Goal: Task Accomplishment & Management: Manage account settings

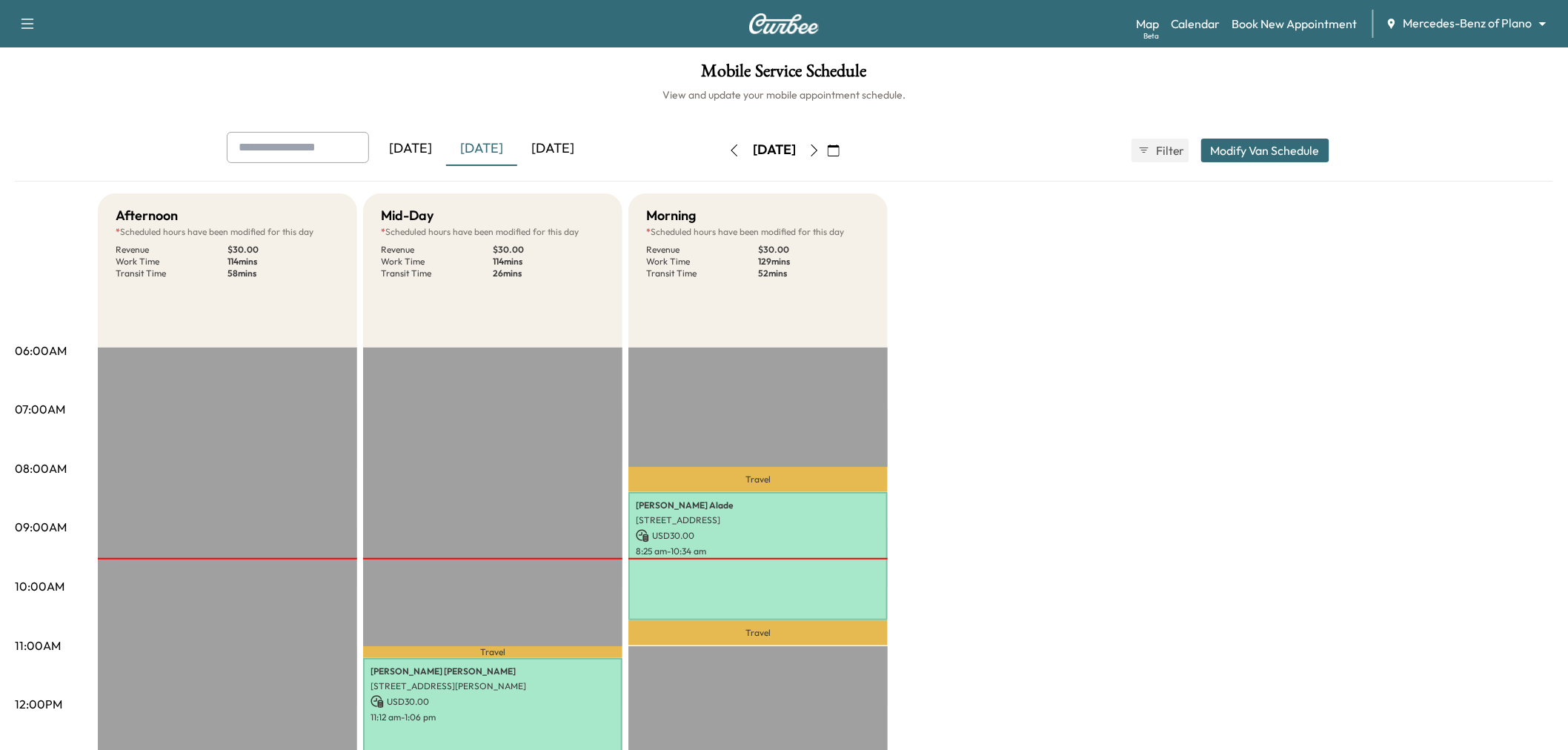
click at [846, 146] on button "button" at bounding box center [834, 150] width 25 height 24
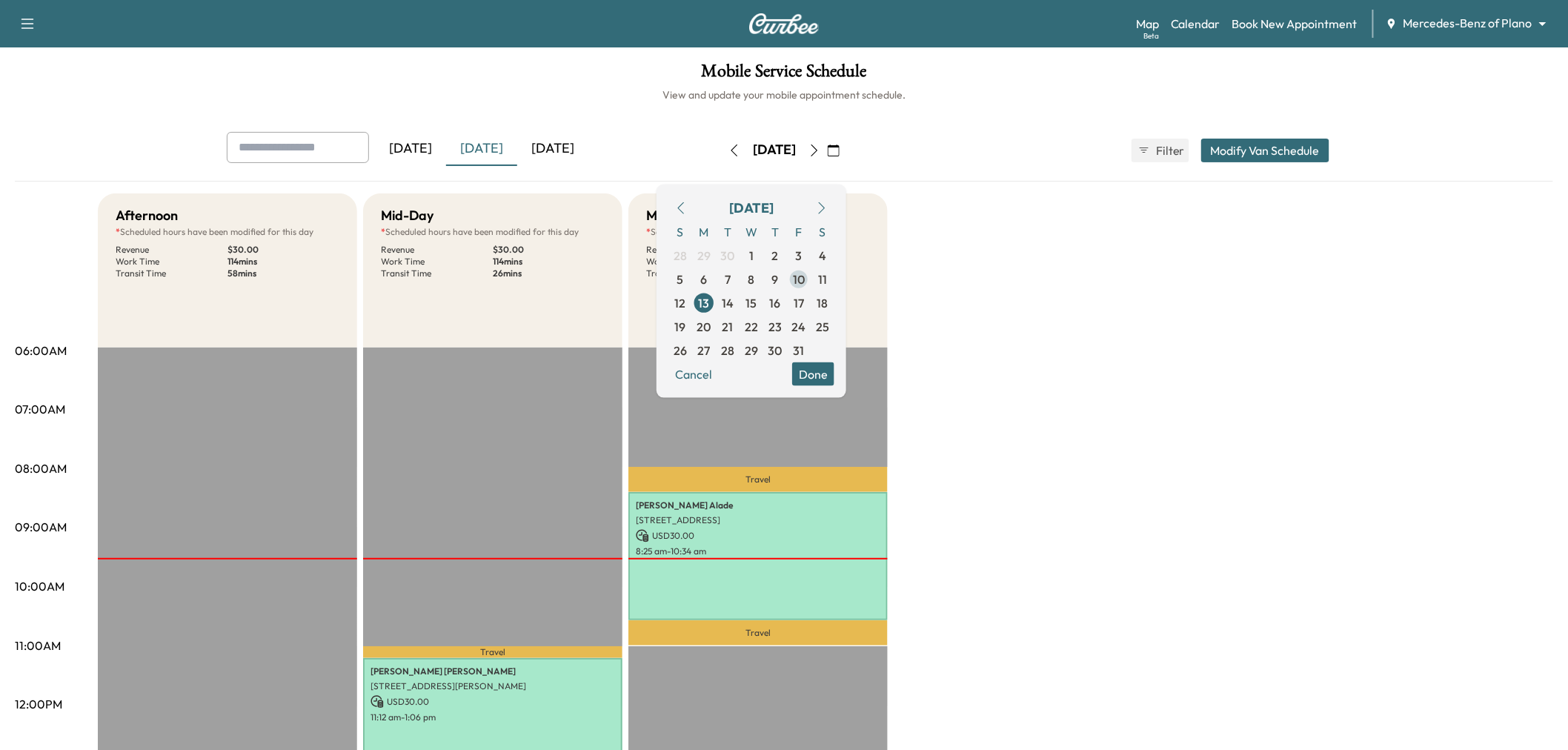
click at [805, 278] on span "10" at bounding box center [799, 278] width 12 height 17
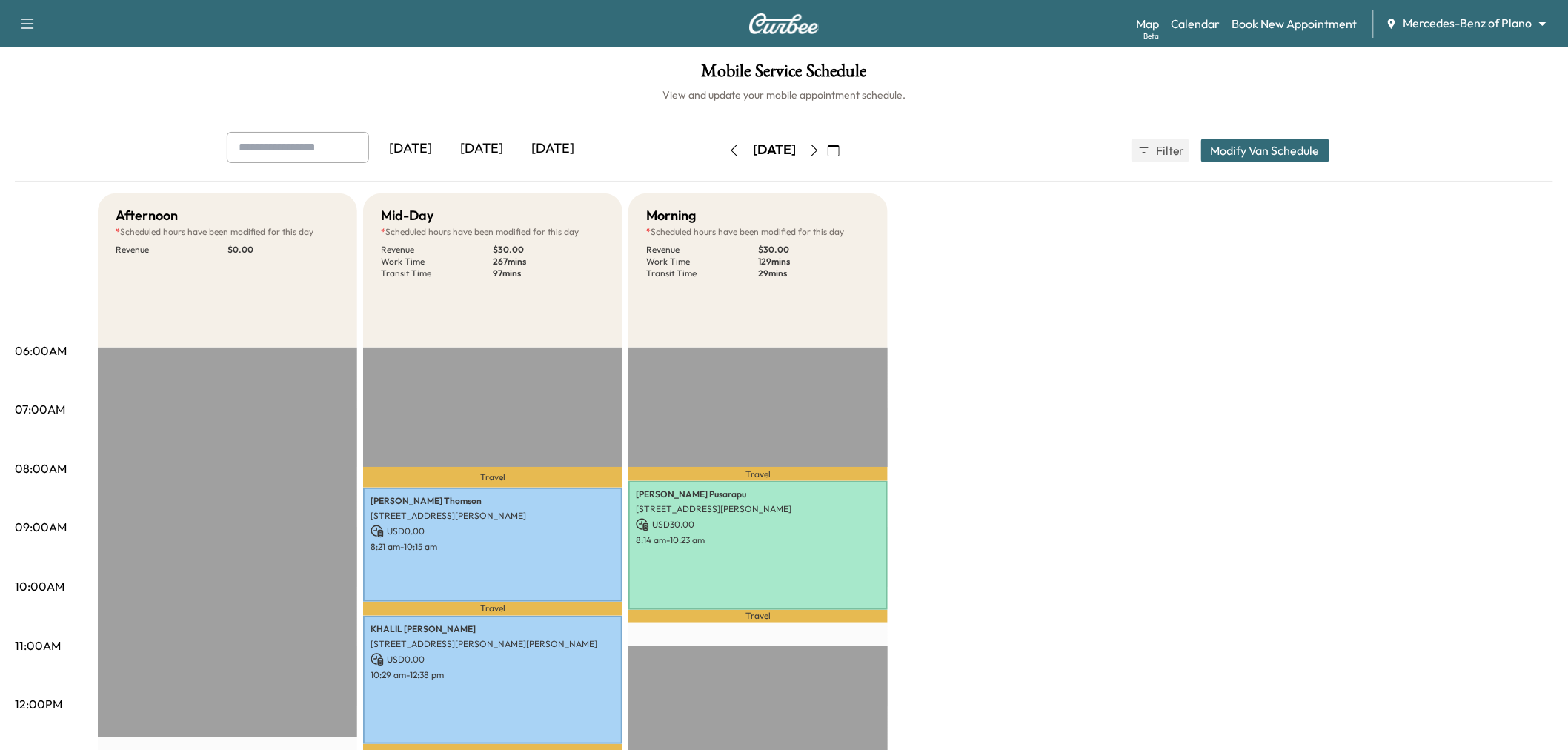
click at [846, 147] on button "button" at bounding box center [834, 150] width 25 height 24
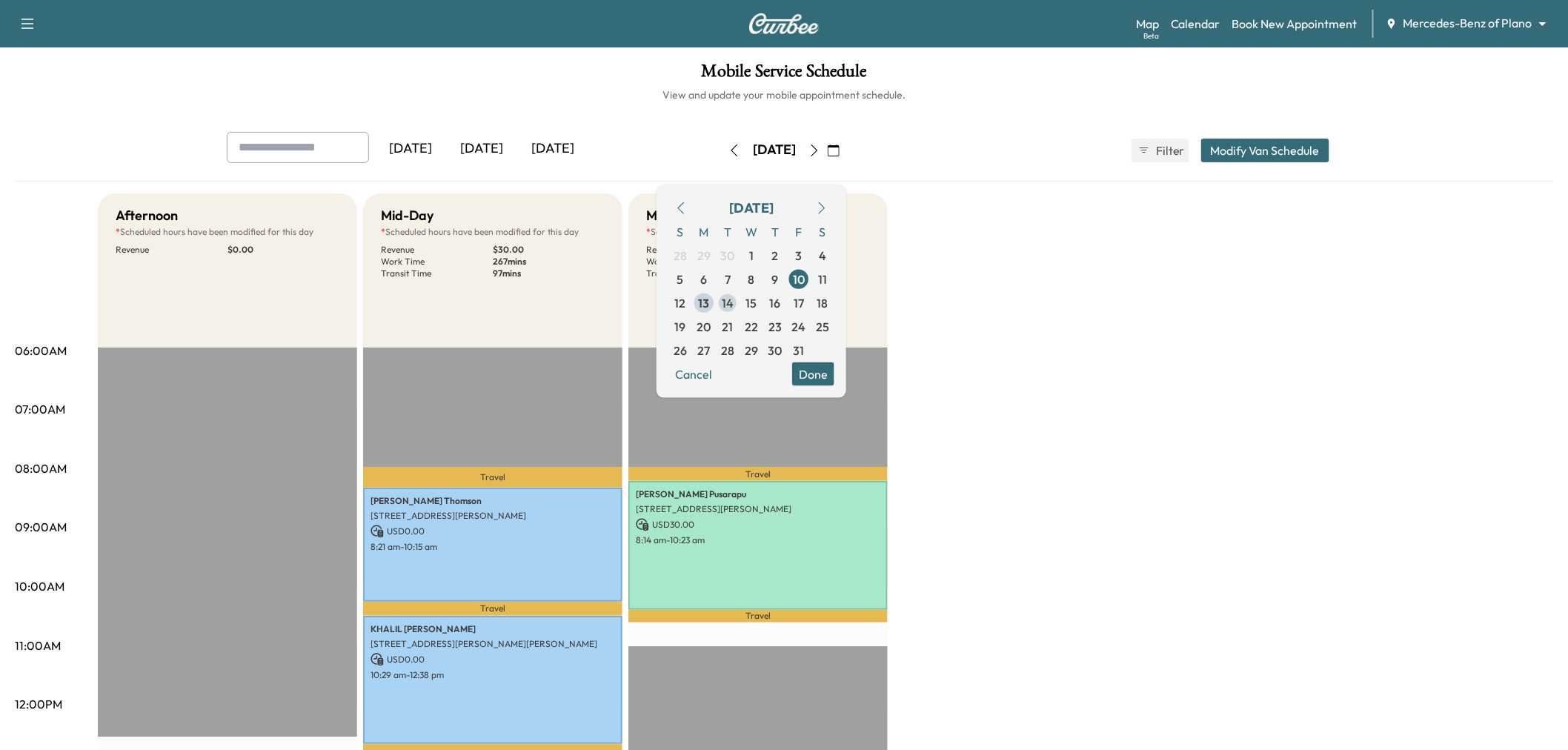
click at [739, 305] on span "14" at bounding box center [727, 303] width 24 height 24
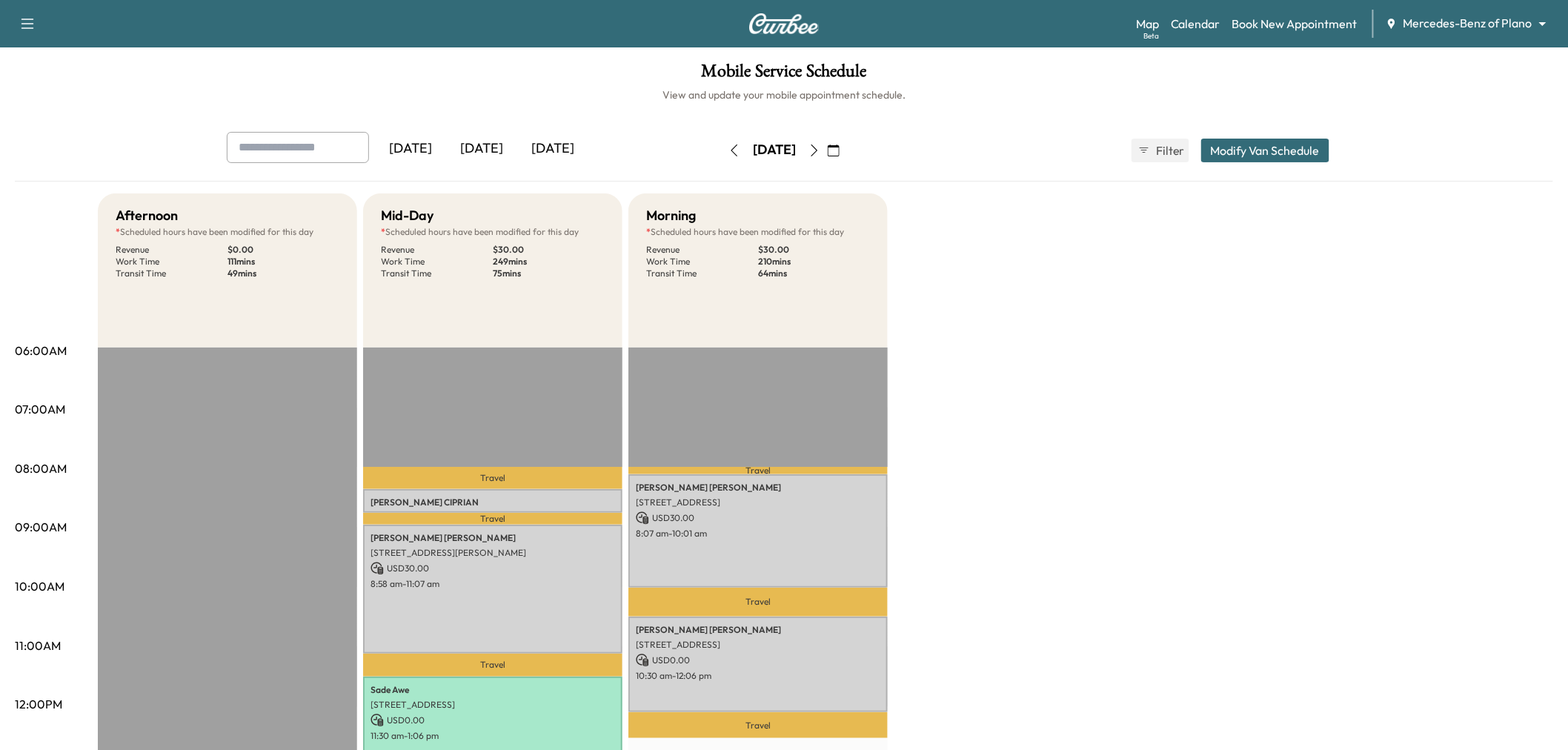
click at [827, 150] on button "button" at bounding box center [814, 150] width 25 height 24
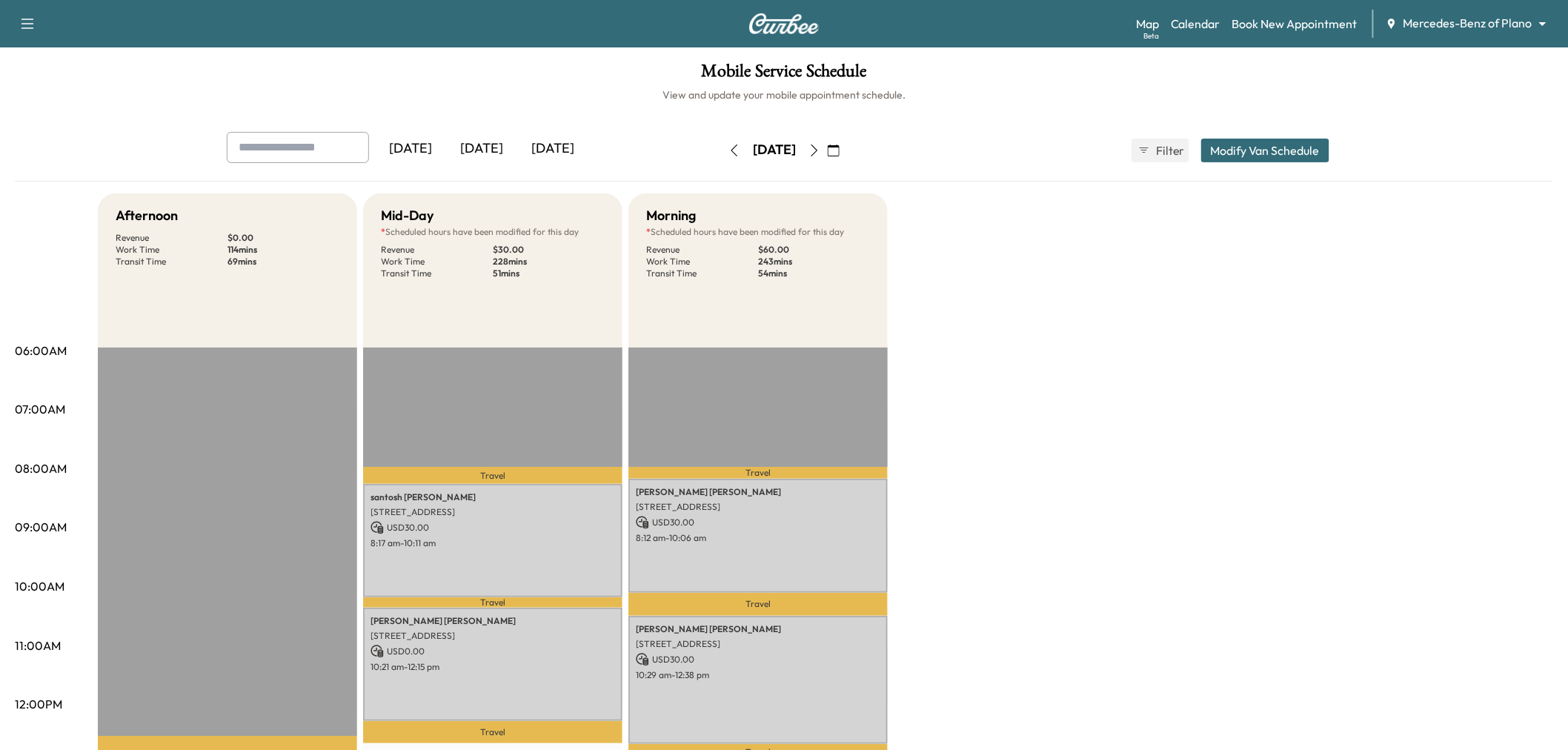
click at [827, 145] on button "button" at bounding box center [814, 150] width 25 height 24
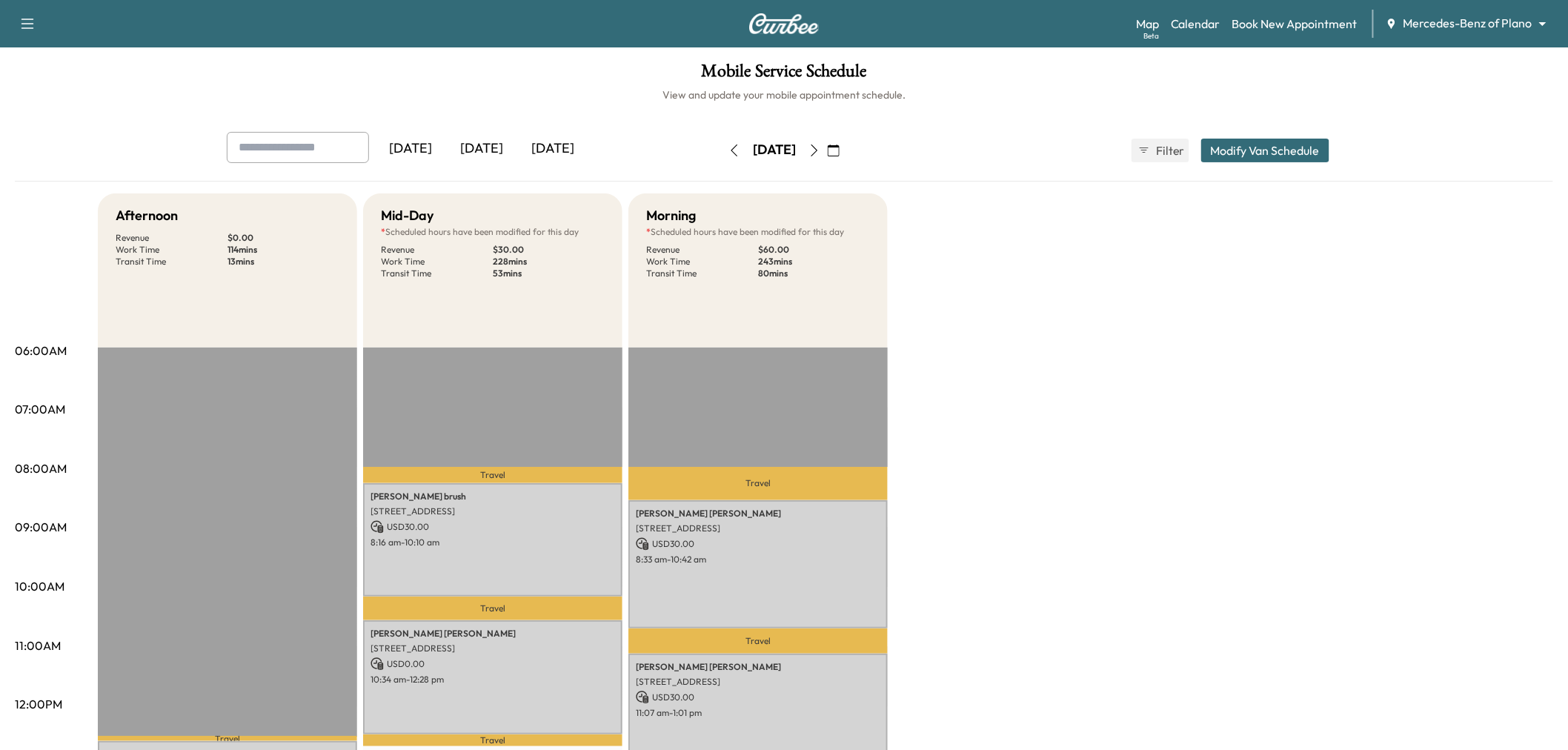
click at [1266, 137] on div "[DATE] [DATE] [DATE] [DATE] October 2025 S M T W T F S 28 29 30 1 2 3 4 5 6 7 8…" at bounding box center [784, 151] width 1138 height 37
click at [1260, 147] on button "Modify Van Schedule" at bounding box center [1265, 150] width 128 height 24
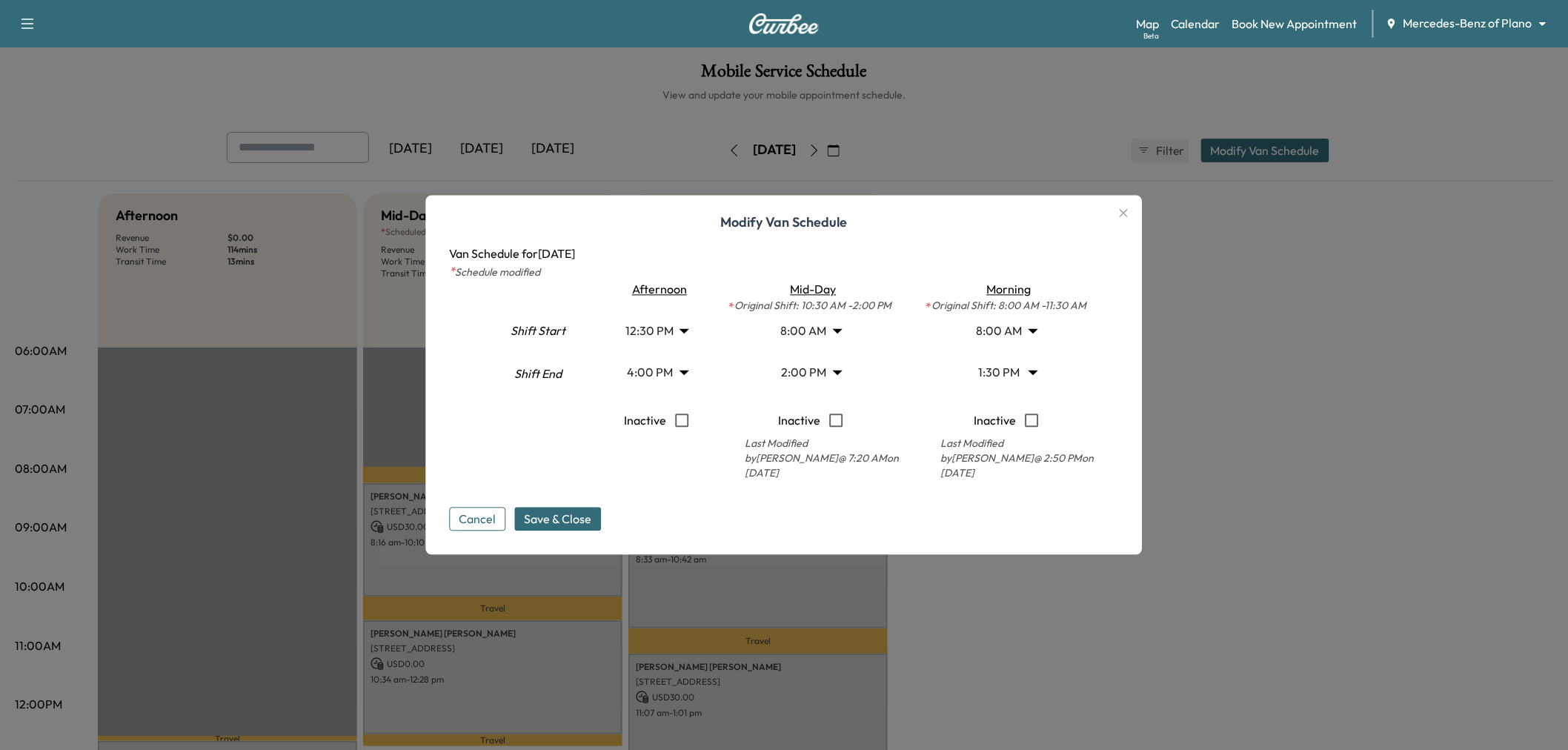
click at [825, 373] on body "Support Log Out Map Beta Calendar Book New Appointment Mercedes-Benz of Plano *…" at bounding box center [784, 375] width 1568 height 750
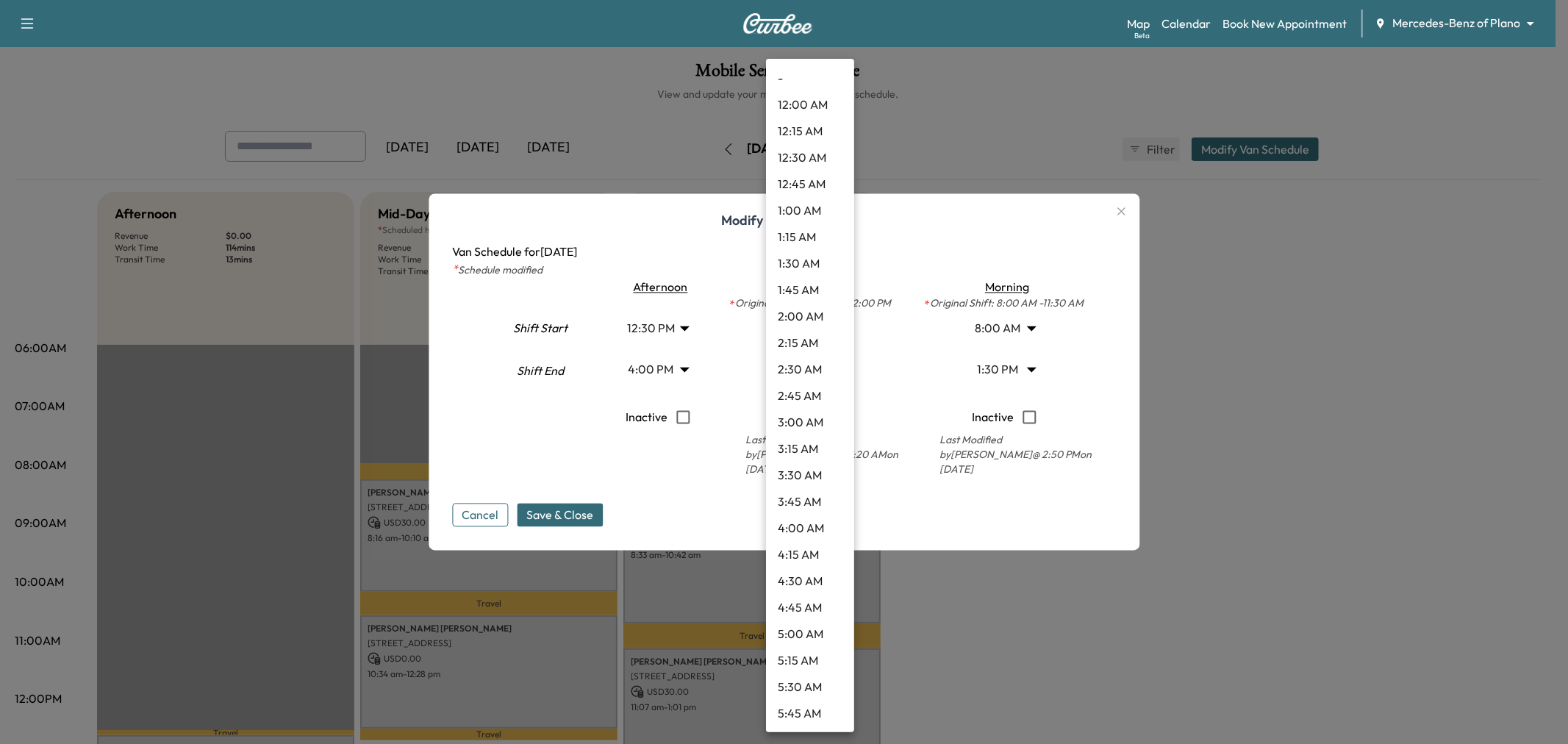
scroll to position [1190, 0]
click at [810, 291] on li "1:00 PM" at bounding box center [810, 291] width 88 height 27
type input "**"
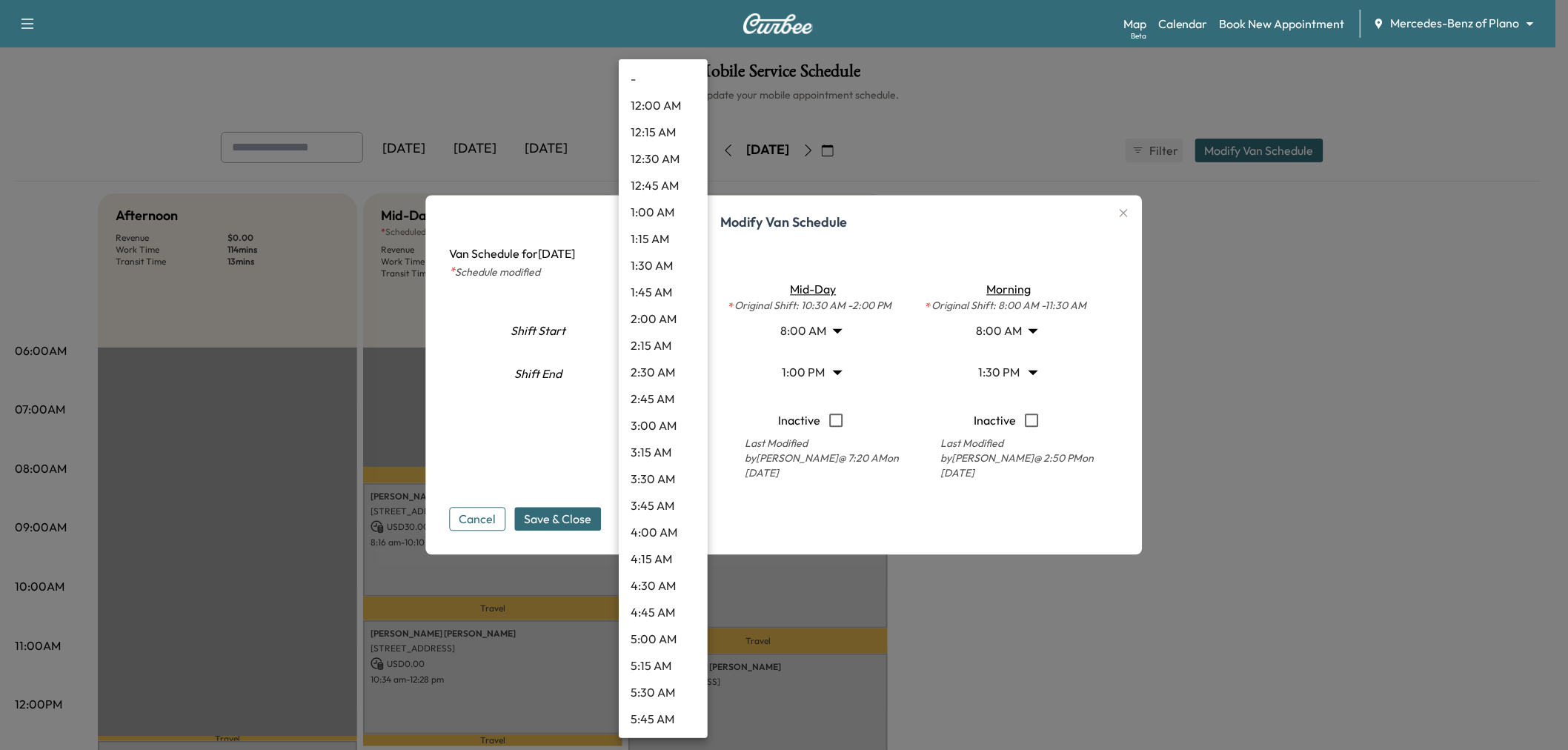
click at [657, 333] on body "Support Log Out Map Beta Calendar Book New Appointment Mercedes-Benz of Plano *…" at bounding box center [784, 375] width 1568 height 750
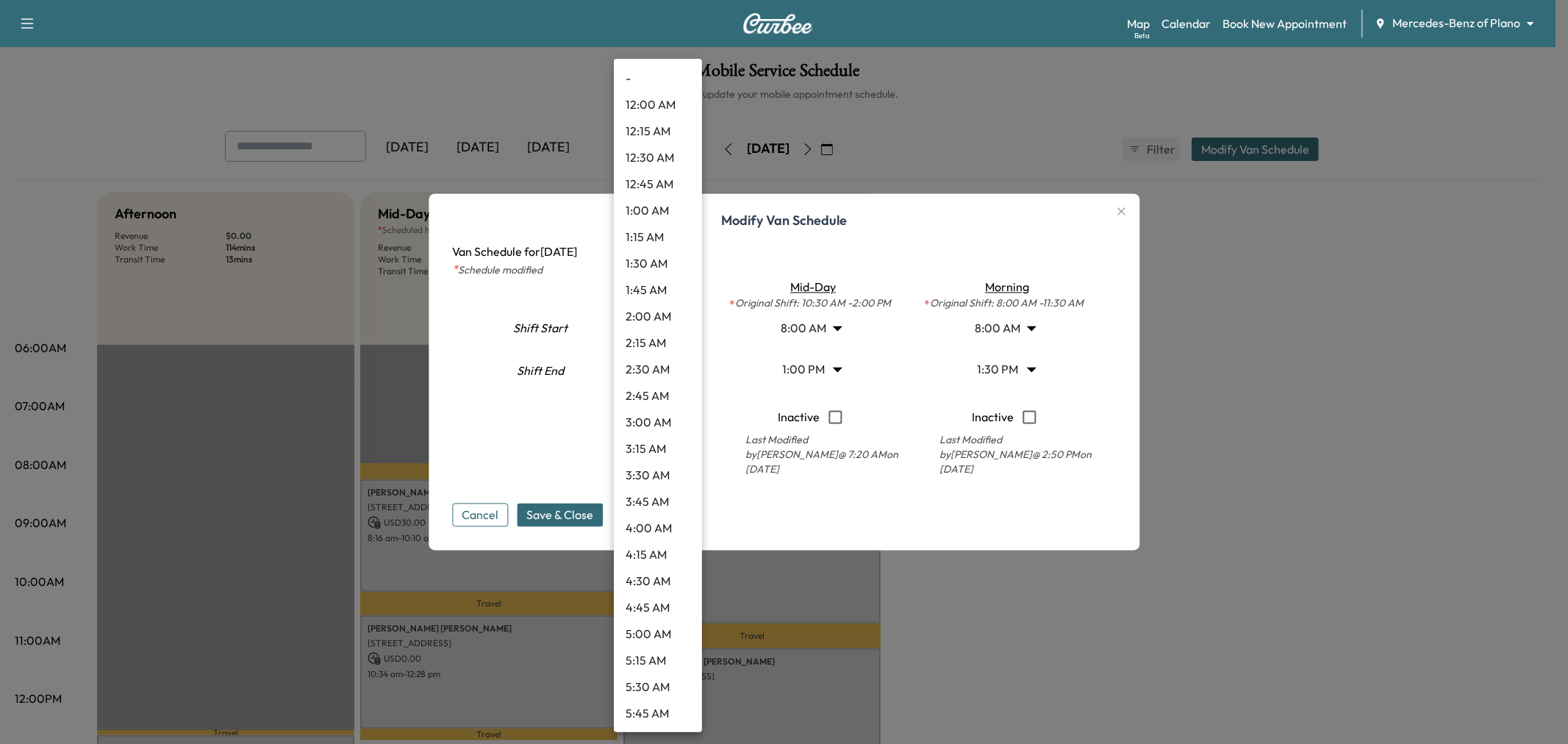
scroll to position [1032, 0]
click at [645, 418] on li "12:45 PM" at bounding box center [657, 423] width 88 height 27
type input "*****"
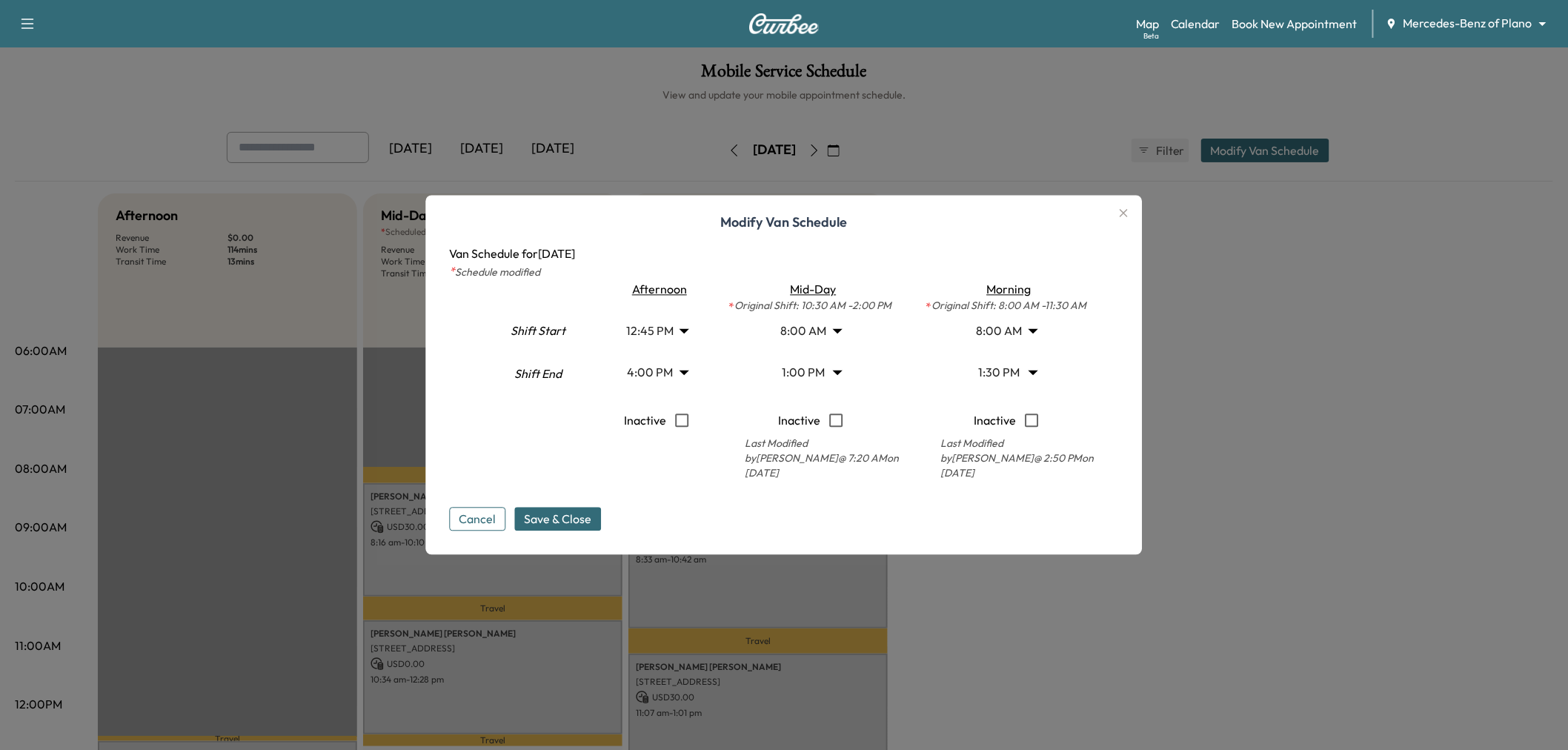
click at [645, 361] on body "Support Log Out Map Beta Calendar Book New Appointment Mercedes-Benz of Plano *…" at bounding box center [784, 375] width 1568 height 750
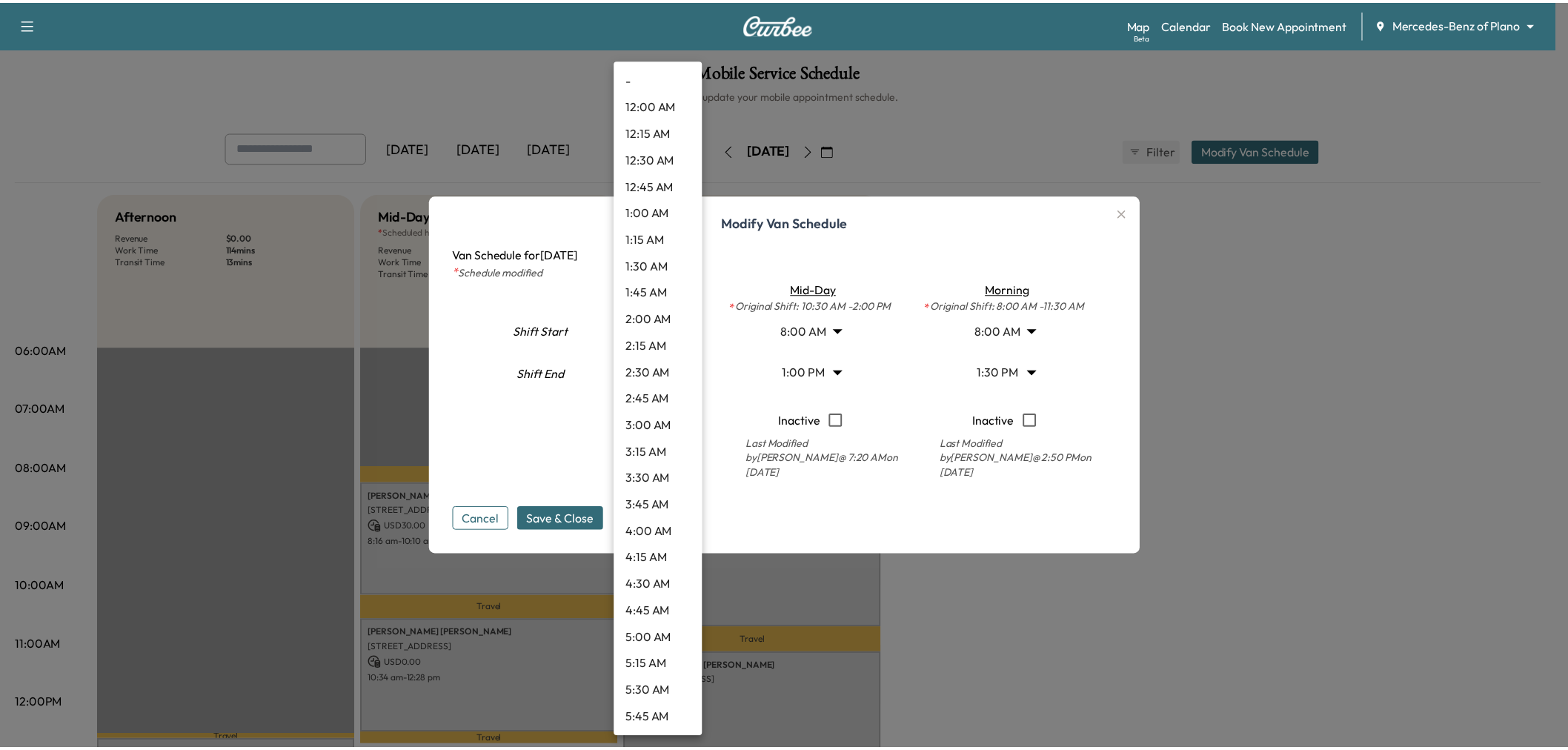
scroll to position [1413, 0]
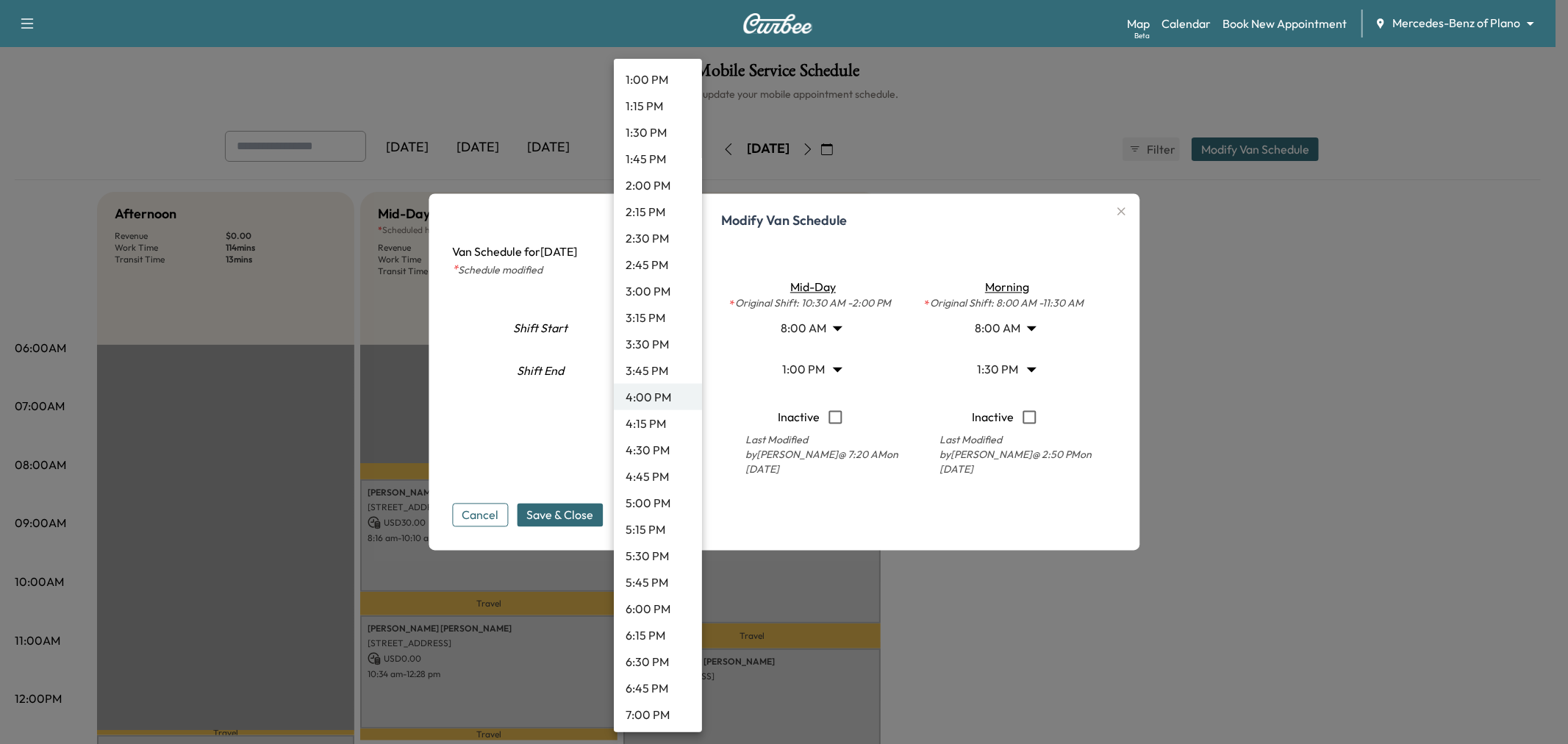
click at [657, 369] on li "3:45 PM" at bounding box center [657, 371] width 88 height 27
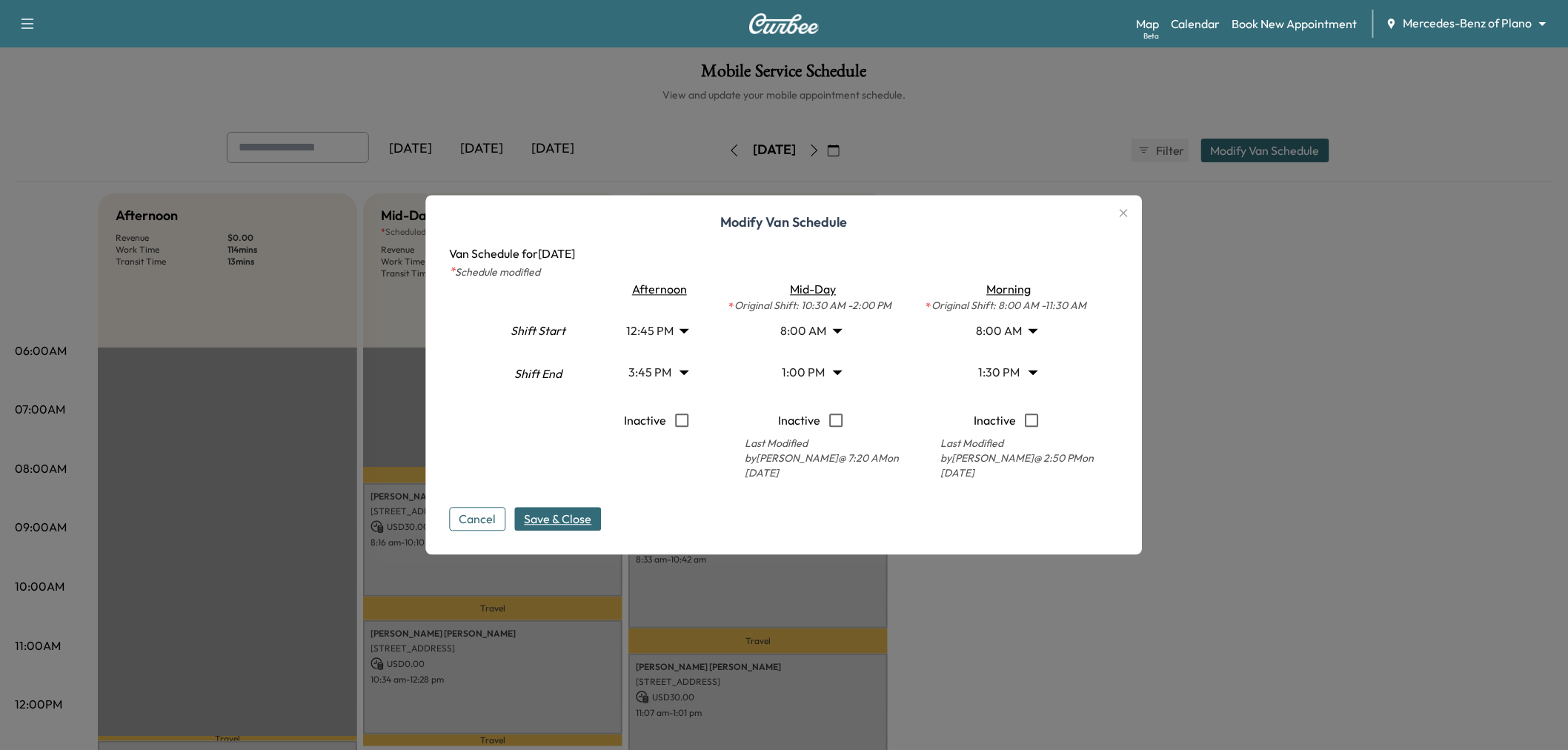
click at [574, 514] on span "Save & Close" at bounding box center [558, 519] width 68 height 17
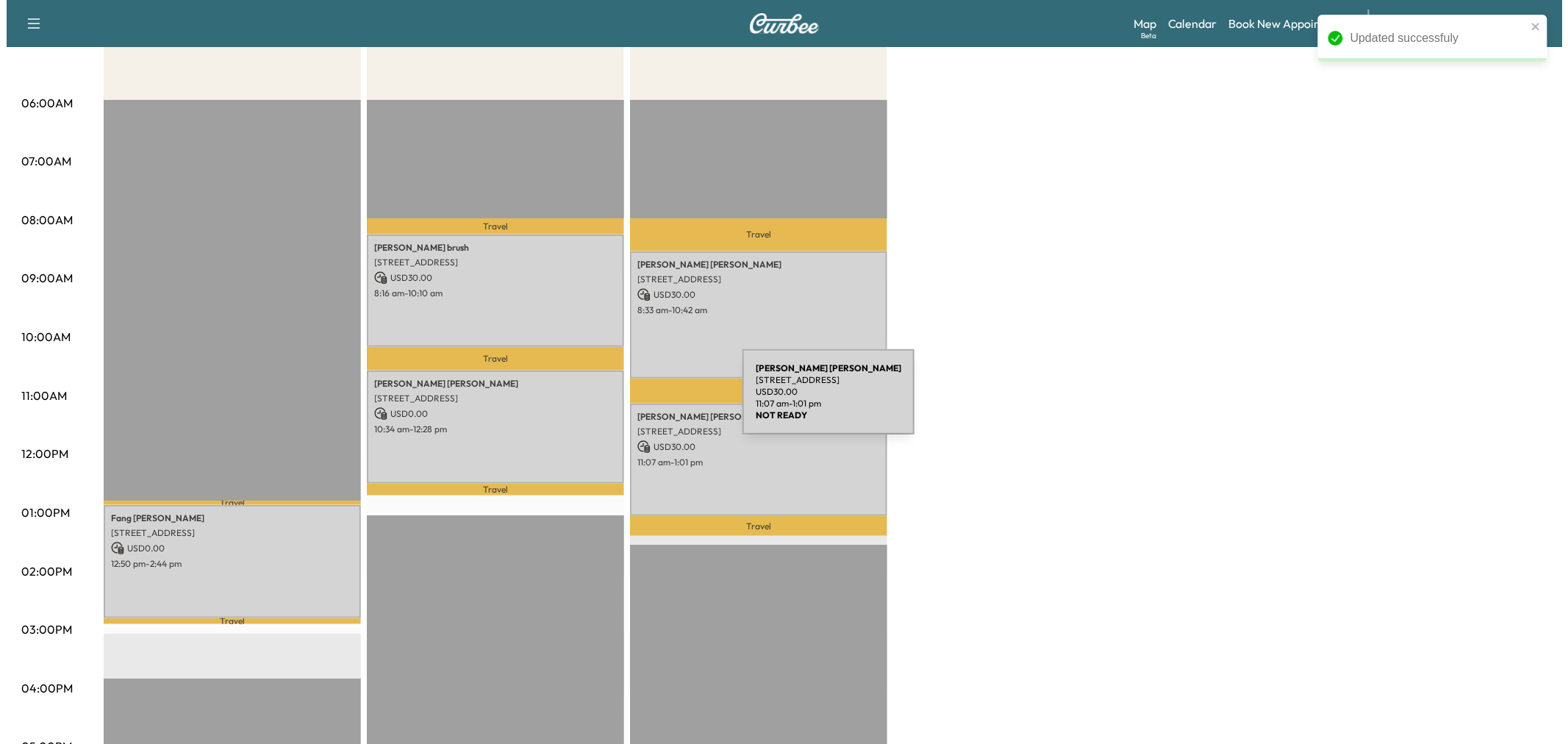
scroll to position [0, 0]
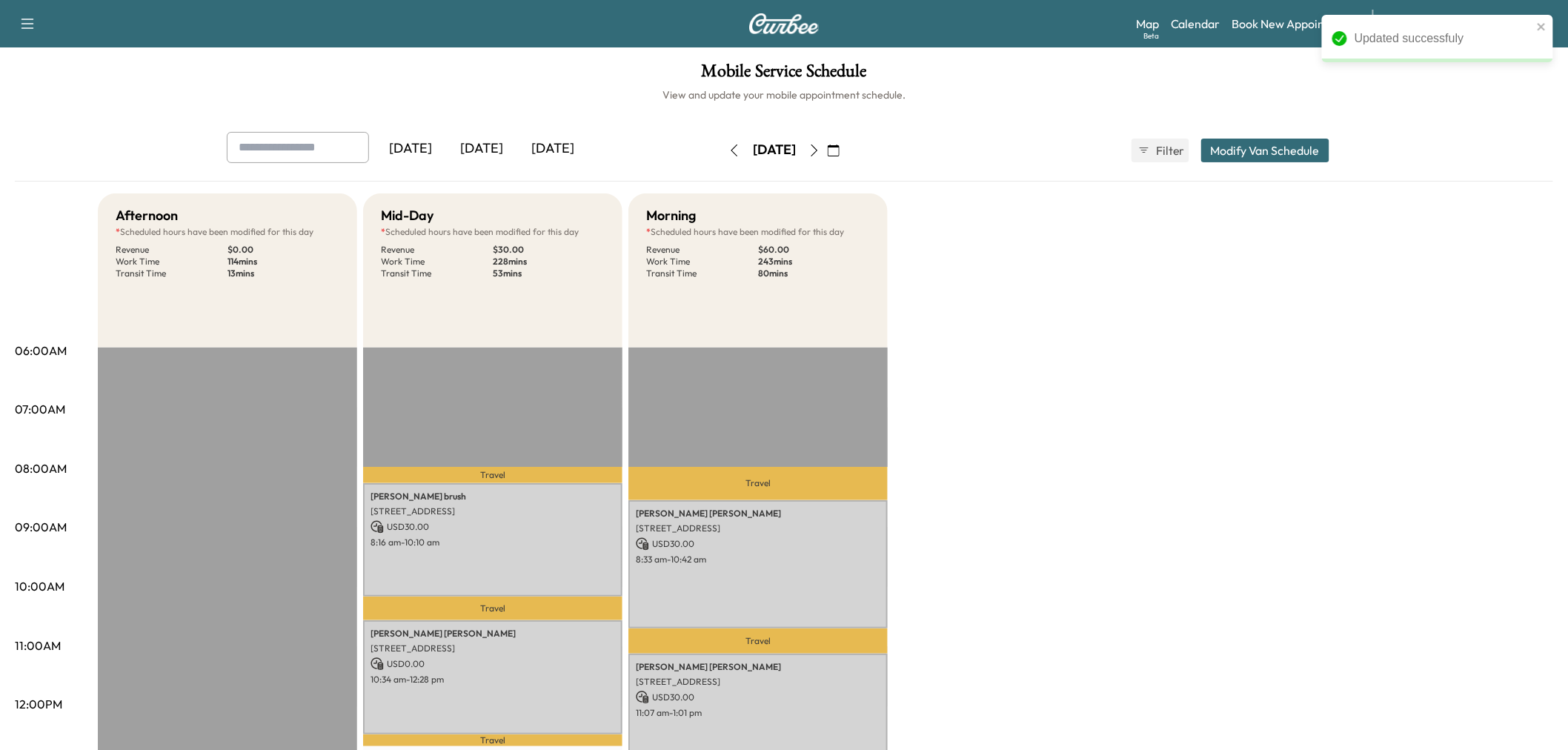
click at [1230, 158] on button "Modify Van Schedule" at bounding box center [1265, 150] width 128 height 24
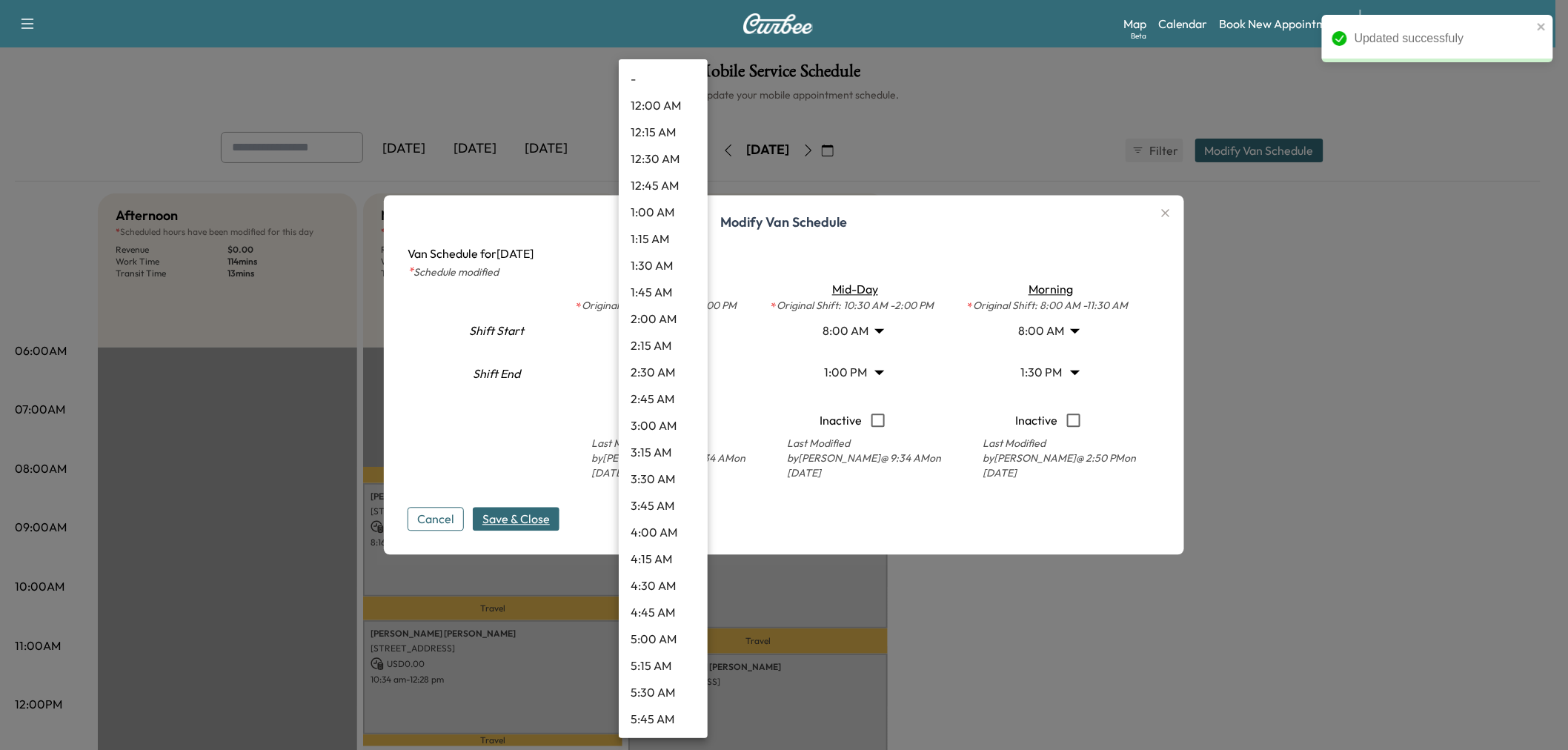
click at [670, 374] on body "Updated successfuly Support Log Out Map Beta Calendar Book New Appointment Merc…" at bounding box center [784, 375] width 1568 height 750
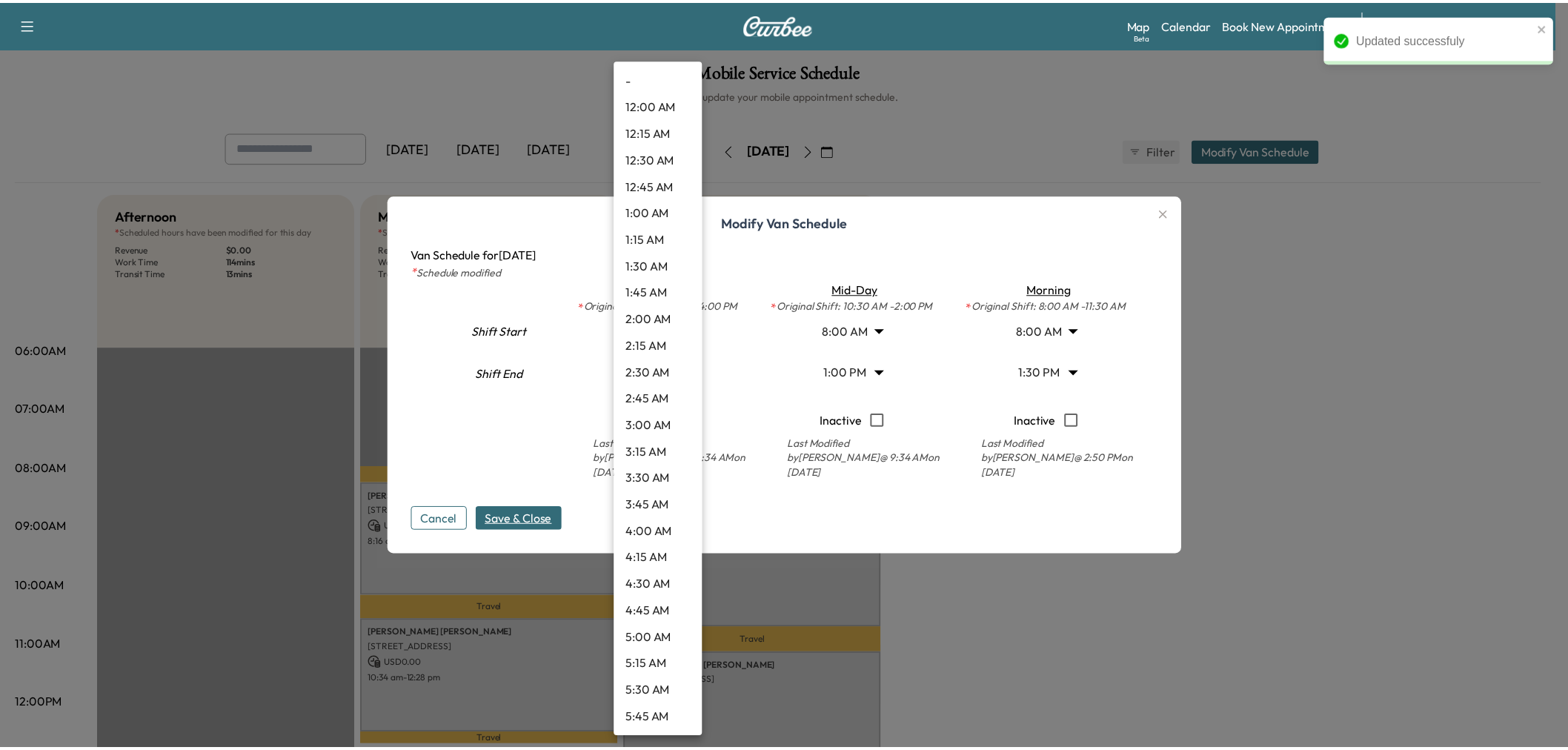
scroll to position [1387, 0]
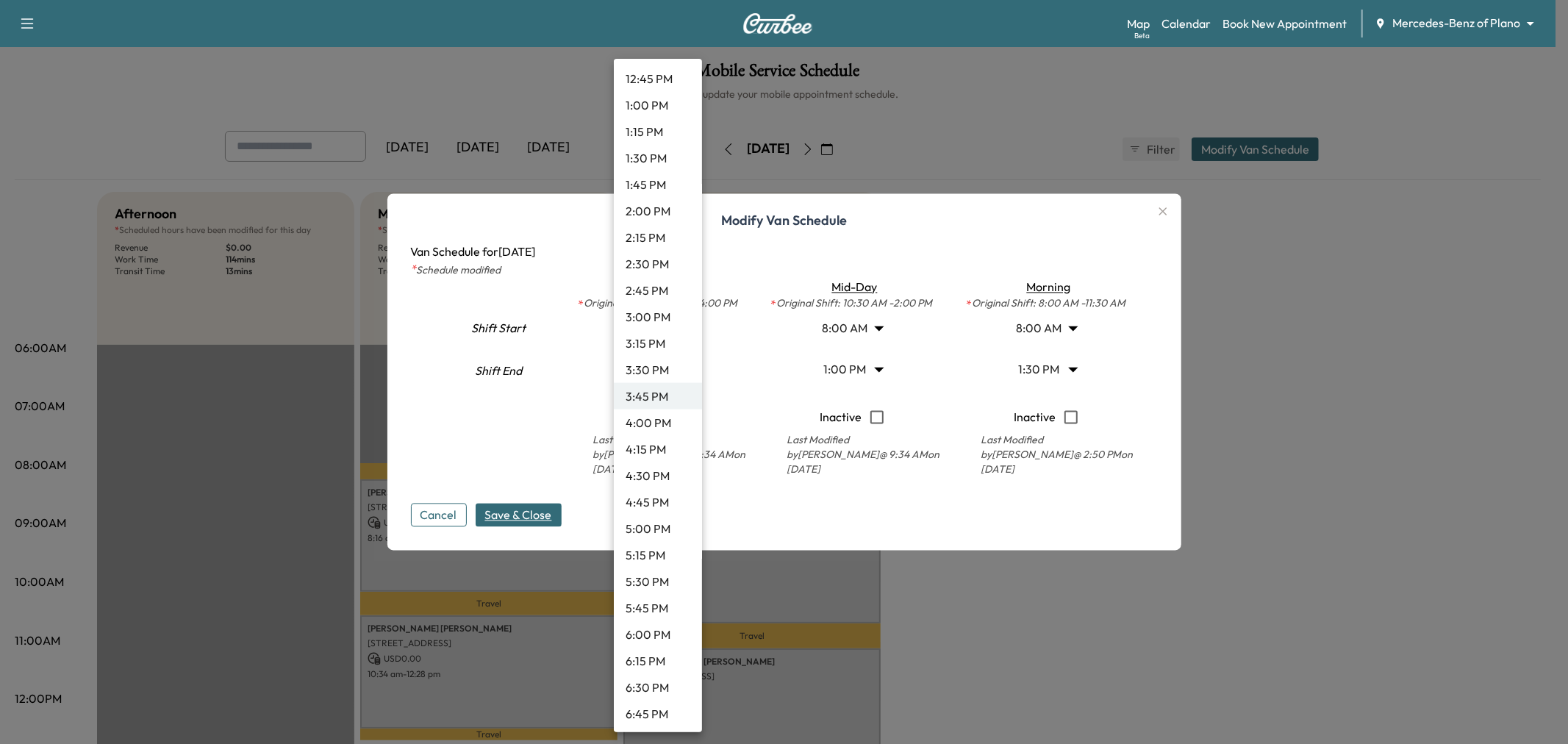
click at [651, 320] on li "3:00 PM" at bounding box center [657, 317] width 88 height 27
type input "**"
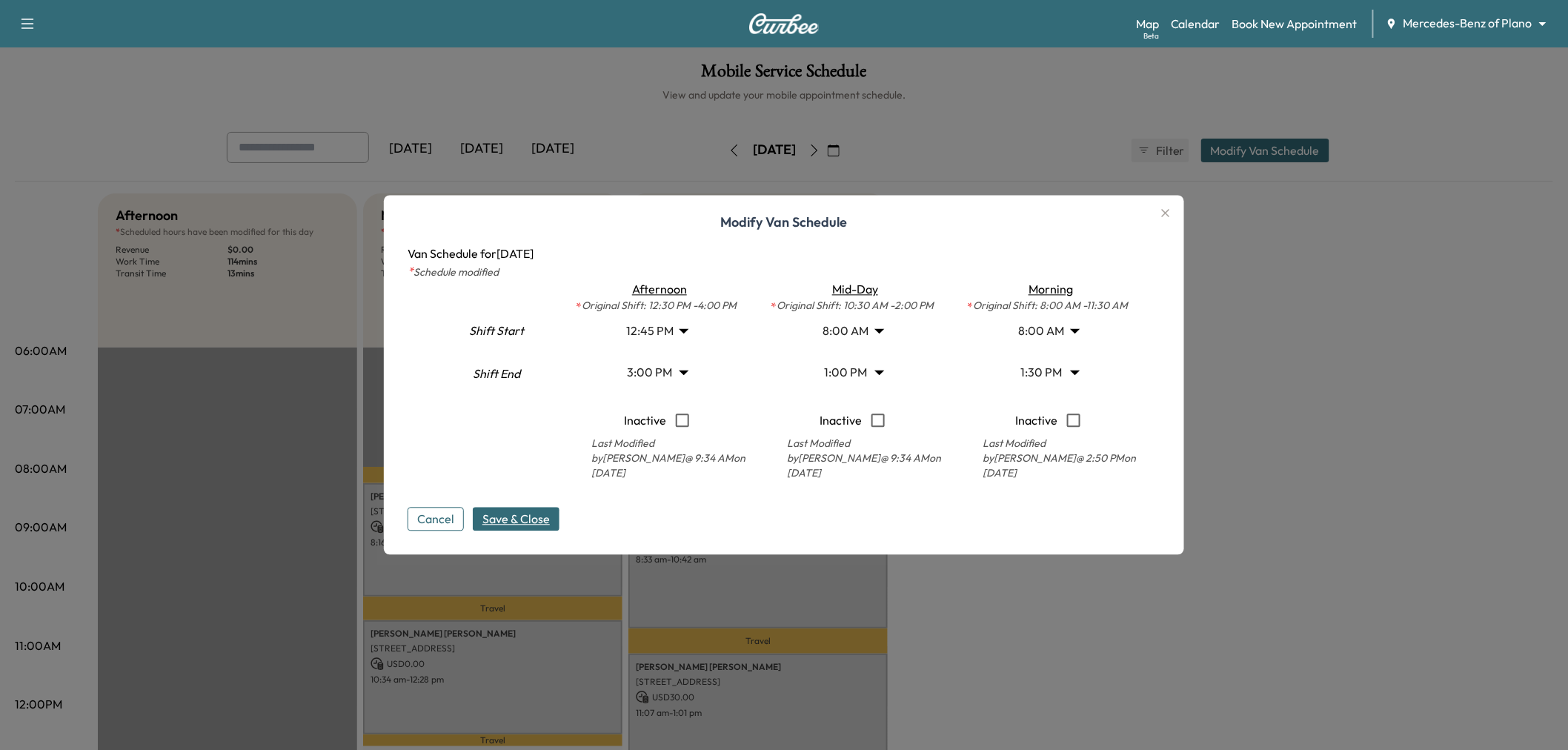
click at [546, 502] on div "Cancel Save & Close" at bounding box center [784, 507] width 753 height 47
click at [544, 515] on span "Save & Close" at bounding box center [516, 519] width 68 height 17
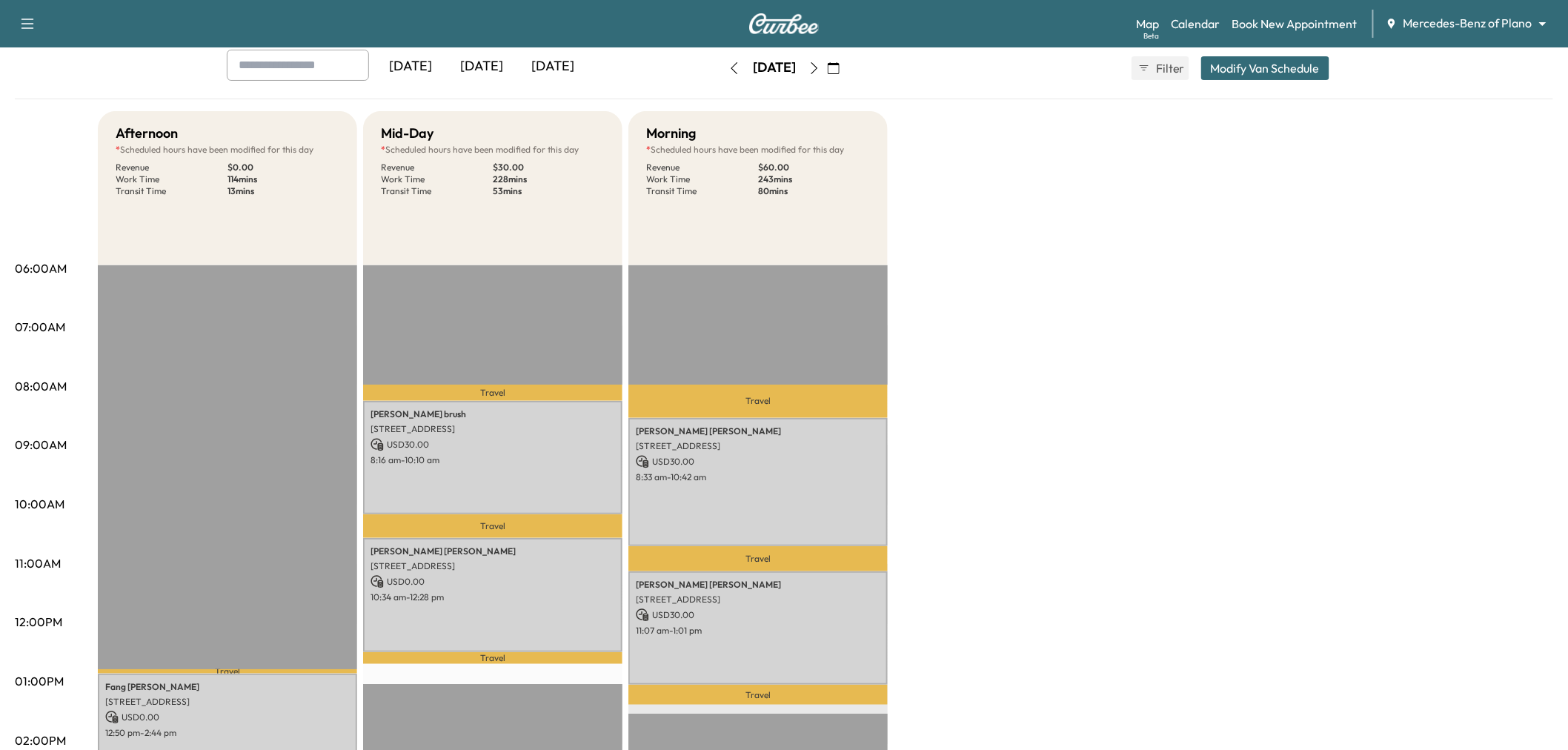
scroll to position [246, 0]
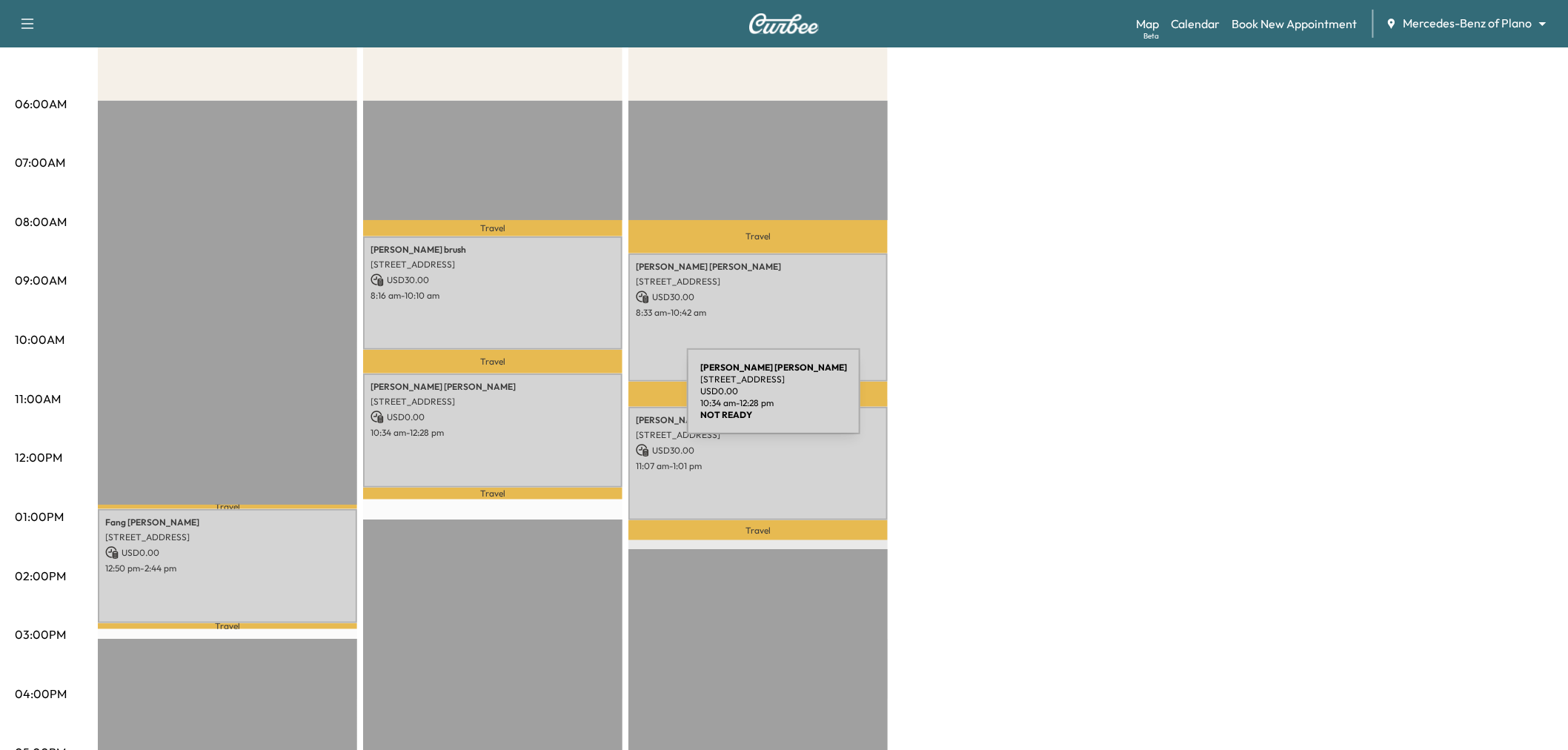
click at [576, 400] on p "[STREET_ADDRESS]" at bounding box center [492, 402] width 244 height 12
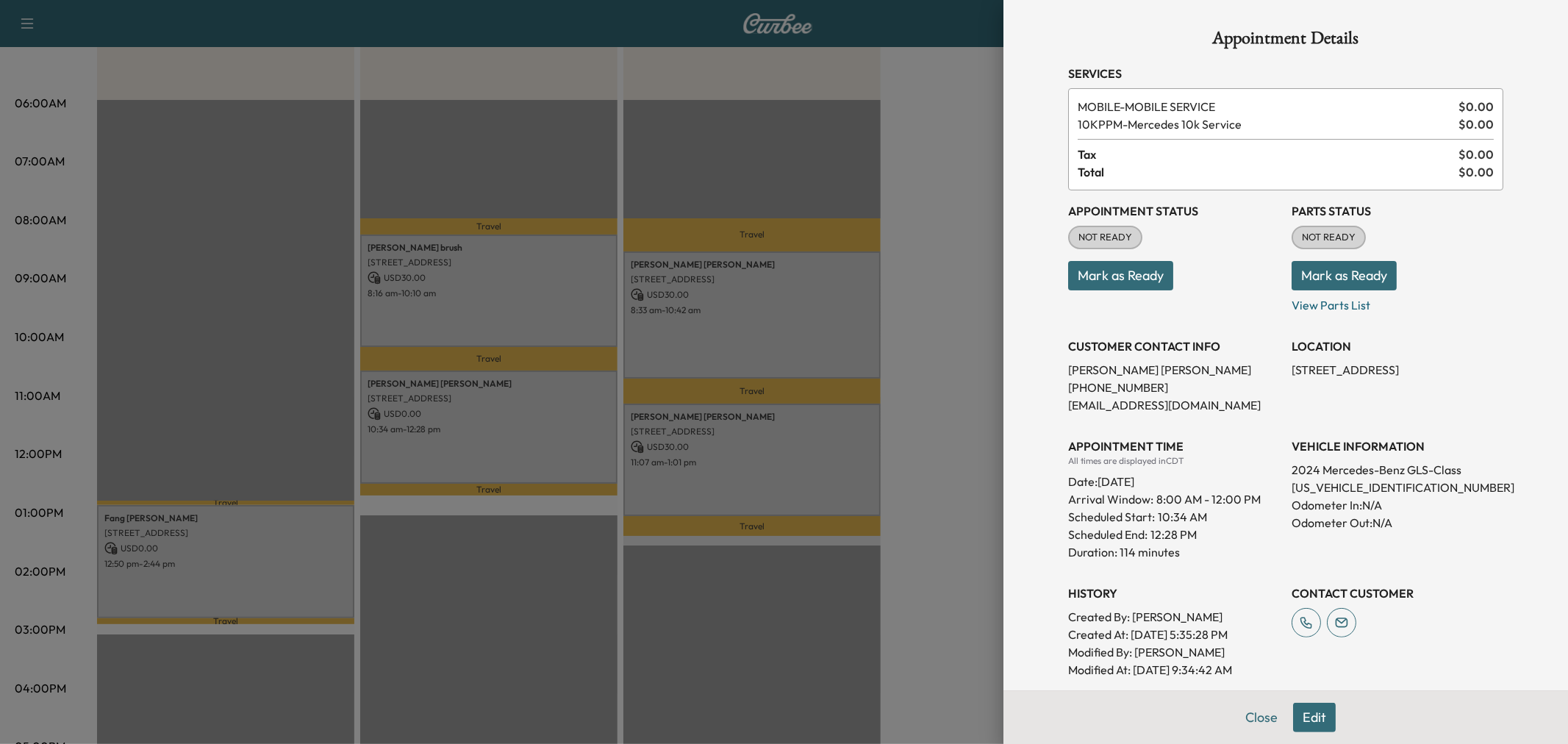
click at [574, 302] on div at bounding box center [784, 372] width 1568 height 744
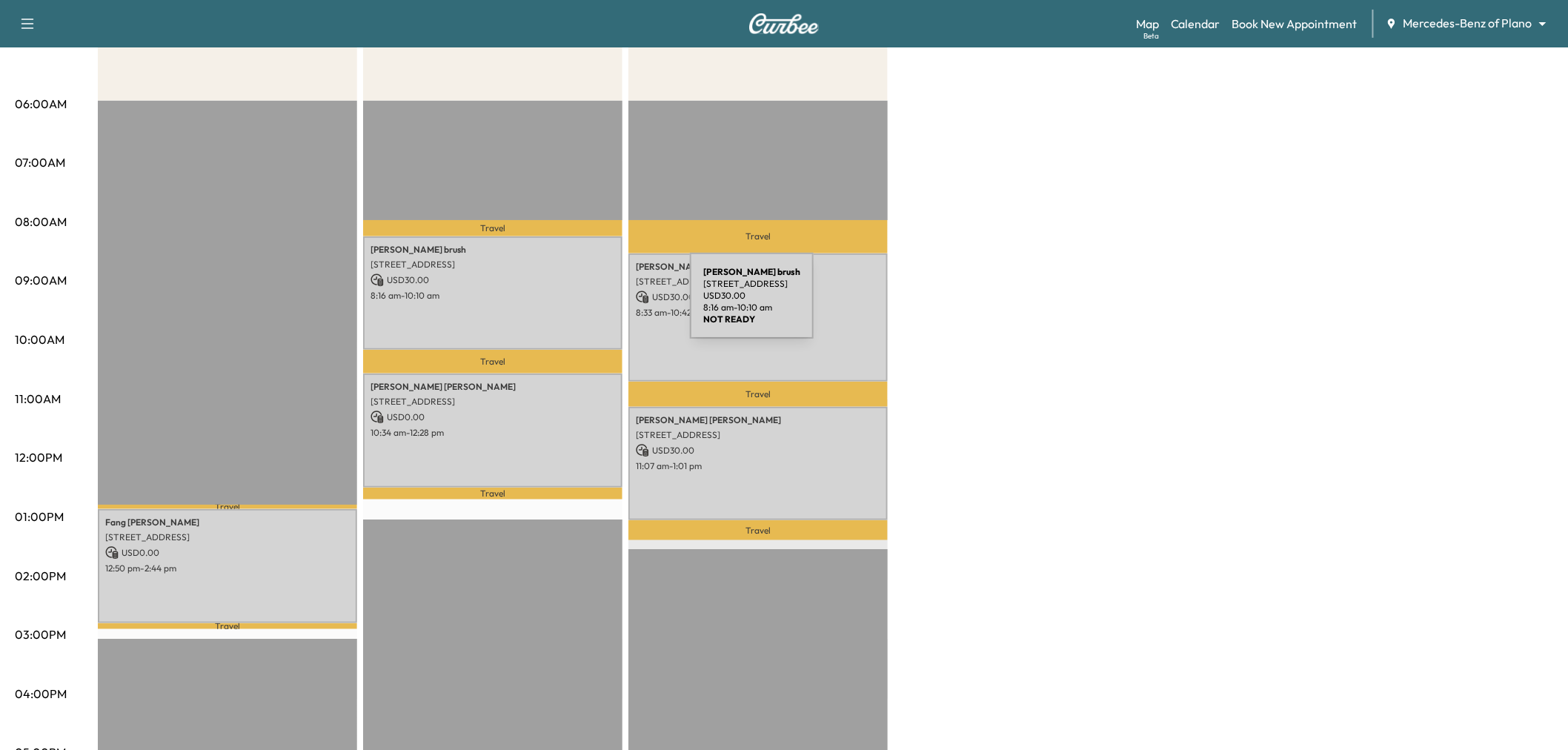
click at [579, 304] on div "[PERSON_NAME] [STREET_ADDRESS][PERSON_NAME] USD 30.00 8:16 am - 10:10 am" at bounding box center [493, 293] width 259 height 113
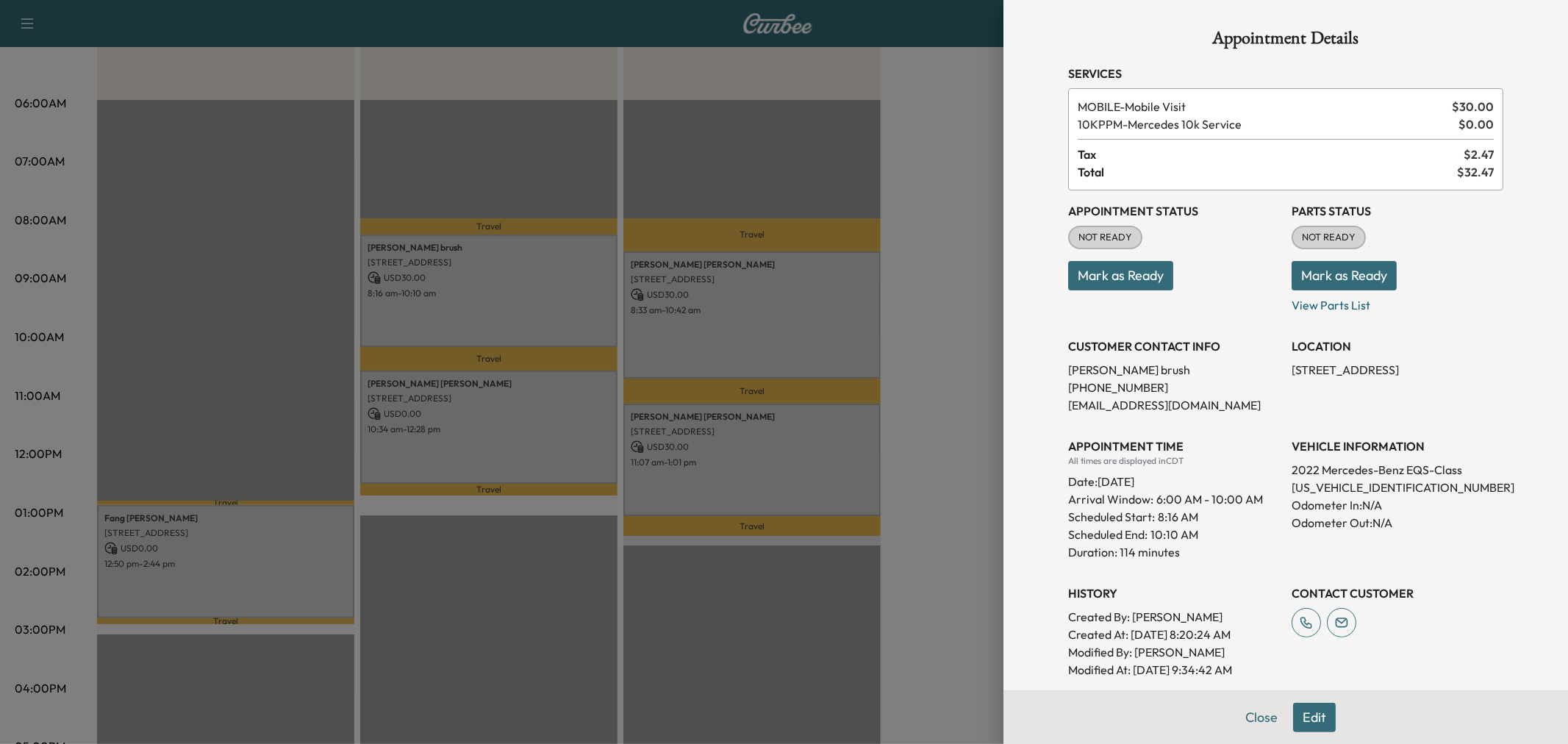
click at [753, 337] on div at bounding box center [784, 372] width 1568 height 744
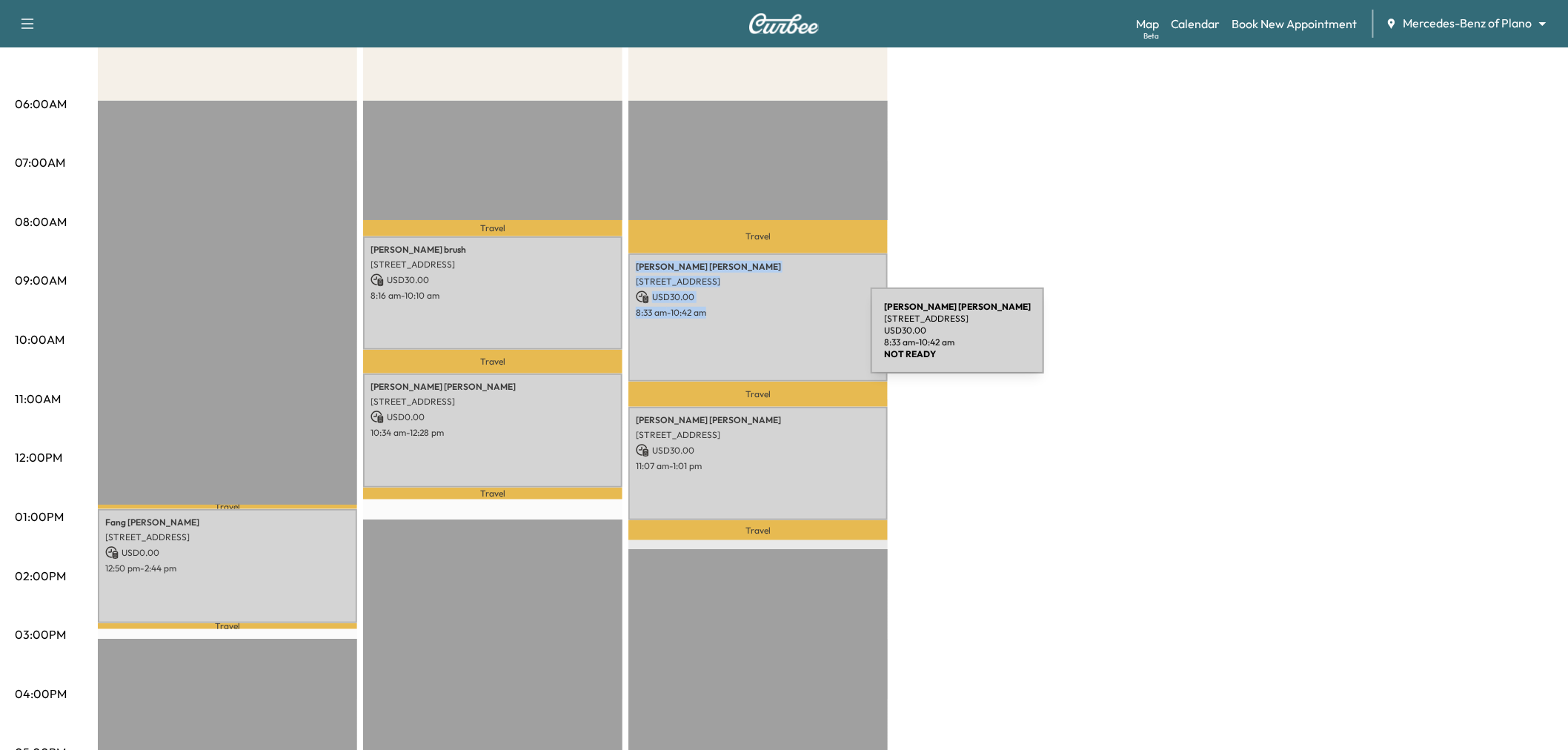
click at [759, 339] on div "[PERSON_NAME] [STREET_ADDRESS] USD 30.00 8:33 am - 10:42 am" at bounding box center [757, 317] width 259 height 129
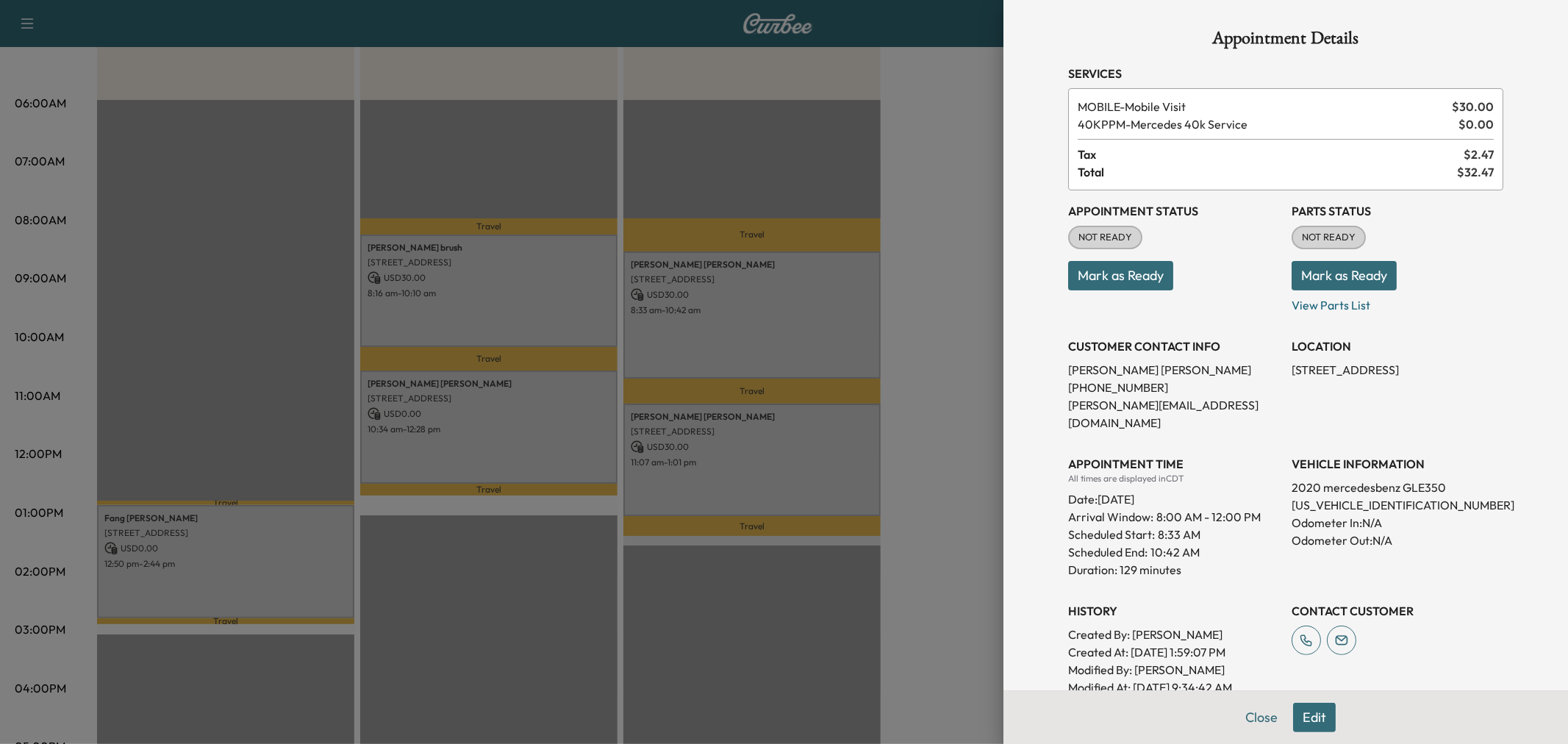
click at [737, 450] on div at bounding box center [784, 372] width 1568 height 744
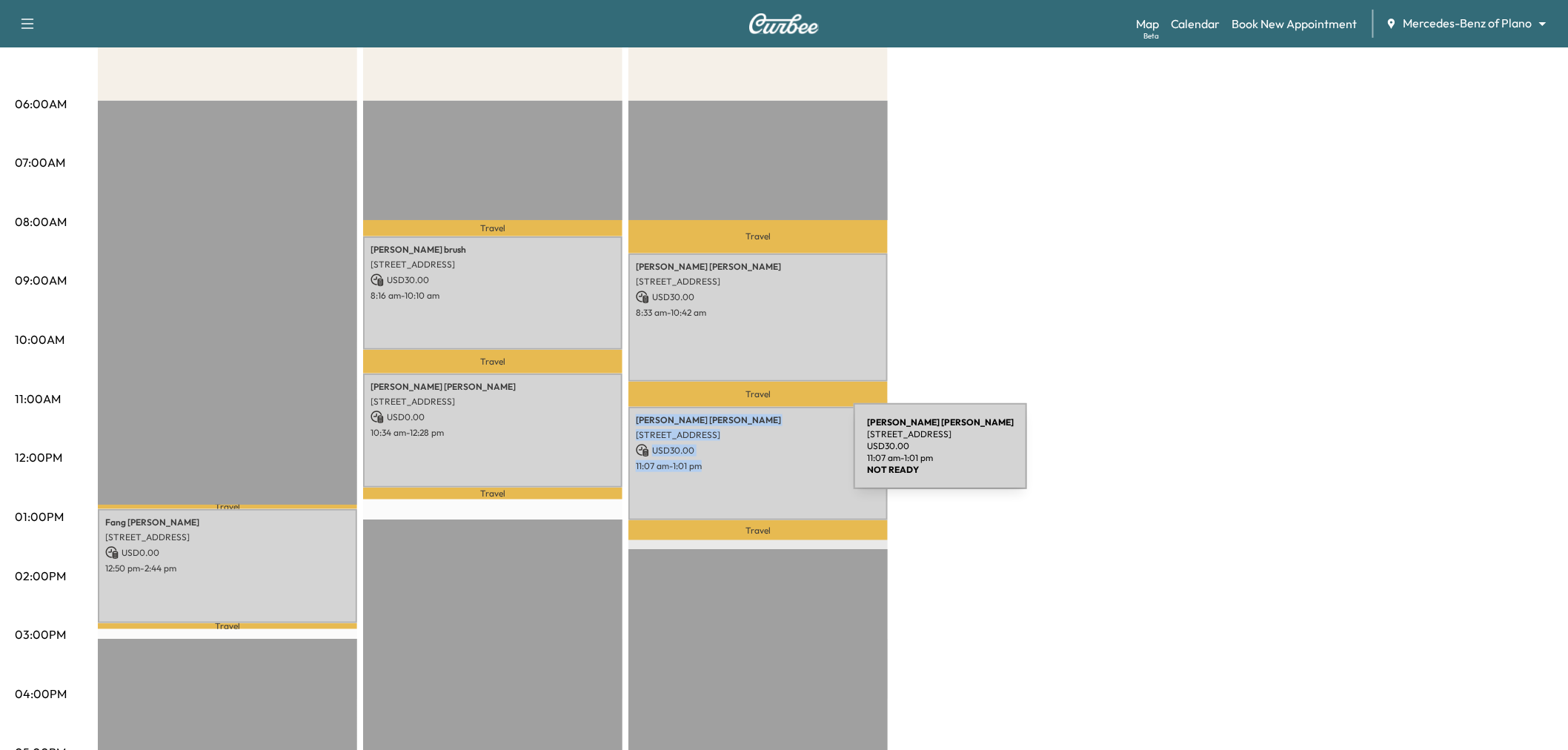
click at [743, 460] on p "11:07 am - 1:01 pm" at bounding box center [757, 466] width 244 height 12
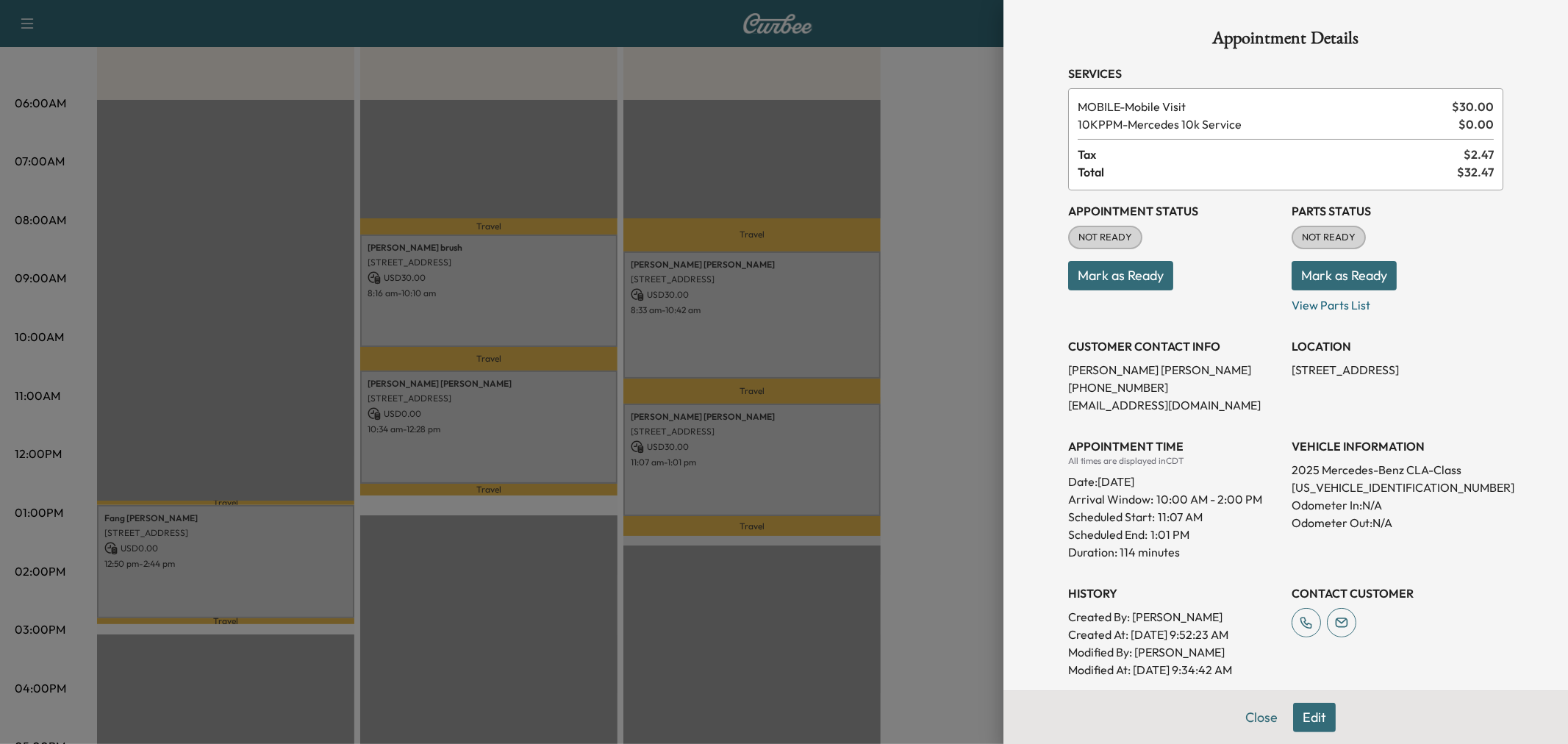
click at [737, 453] on div at bounding box center [784, 372] width 1568 height 744
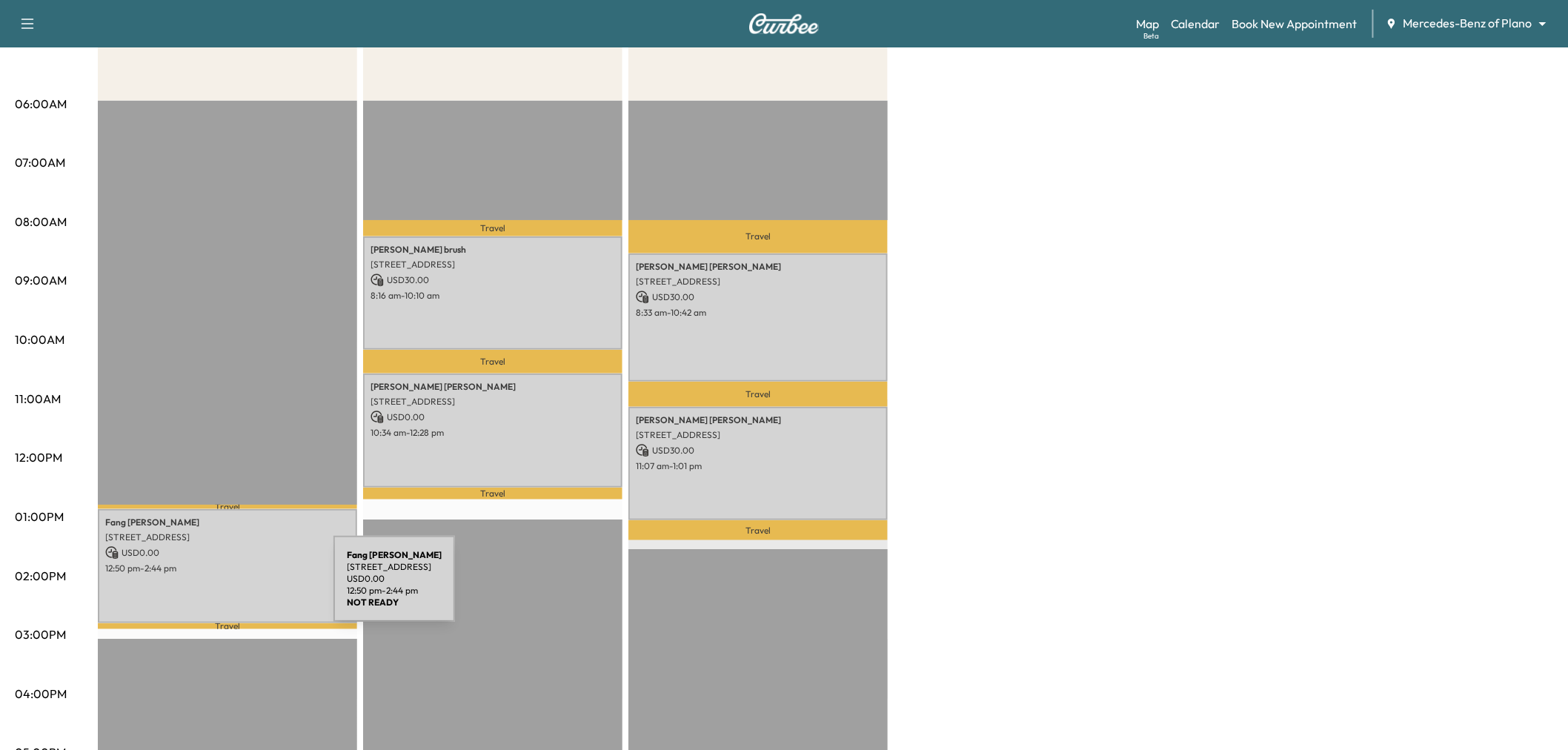
click at [217, 591] on div "[PERSON_NAME] [STREET_ADDRESS] USD 0.00 12:50 pm - 2:44 pm" at bounding box center [227, 565] width 259 height 113
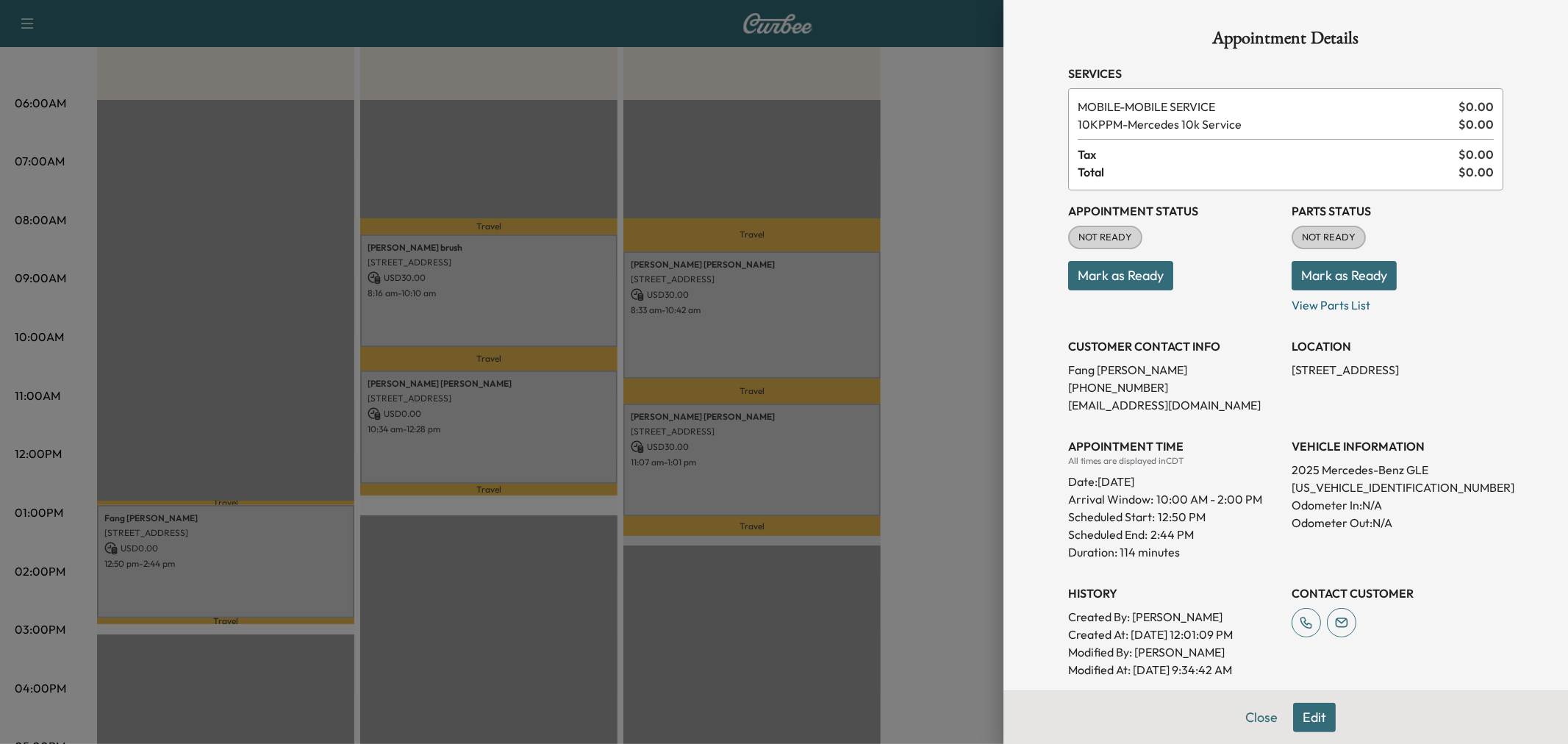
click at [216, 586] on div at bounding box center [784, 372] width 1568 height 744
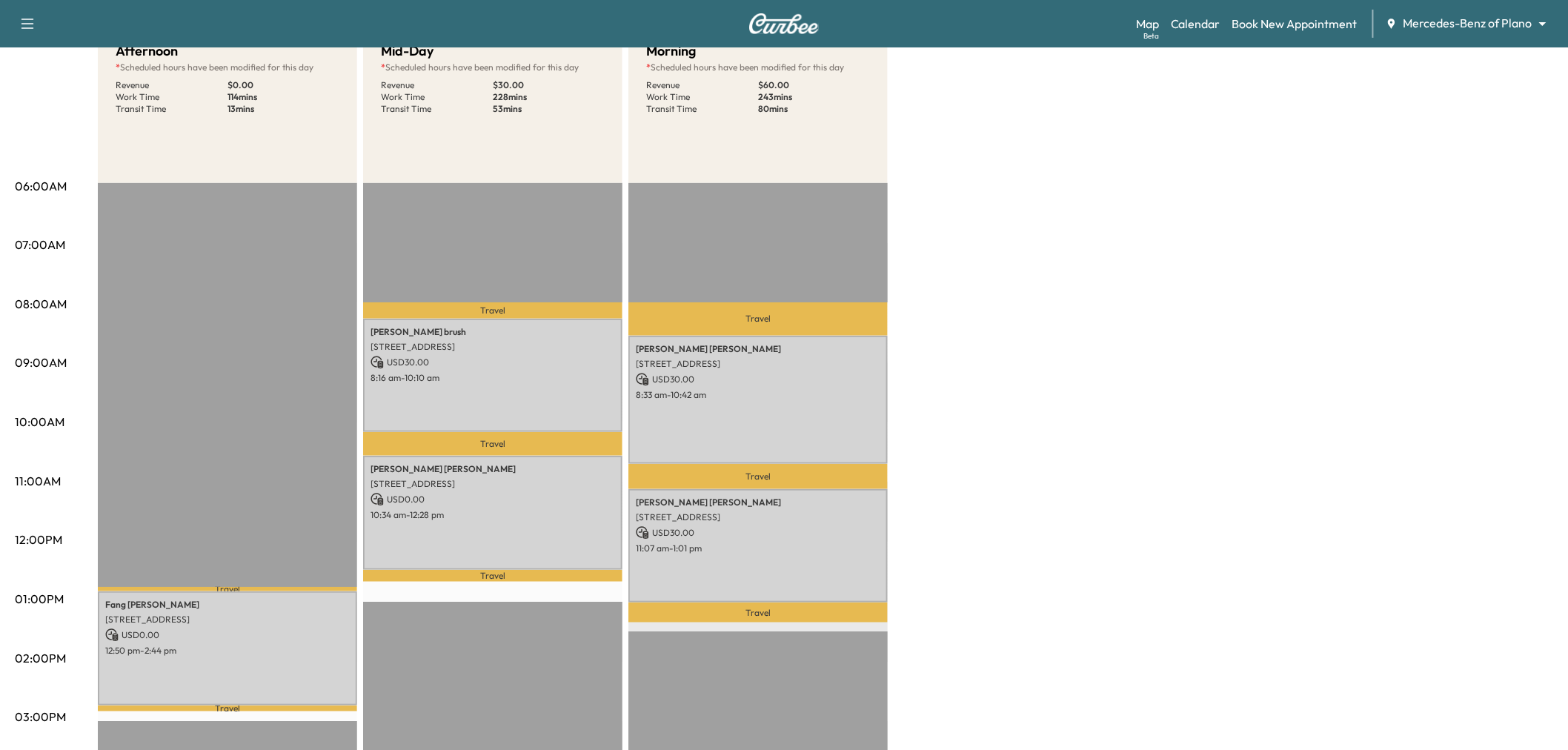
scroll to position [0, 0]
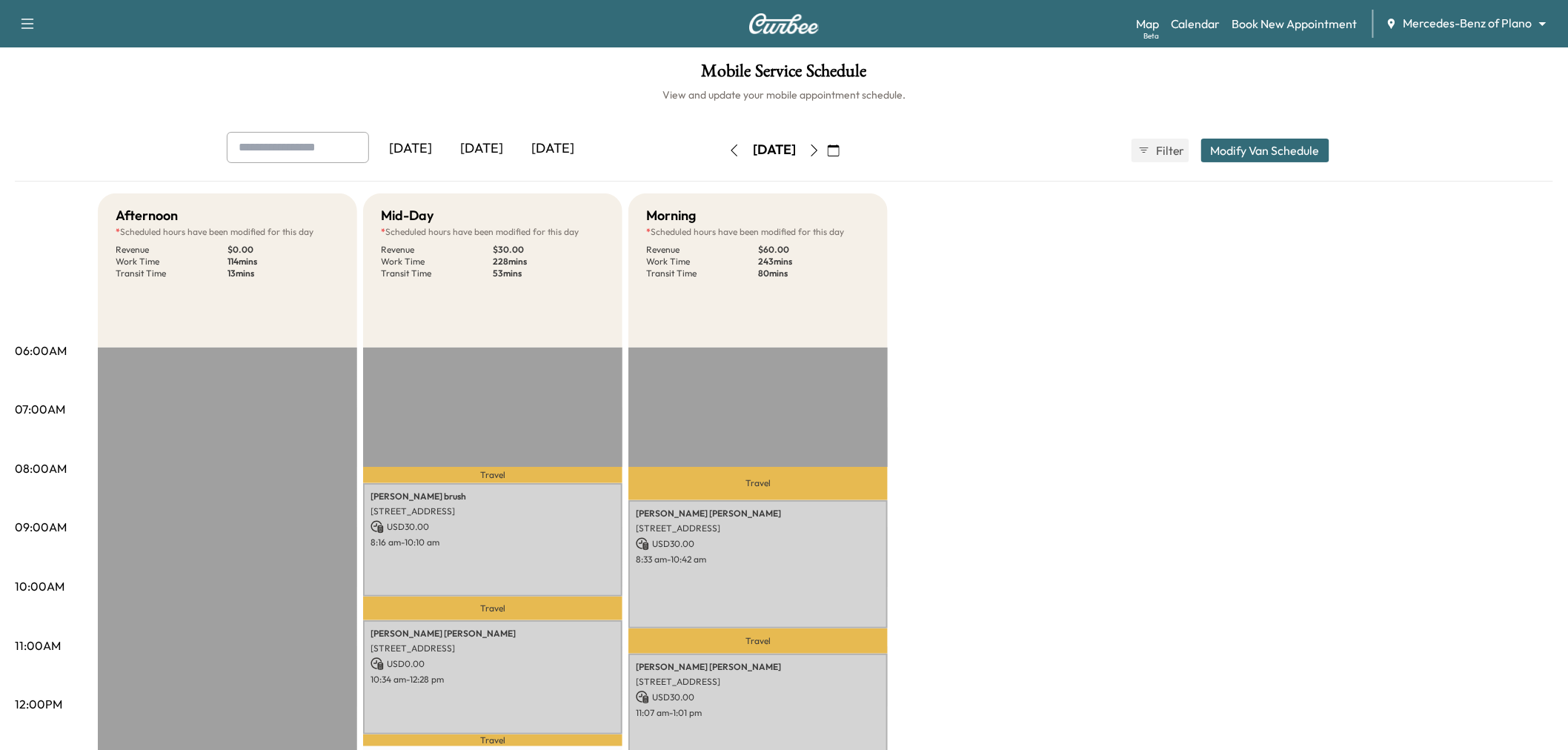
click at [820, 145] on icon "button" at bounding box center [814, 151] width 12 height 12
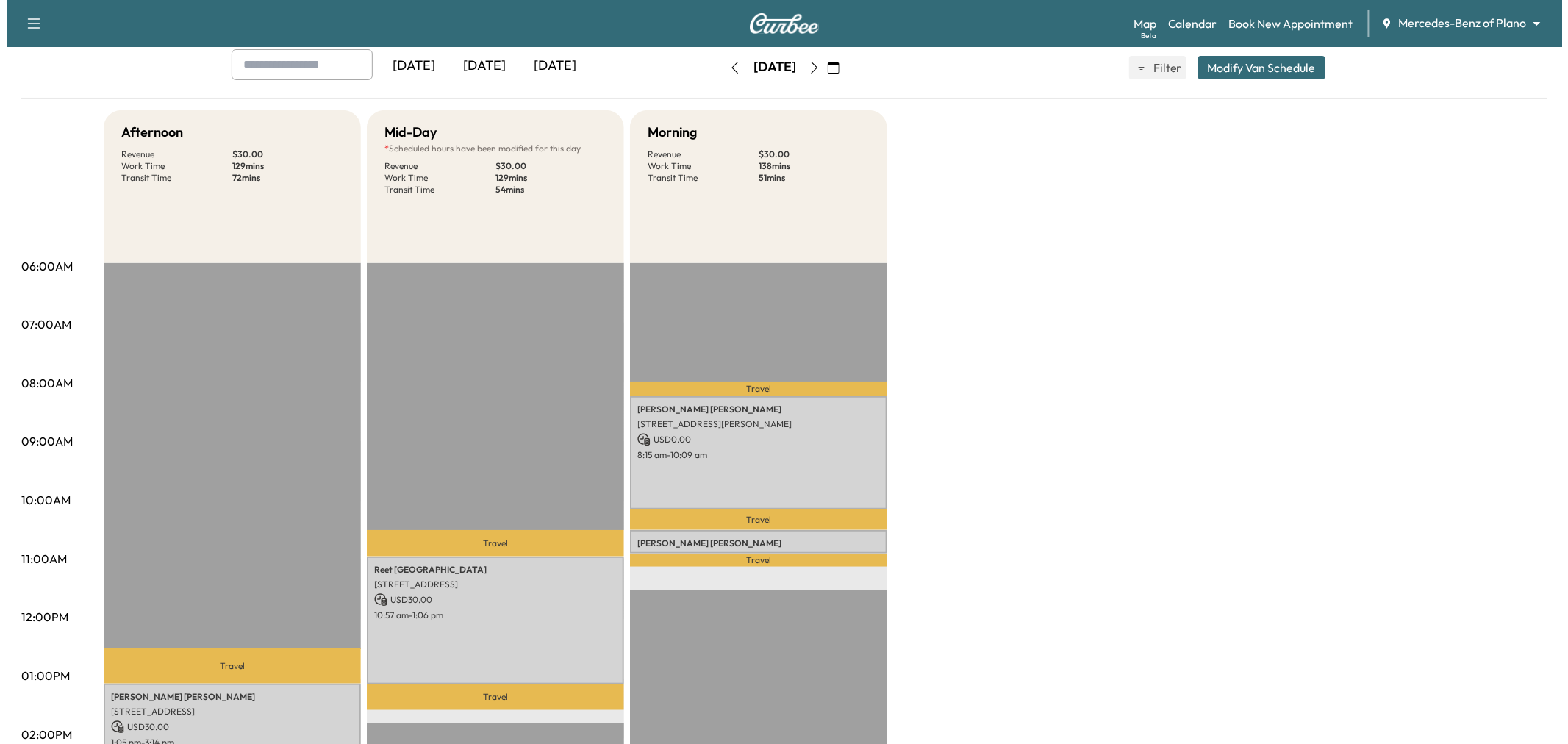
scroll to position [163, 0]
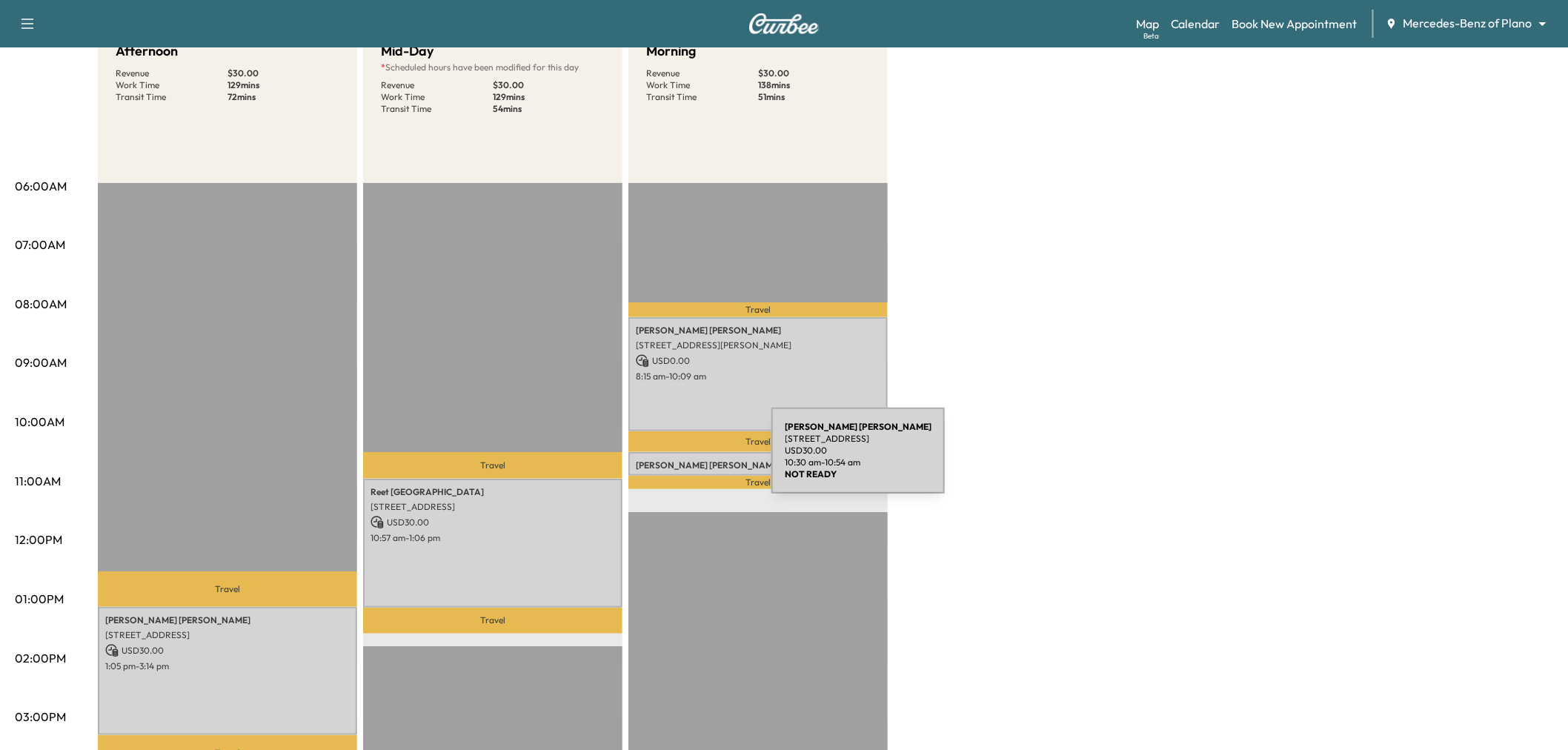
click at [675, 453] on div "[PERSON_NAME] [STREET_ADDRESS] USD 30.00 10:30 am - 10:54 am" at bounding box center [757, 464] width 259 height 24
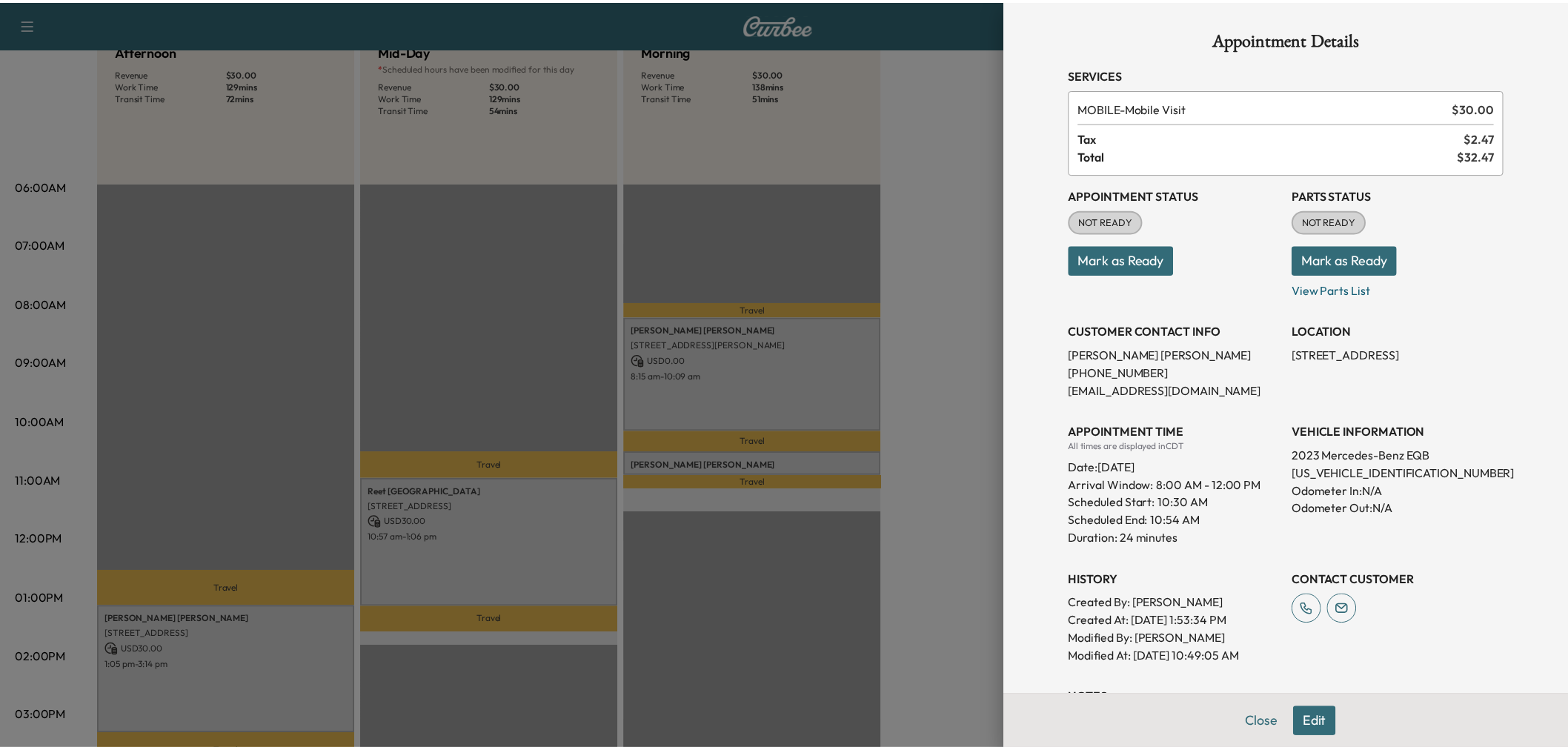
scroll to position [183, 0]
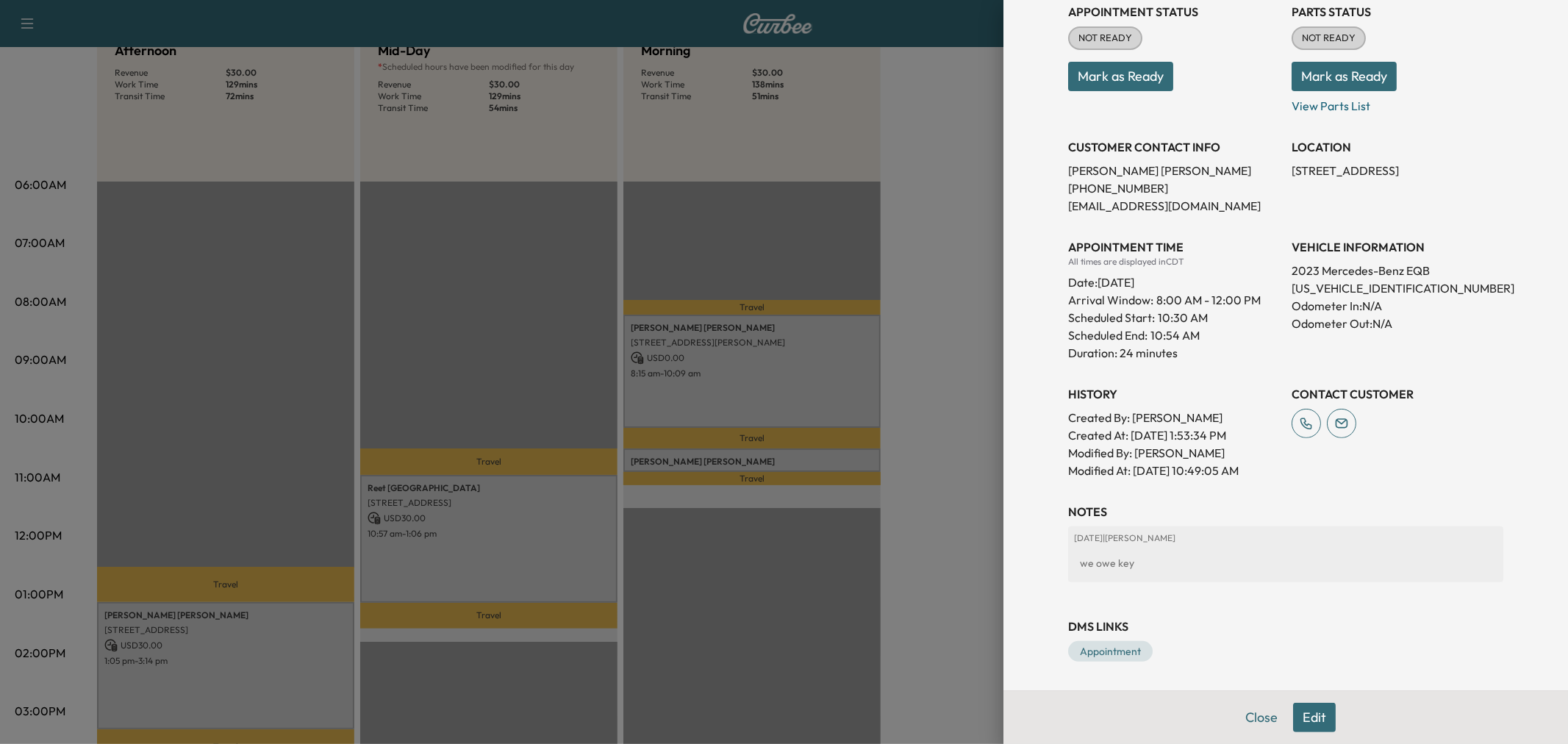
click at [774, 457] on div at bounding box center [784, 372] width 1568 height 744
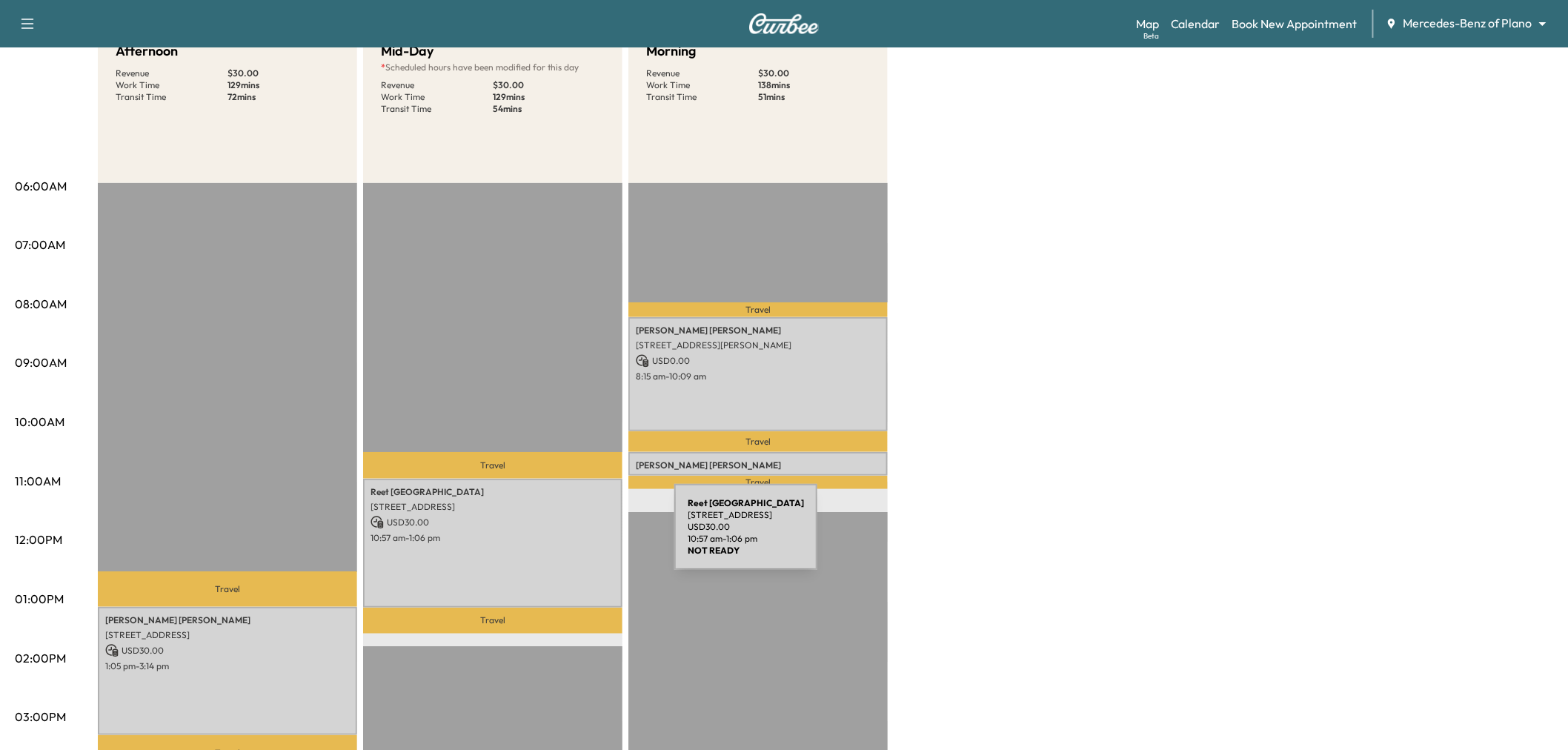
click at [519, 550] on div "[PERSON_NAME][GEOGRAPHIC_DATA] [STREET_ADDRESS] USD 30.00 10:57 am - 1:06 pm" at bounding box center [493, 542] width 259 height 129
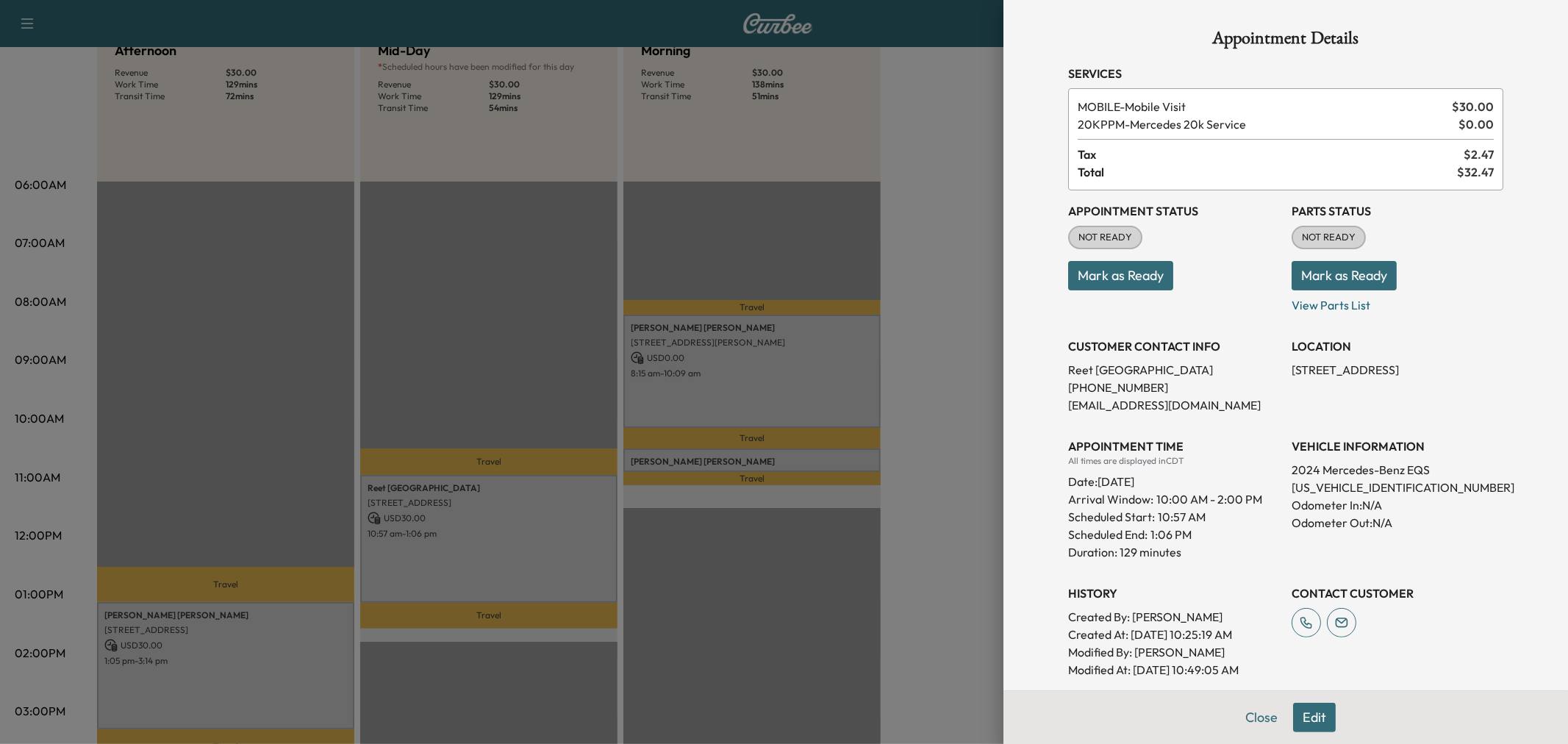
click at [495, 546] on div at bounding box center [784, 372] width 1568 height 744
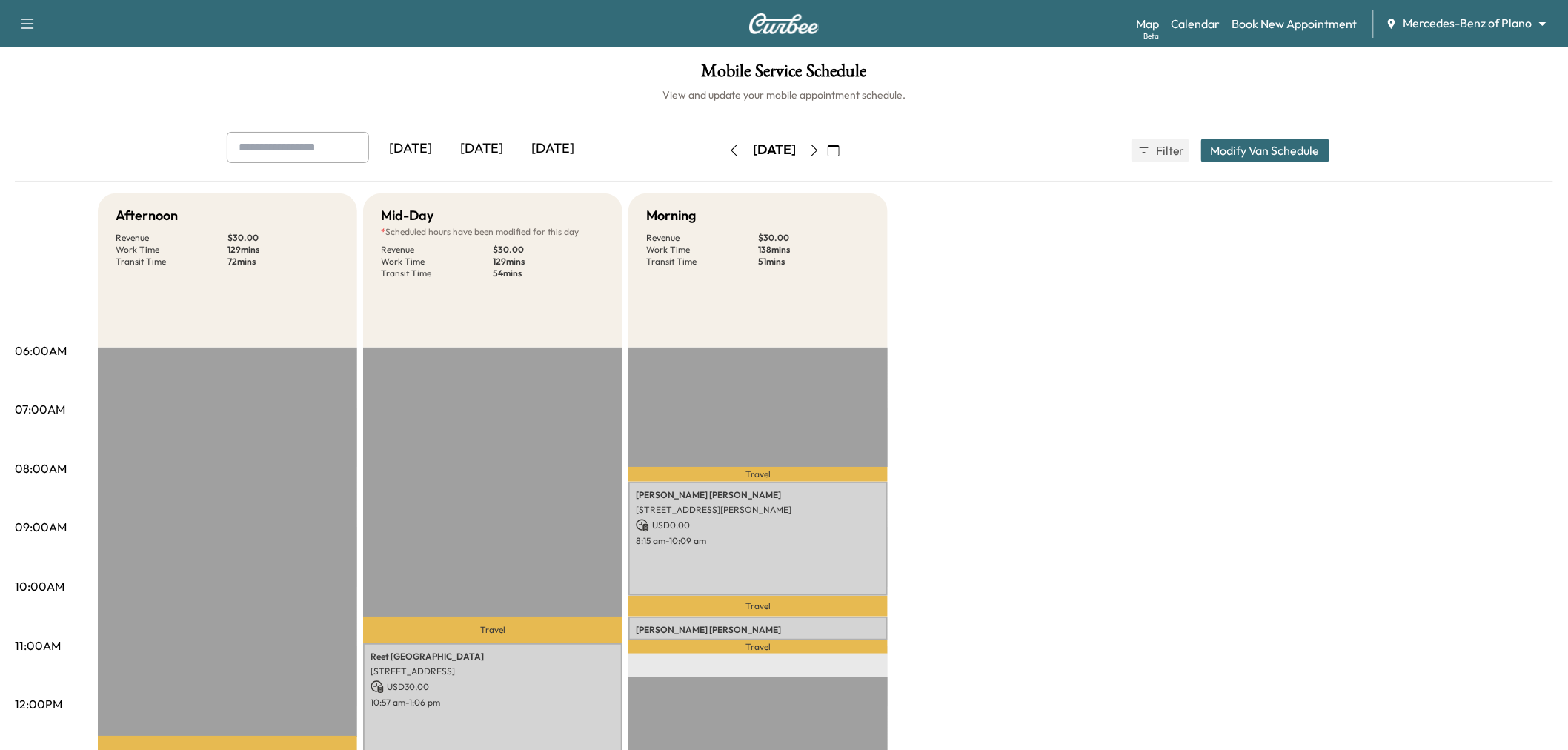
scroll to position [164, 0]
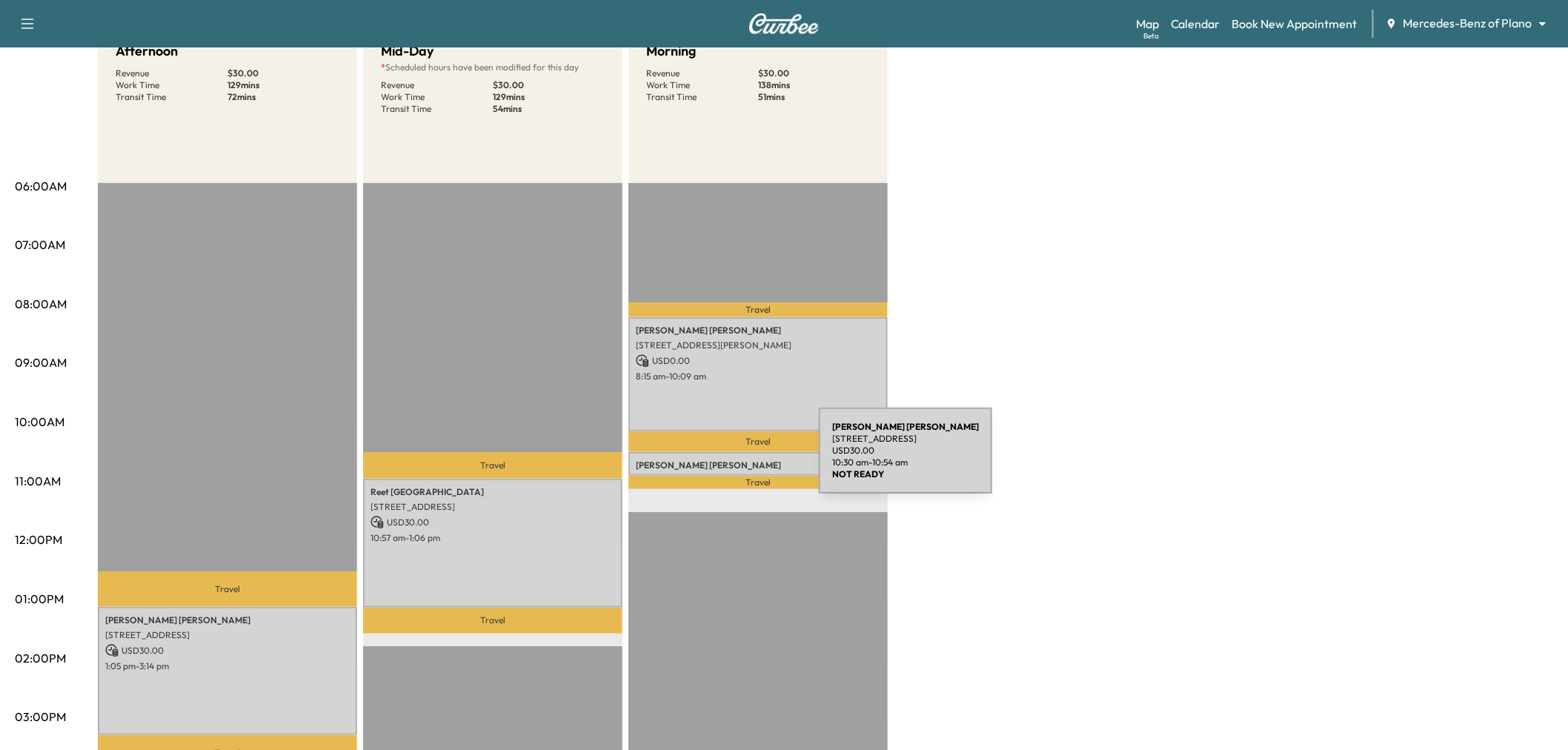
click at [707, 460] on p "[PERSON_NAME]" at bounding box center [757, 466] width 244 height 12
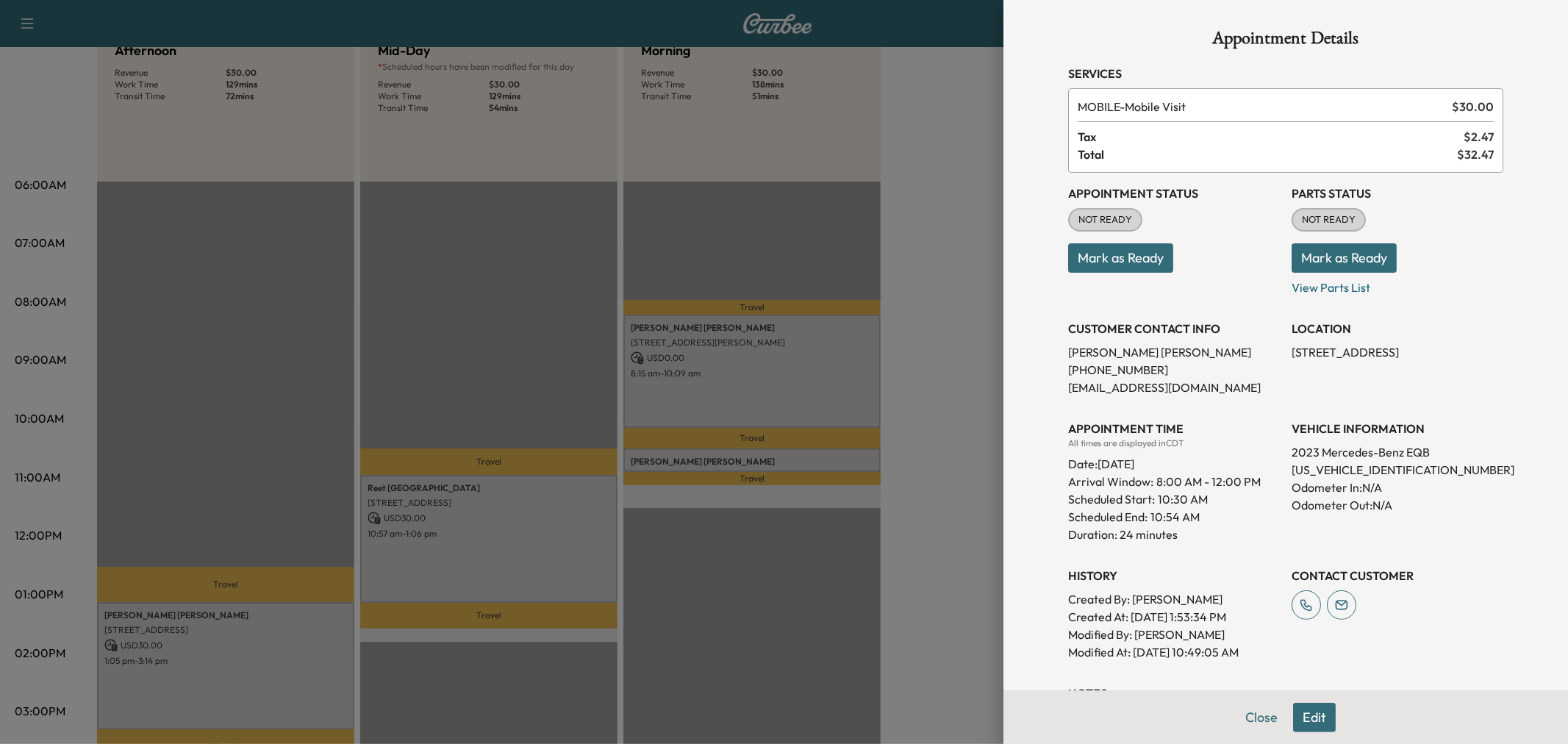
click at [702, 456] on div at bounding box center [784, 372] width 1568 height 744
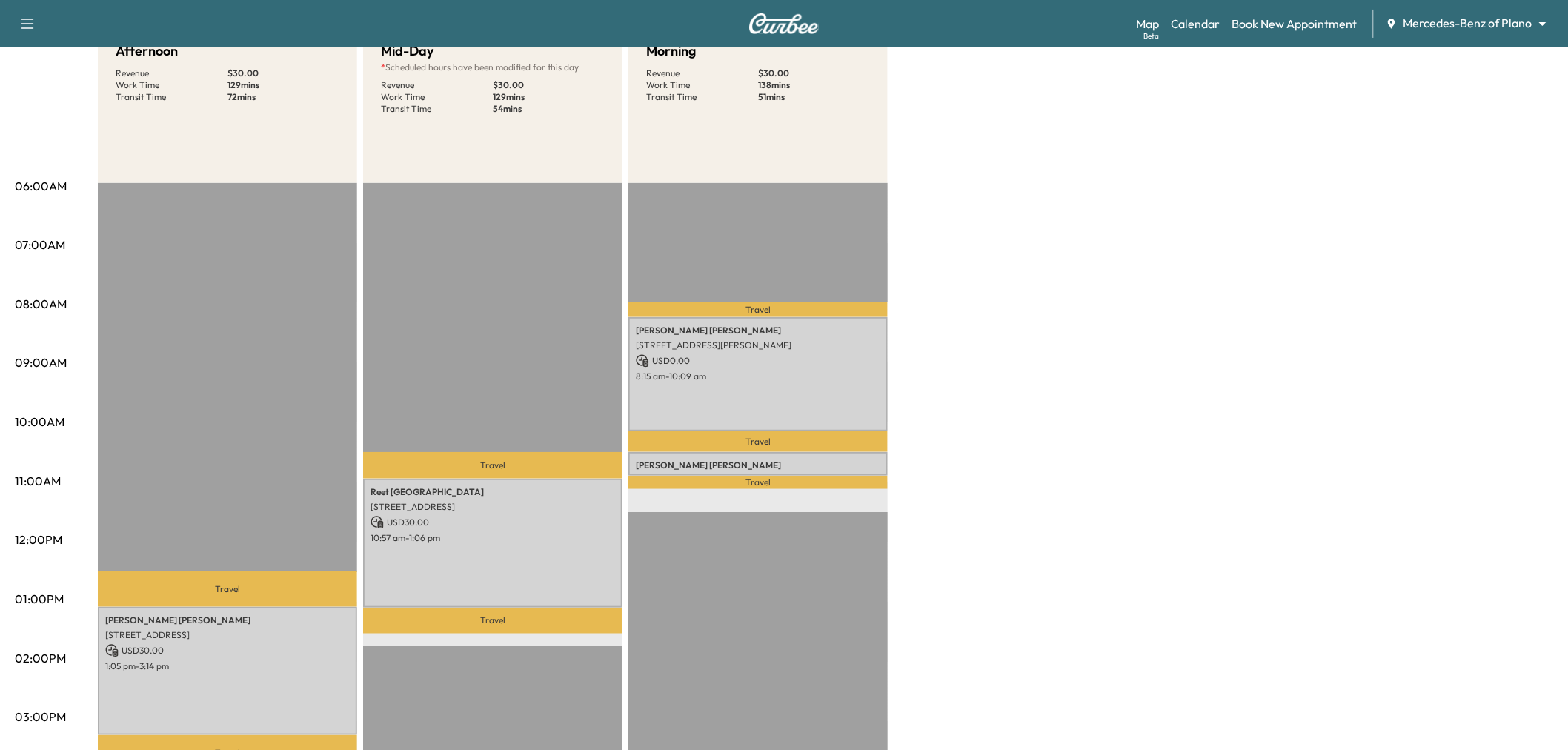
click at [714, 525] on div "Travel [PERSON_NAME] [STREET_ADDRESS][PERSON_NAME] USD 0.00 8:15 am - 10:09 am …" at bounding box center [757, 661] width 259 height 958
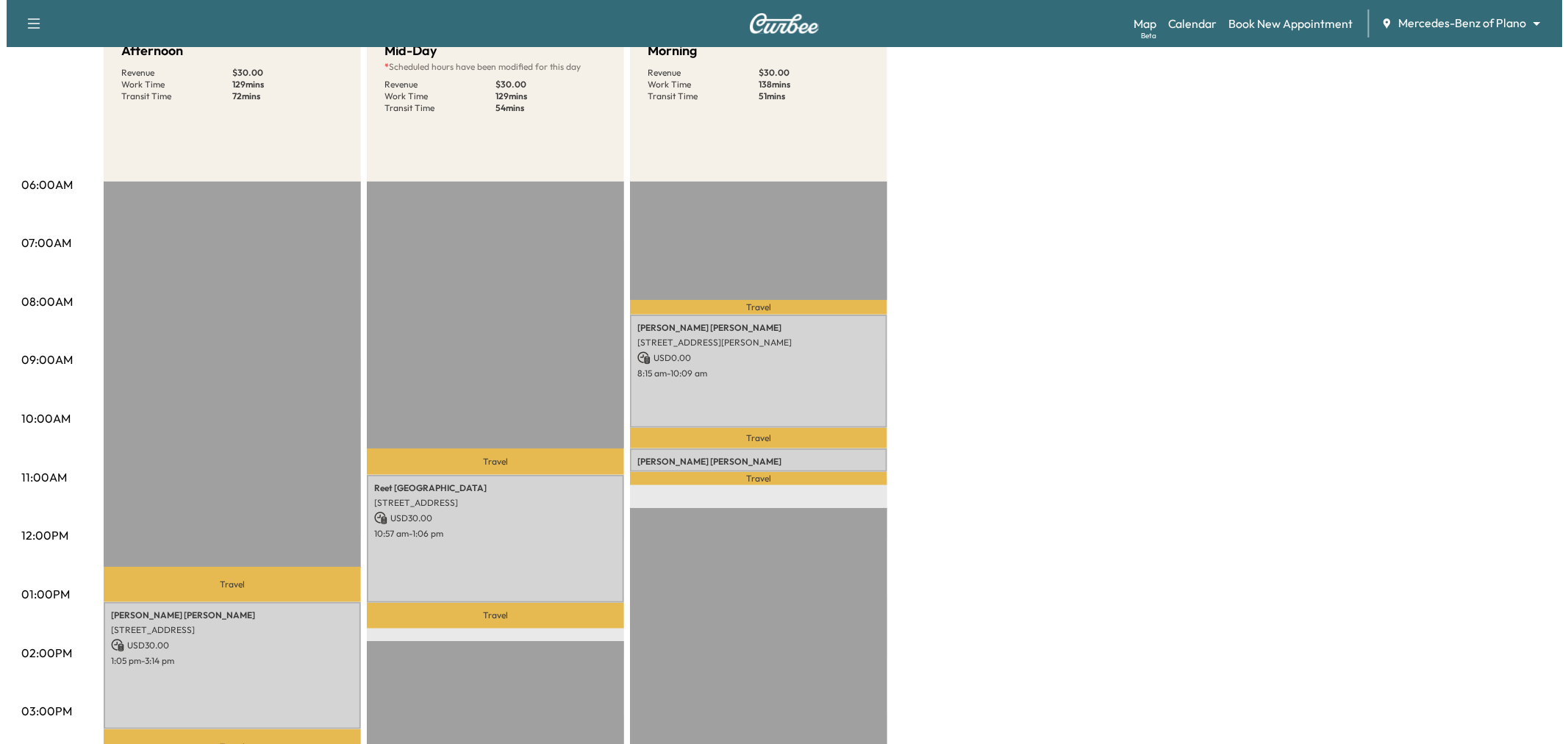
scroll to position [81, 0]
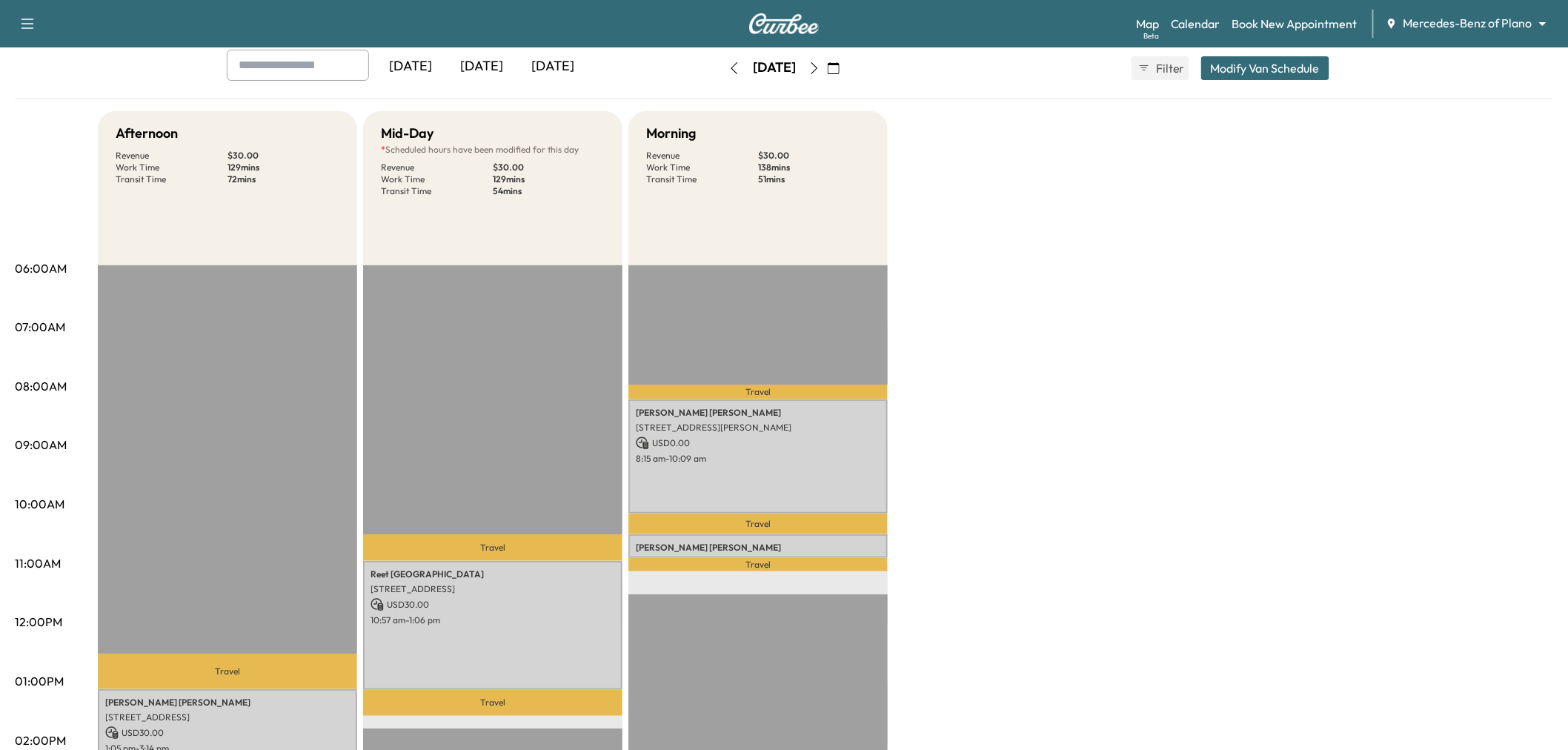
click at [1262, 70] on button "Modify Van Schedule" at bounding box center [1265, 68] width 128 height 24
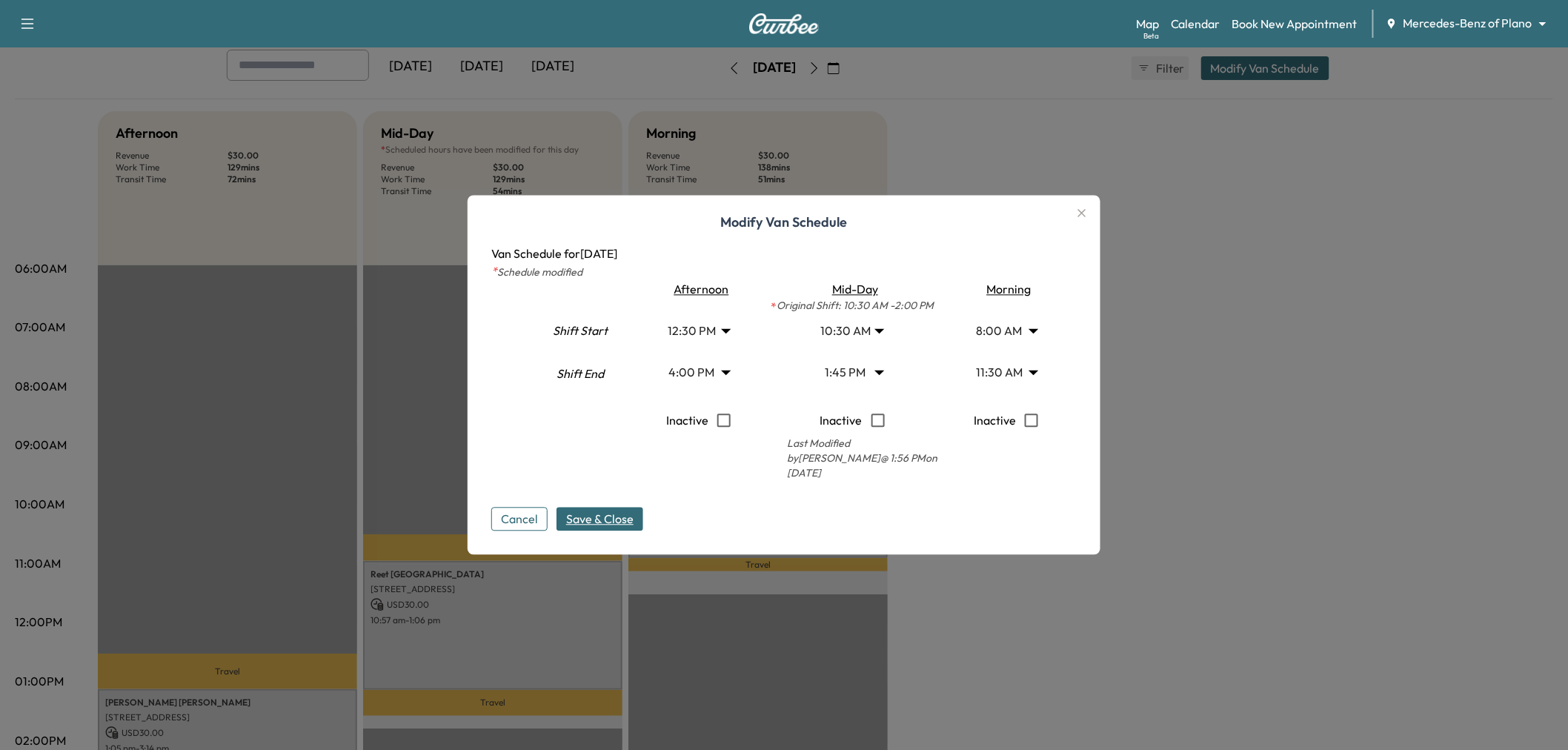
click at [860, 331] on body "Support Log Out Map Beta Calendar Book New Appointment Mercedes-Benz of Plano *…" at bounding box center [784, 293] width 1568 height 750
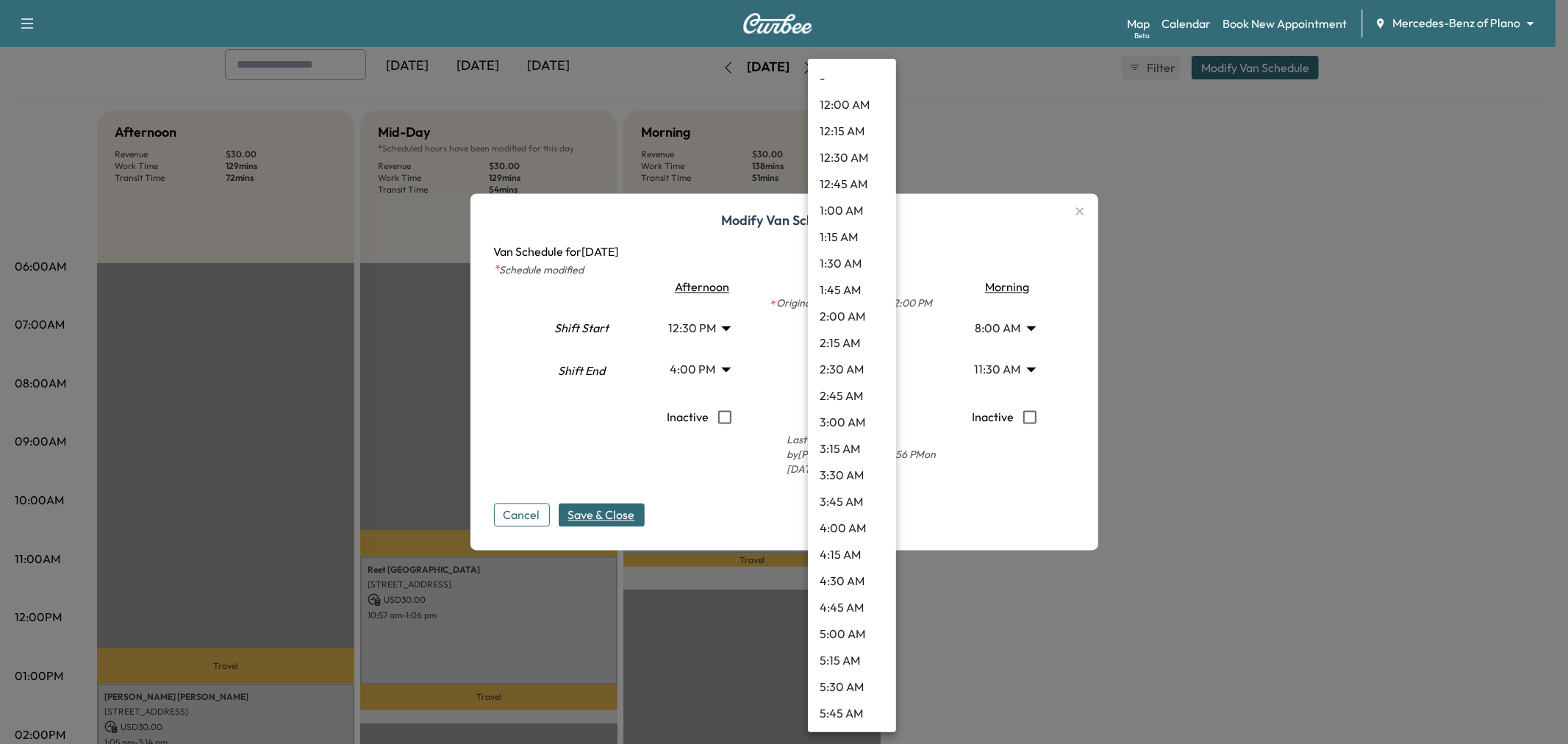
scroll to position [820, 0]
click at [845, 134] on li "8:00 AM" at bounding box center [852, 131] width 88 height 27
type input "*"
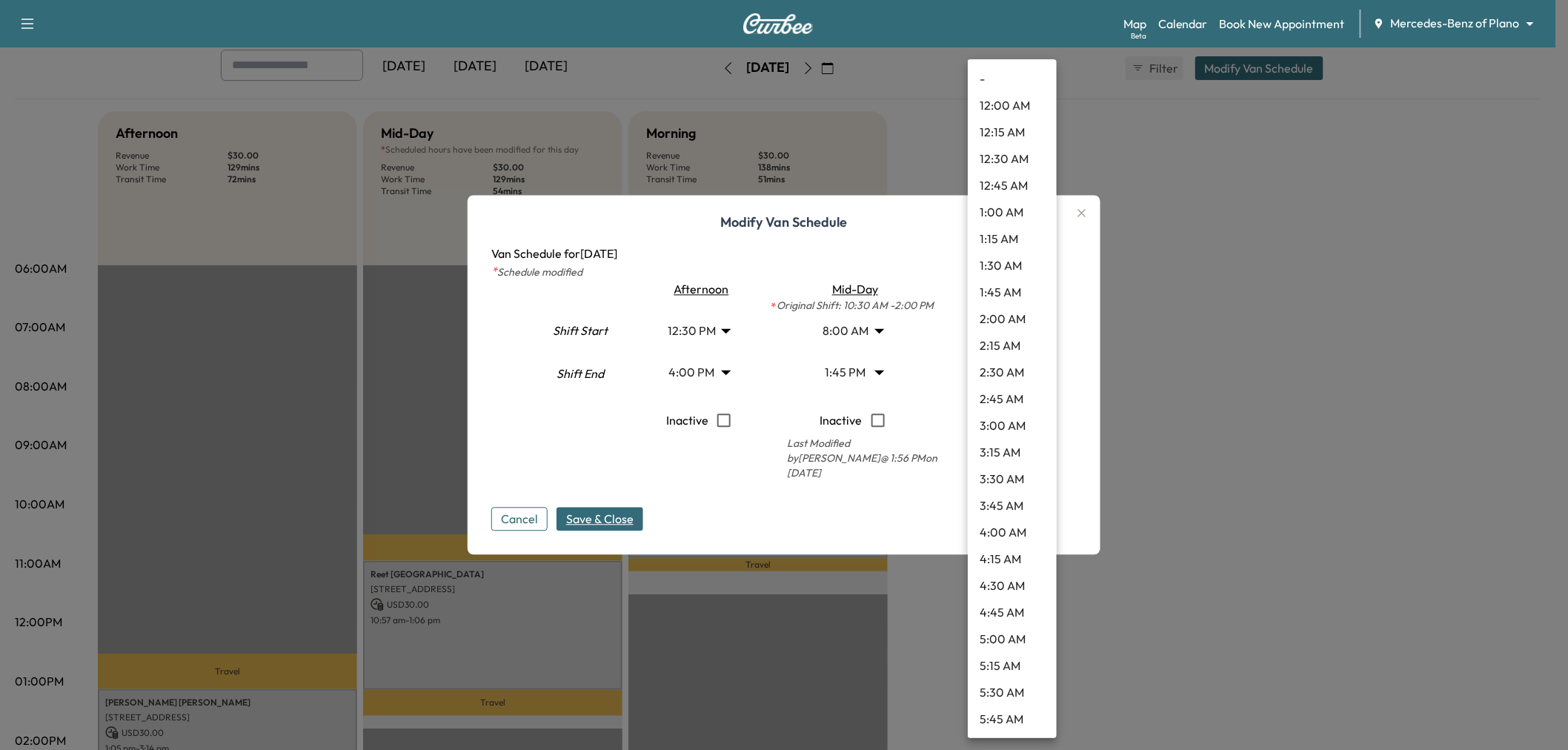
click at [1013, 371] on body "Support Log Out Map Beta Calendar Book New Appointment Mercedes-Benz of Plano *…" at bounding box center [784, 293] width 1568 height 750
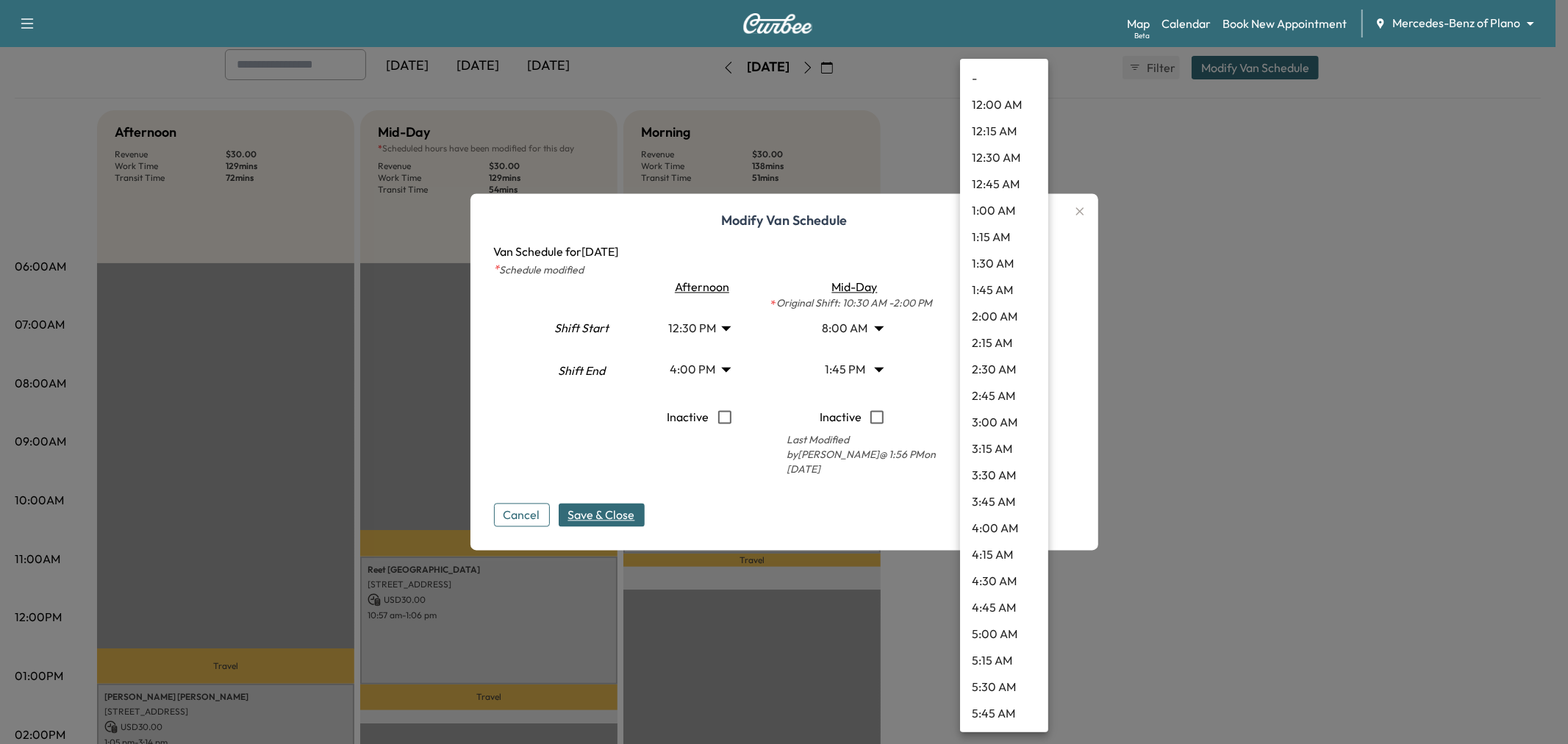
scroll to position [925, 0]
click at [1008, 636] on li "1:45 PM" at bounding box center [1004, 636] width 88 height 27
type input "*****"
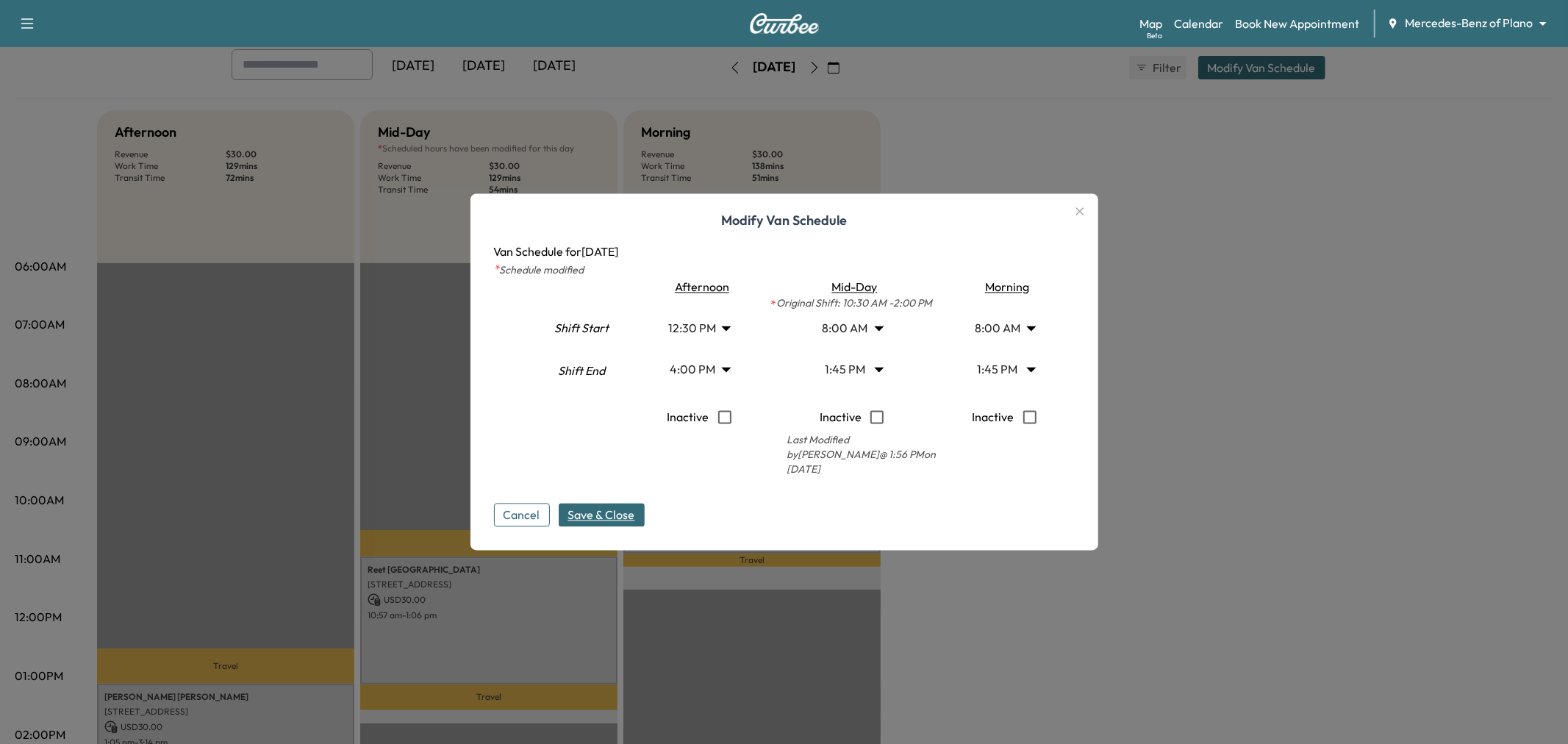
click at [685, 328] on body "Support Log Out Map Beta Calendar Book New Appointment Mercedes-Benz of Plano *…" at bounding box center [784, 291] width 1568 height 744
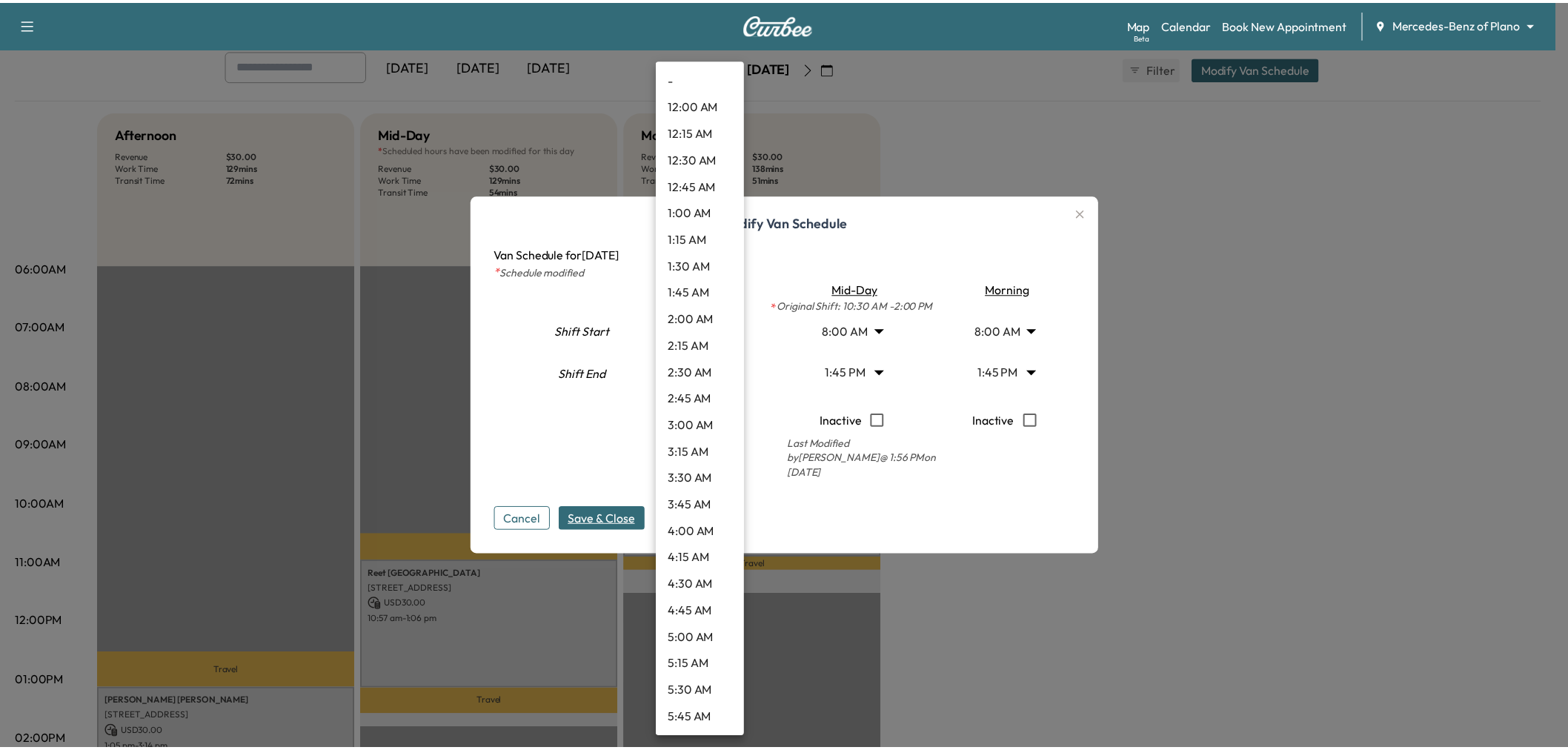
scroll to position [1040, 0]
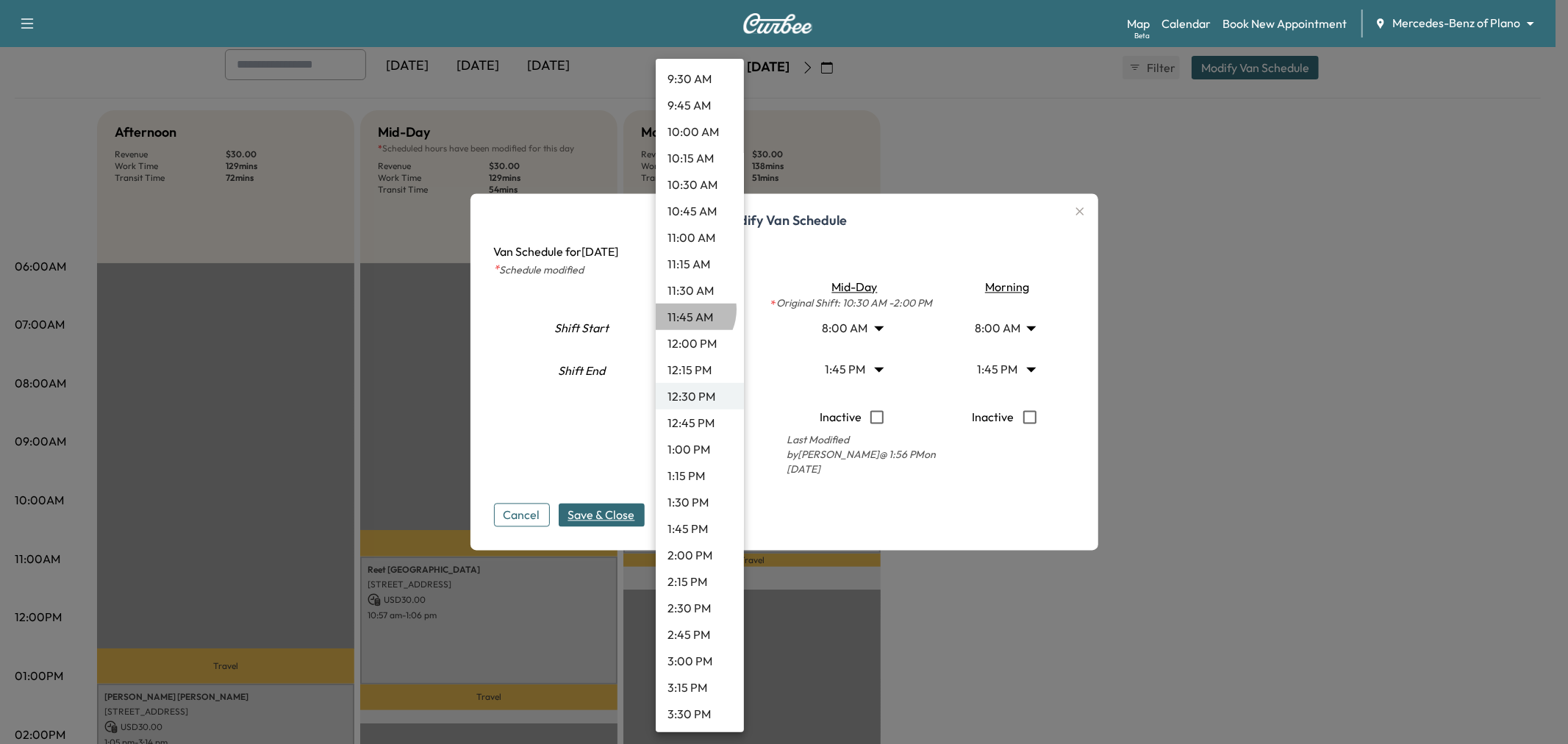
click at [681, 309] on li "11:45 AM" at bounding box center [700, 317] width 88 height 27
type input "*****"
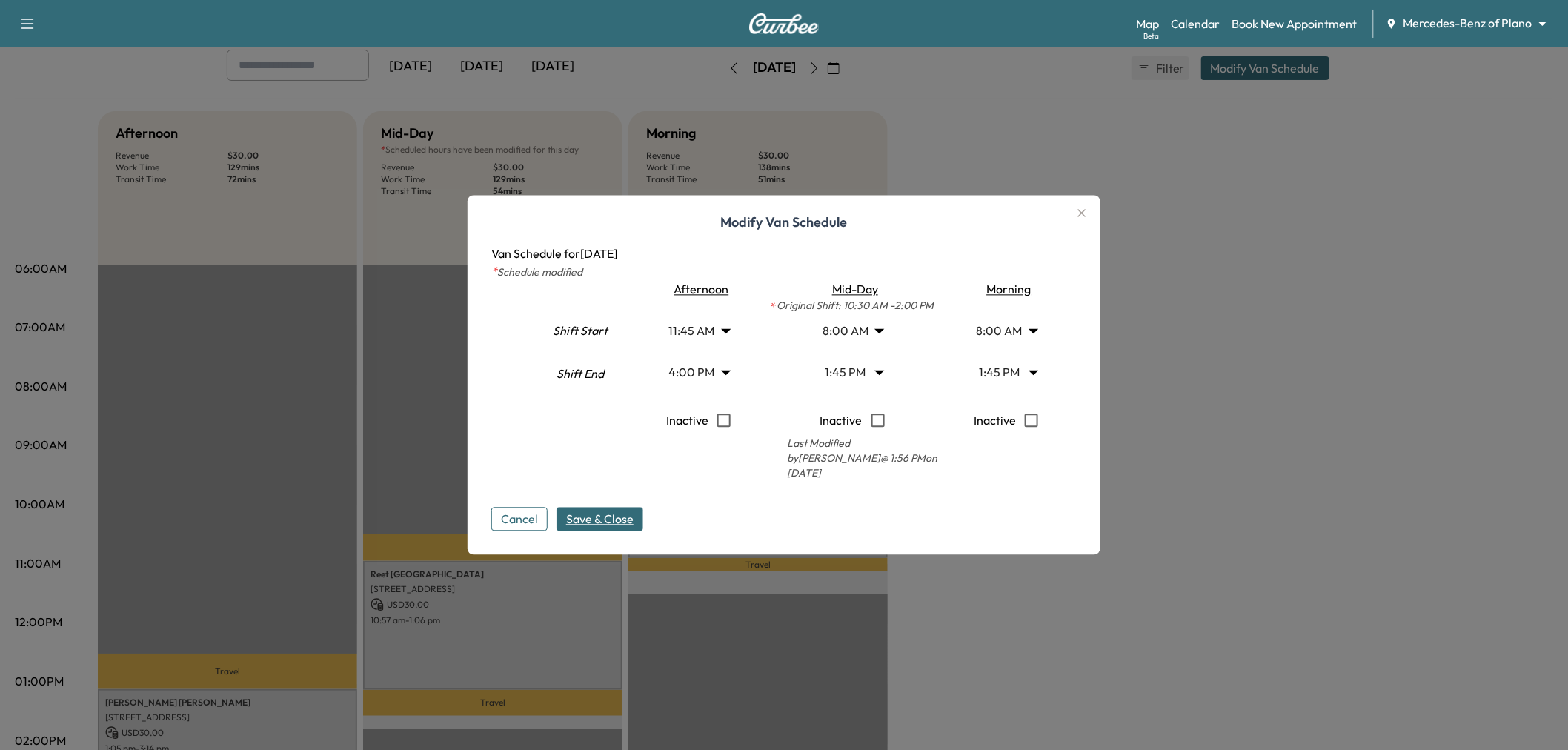
click at [620, 514] on span "Save & Close" at bounding box center [600, 519] width 68 height 17
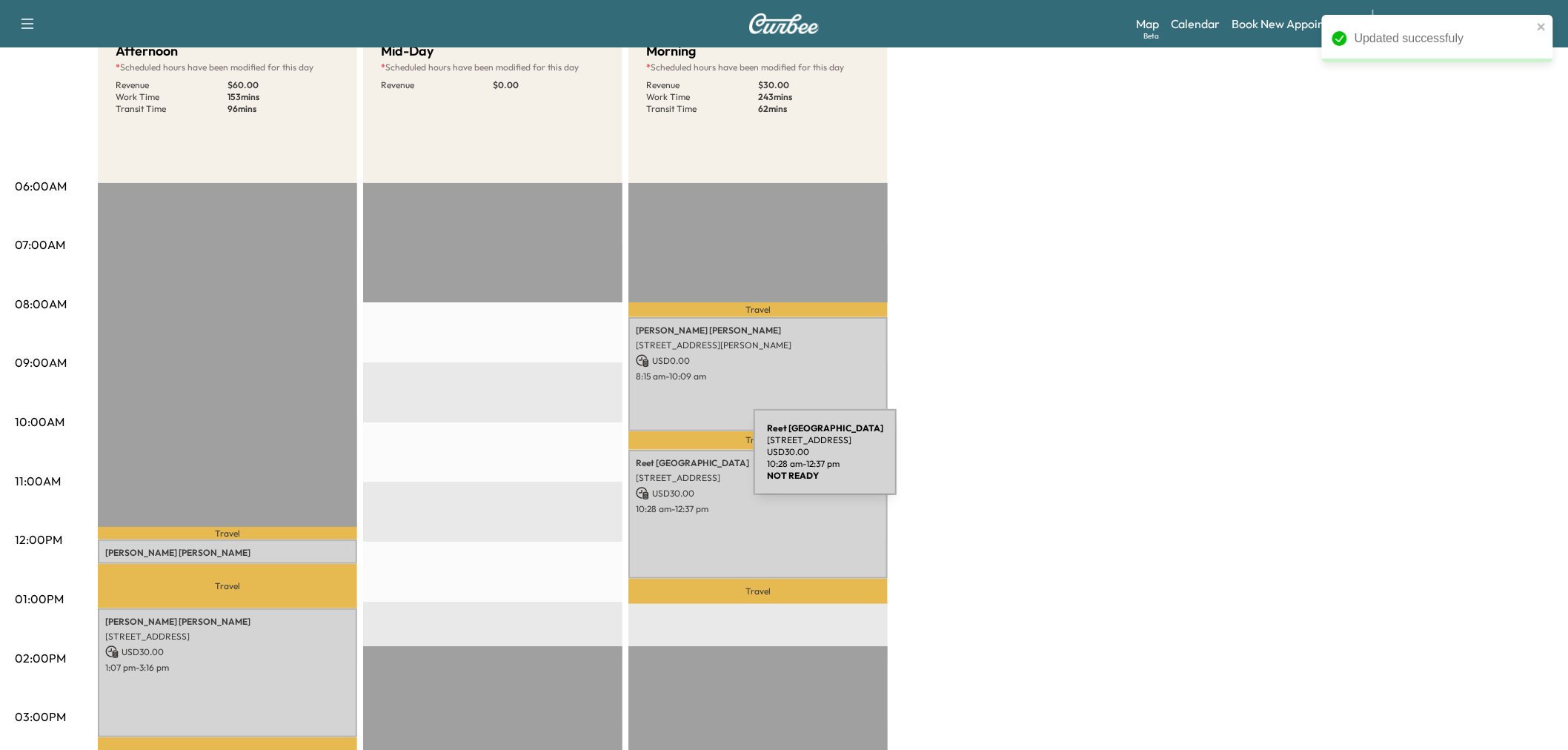
scroll to position [246, 0]
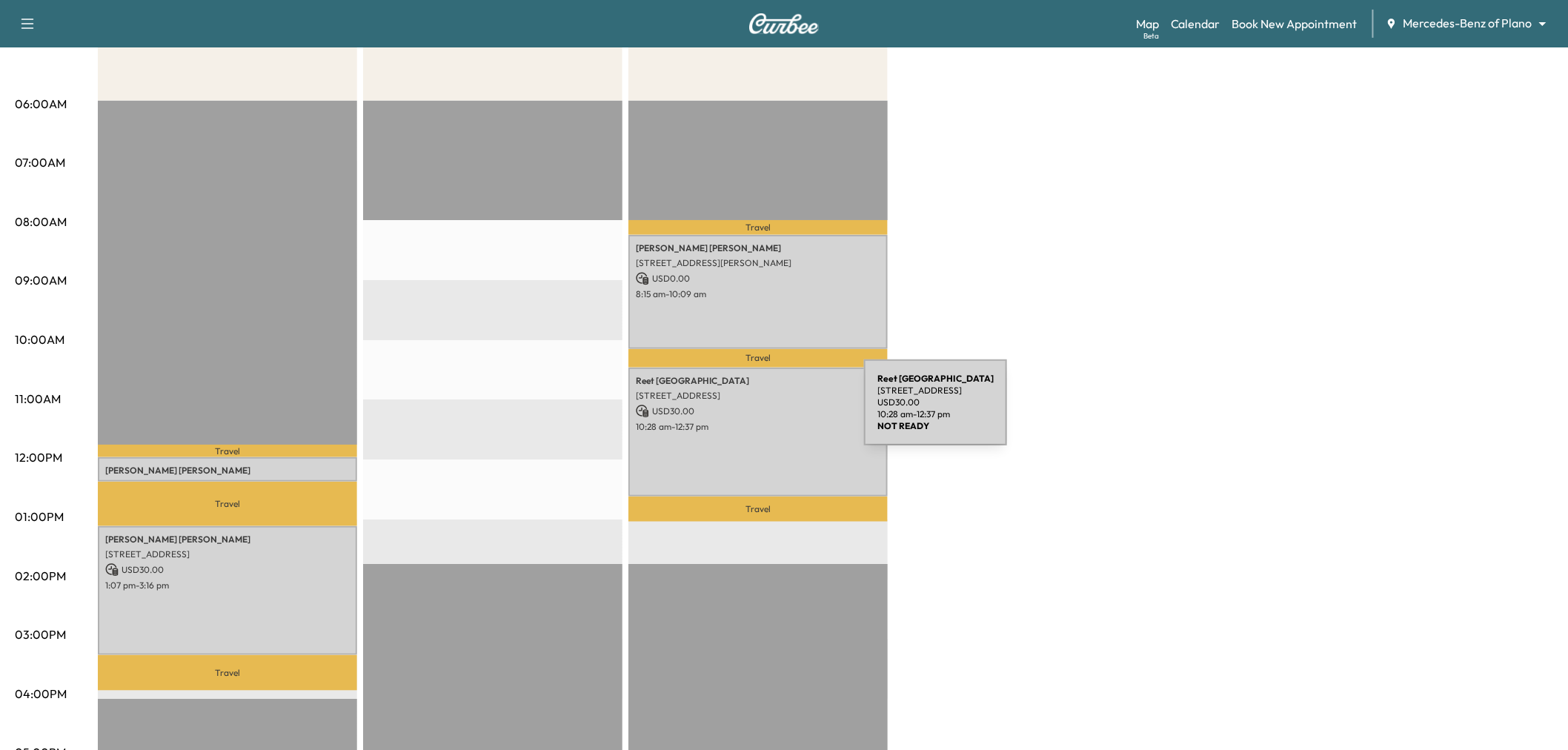
click at [753, 412] on p "USD 30.00" at bounding box center [757, 412] width 244 height 14
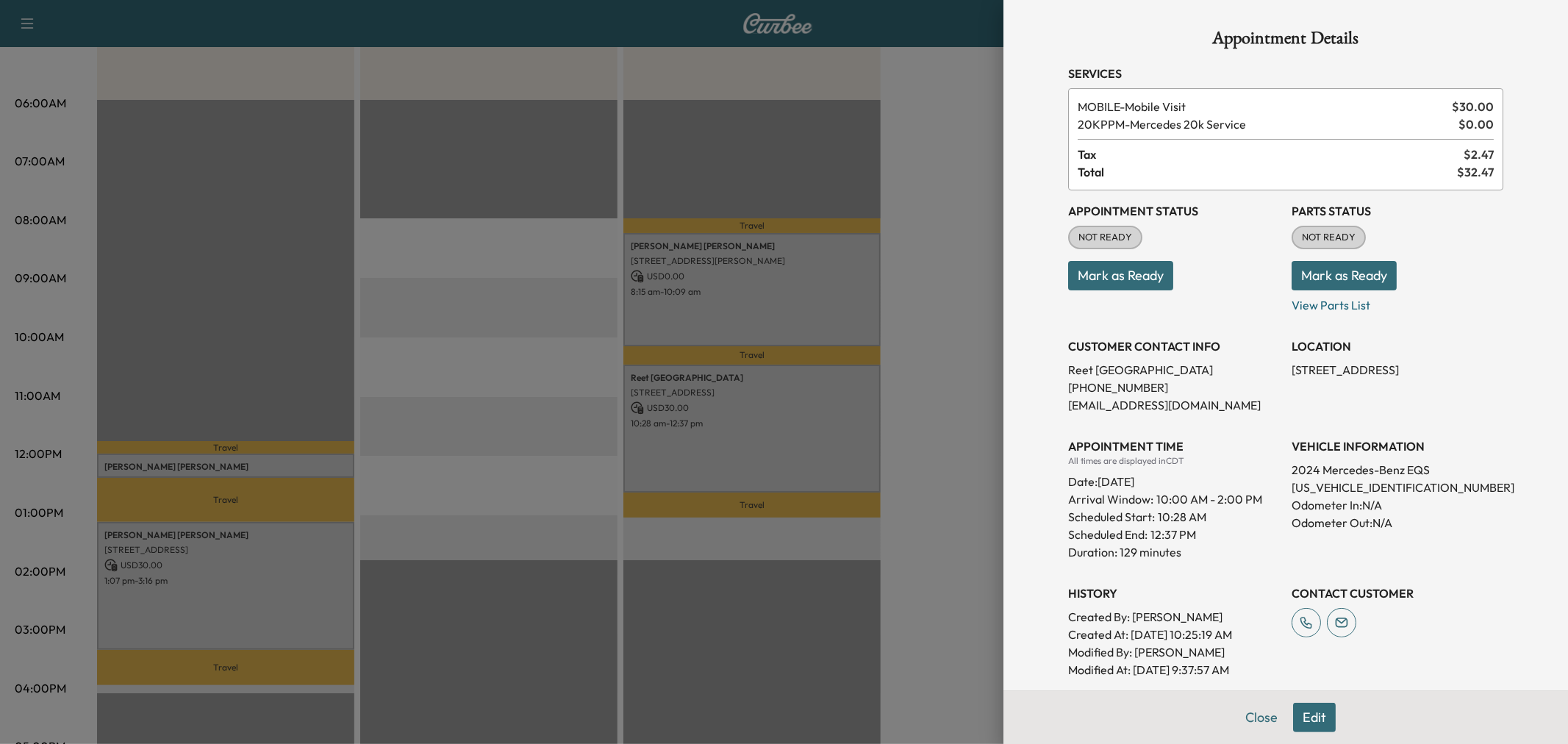
click at [784, 311] on div at bounding box center [784, 372] width 1568 height 744
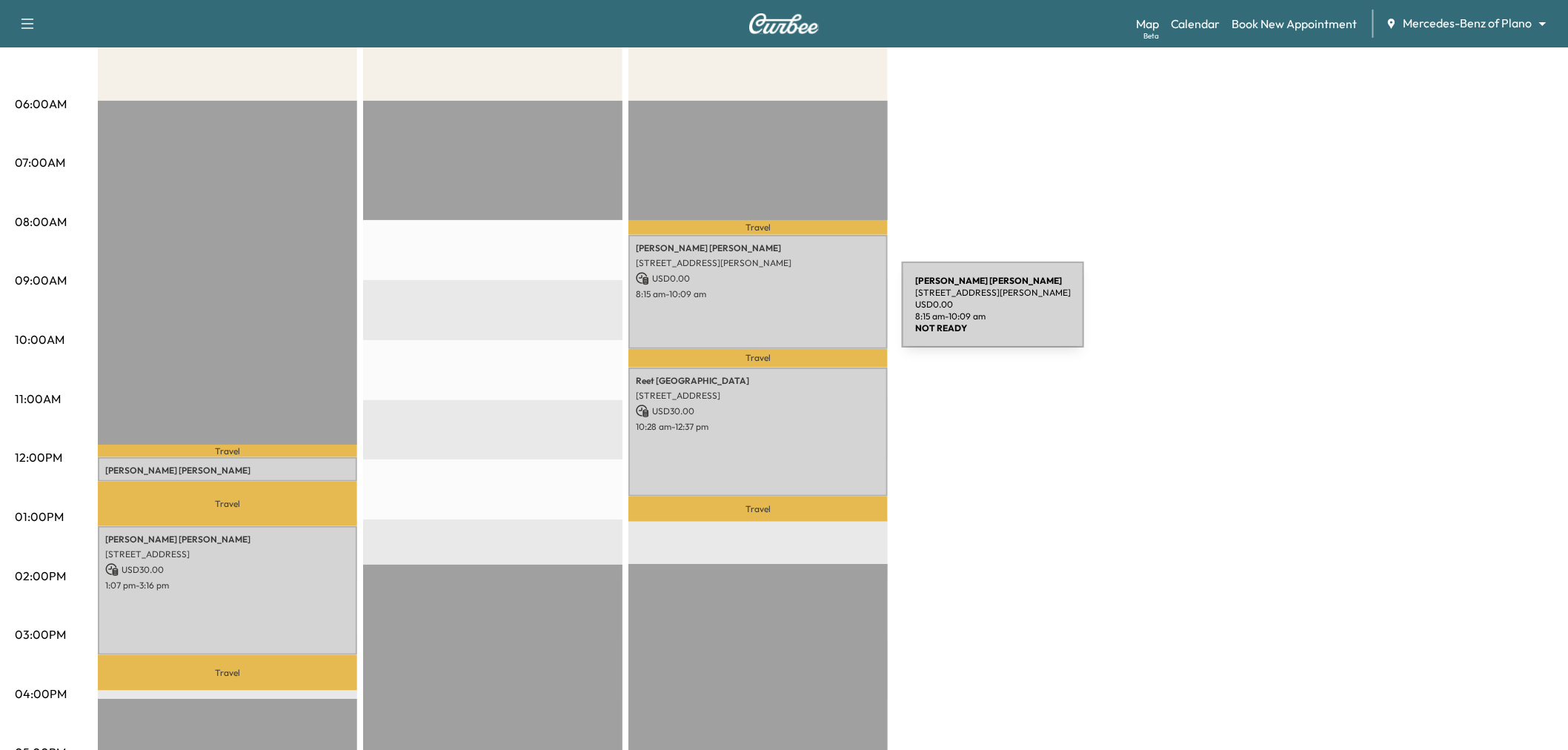
click at [790, 313] on div "[PERSON_NAME] [STREET_ADDRESS][PERSON_NAME] USD 0.00 8:15 am - 10:09 am" at bounding box center [757, 291] width 259 height 113
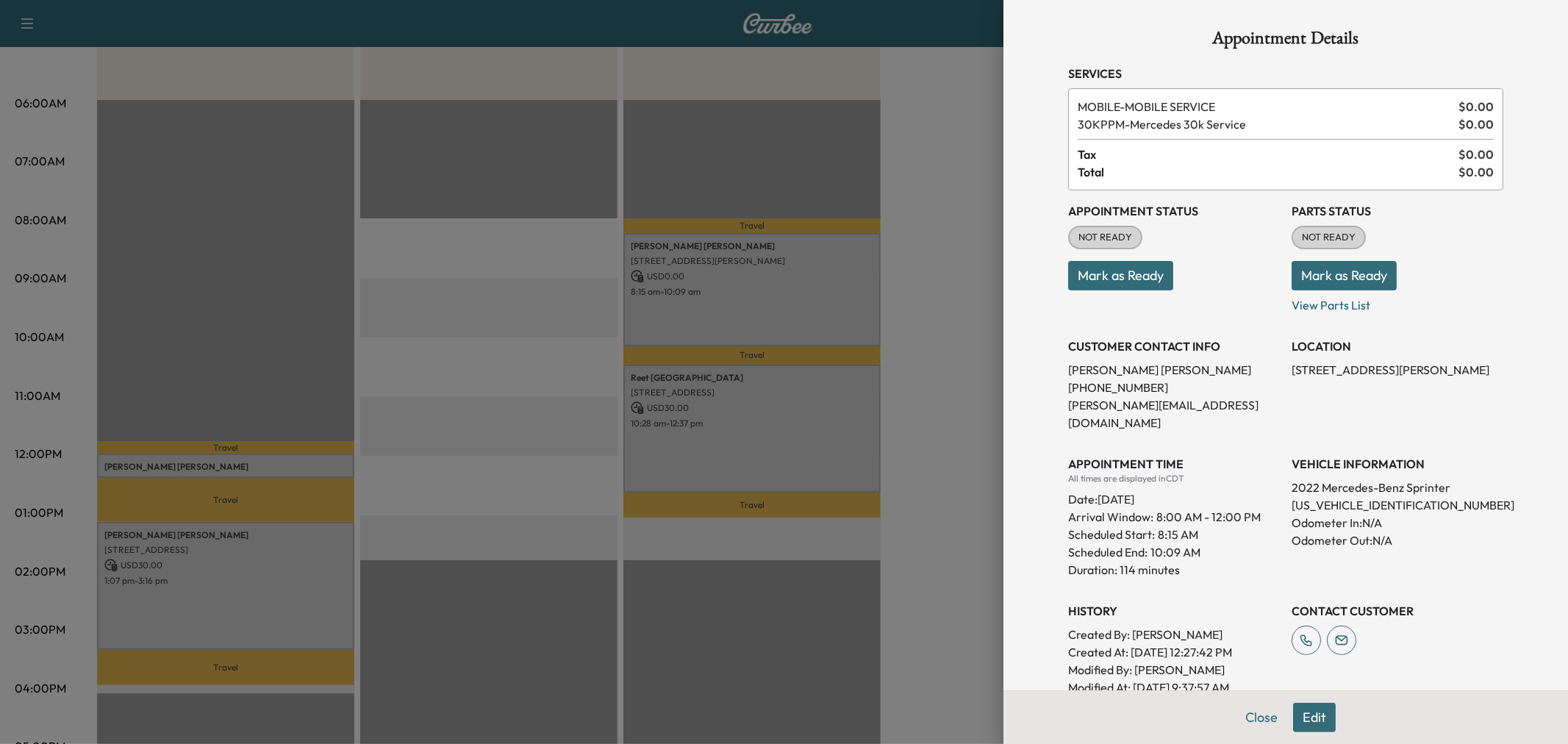
click at [784, 311] on div at bounding box center [784, 372] width 1568 height 744
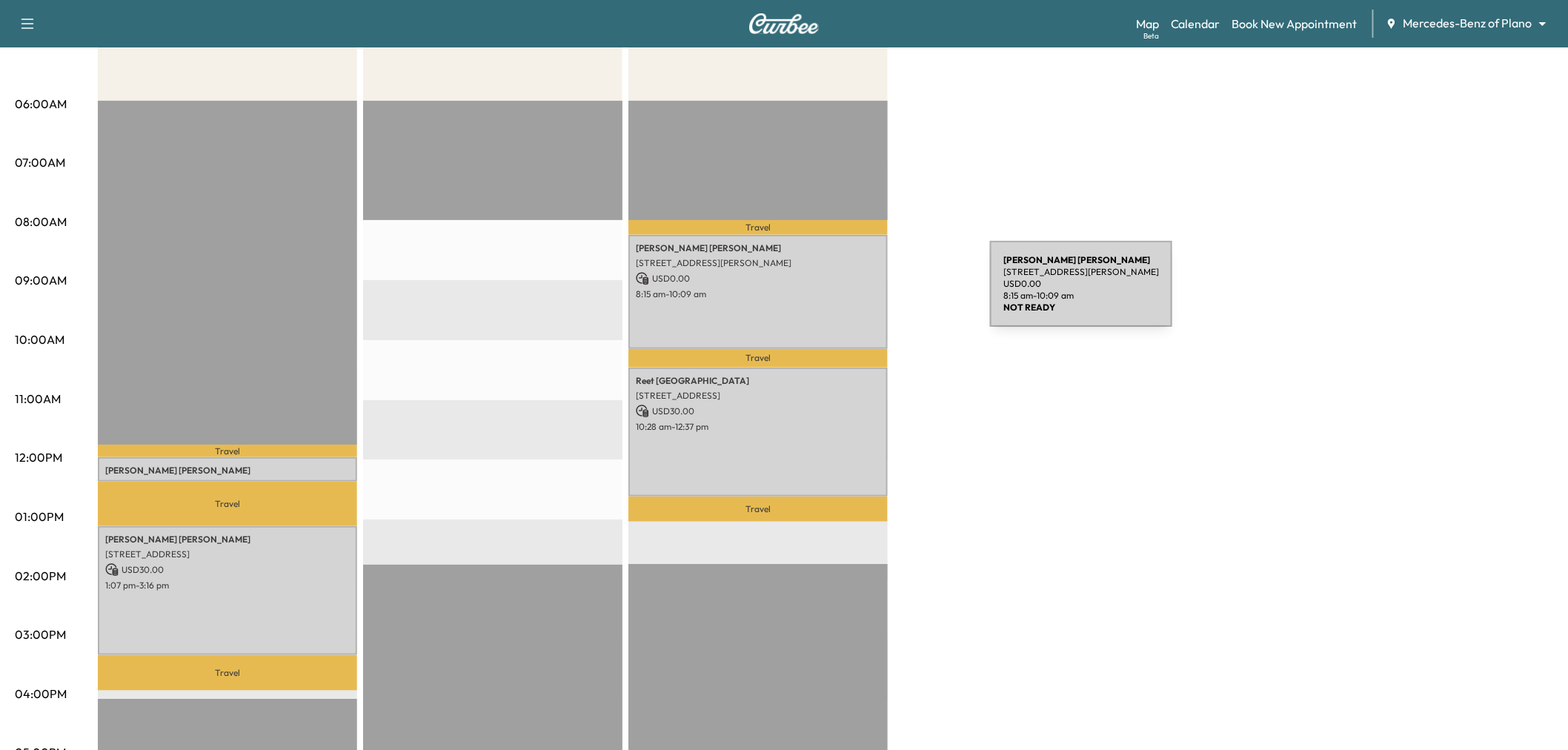
click at [887, 290] on div "[PERSON_NAME] [STREET_ADDRESS][PERSON_NAME] USD 0.00 8:15 am - 10:09 am" at bounding box center [757, 291] width 259 height 113
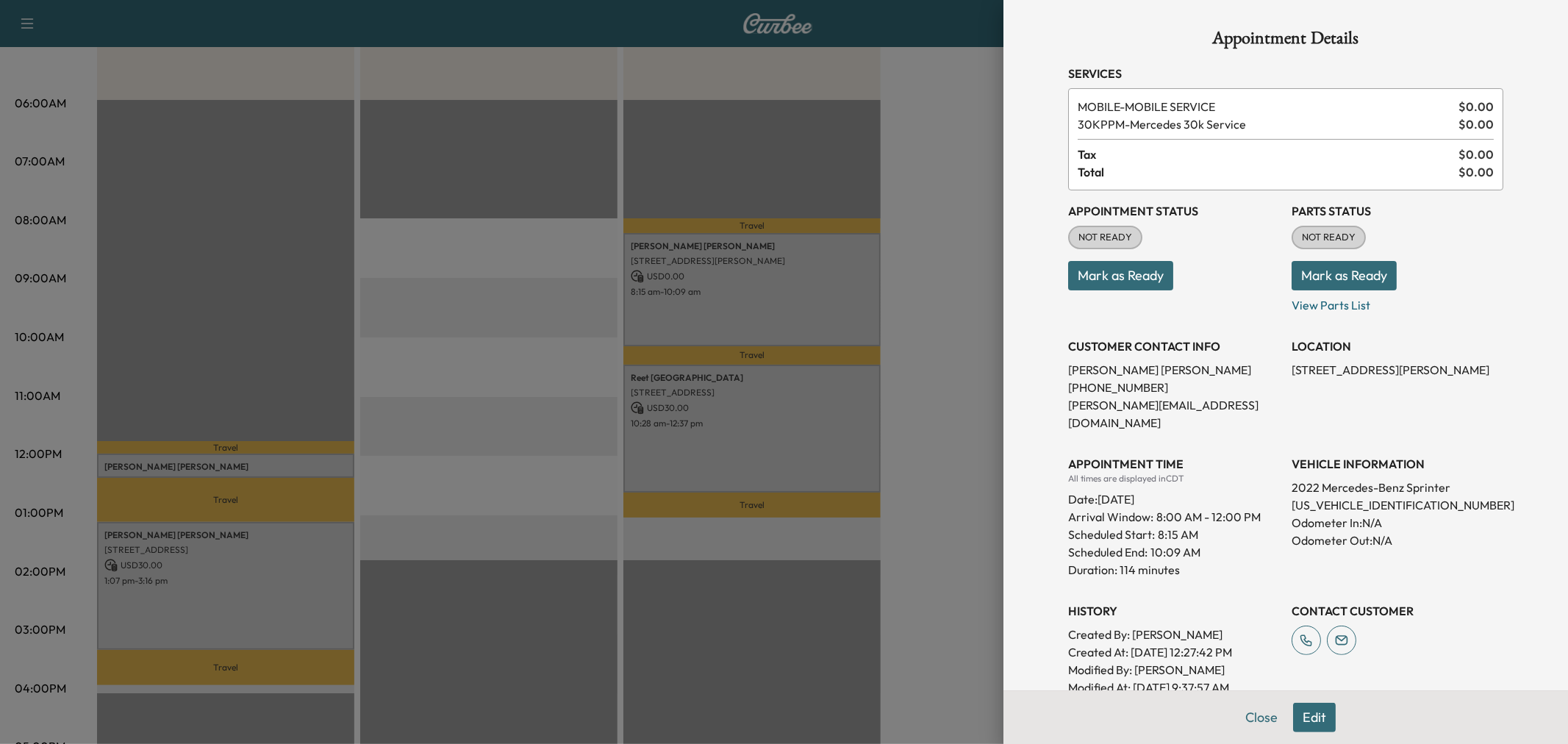
click at [922, 244] on div at bounding box center [784, 372] width 1568 height 744
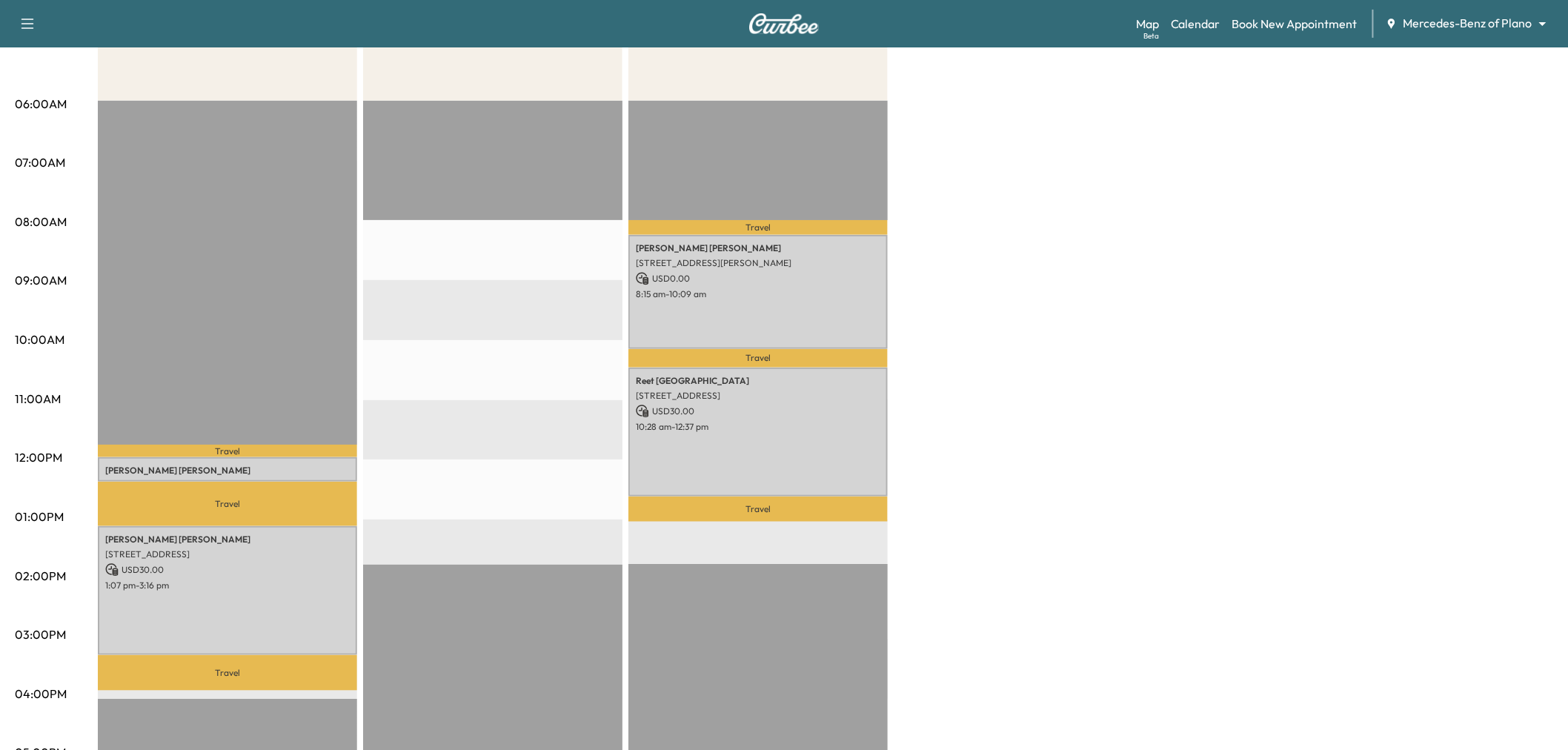
scroll to position [0, 0]
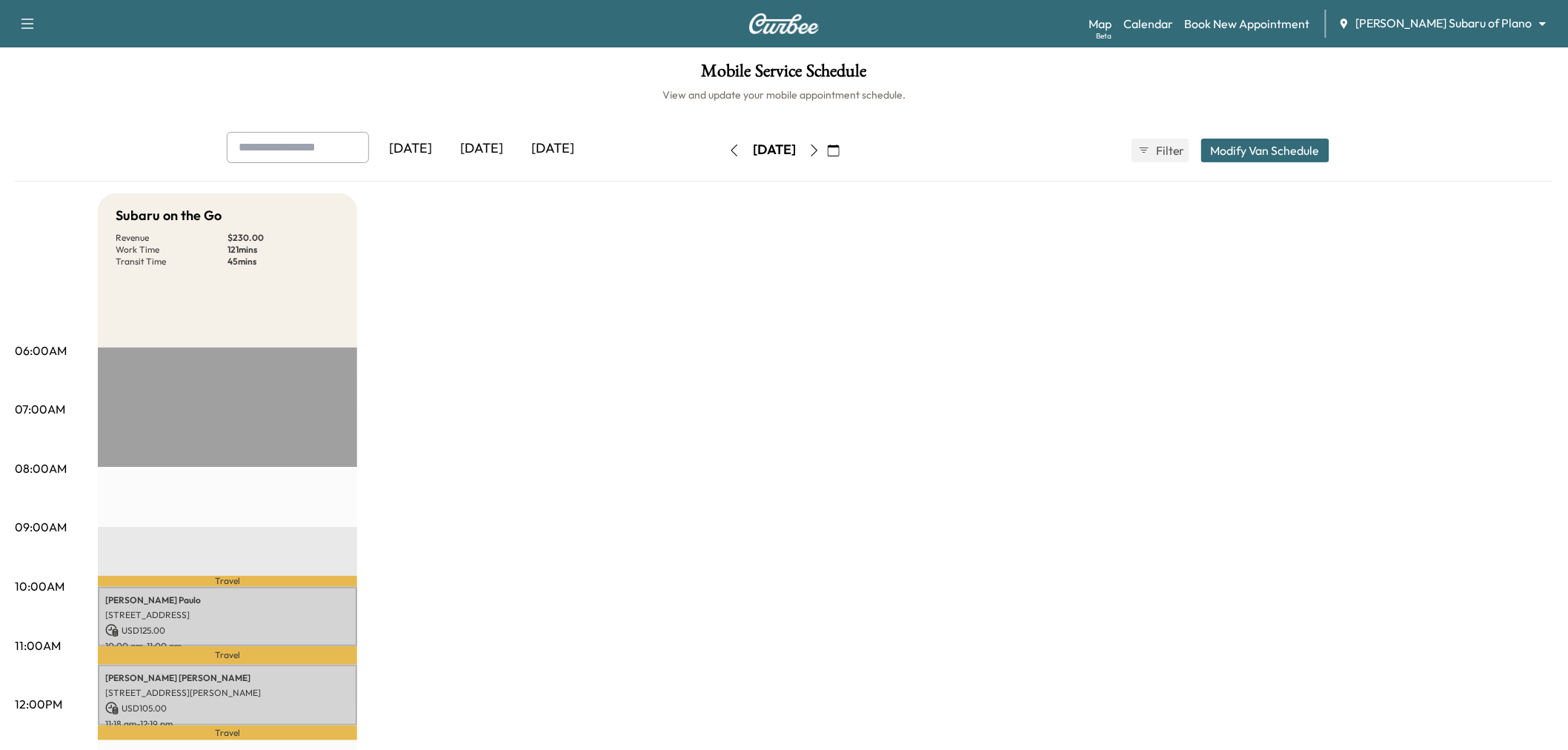
click at [499, 150] on div "[DATE]" at bounding box center [482, 149] width 71 height 34
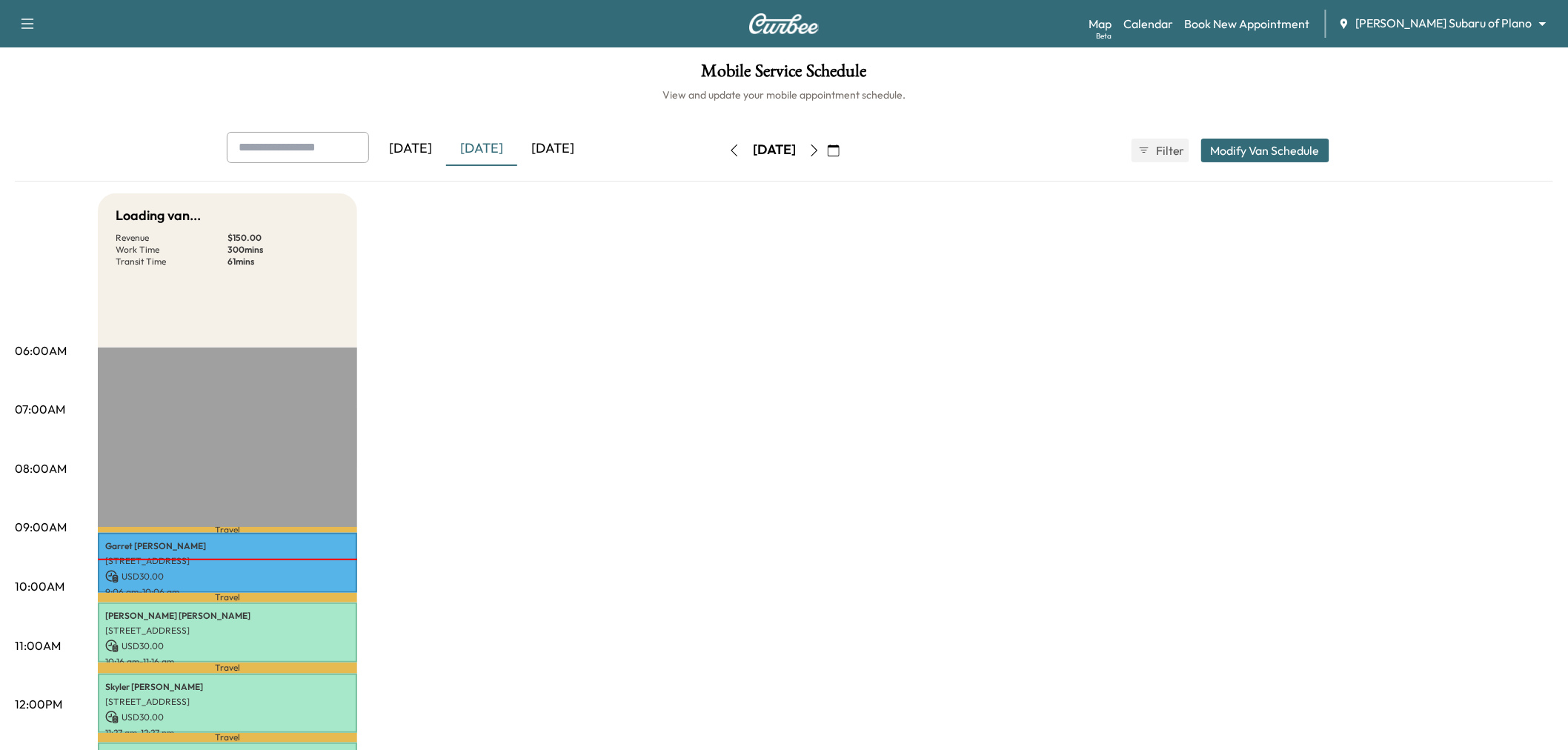
click at [572, 146] on div "[DATE]" at bounding box center [553, 149] width 71 height 34
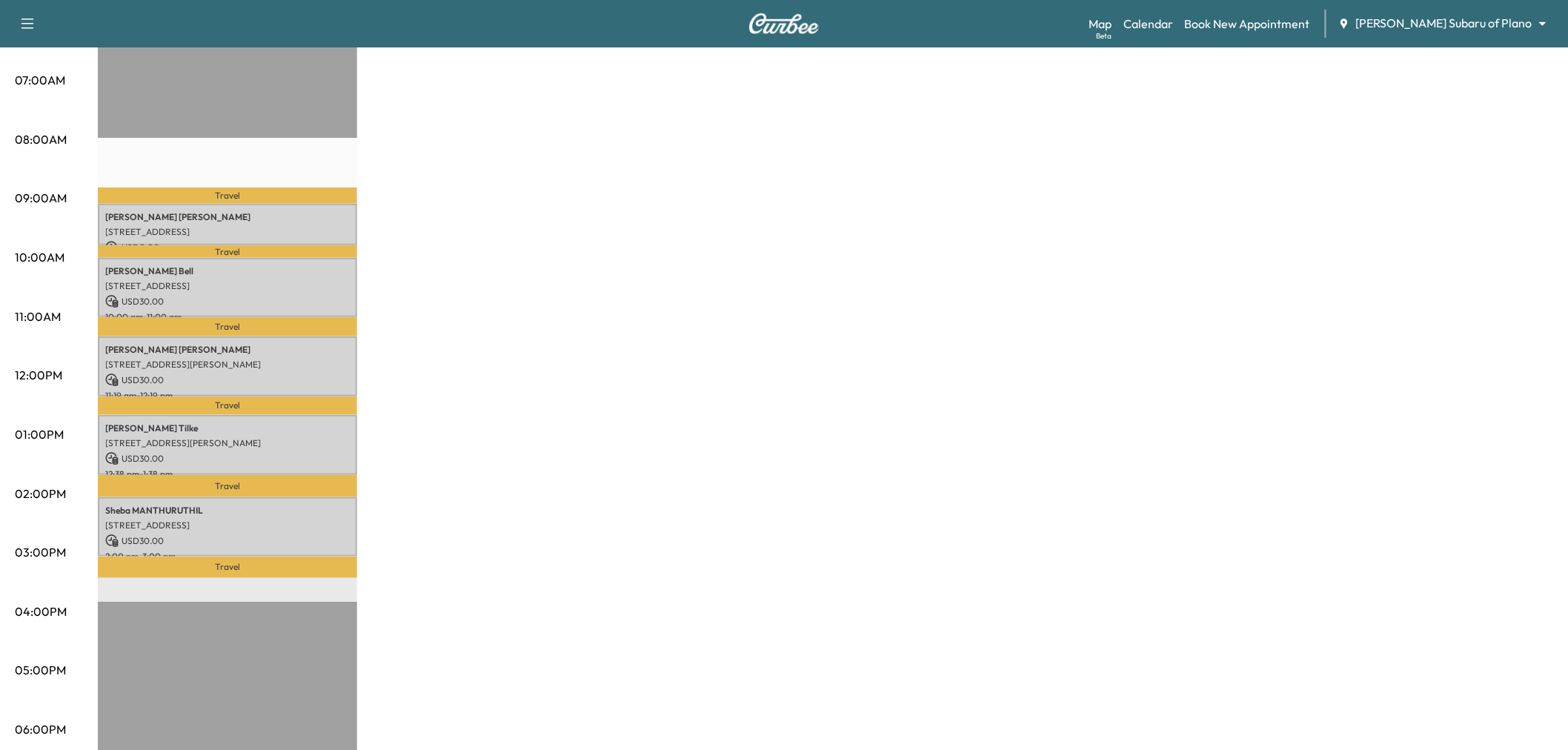
scroll to position [246, 0]
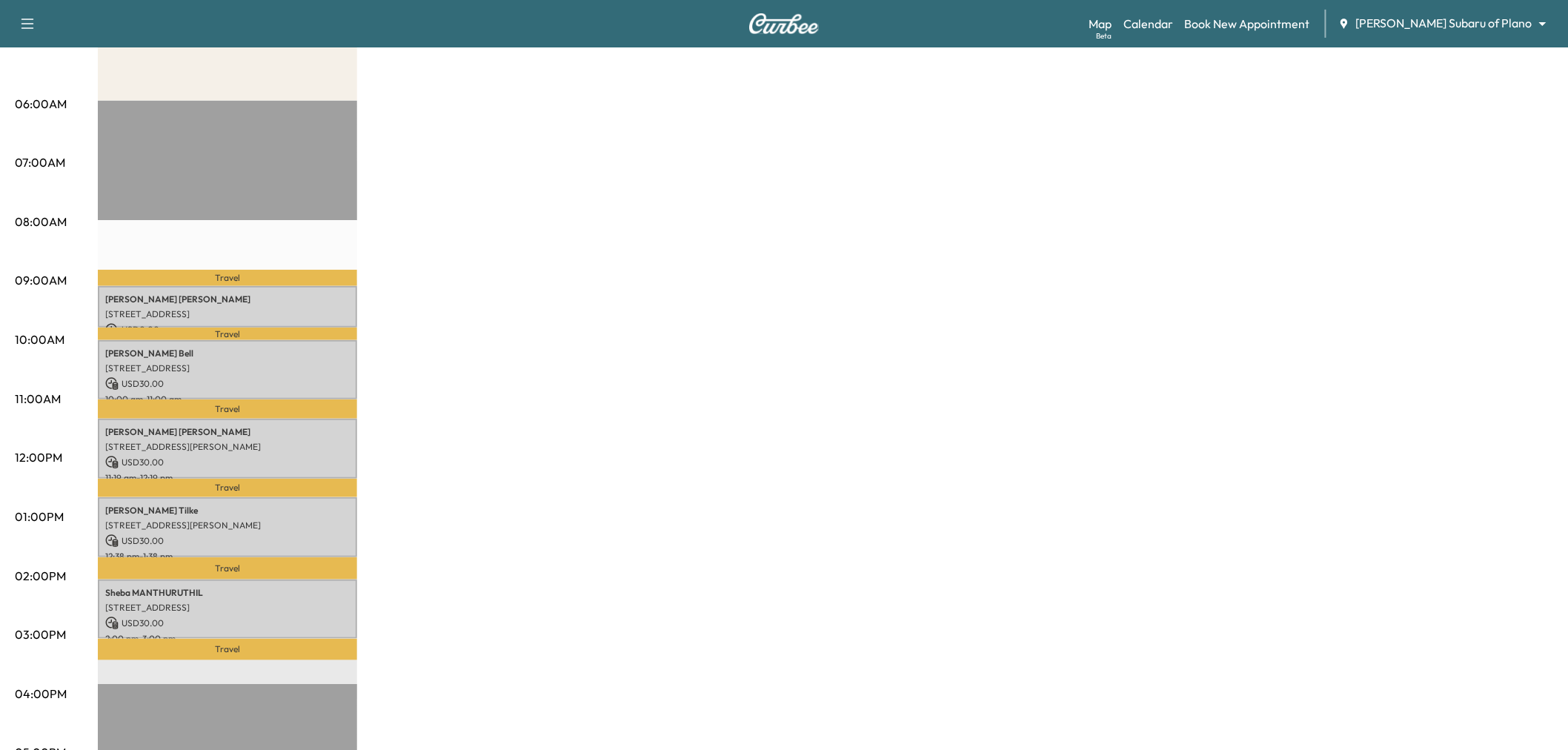
click at [493, 233] on div "Subaru on the Go * Scheduled hours have been modified for this day Revenue $ 12…" at bounding box center [825, 503] width 1455 height 1111
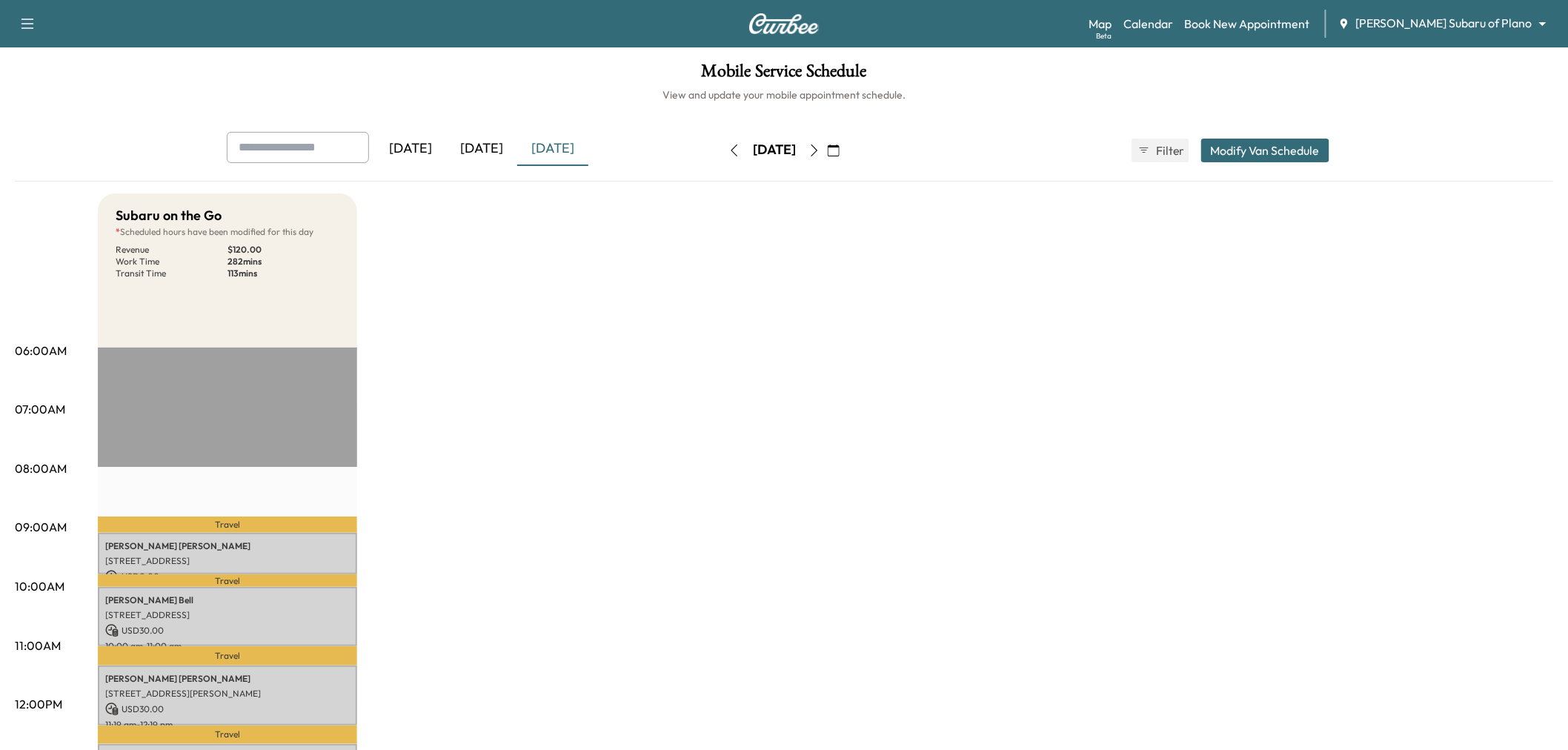
click at [820, 151] on icon "button" at bounding box center [814, 151] width 12 height 12
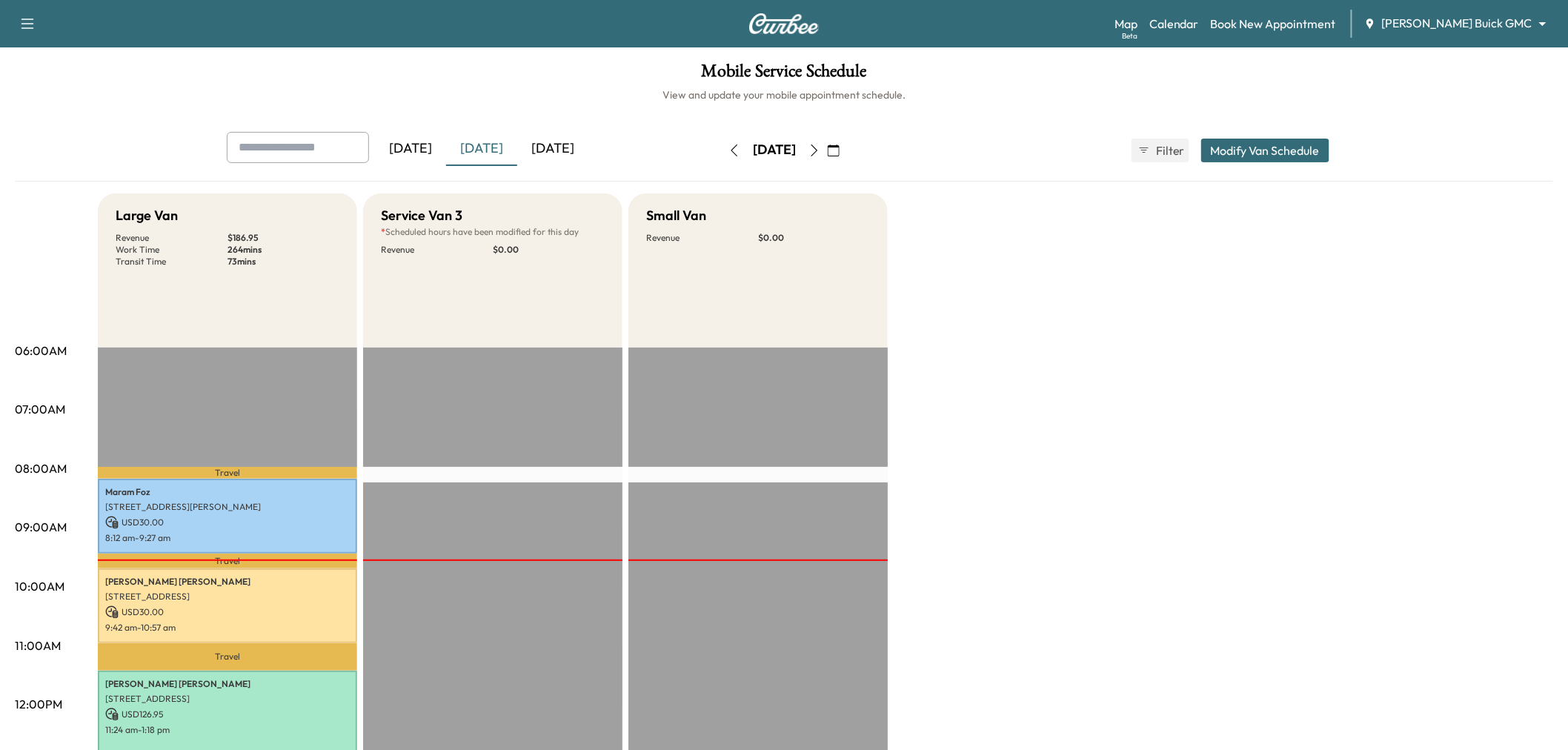
click at [546, 148] on div "[DATE]" at bounding box center [553, 149] width 71 height 34
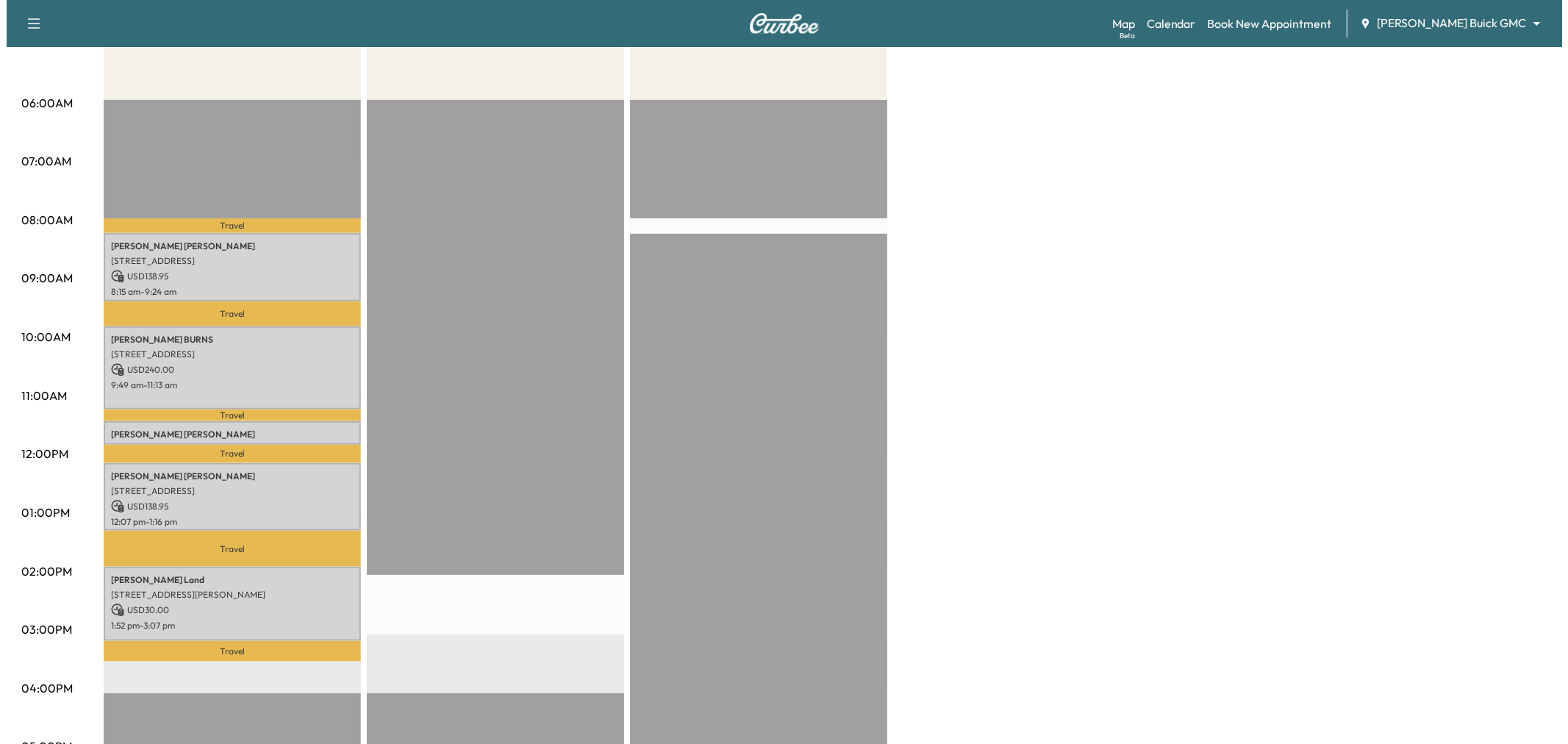
scroll to position [327, 0]
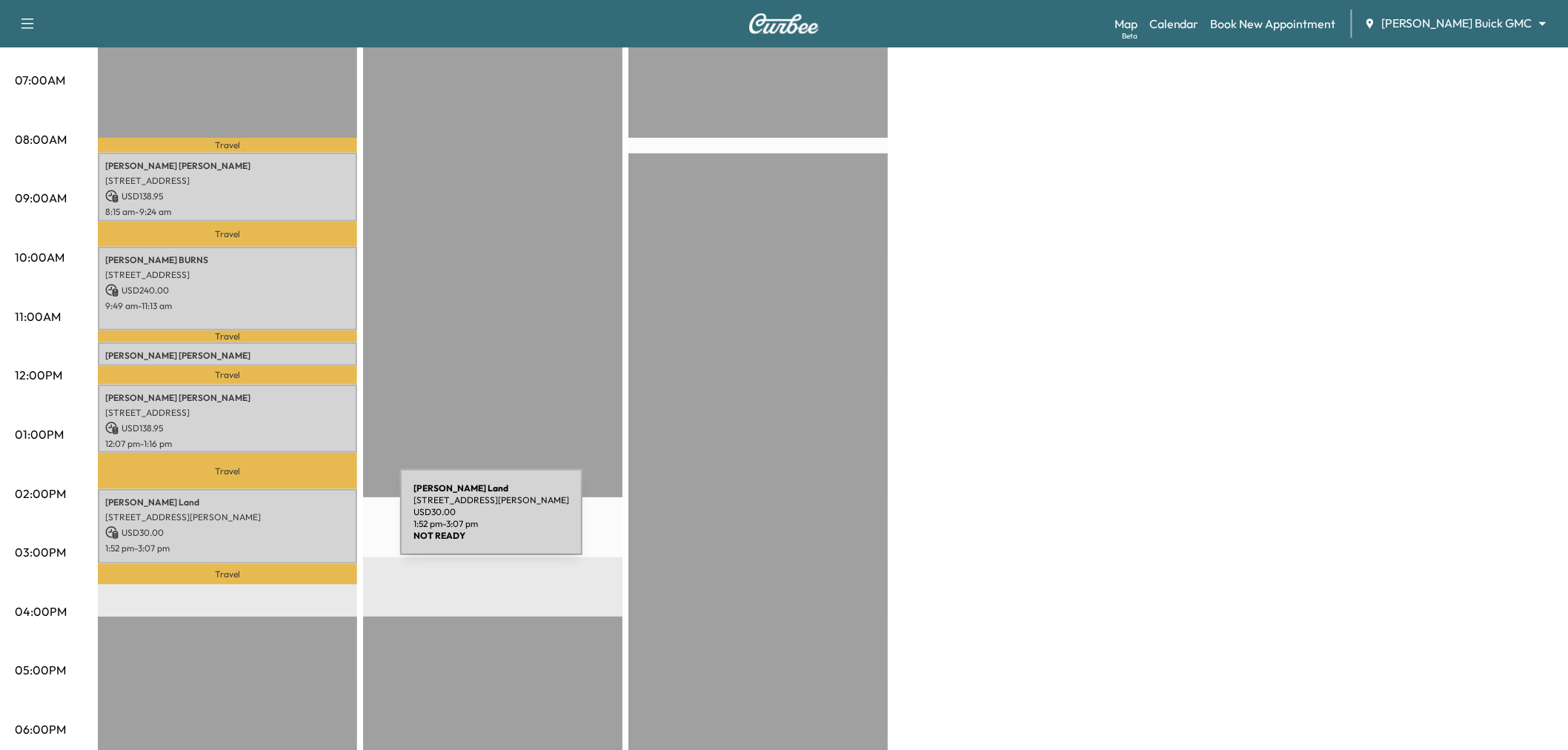
click at [289, 527] on p "USD 30.00" at bounding box center [227, 534] width 244 height 14
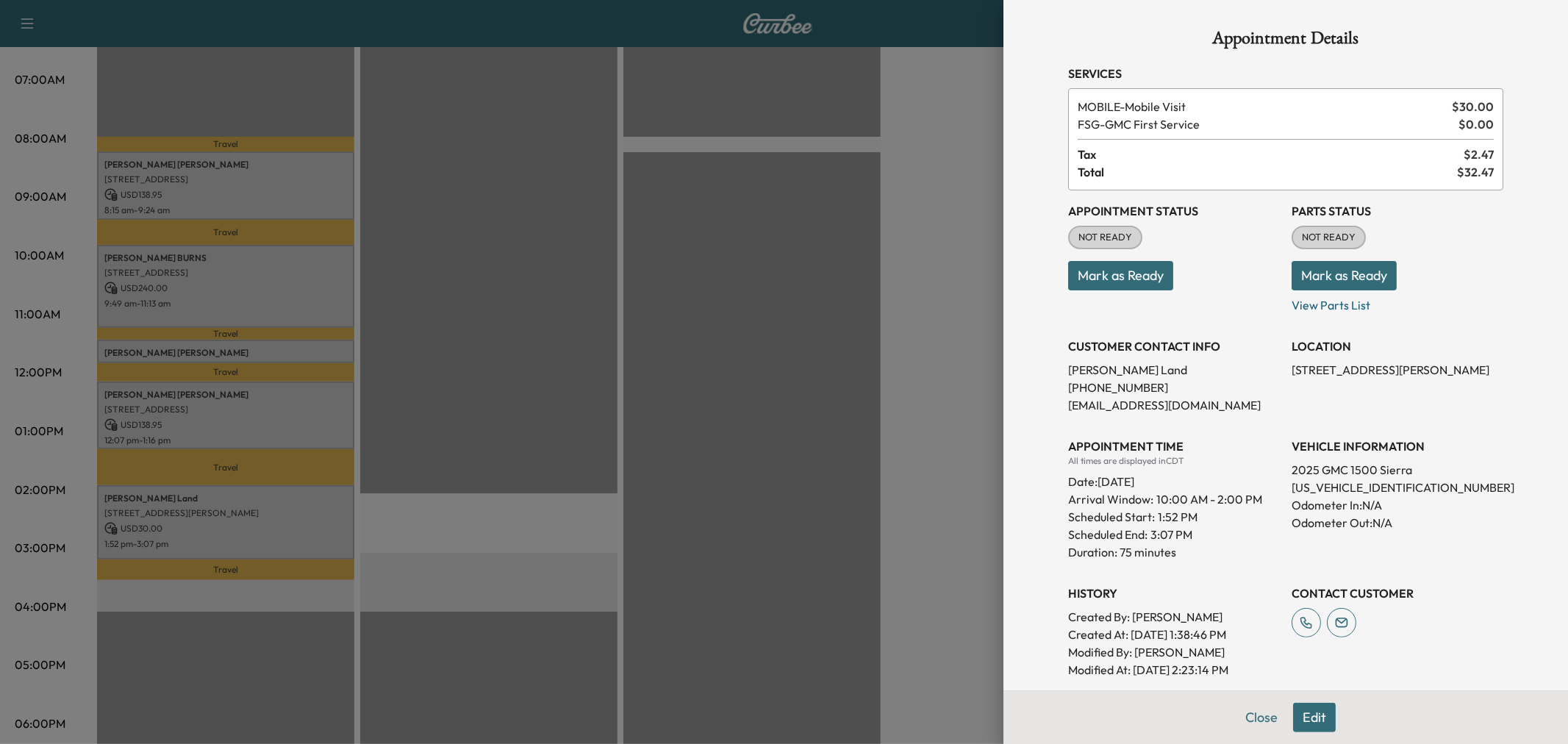
click at [290, 415] on div at bounding box center [784, 372] width 1568 height 744
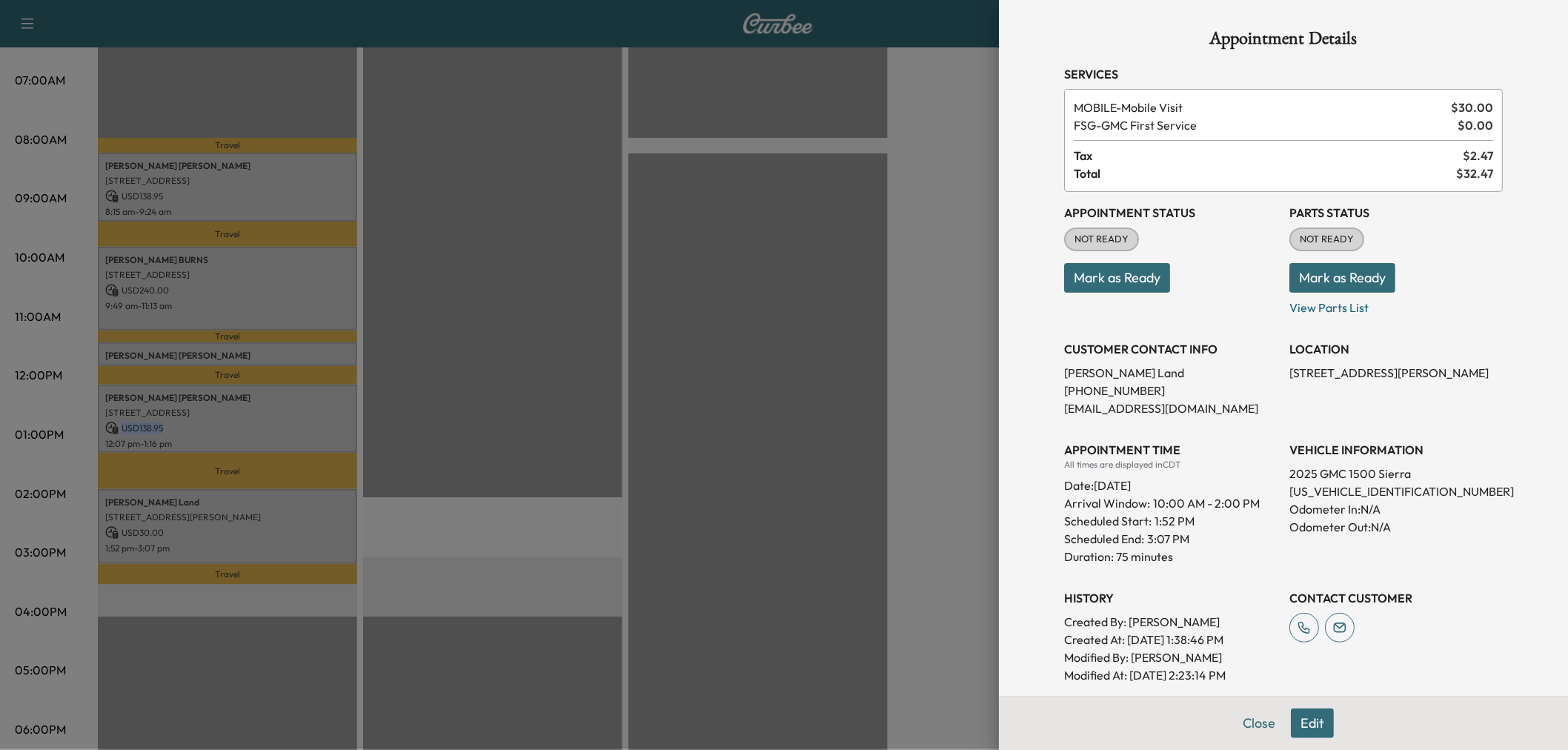
click at [293, 421] on p "USD 138.95" at bounding box center [227, 428] width 244 height 14
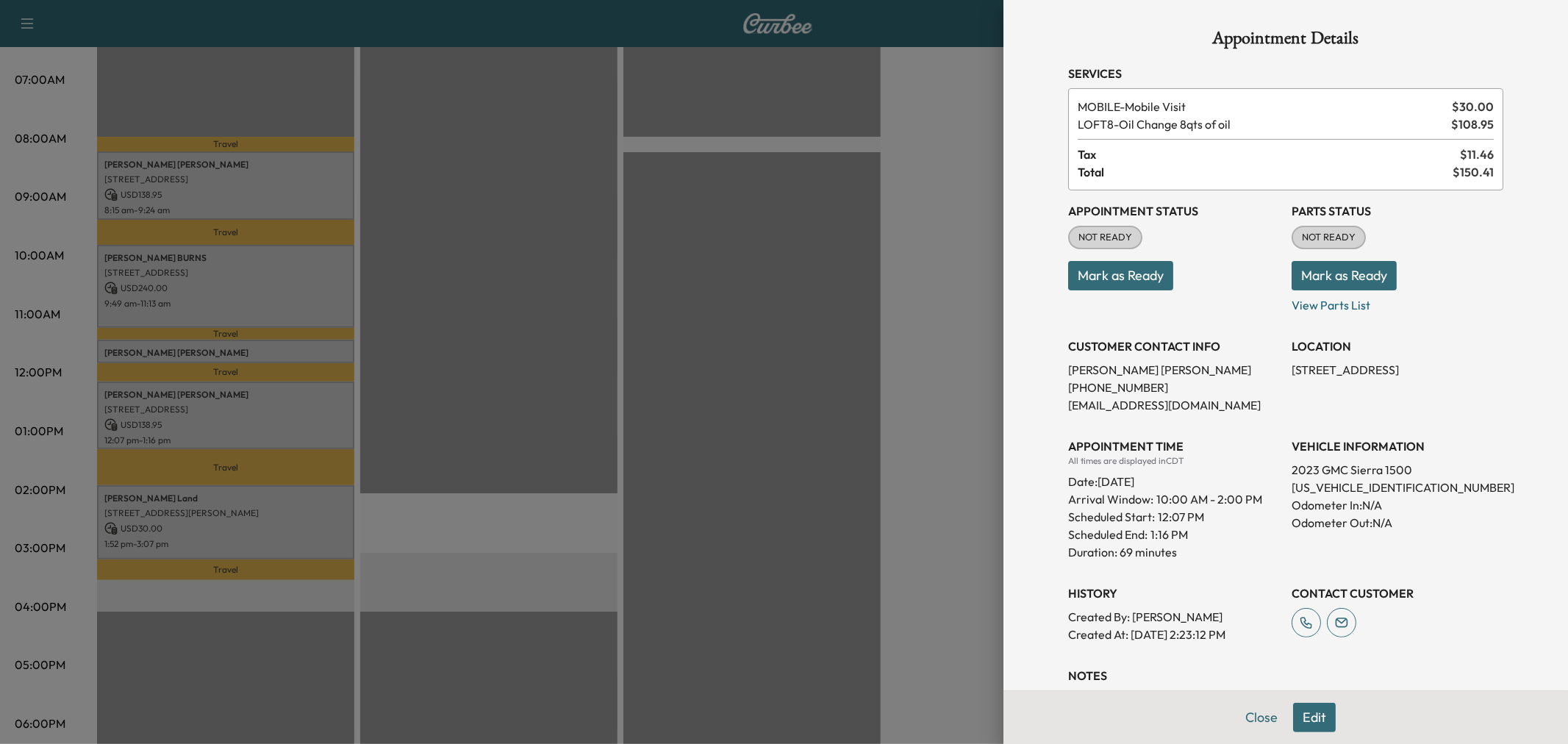
click at [265, 340] on div at bounding box center [784, 372] width 1568 height 744
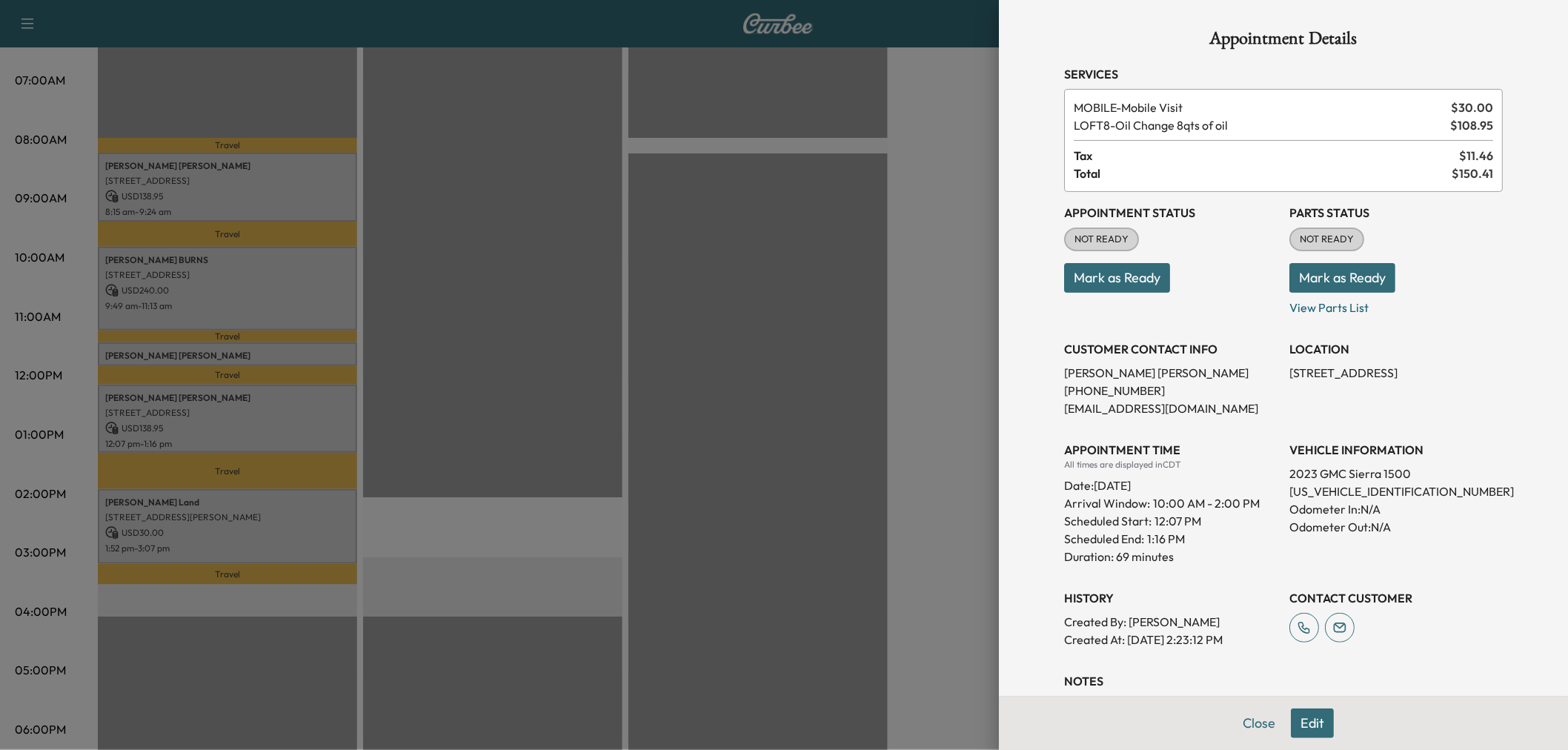
click at [268, 343] on div "Vickie Jones-johnson 11480 AUDELIA RD APT C337, DALLAS, TX 75243, USA USD 30.00…" at bounding box center [227, 354] width 259 height 24
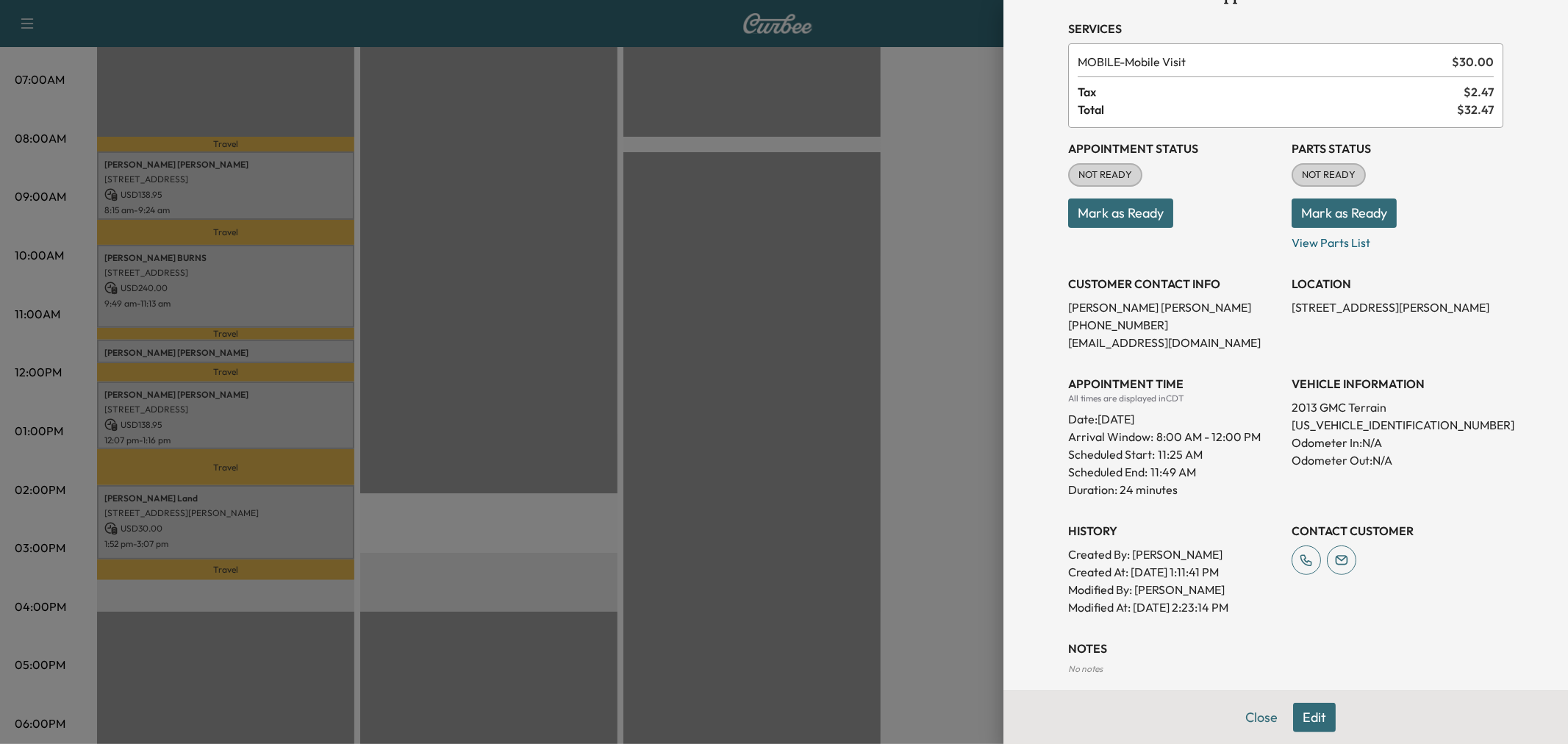
scroll to position [0, 0]
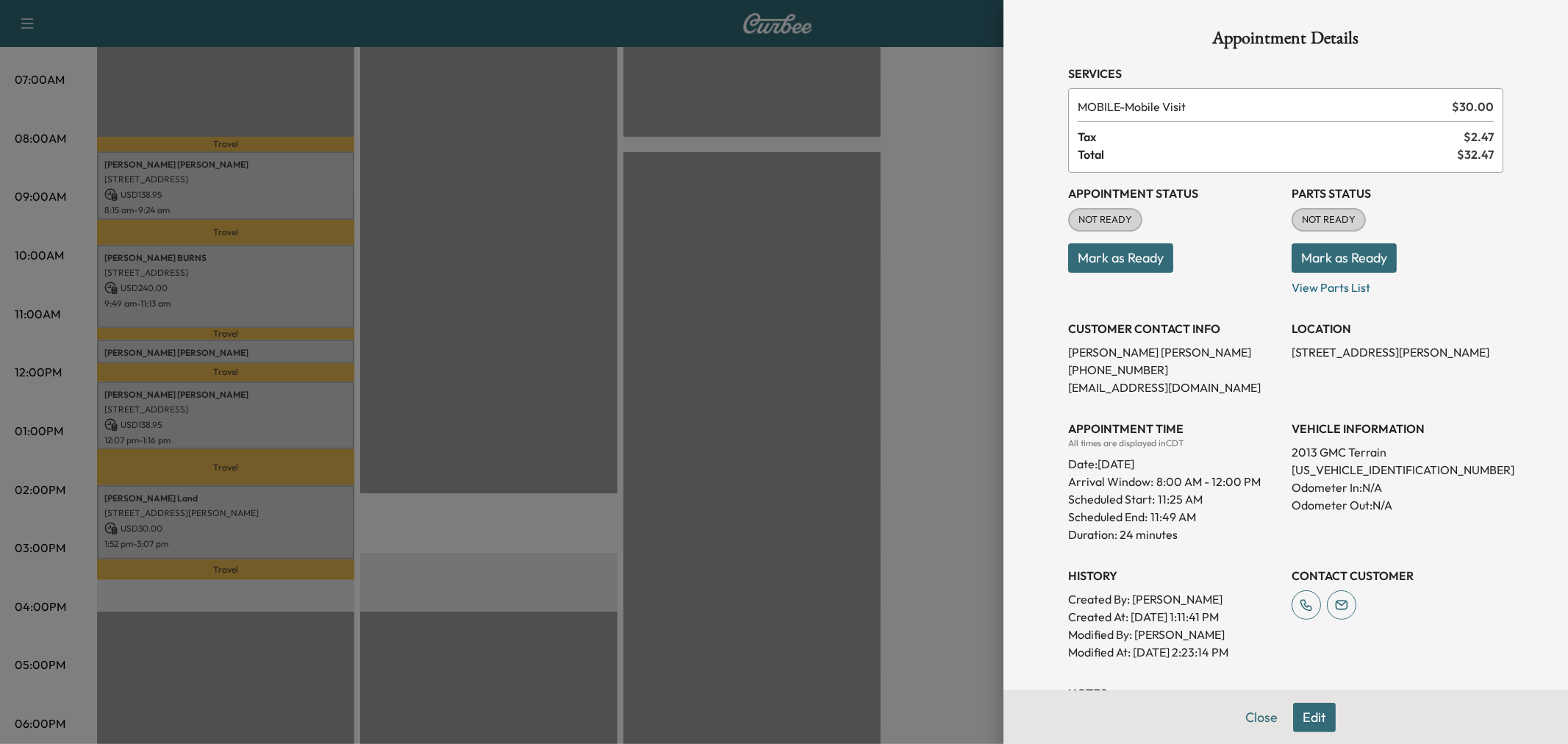
click at [1310, 471] on p "2GKALSEK8D6351533" at bounding box center [1397, 470] width 212 height 17
copy p "2GKALSEK8D6351533"
click at [932, 387] on div at bounding box center [784, 372] width 1568 height 744
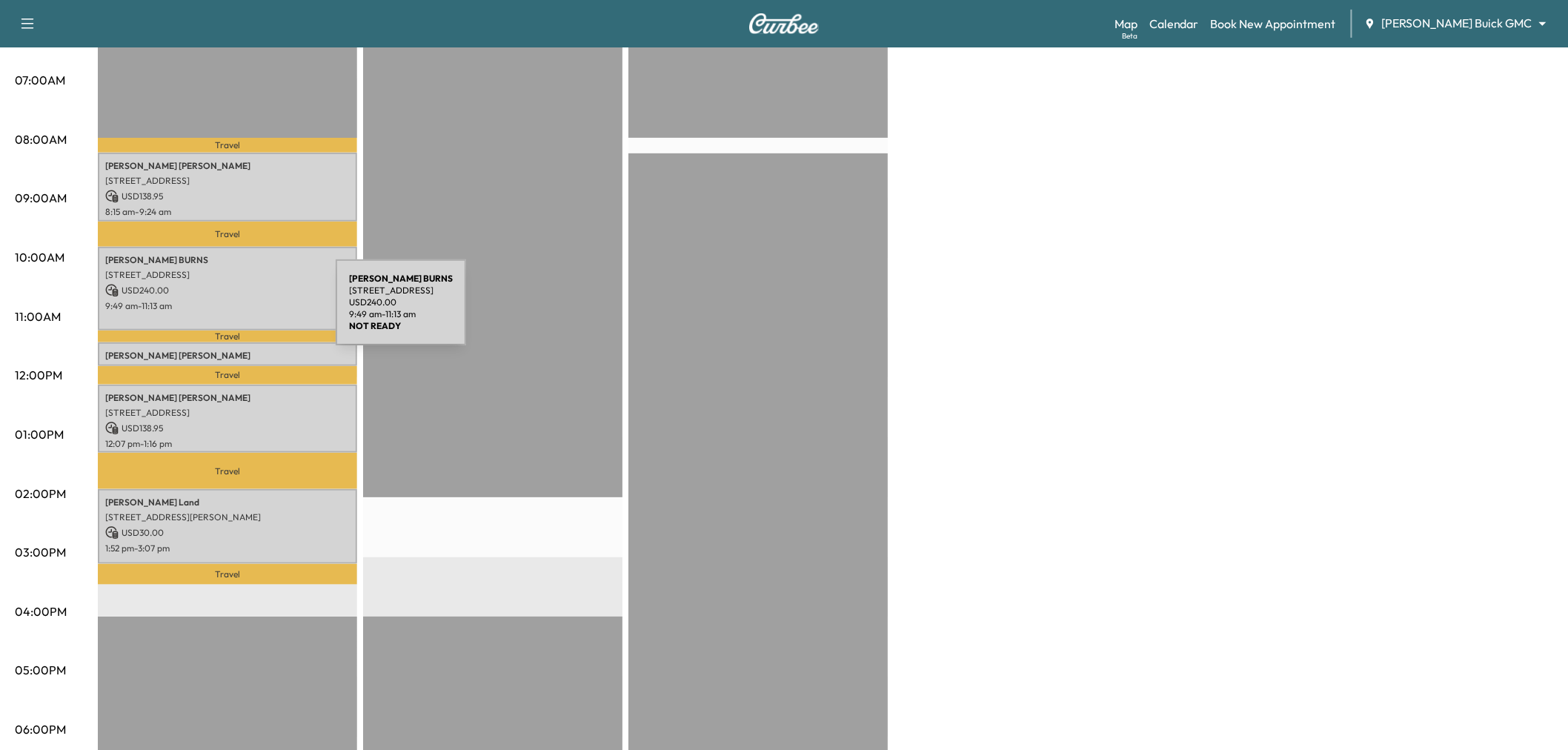
click at [224, 311] on div "DEREK BURNS 6840 Gateridge Dr, Dallas, TX 75254, USA USD 240.00 9:49 am - 11:13…" at bounding box center [227, 288] width 259 height 84
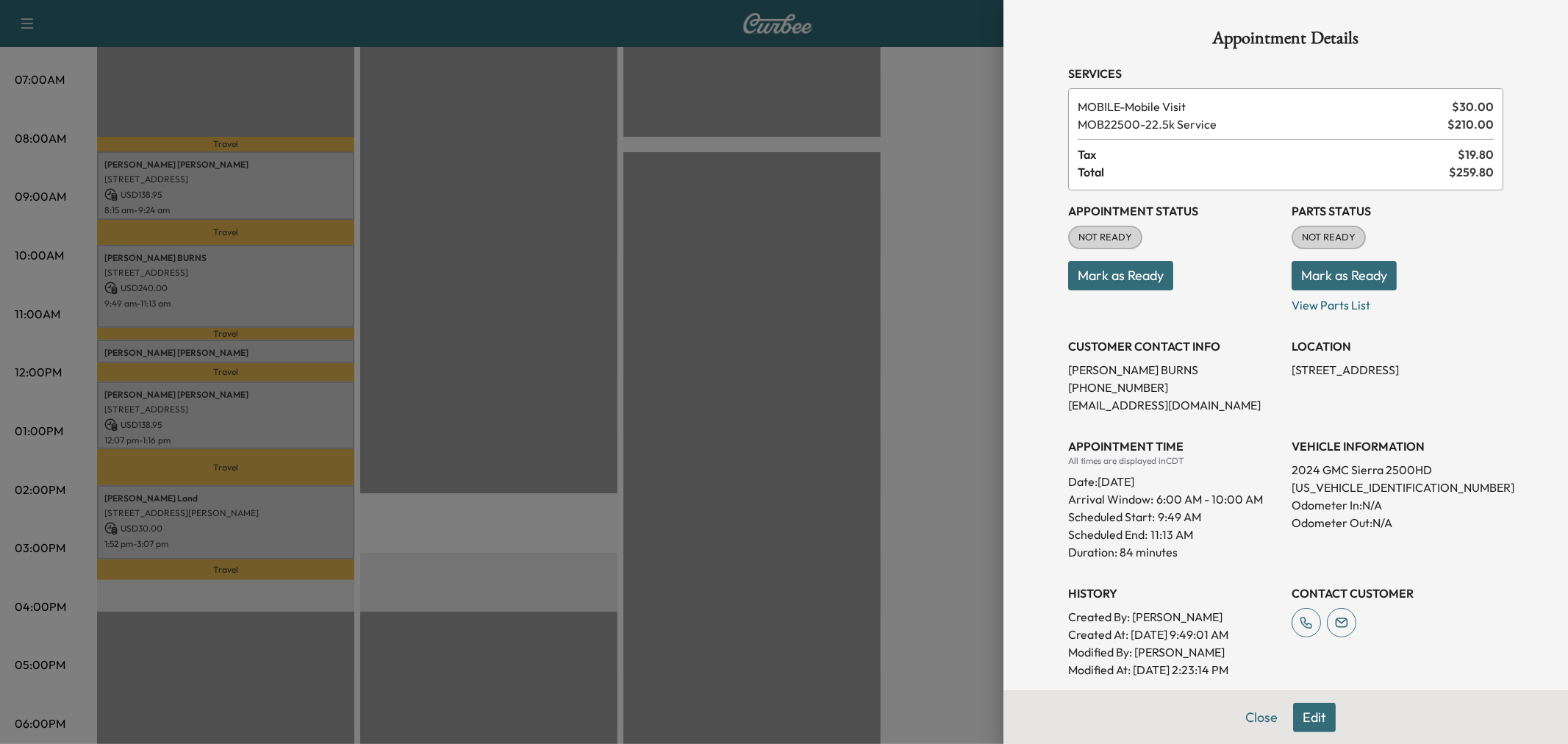
click at [232, 343] on div at bounding box center [784, 372] width 1568 height 744
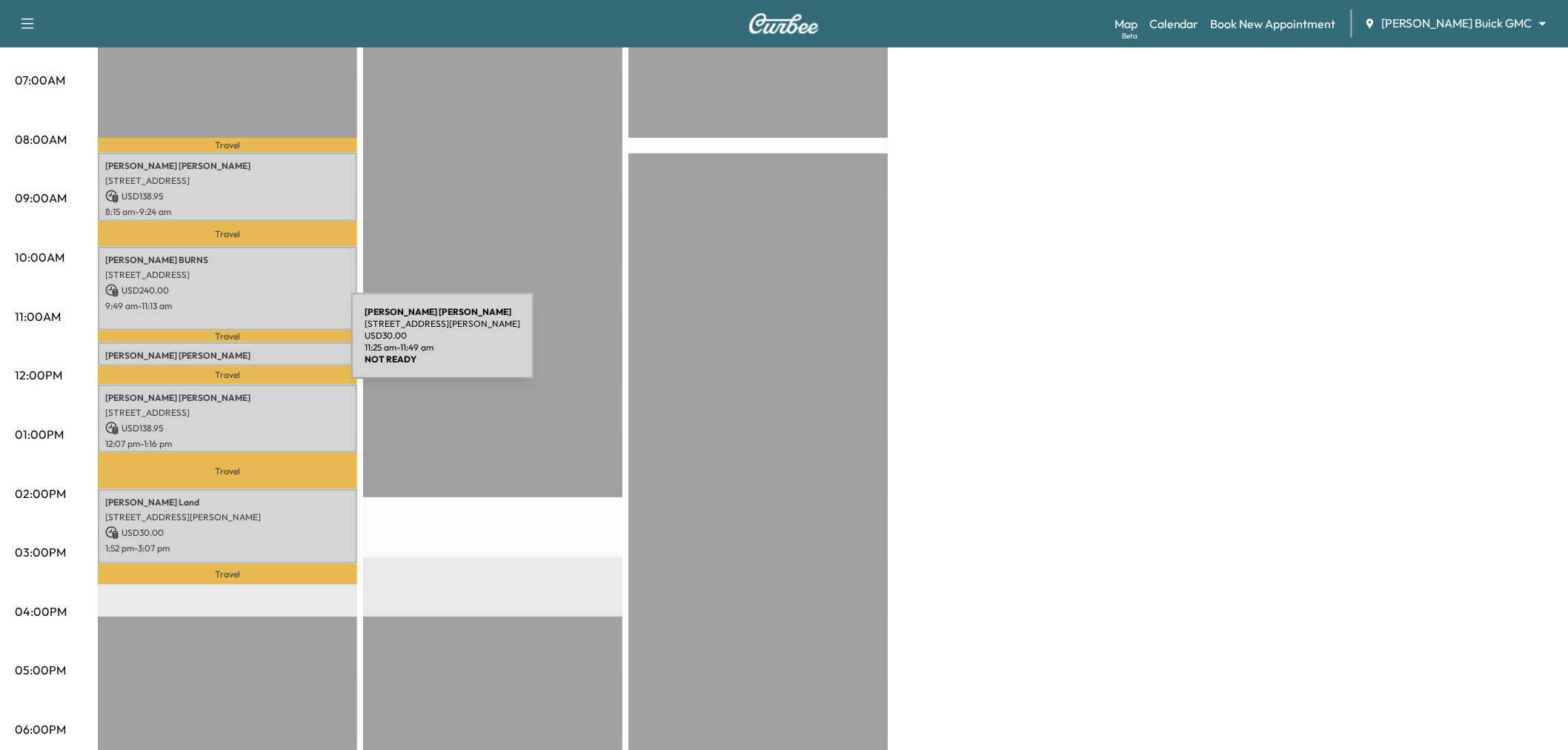
click at [243, 353] on p "Vickie Jones-johnson" at bounding box center [227, 356] width 244 height 12
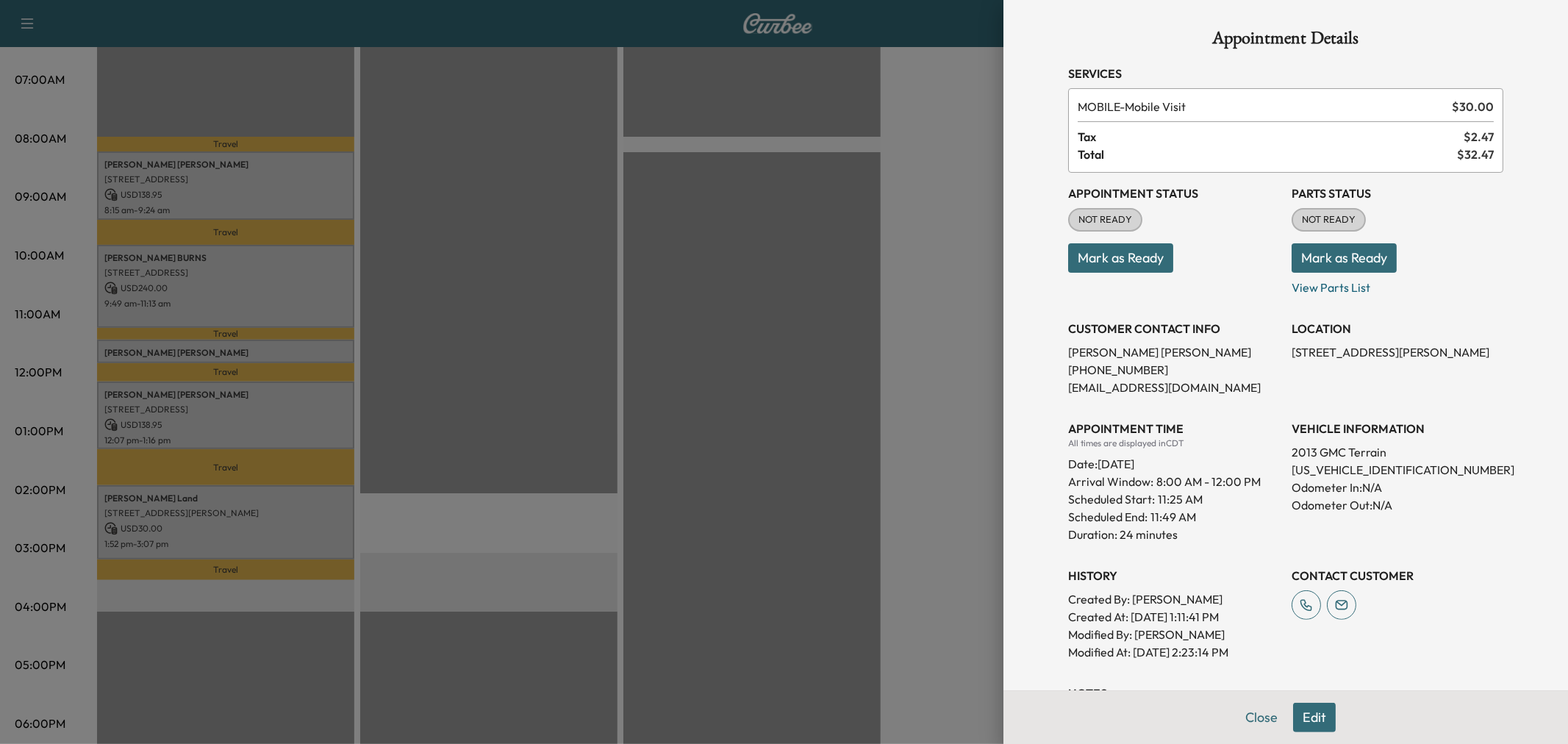
scroll to position [127, 0]
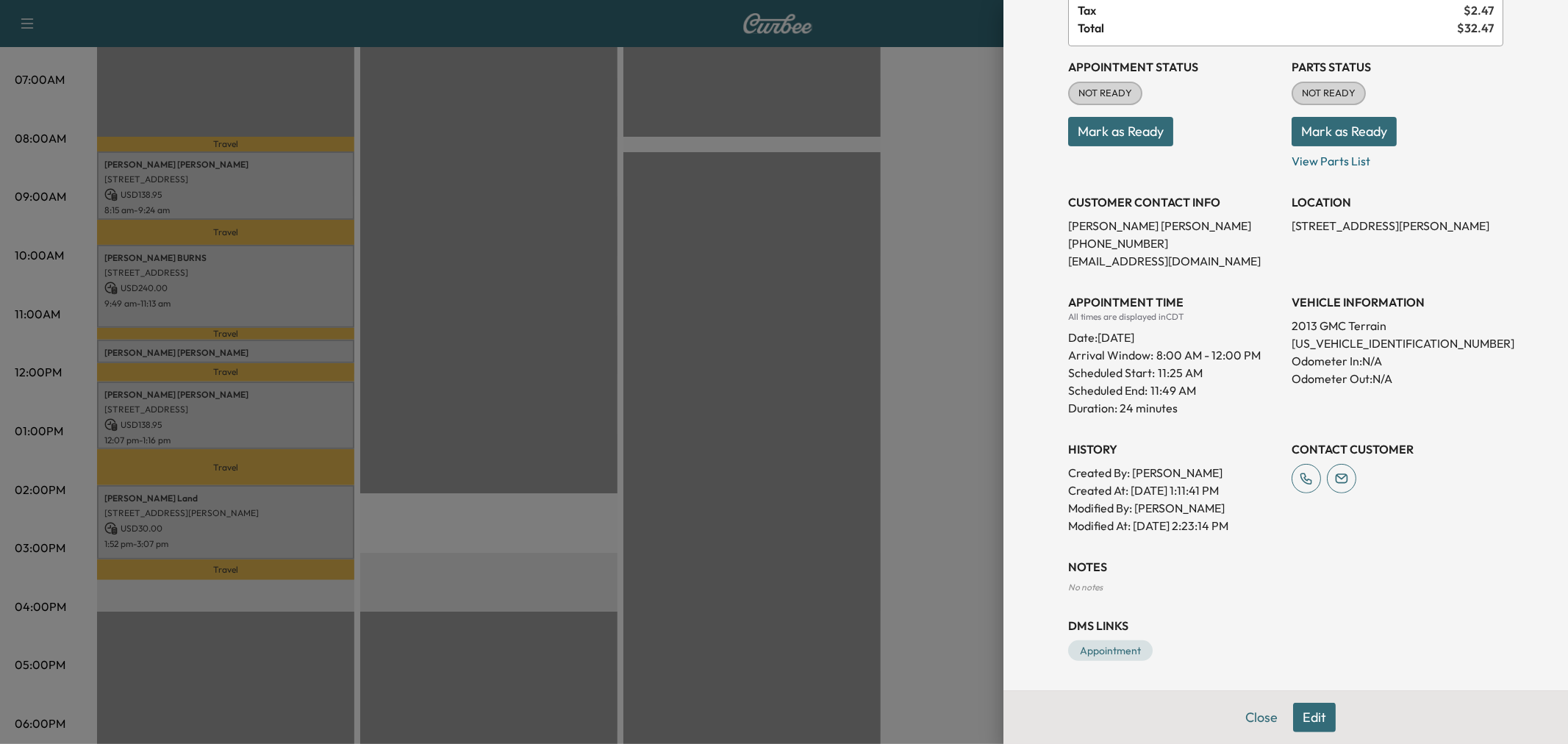
click at [1293, 714] on button "Edit" at bounding box center [1314, 717] width 42 height 30
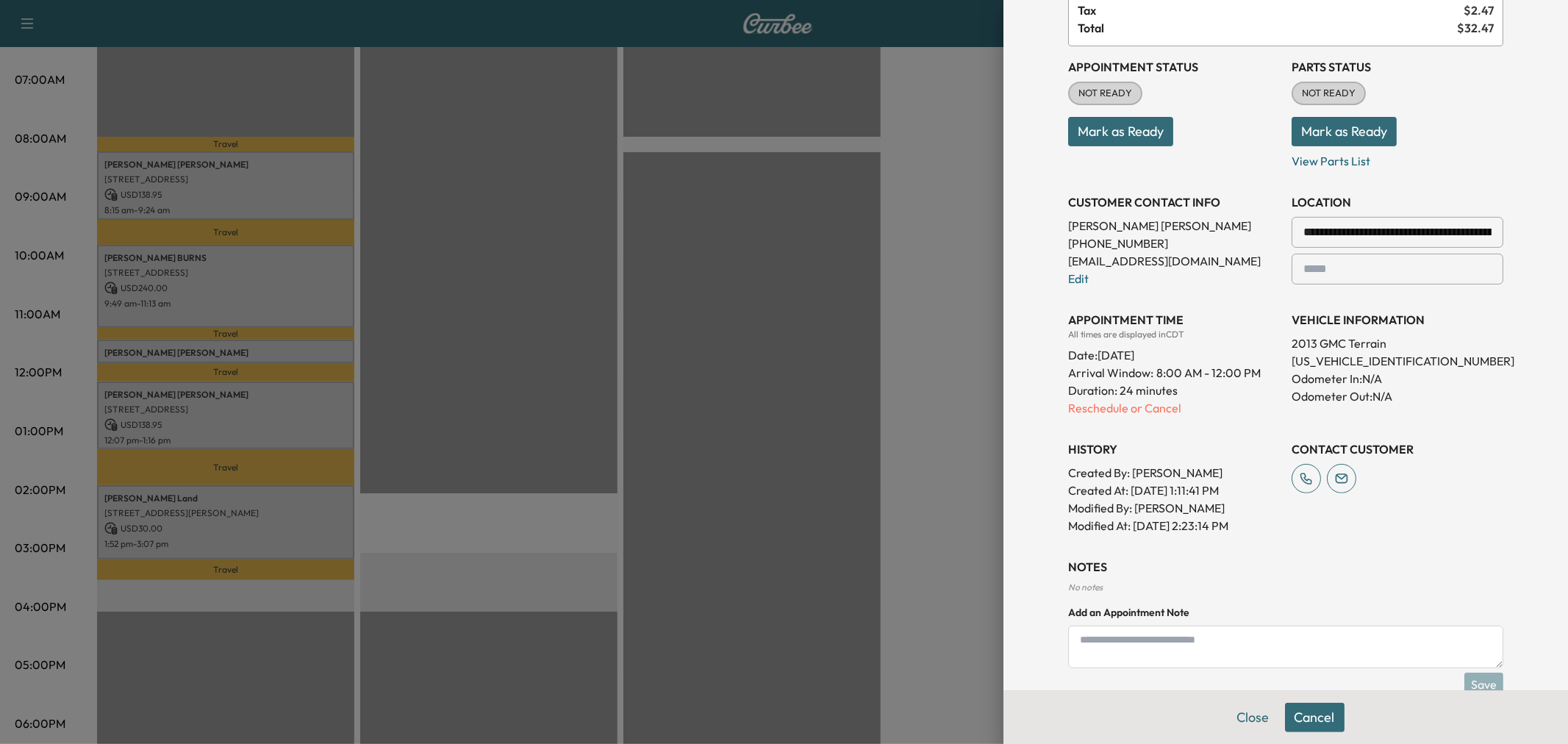
click at [1177, 642] on textarea at bounding box center [1285, 647] width 435 height 42
type textarea "******"
click at [1473, 685] on button "Save" at bounding box center [1484, 685] width 39 height 24
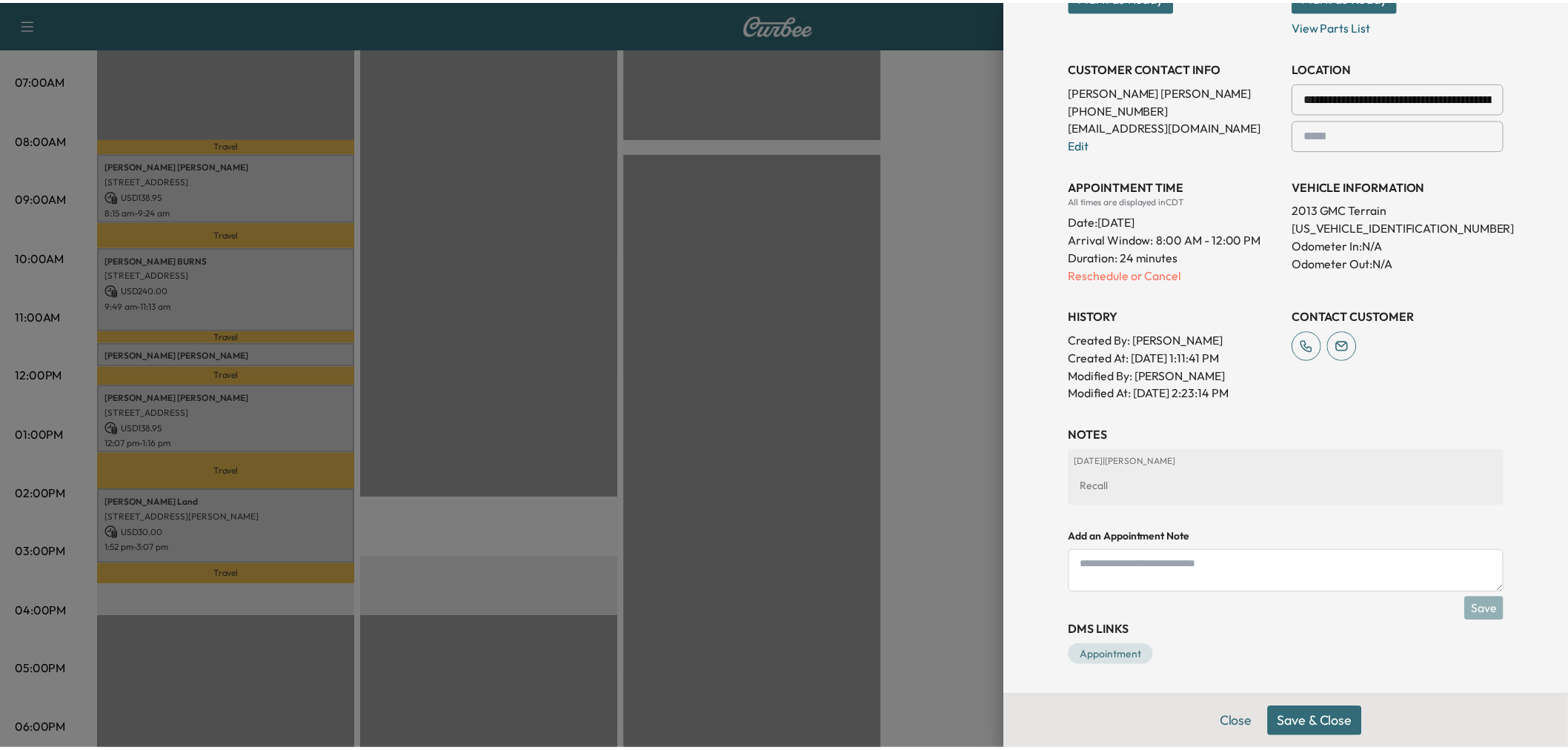
scroll to position [0, 0]
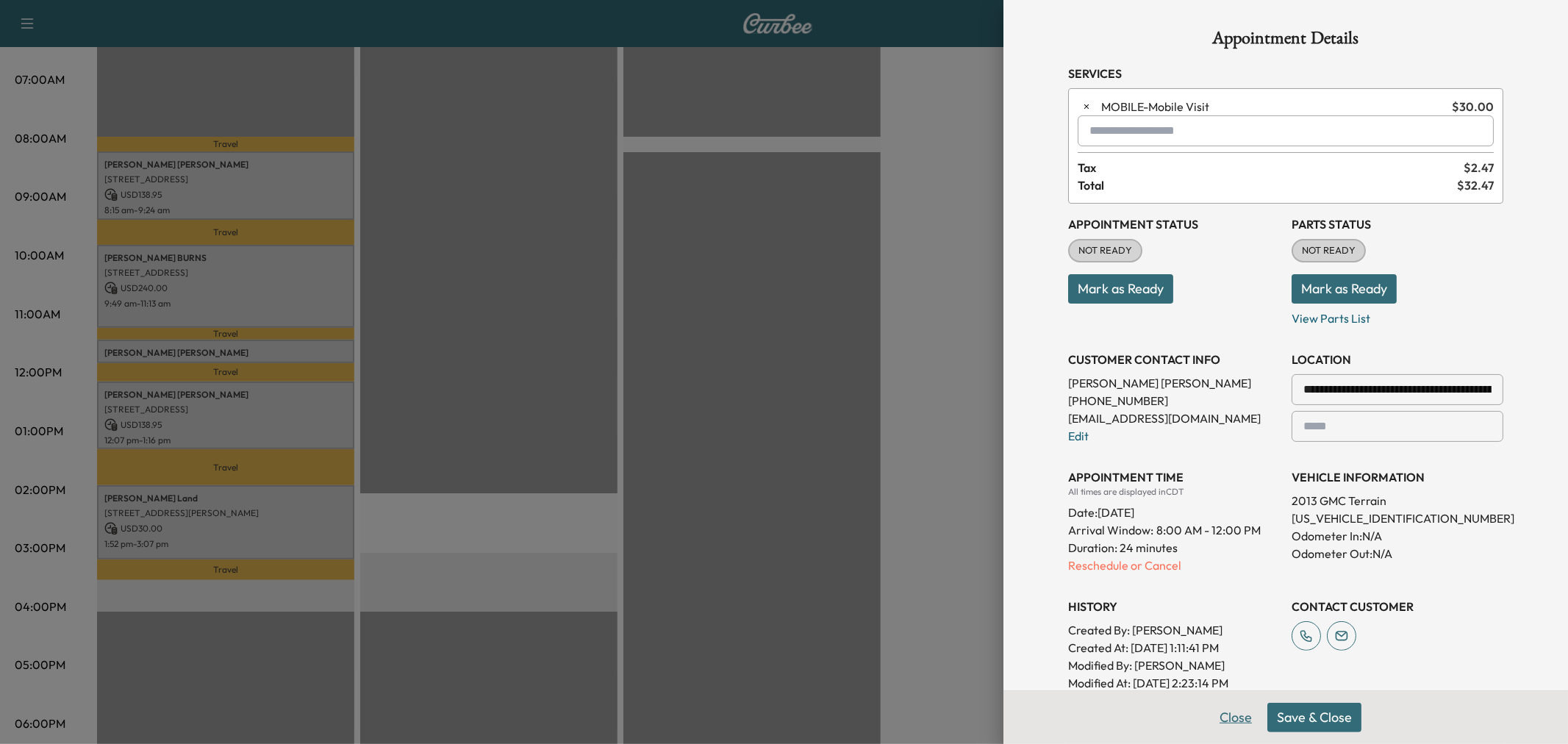
click at [1223, 715] on button "Close" at bounding box center [1235, 717] width 52 height 30
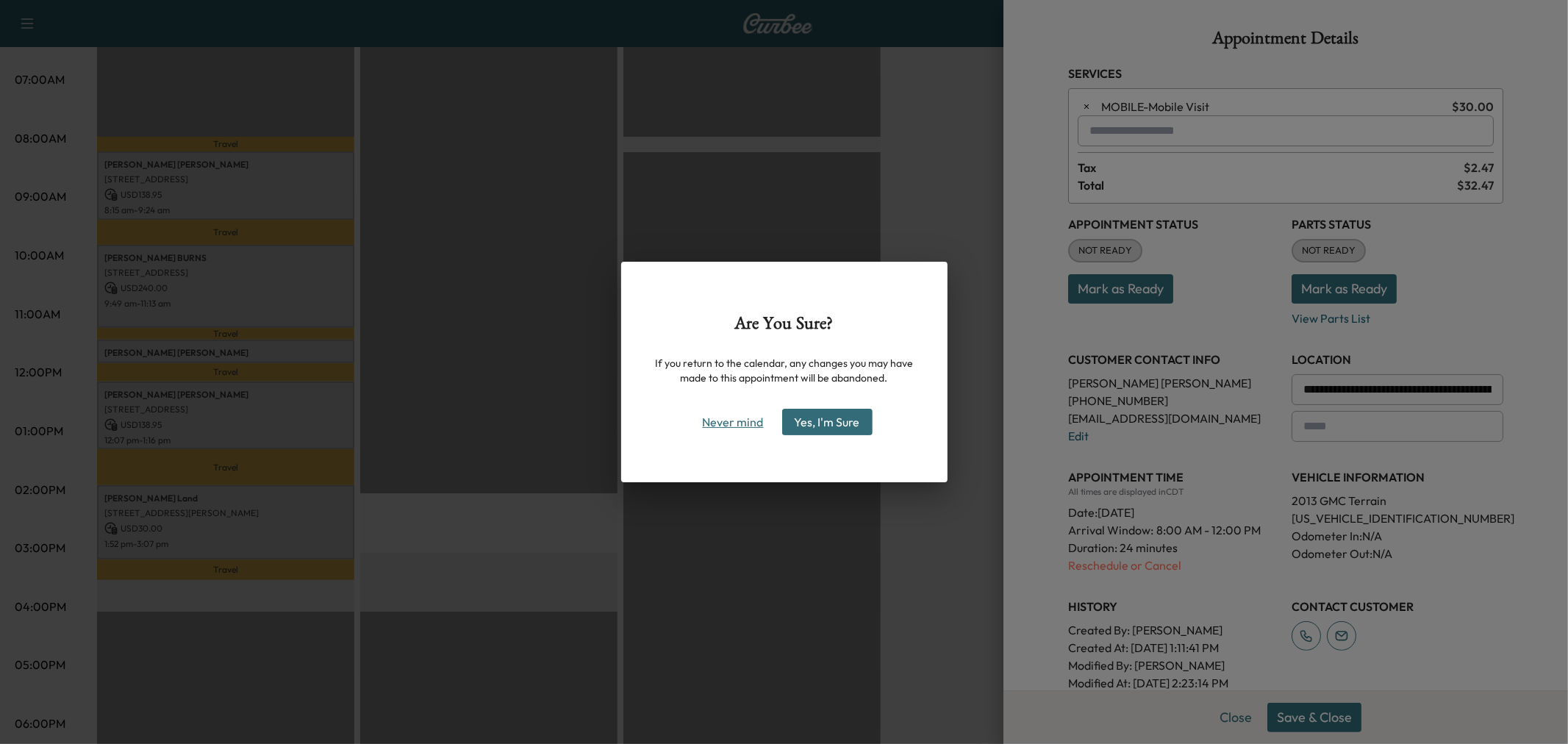
click at [714, 428] on button "Never mind" at bounding box center [732, 422] width 74 height 24
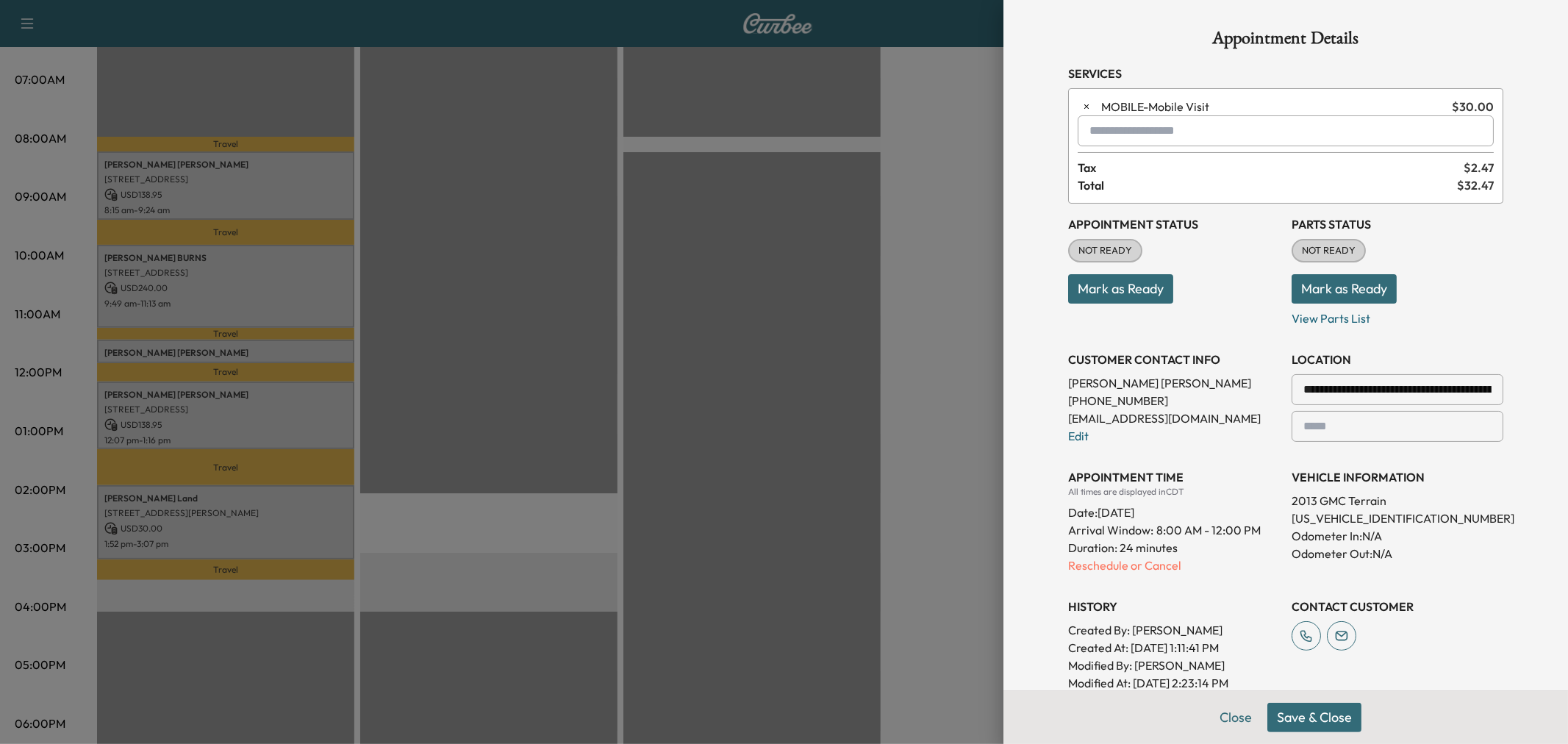
click at [1307, 715] on button "Save & Close" at bounding box center [1314, 717] width 94 height 30
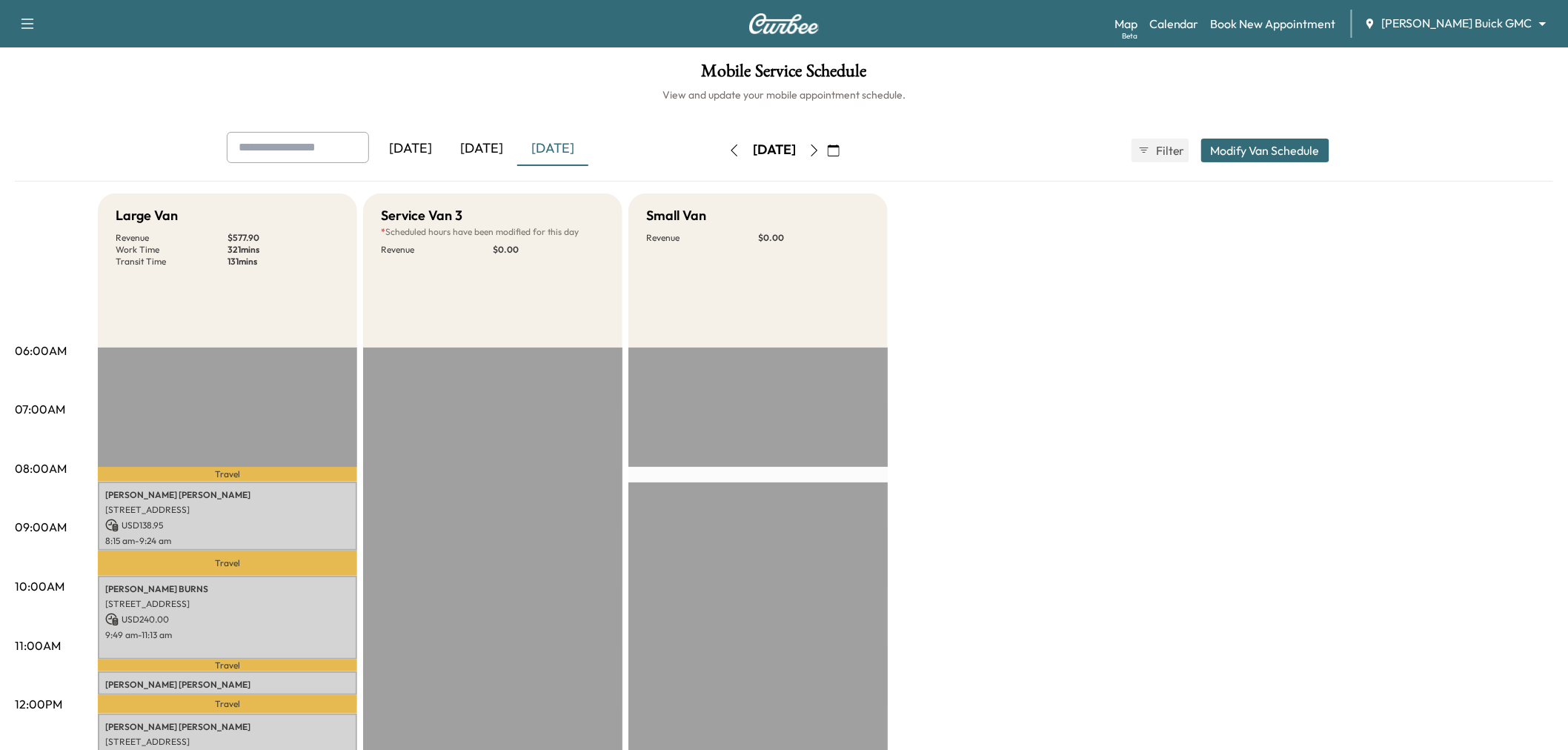
click at [818, 147] on icon "button" at bounding box center [814, 151] width 7 height 12
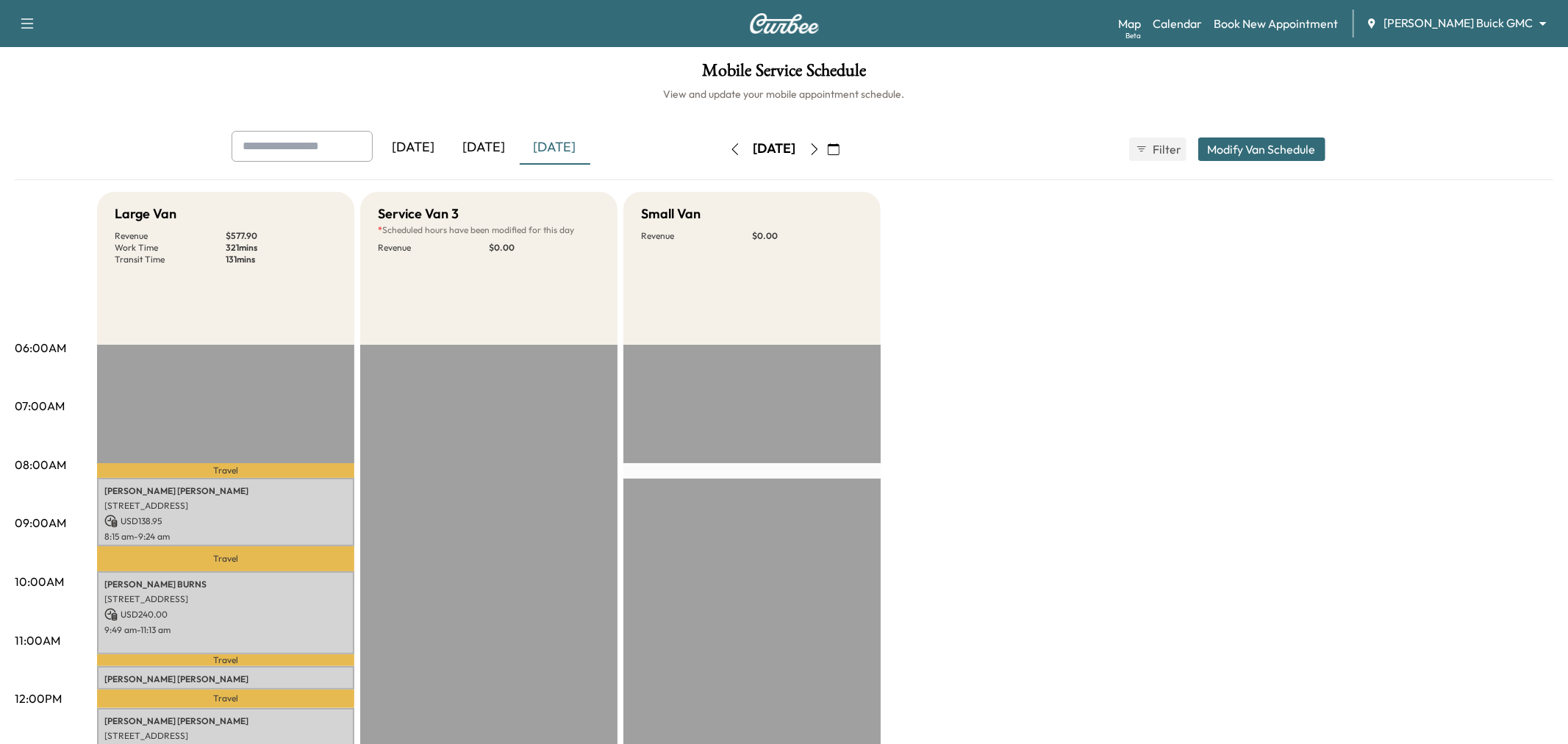
click at [827, 146] on div "[DATE]" at bounding box center [774, 149] width 104 height 24
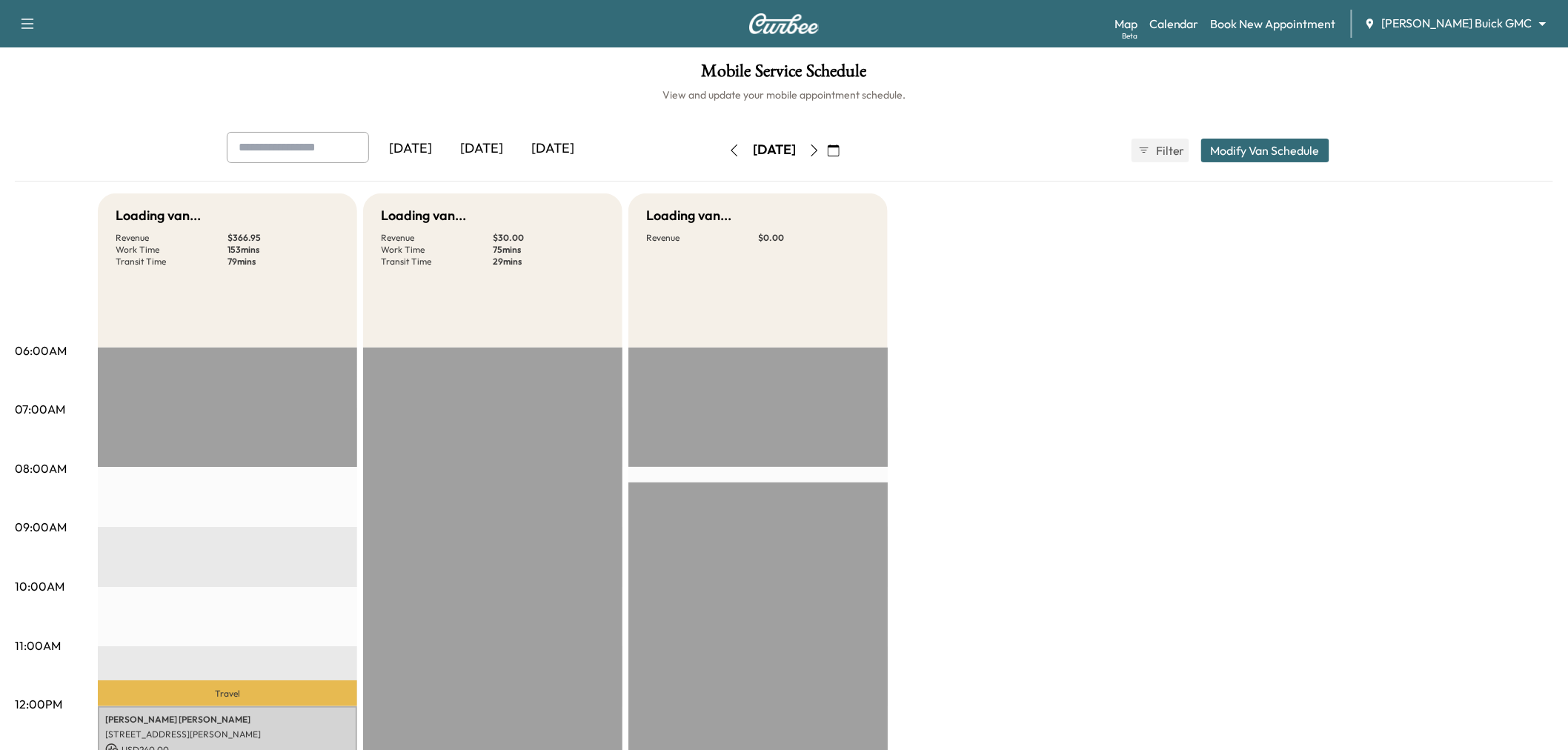
click at [820, 149] on icon "button" at bounding box center [814, 151] width 12 height 12
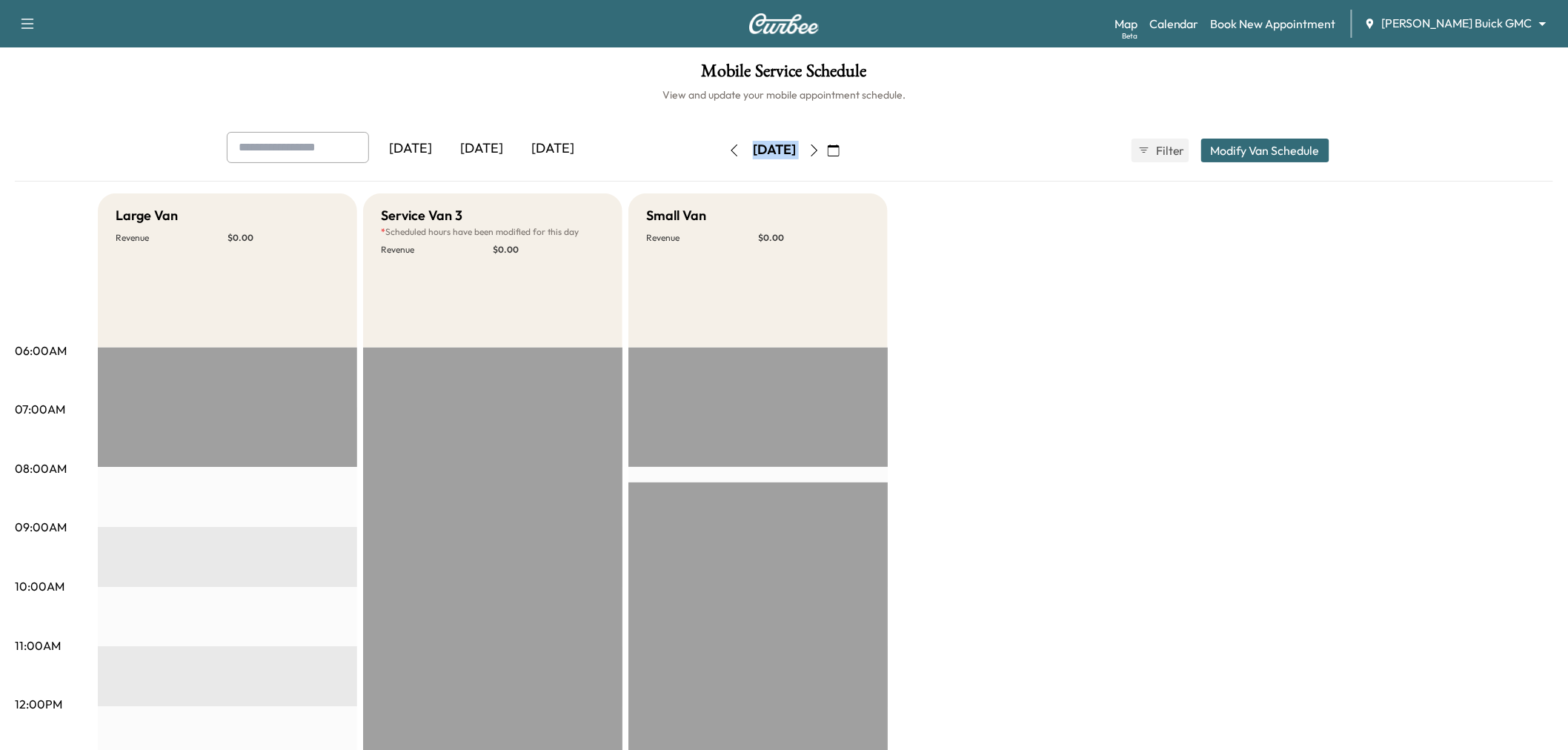
click at [820, 154] on icon "button" at bounding box center [814, 151] width 12 height 12
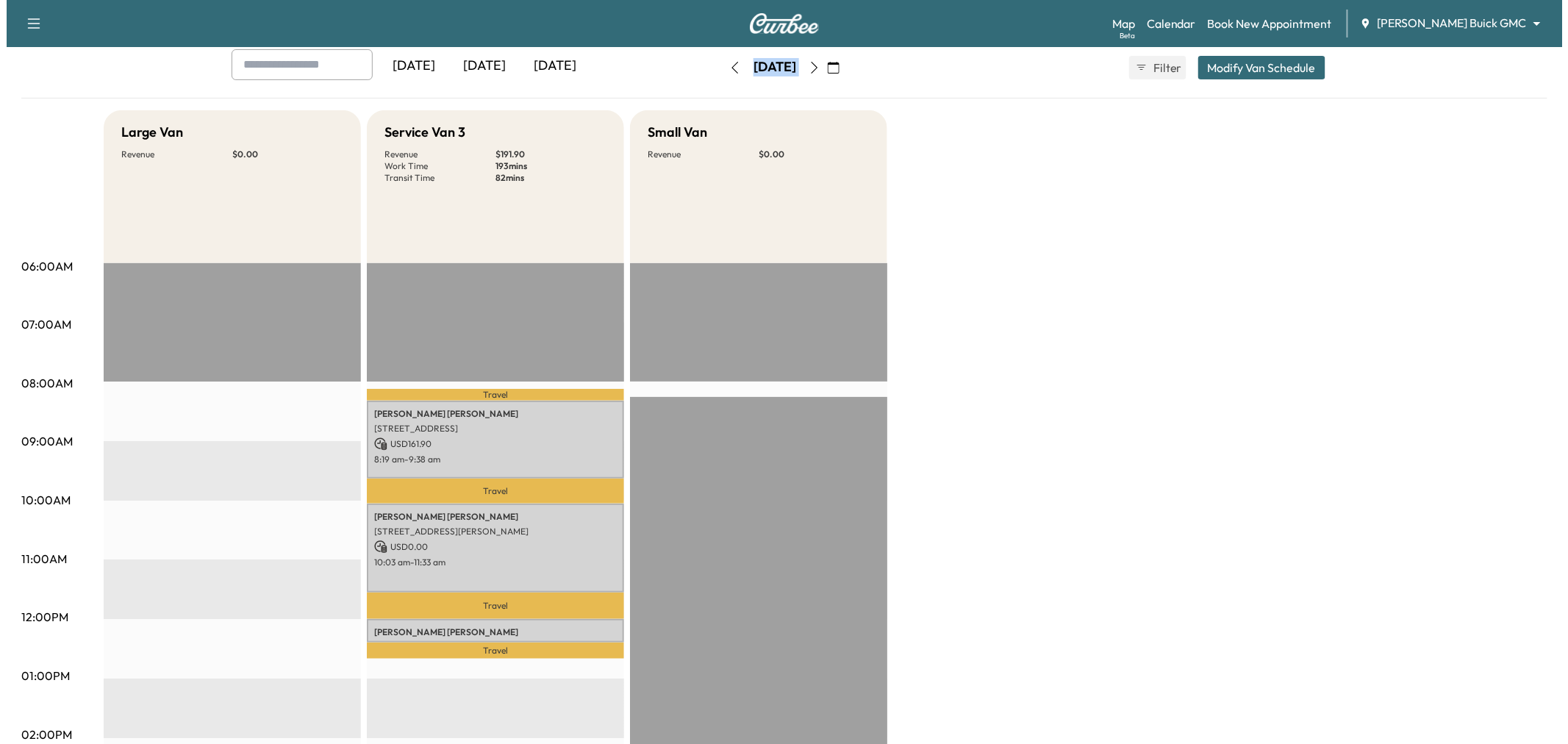
scroll to position [163, 0]
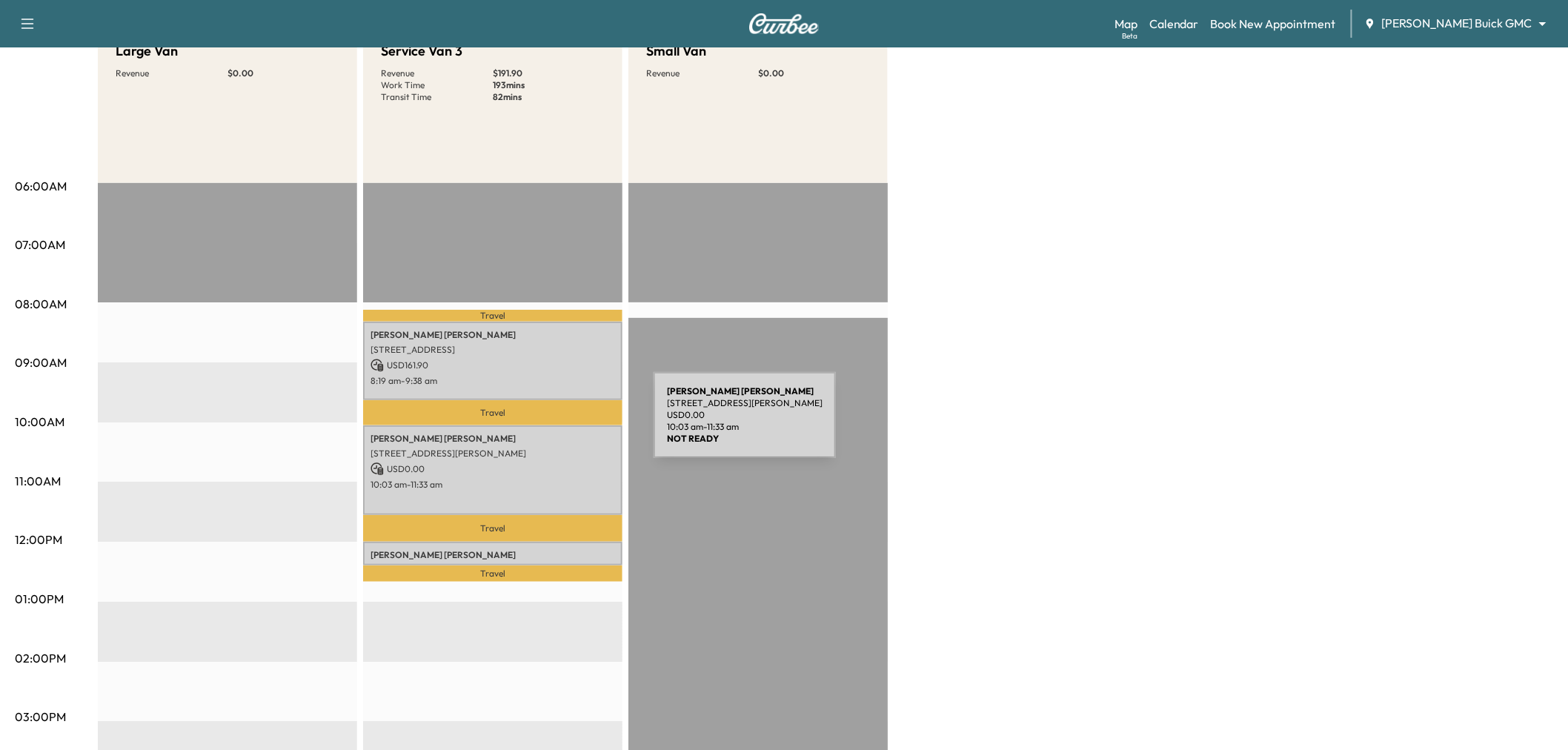
click at [542, 425] on div "Joseph Gadd 4320 LIVINGSTON, DALLAS, TX 75205, USA USD 0.00 10:03 am - 11:33 am" at bounding box center [493, 470] width 259 height 90
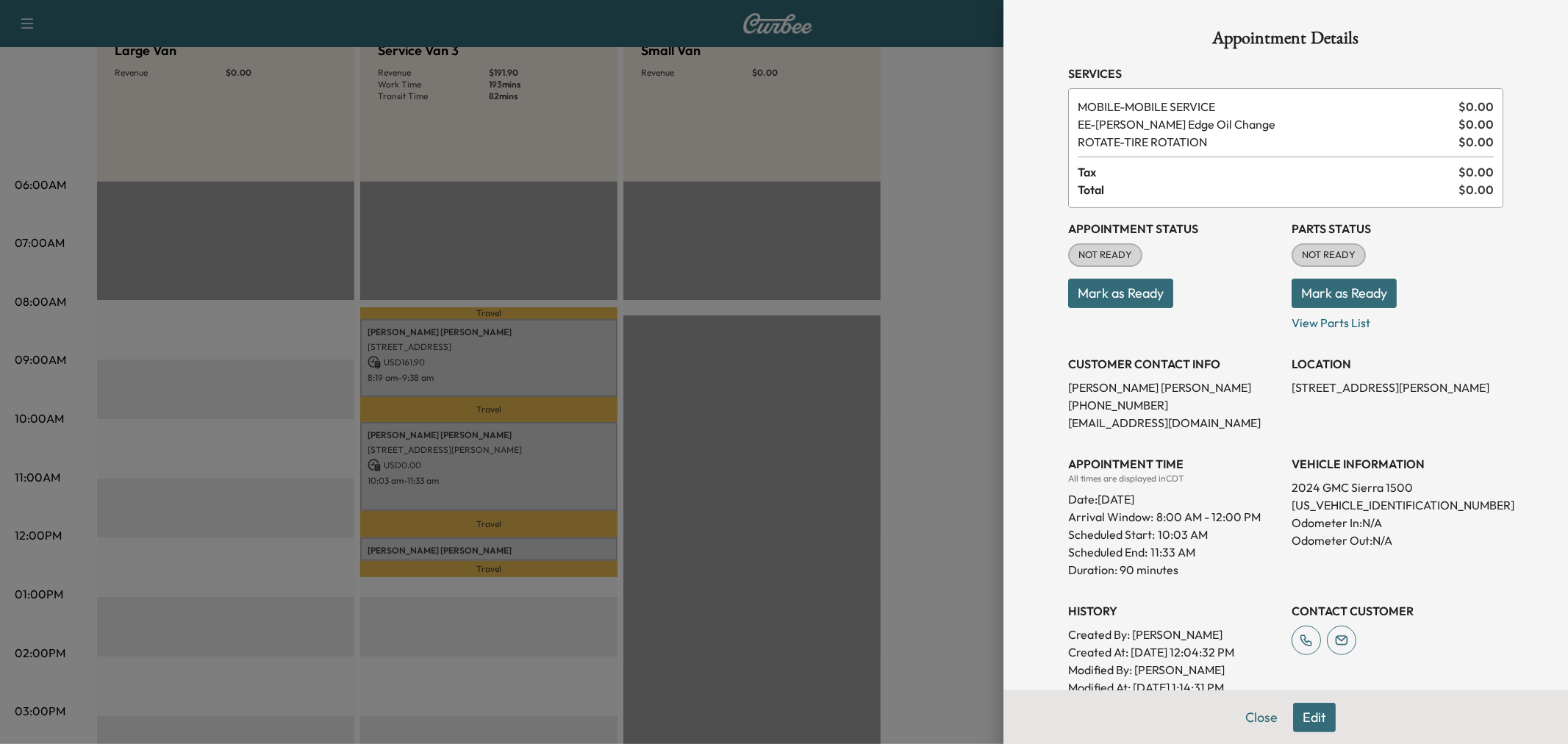
click at [550, 356] on div at bounding box center [784, 372] width 1568 height 744
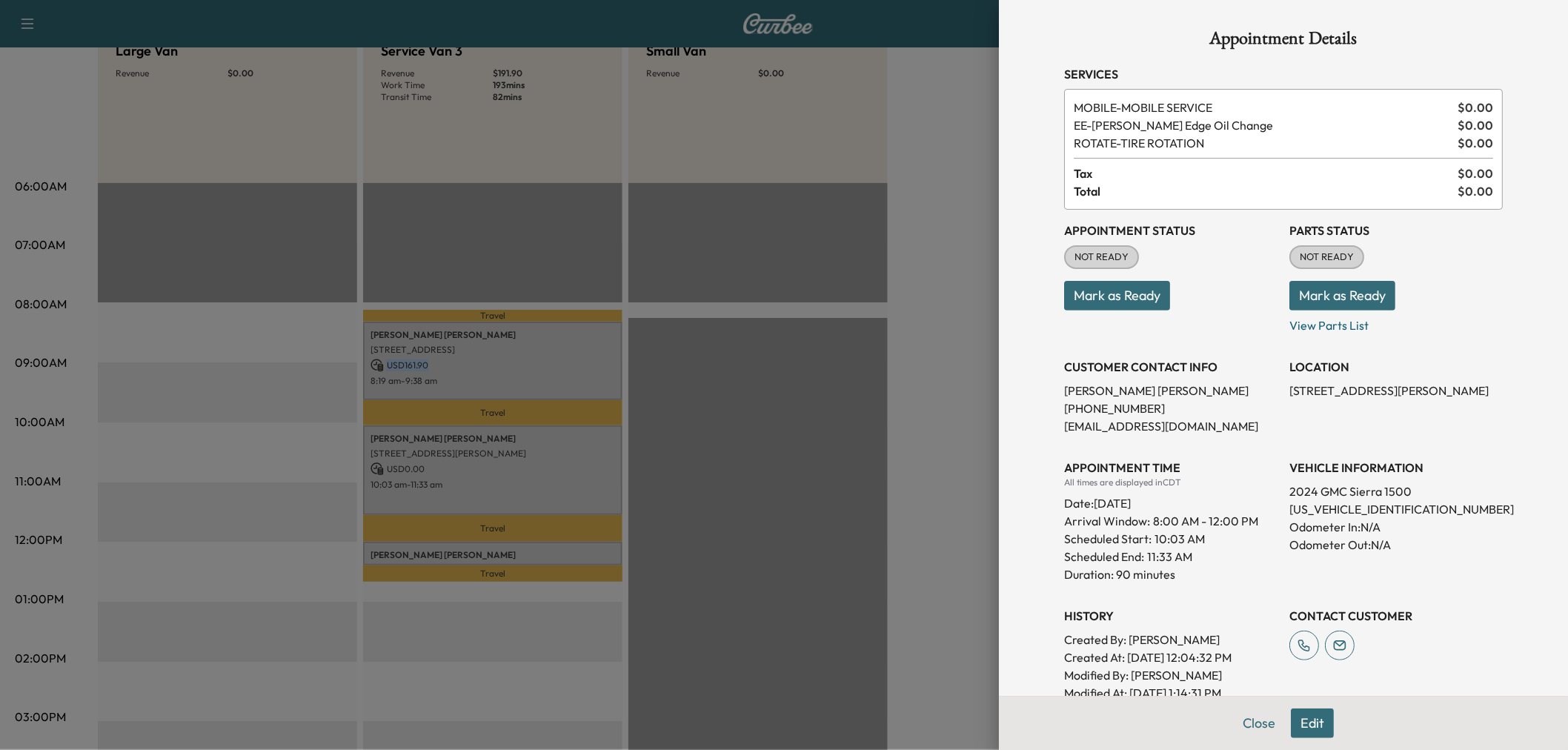
click at [555, 359] on p "USD 161.90" at bounding box center [492, 365] width 244 height 14
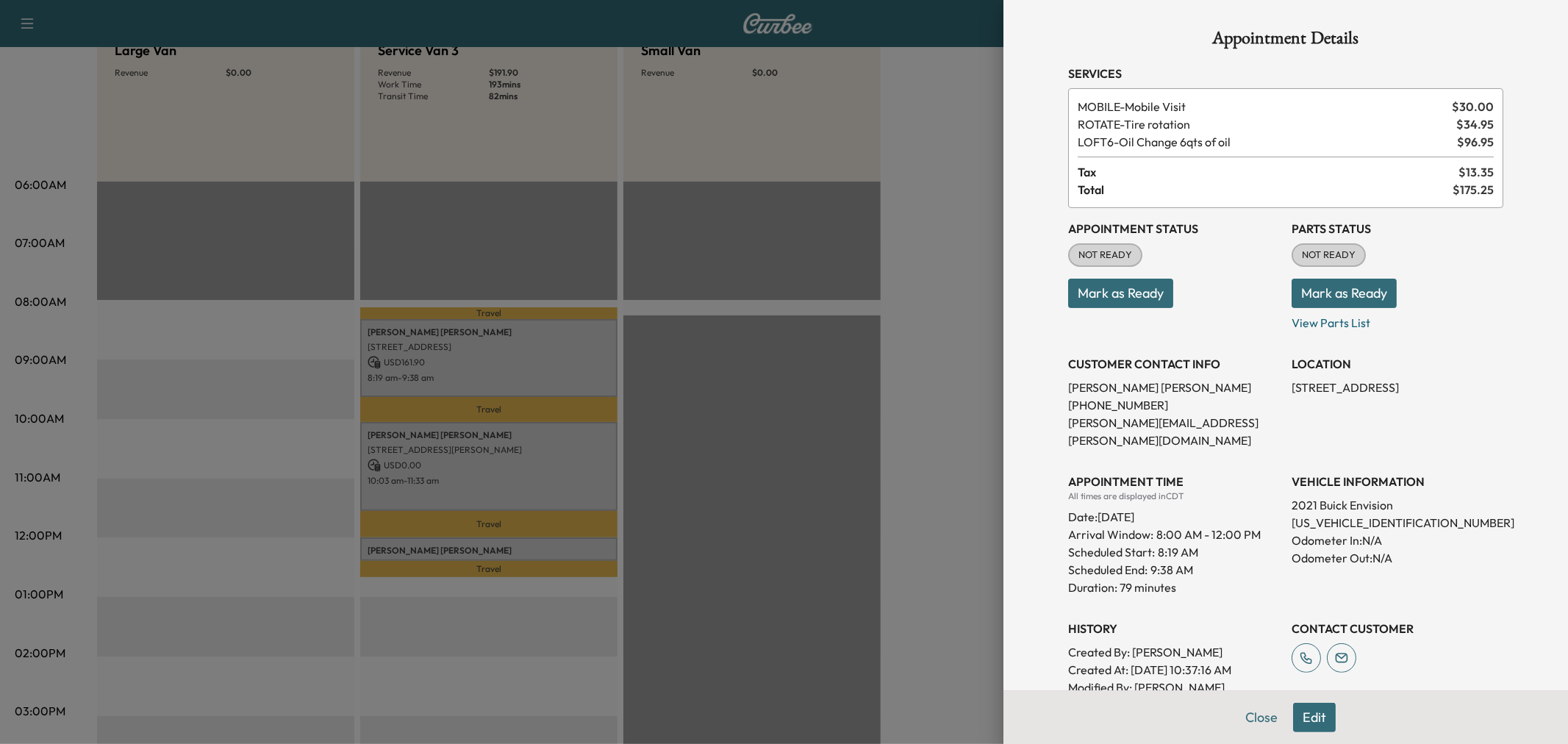
click at [539, 473] on div at bounding box center [784, 372] width 1568 height 744
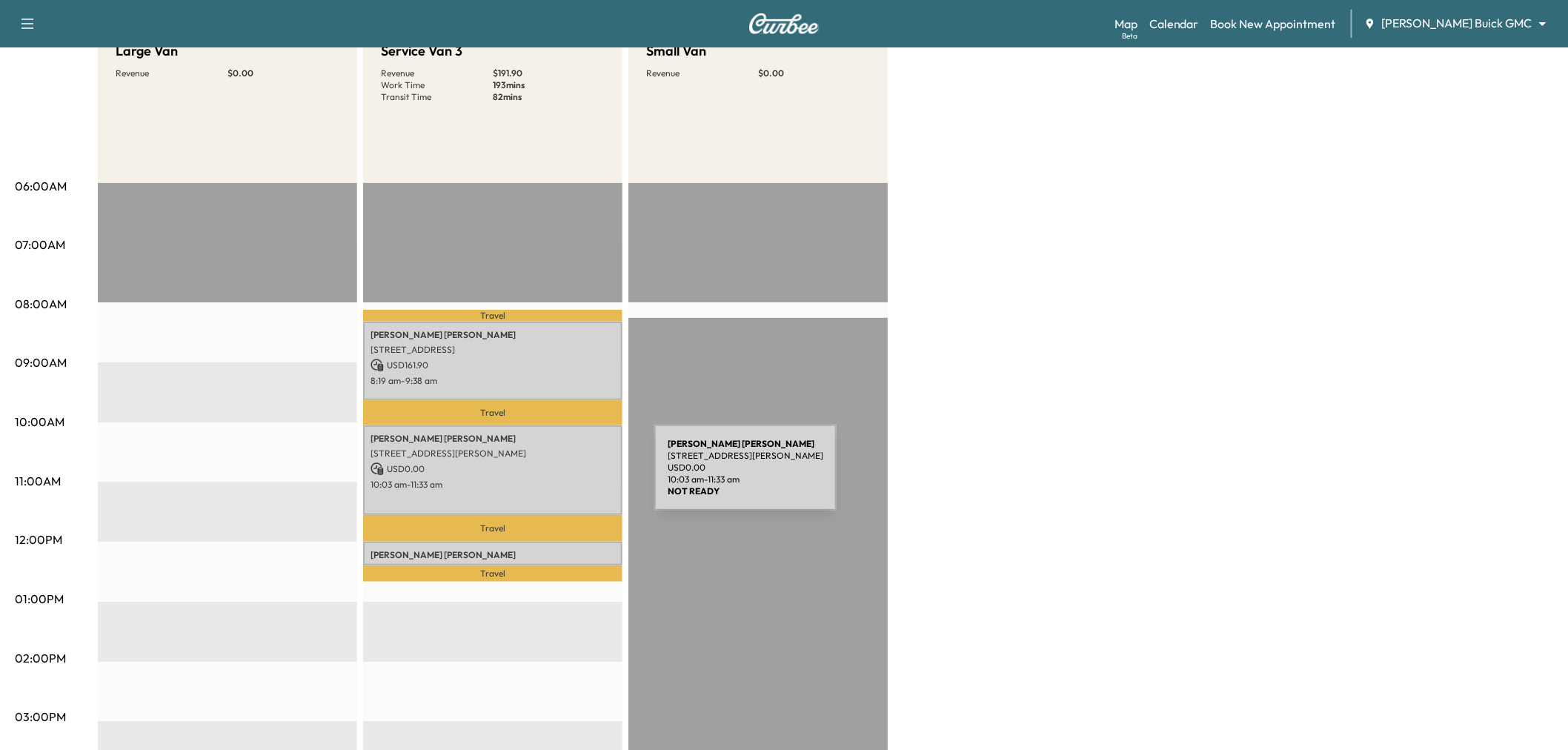
click at [543, 478] on p "10:03 am - 11:33 am" at bounding box center [492, 484] width 244 height 12
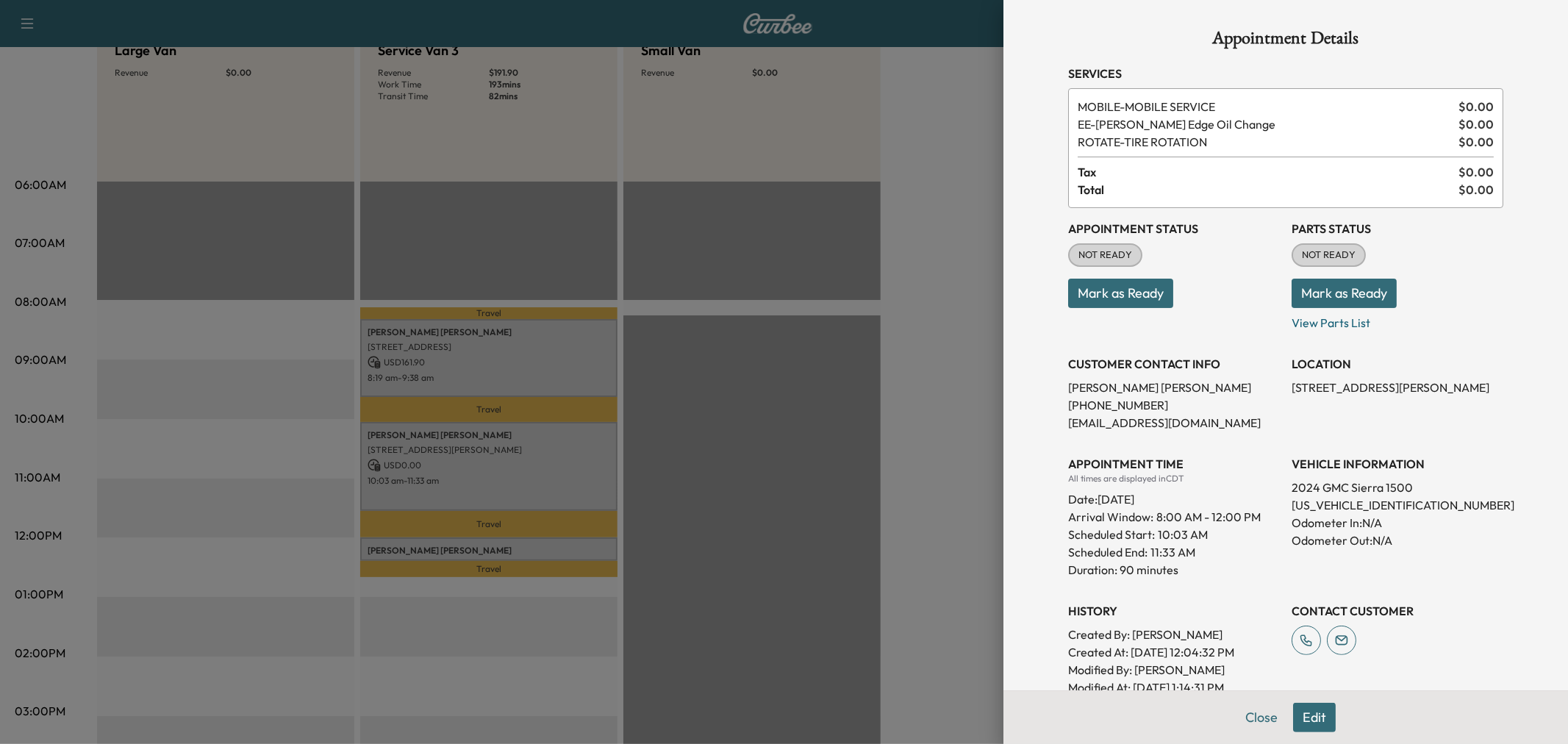
click at [539, 473] on div at bounding box center [784, 372] width 1568 height 744
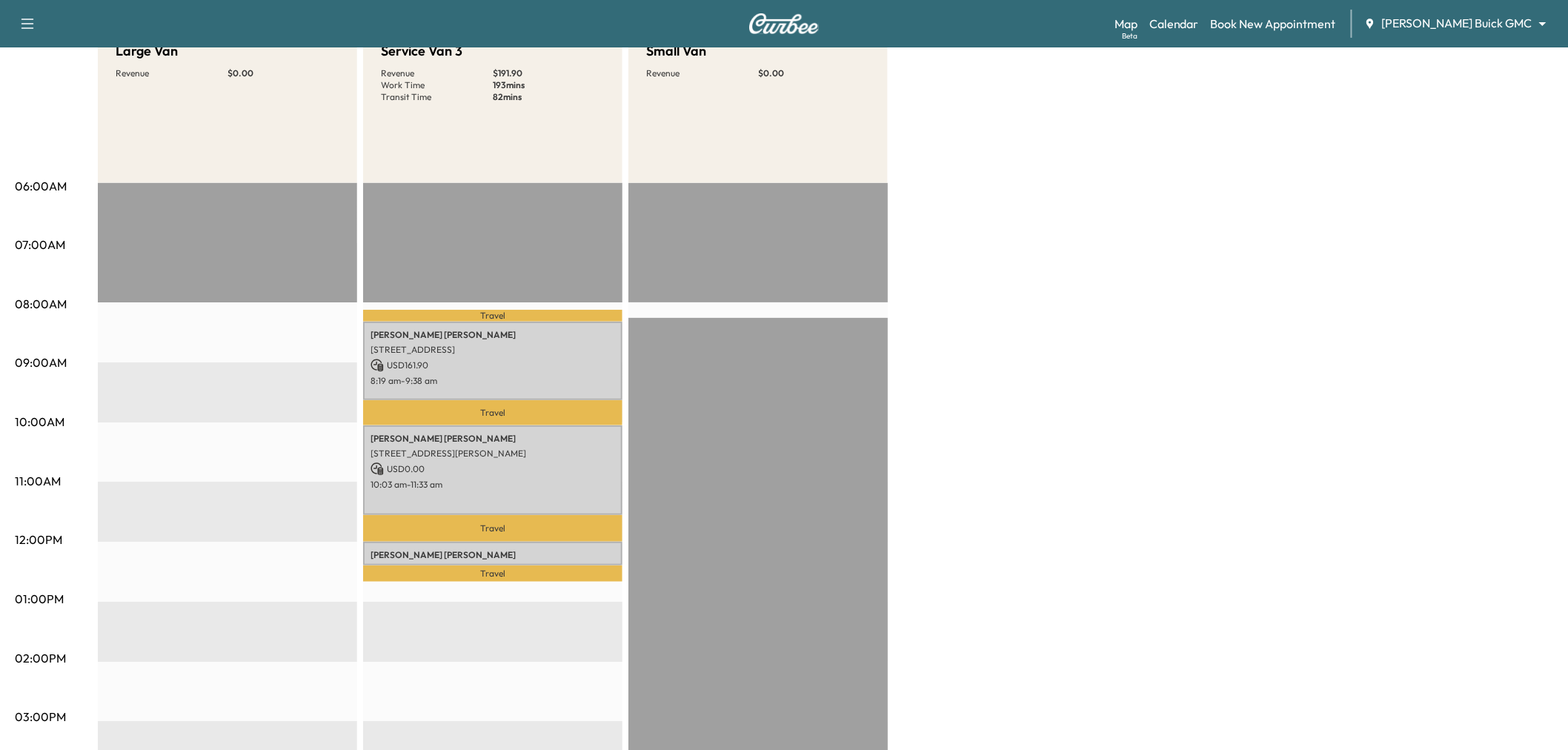
click at [542, 564] on p "628 Middle Cove Dr, Plano, TX 75023, USA" at bounding box center [492, 570] width 244 height 12
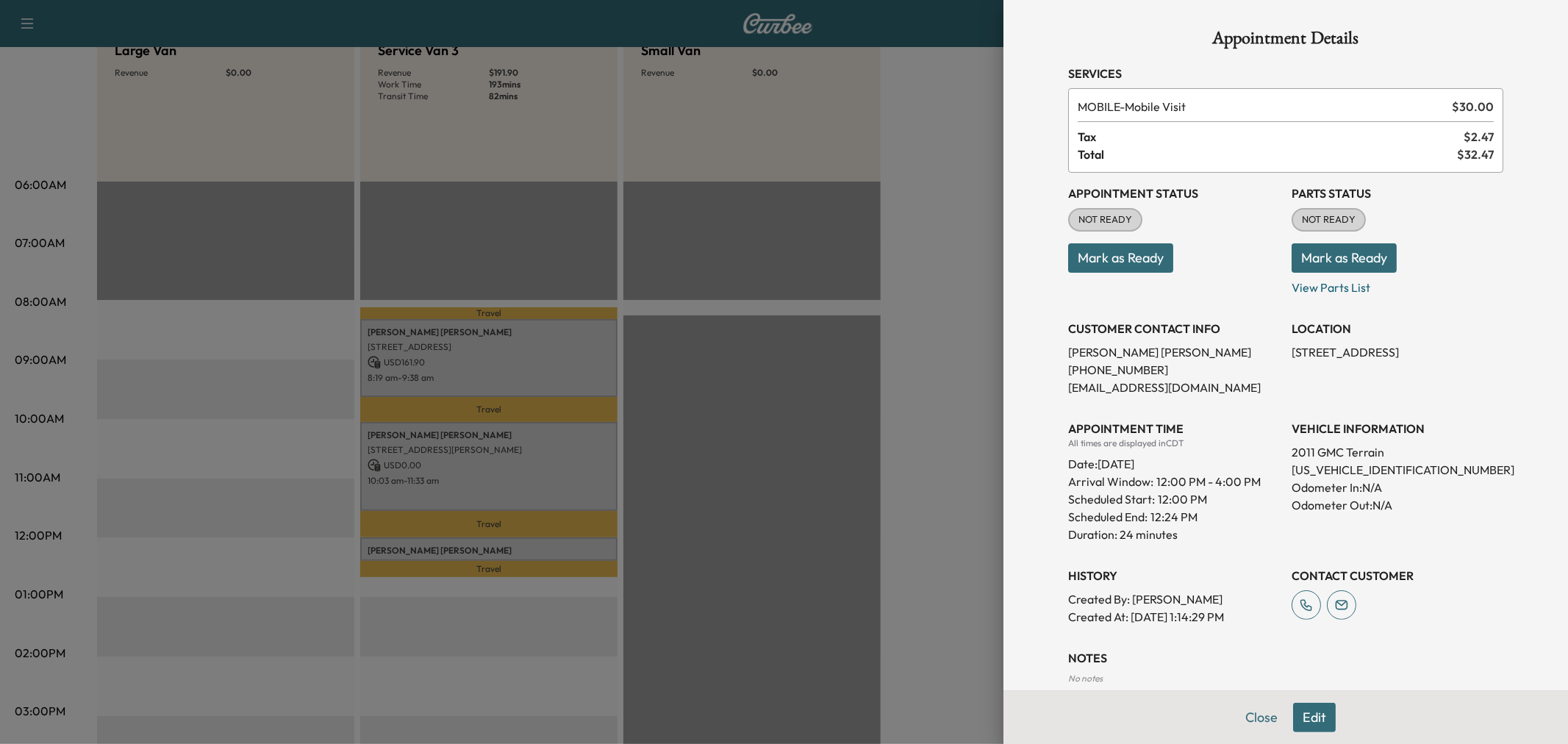
scroll to position [91, 0]
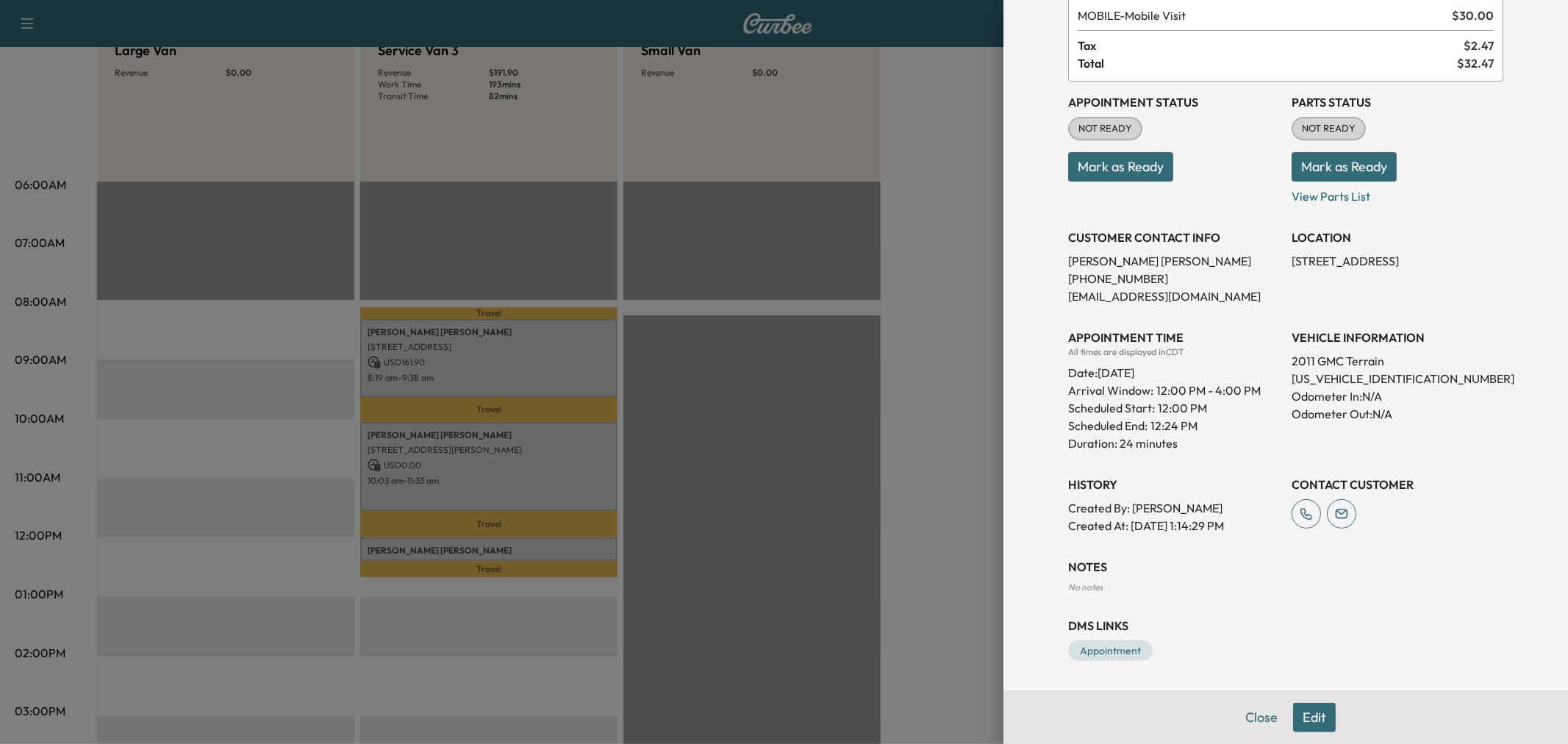
click at [1310, 725] on button "Edit" at bounding box center [1314, 717] width 42 height 30
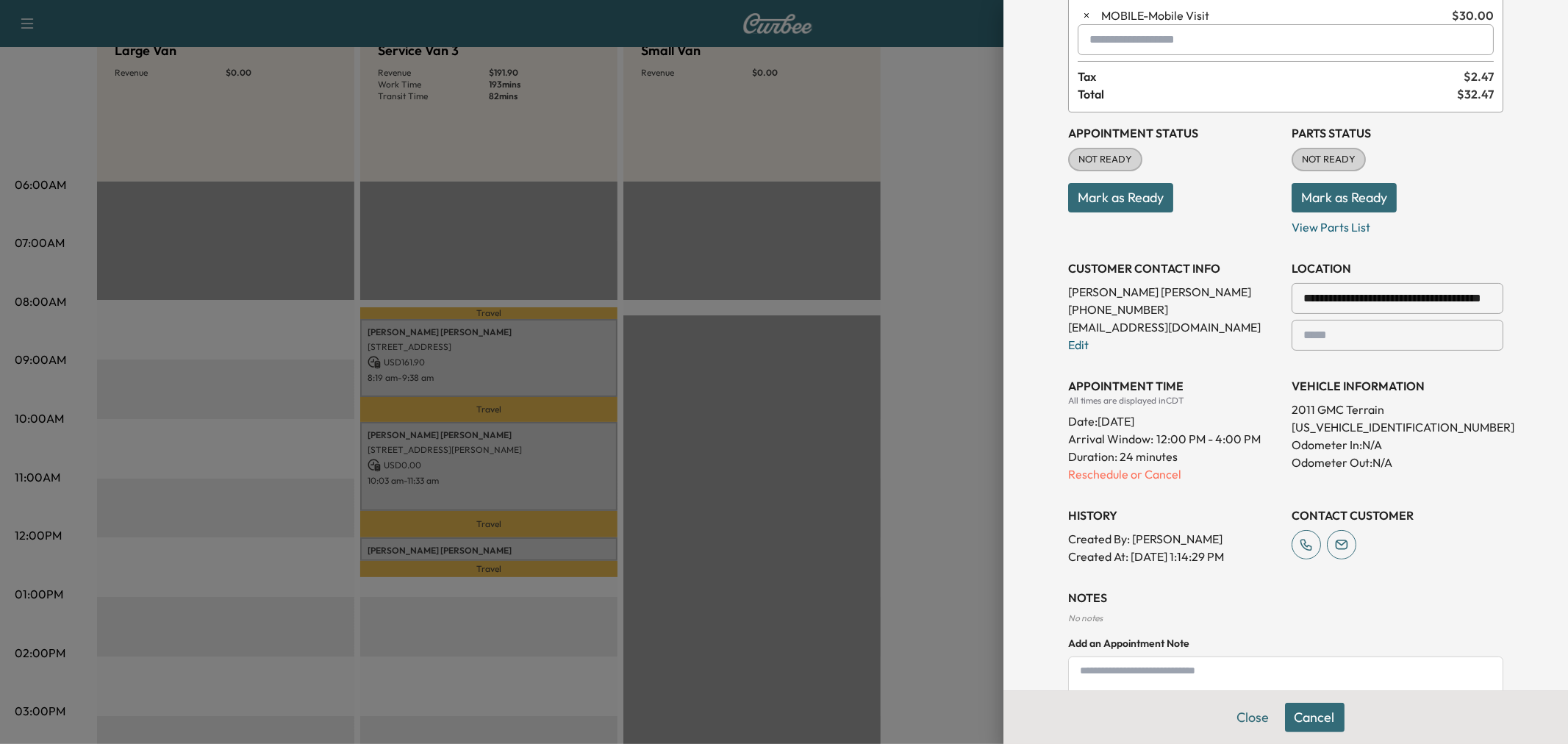
click at [1202, 669] on textarea at bounding box center [1285, 678] width 435 height 42
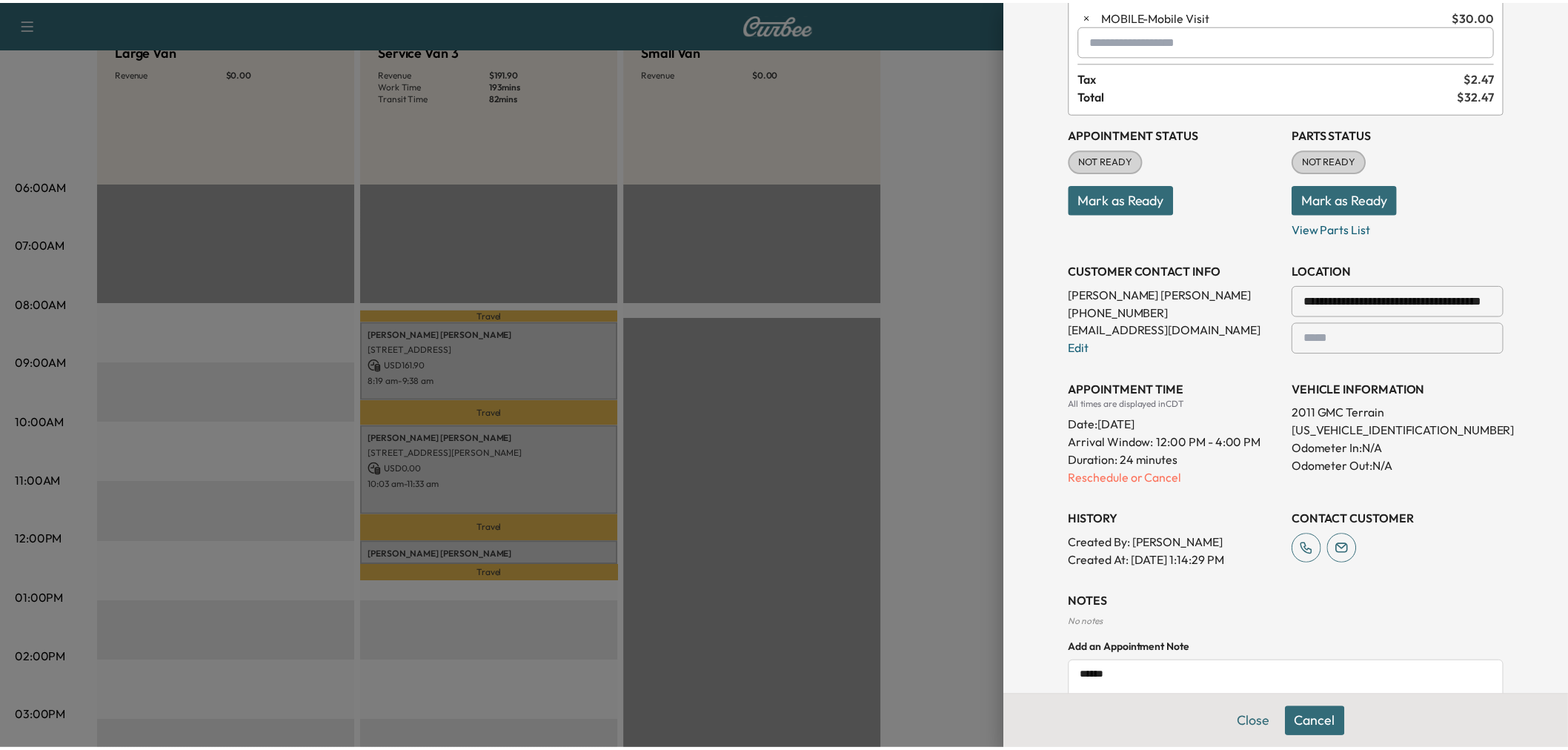
scroll to position [204, 0]
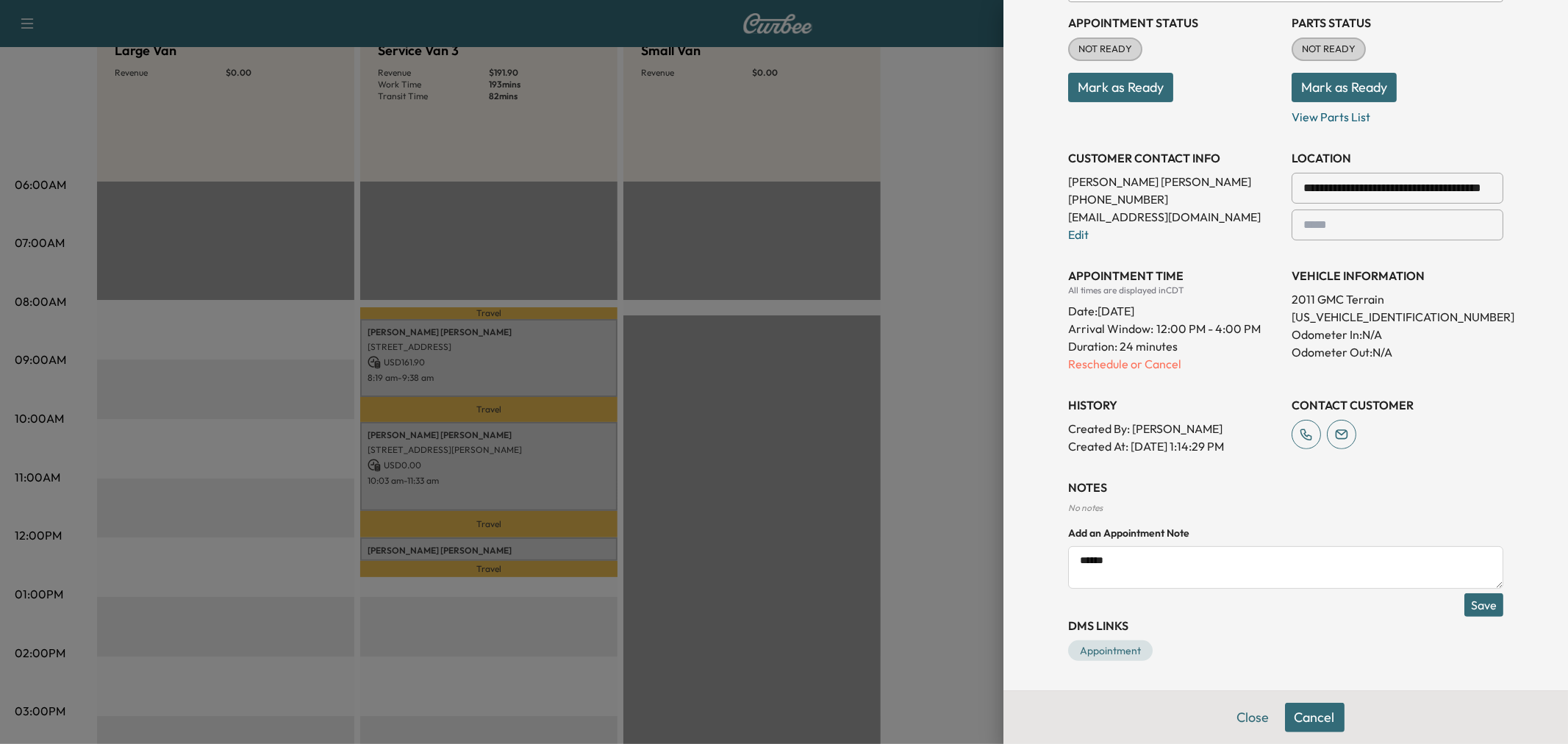
type textarea "******"
click at [1478, 609] on button "Save" at bounding box center [1484, 605] width 39 height 24
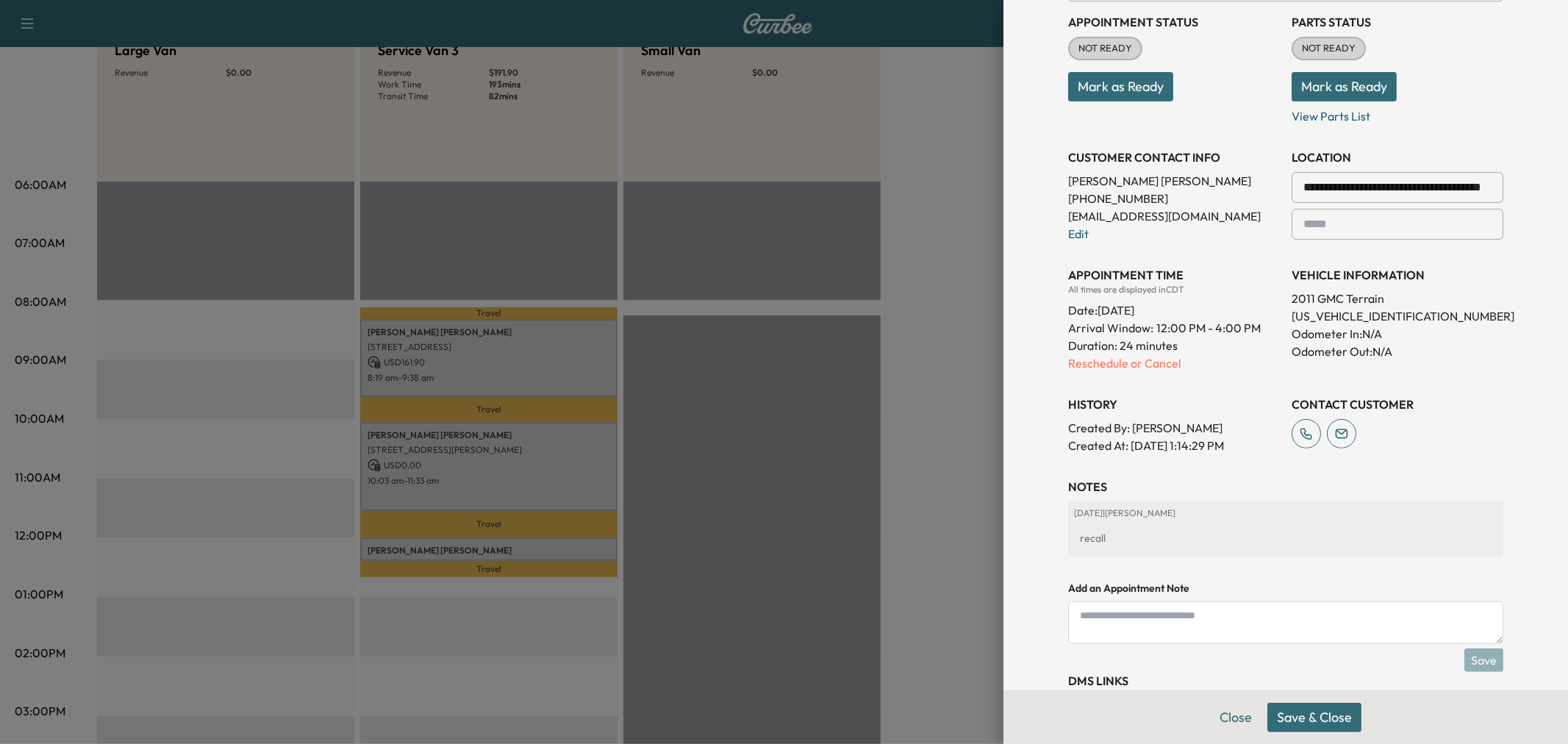
click at [1290, 724] on button "Save & Close" at bounding box center [1314, 717] width 94 height 30
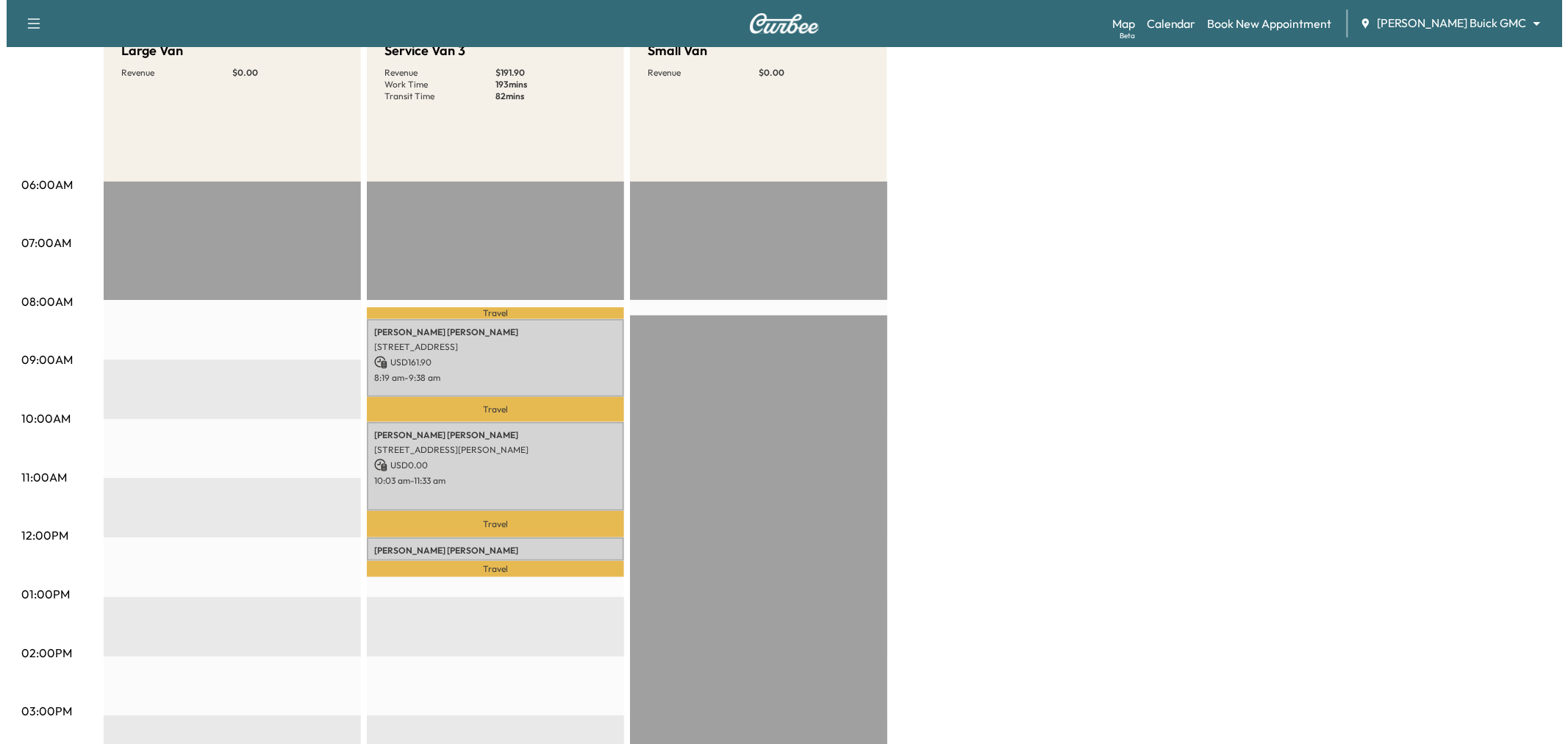
scroll to position [0, 0]
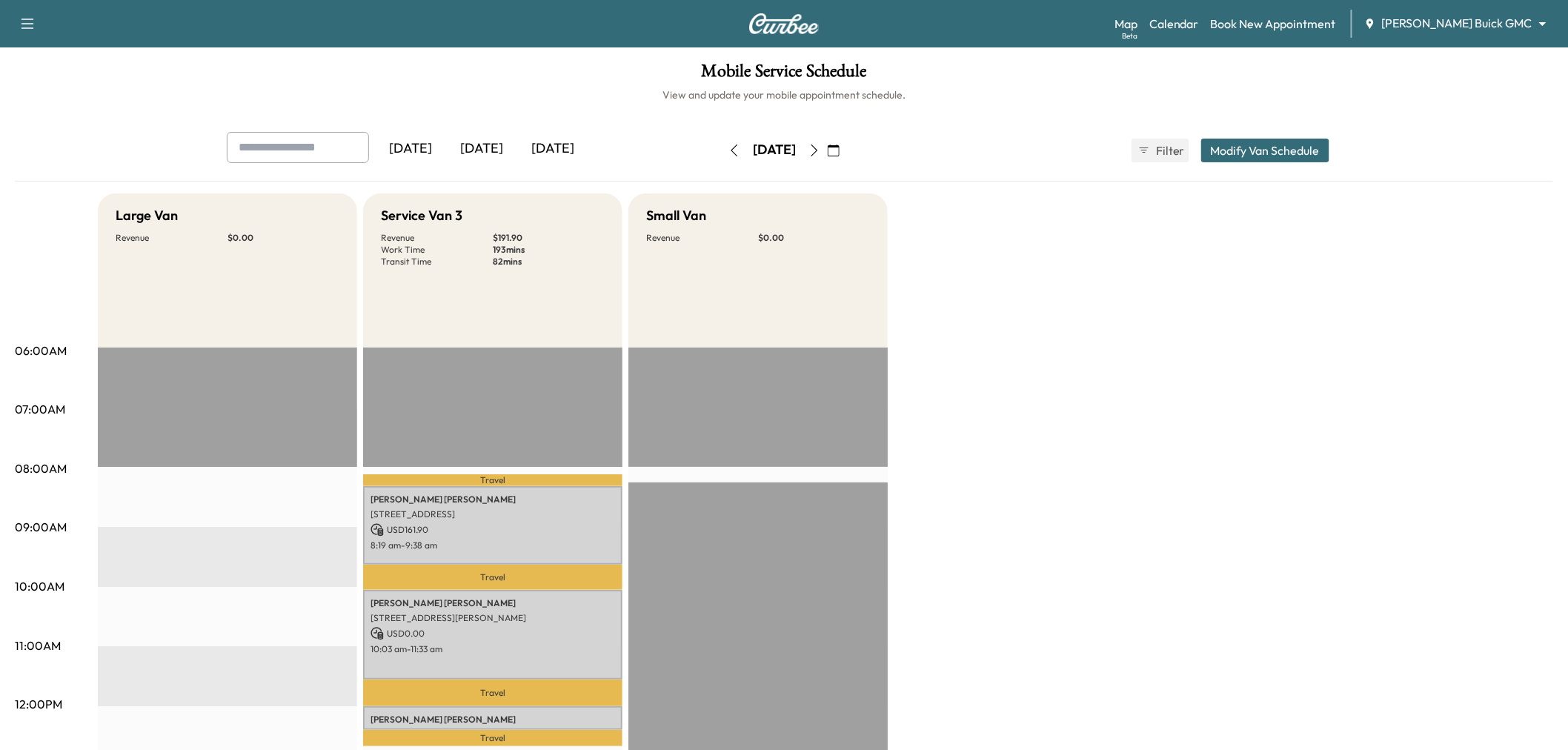
click at [1221, 157] on button "Modify Van Schedule" at bounding box center [1265, 150] width 128 height 24
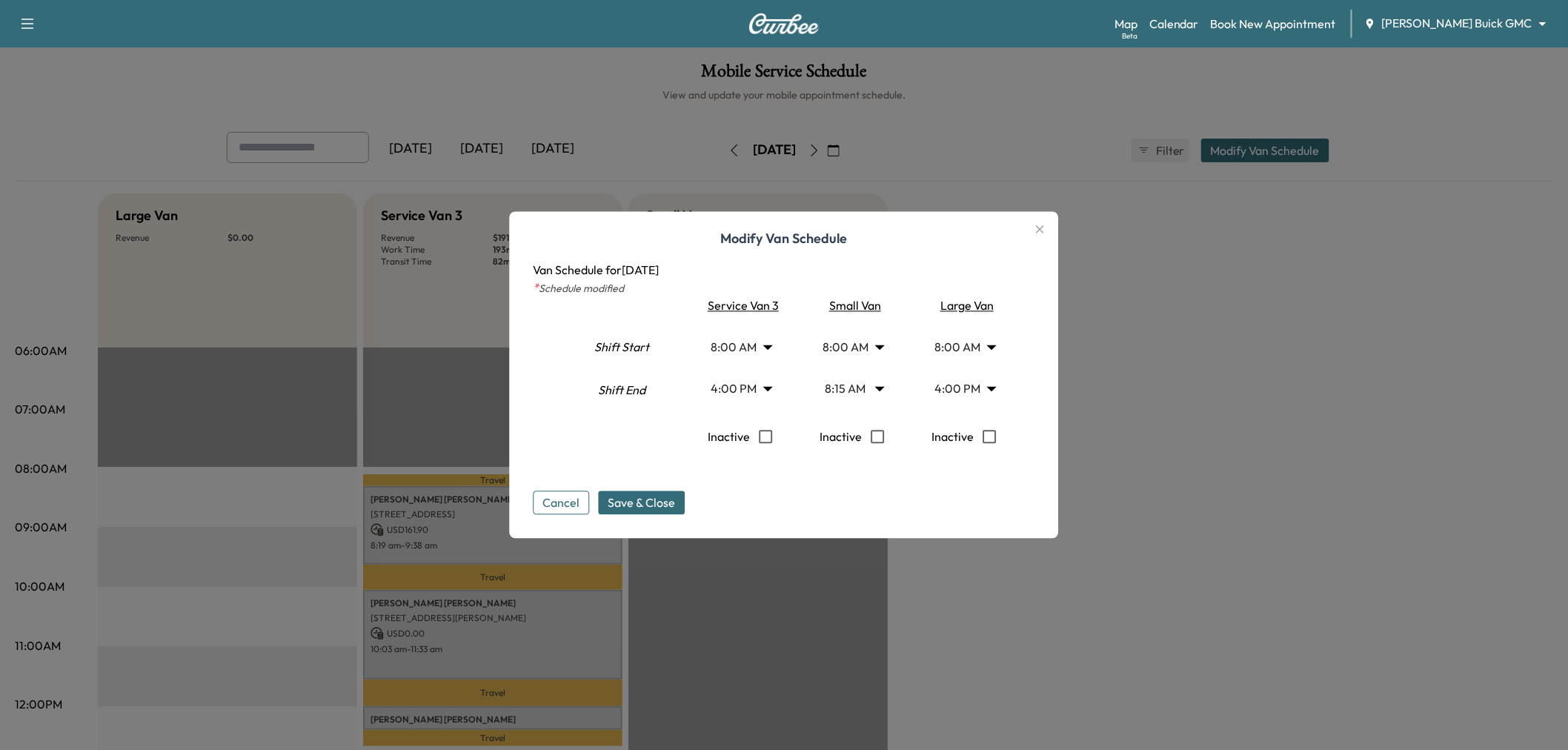
click at [959, 347] on body "Support Log Out Map Beta Calendar Book New Appointment Ewing Buick GMC ********…" at bounding box center [784, 375] width 1568 height 750
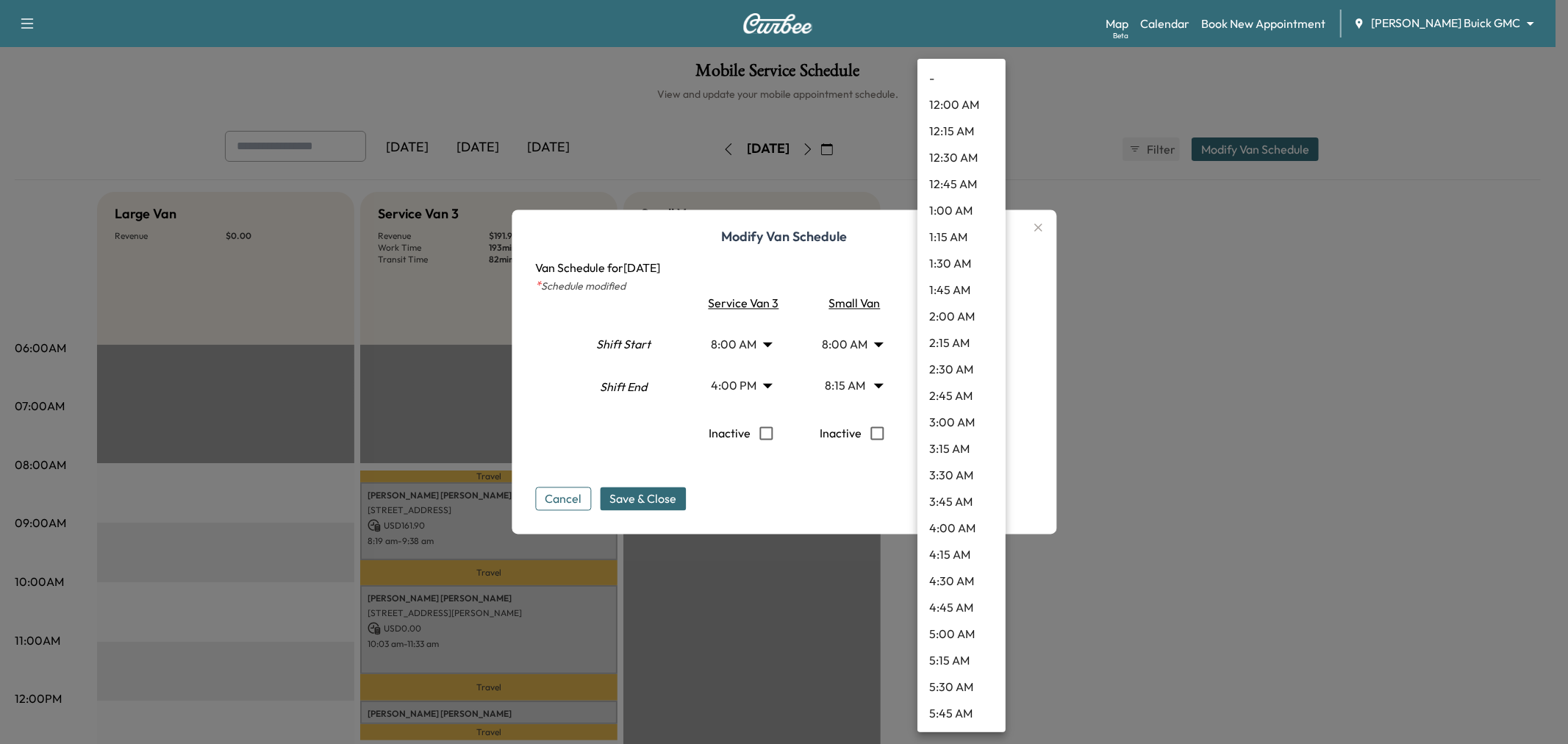
scroll to position [555, 0]
click at [952, 344] on li "7:30 AM" at bounding box center [961, 343] width 88 height 27
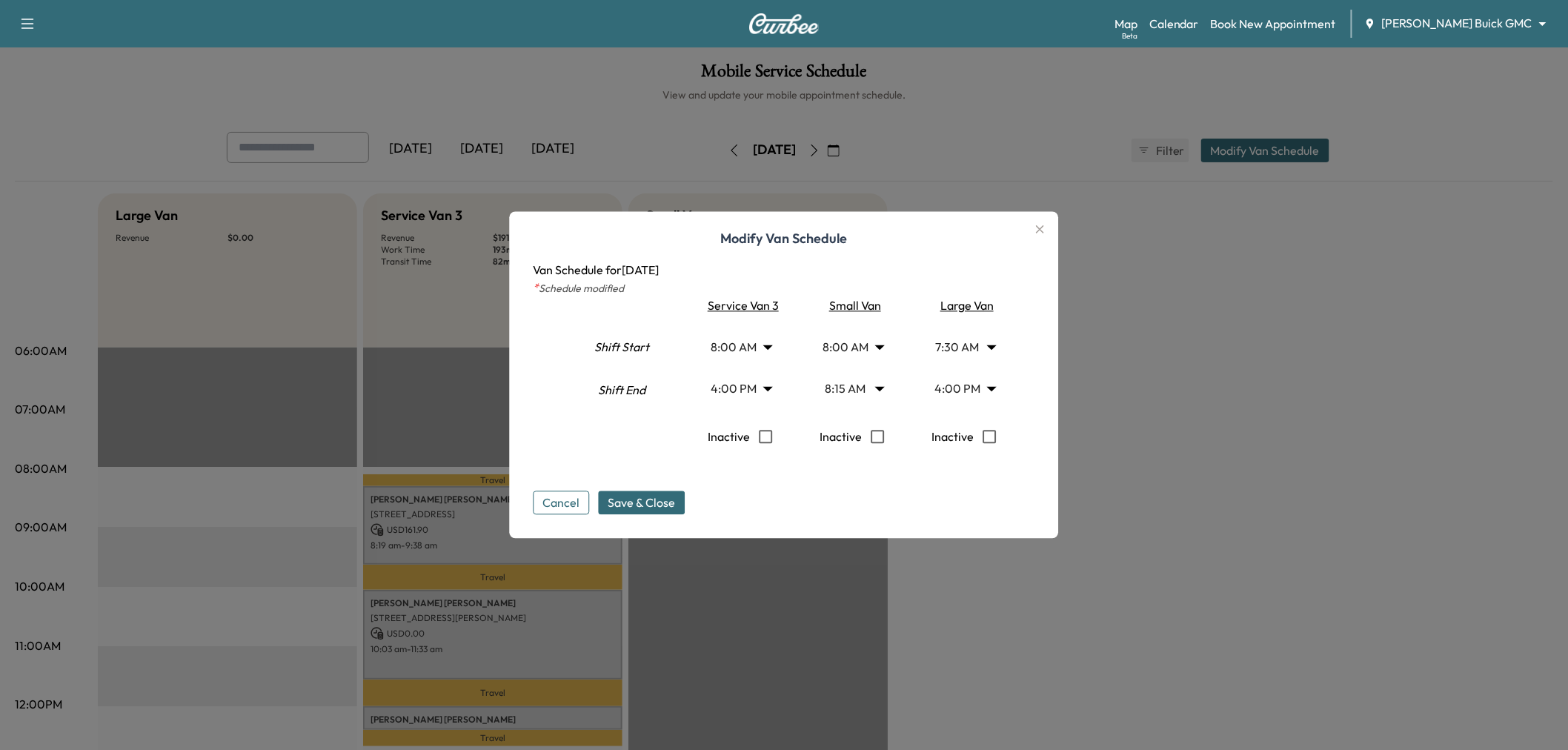
click at [963, 342] on body "Support Log Out Map Beta Calendar Book New Appointment Ewing Buick GMC ********…" at bounding box center [784, 375] width 1568 height 750
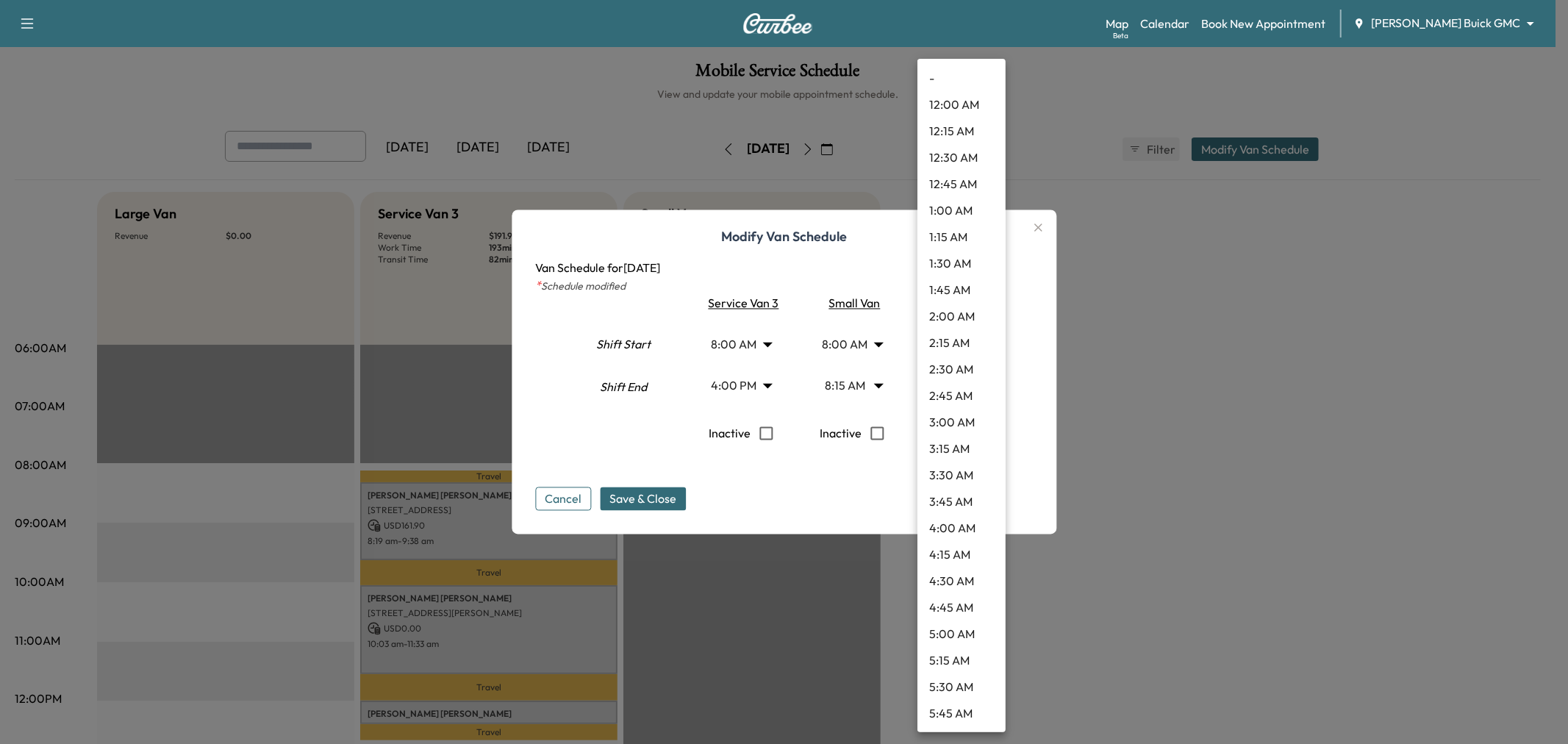
scroll to position [502, 0]
click at [961, 439] on li "8:00 AM" at bounding box center [961, 450] width 88 height 27
type input "*"
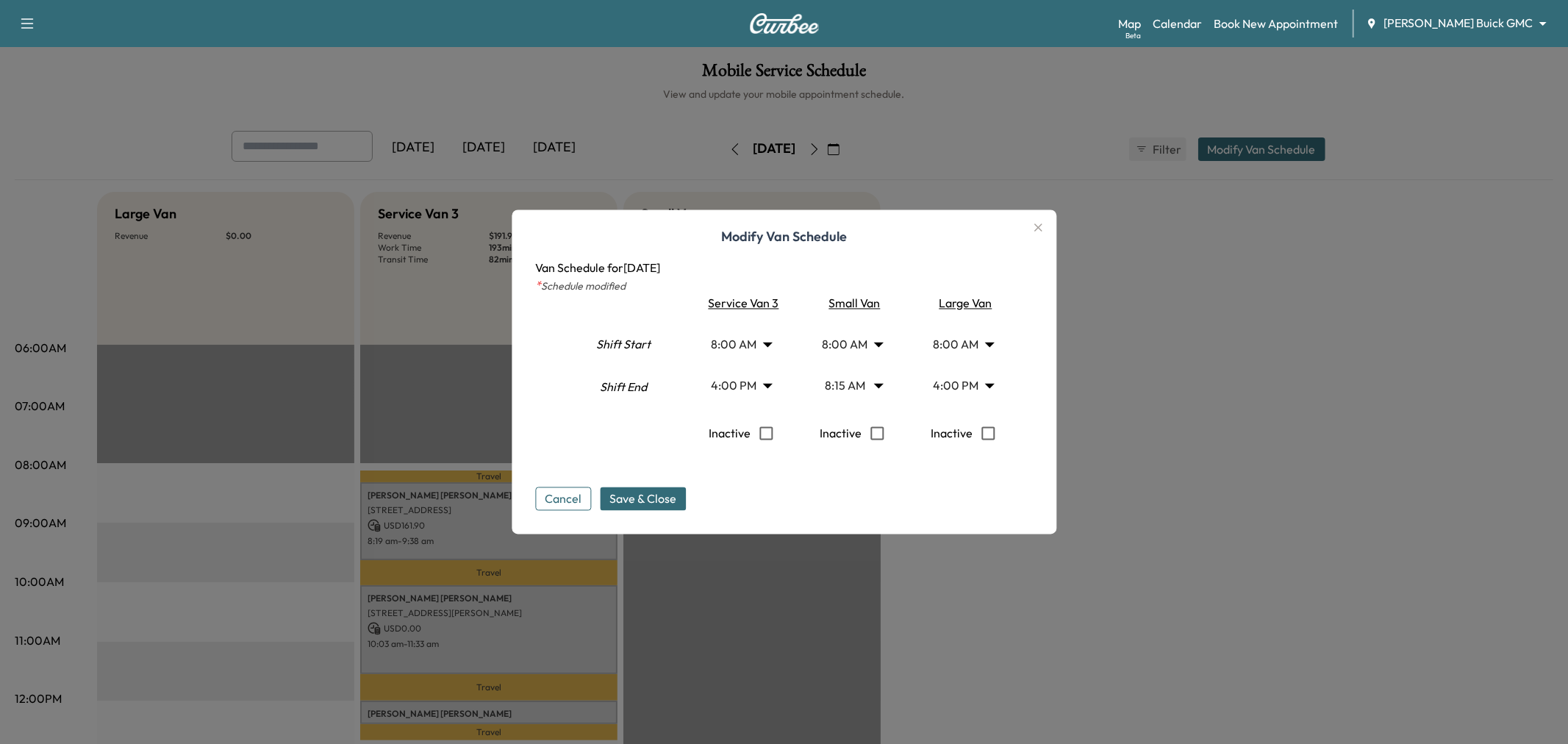
click at [767, 339] on body "Support Log Out Map Beta Calendar Book New Appointment Ewing Buick GMC ********…" at bounding box center [784, 372] width 1568 height 744
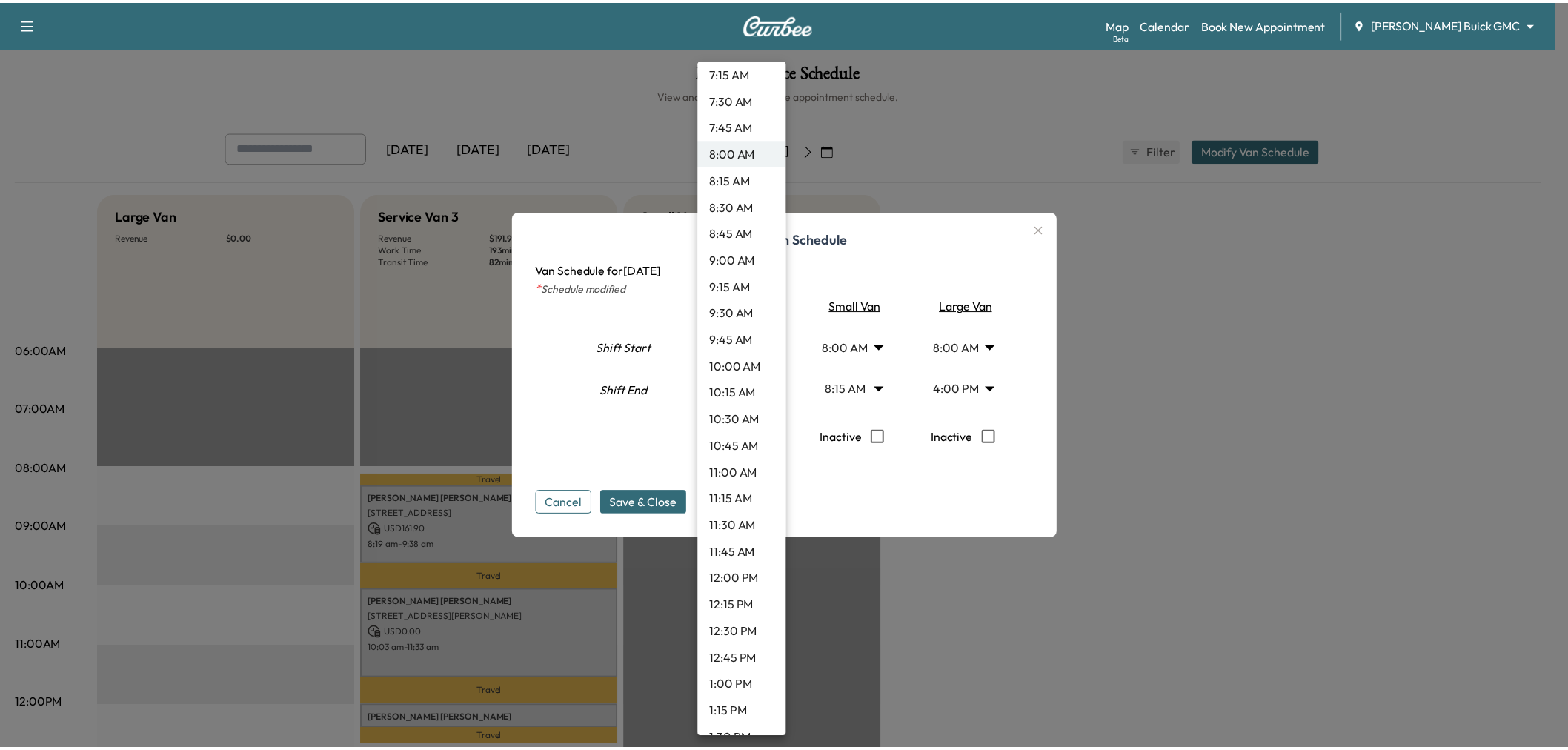
scroll to position [972, 0]
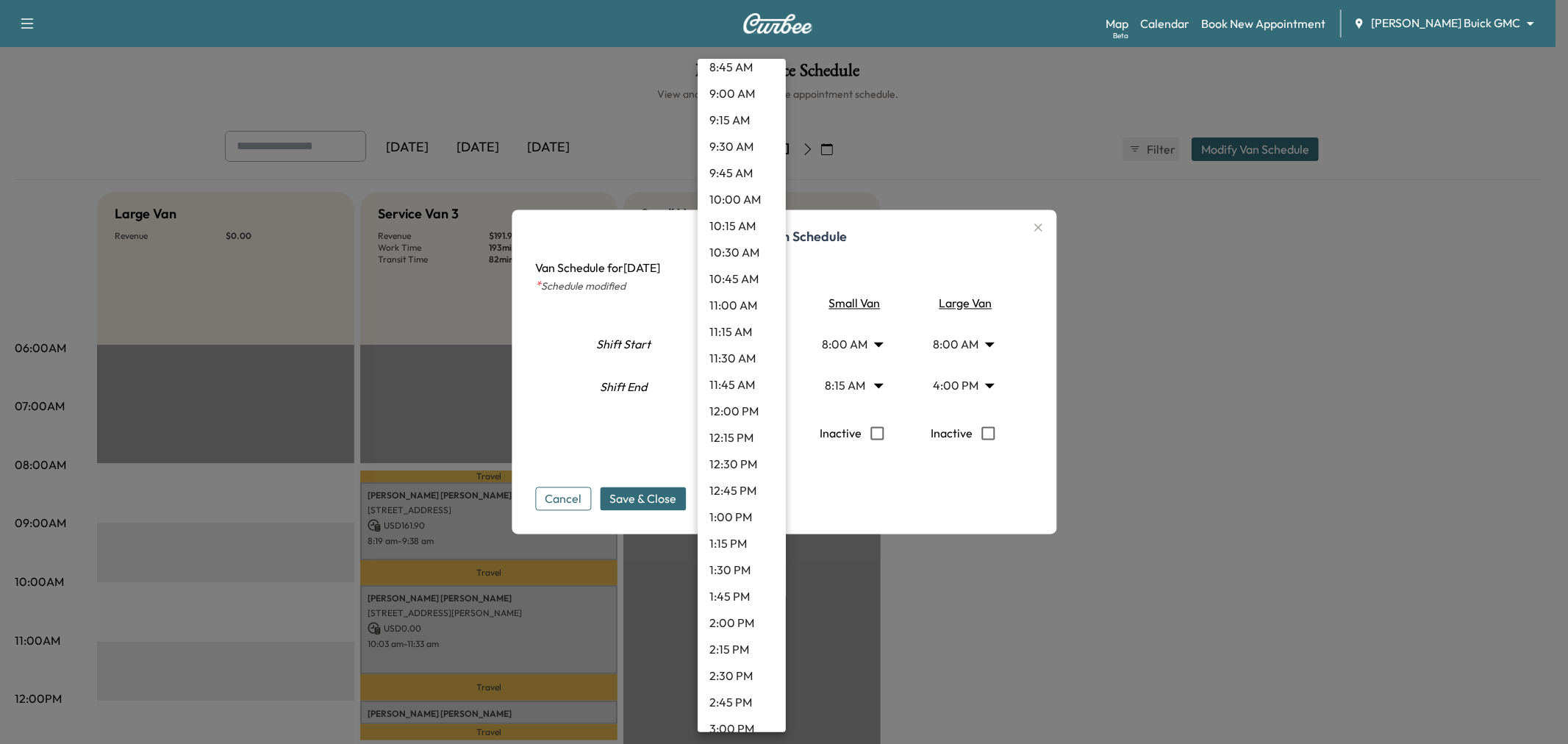
click at [729, 519] on li "1:00 PM" at bounding box center [742, 517] width 88 height 27
type input "**"
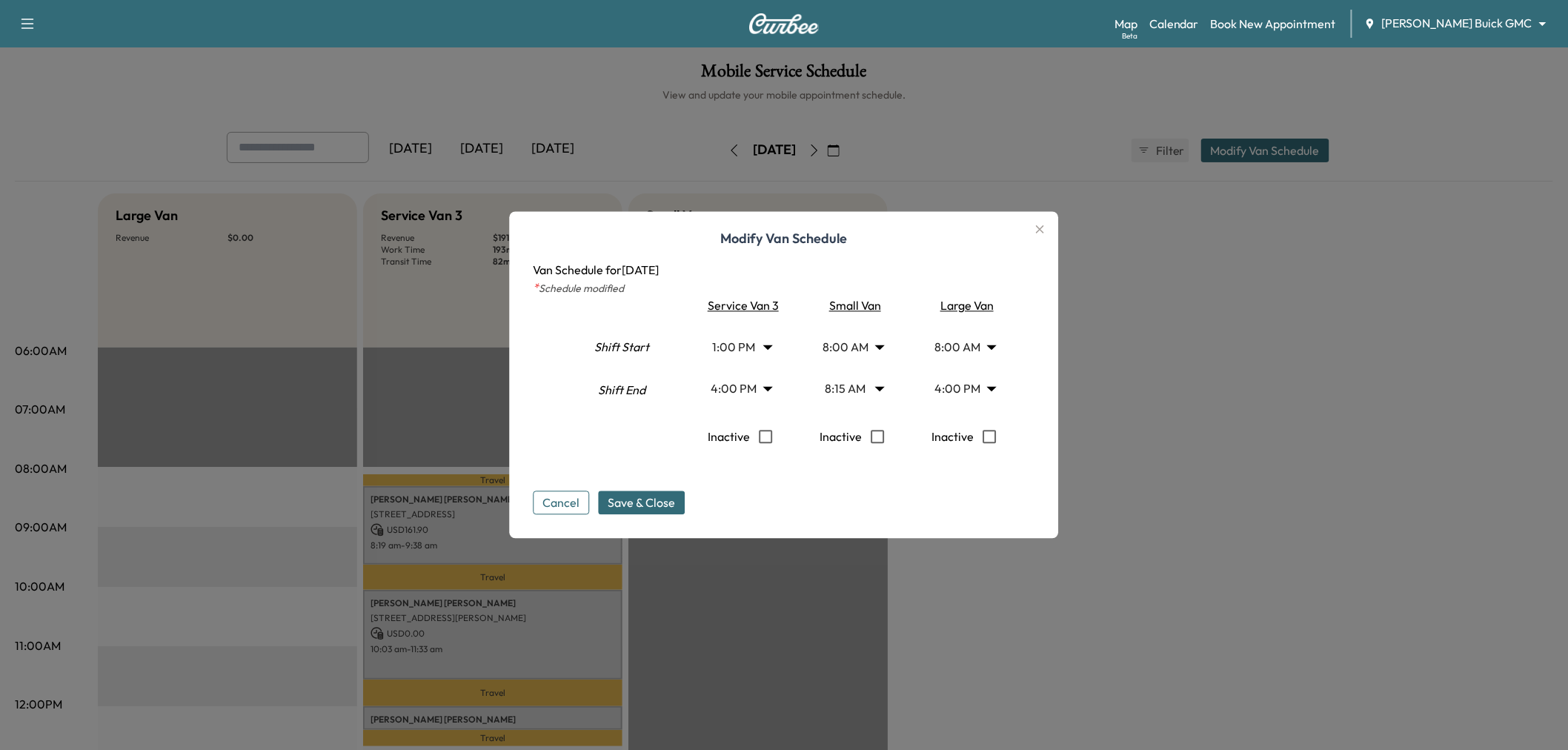
click at [660, 507] on span "Save & Close" at bounding box center [642, 504] width 68 height 17
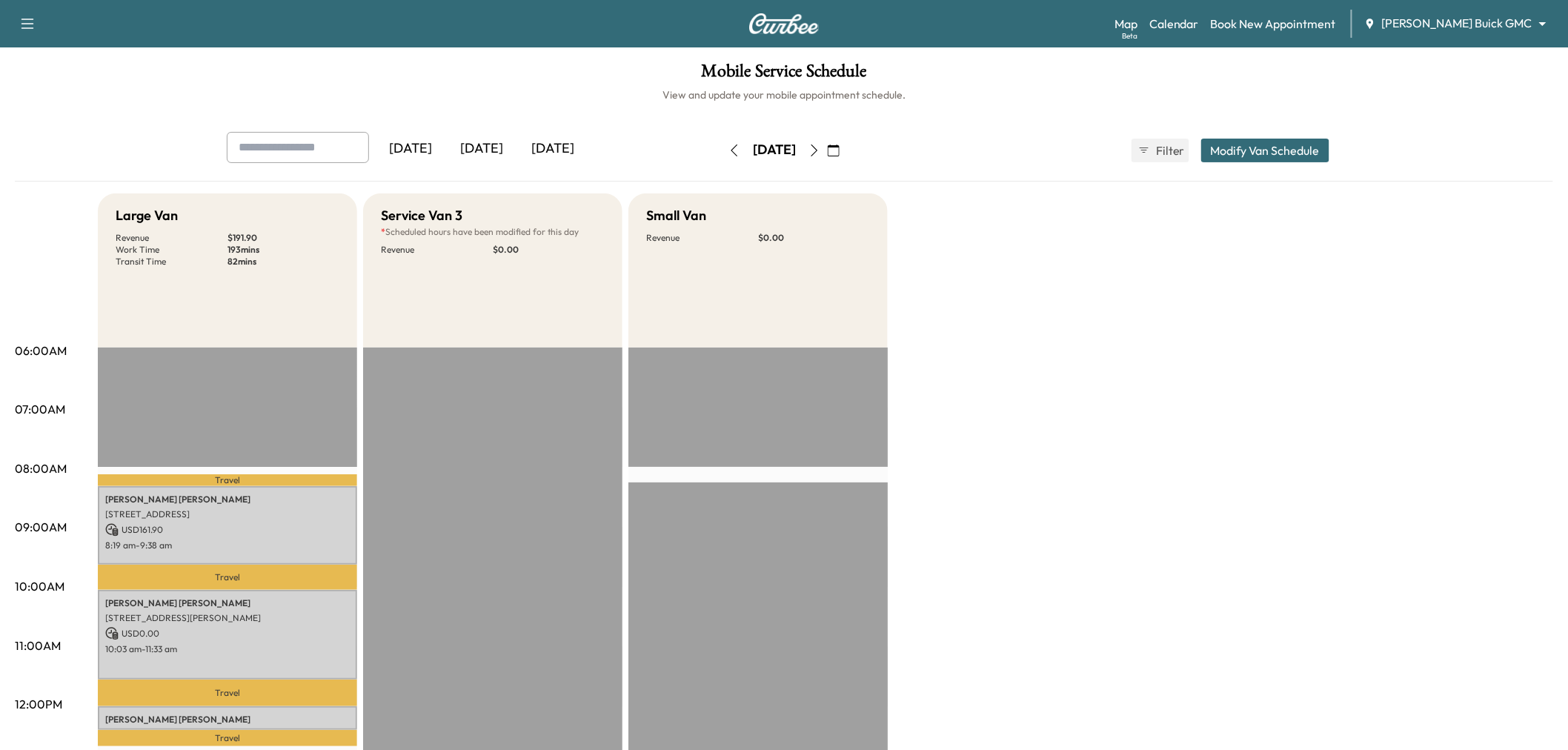
scroll to position [164, 0]
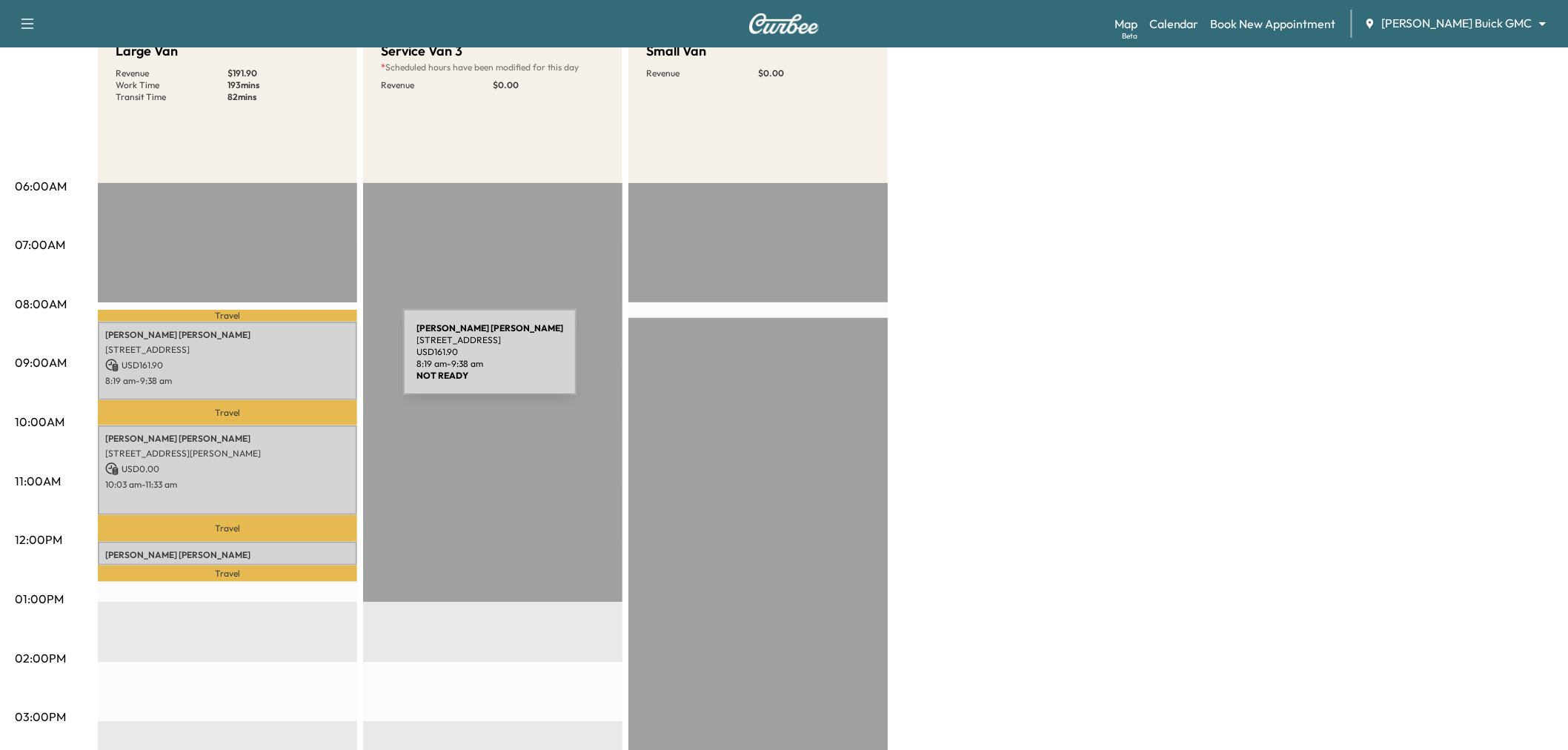
click at [292, 361] on p "USD 161.90" at bounding box center [227, 365] width 244 height 14
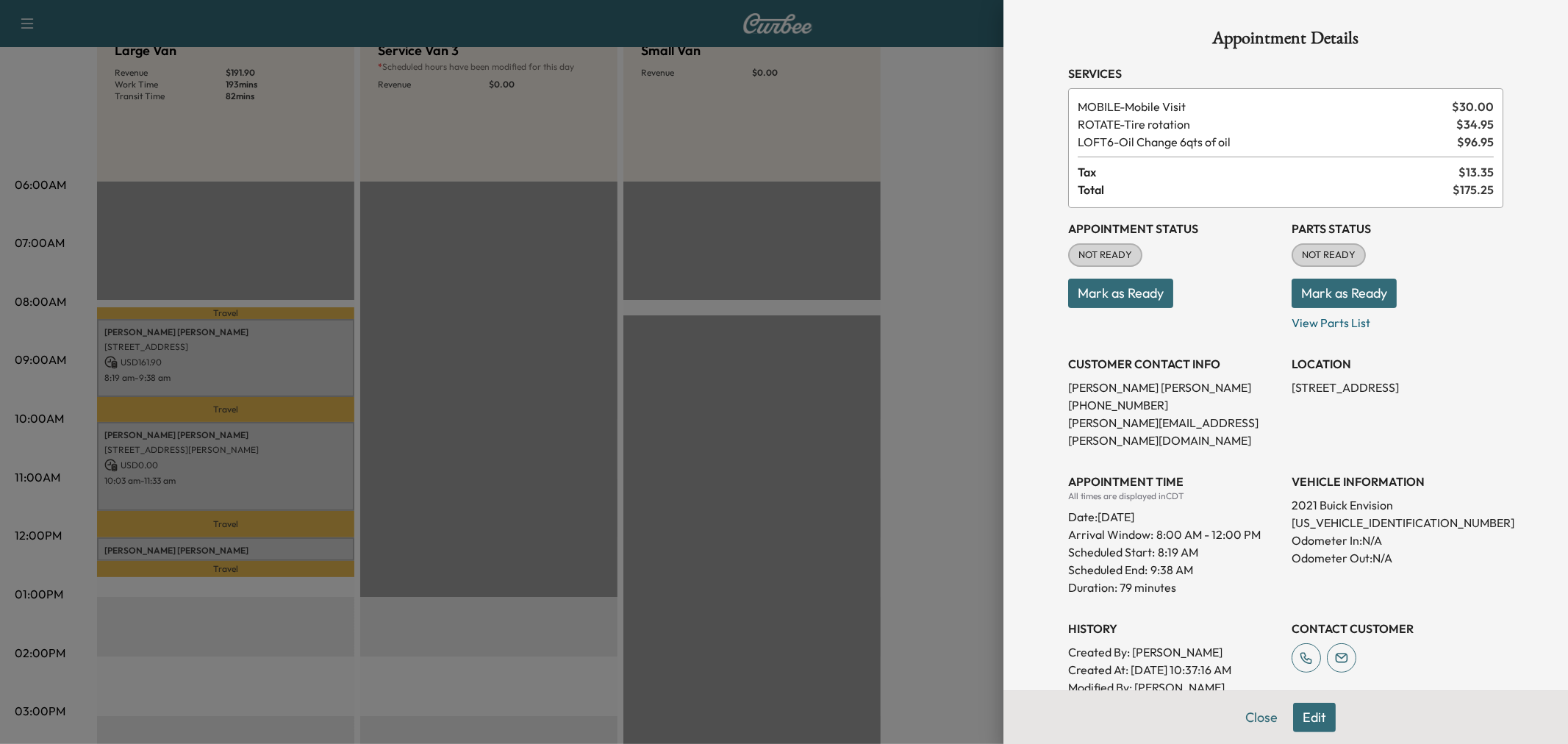
click at [304, 361] on div at bounding box center [784, 372] width 1568 height 744
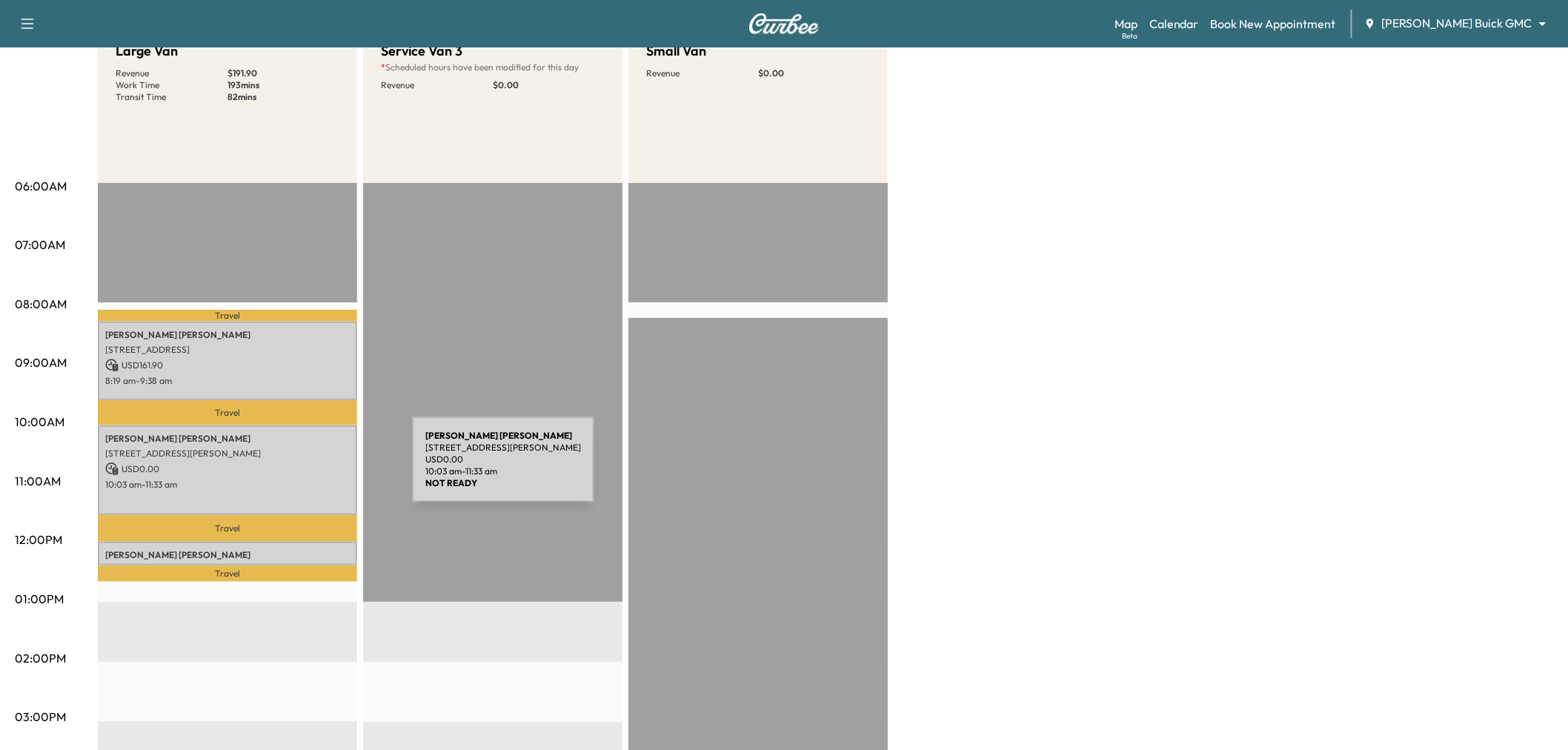
click at [300, 469] on p "USD 0.00" at bounding box center [227, 470] width 244 height 14
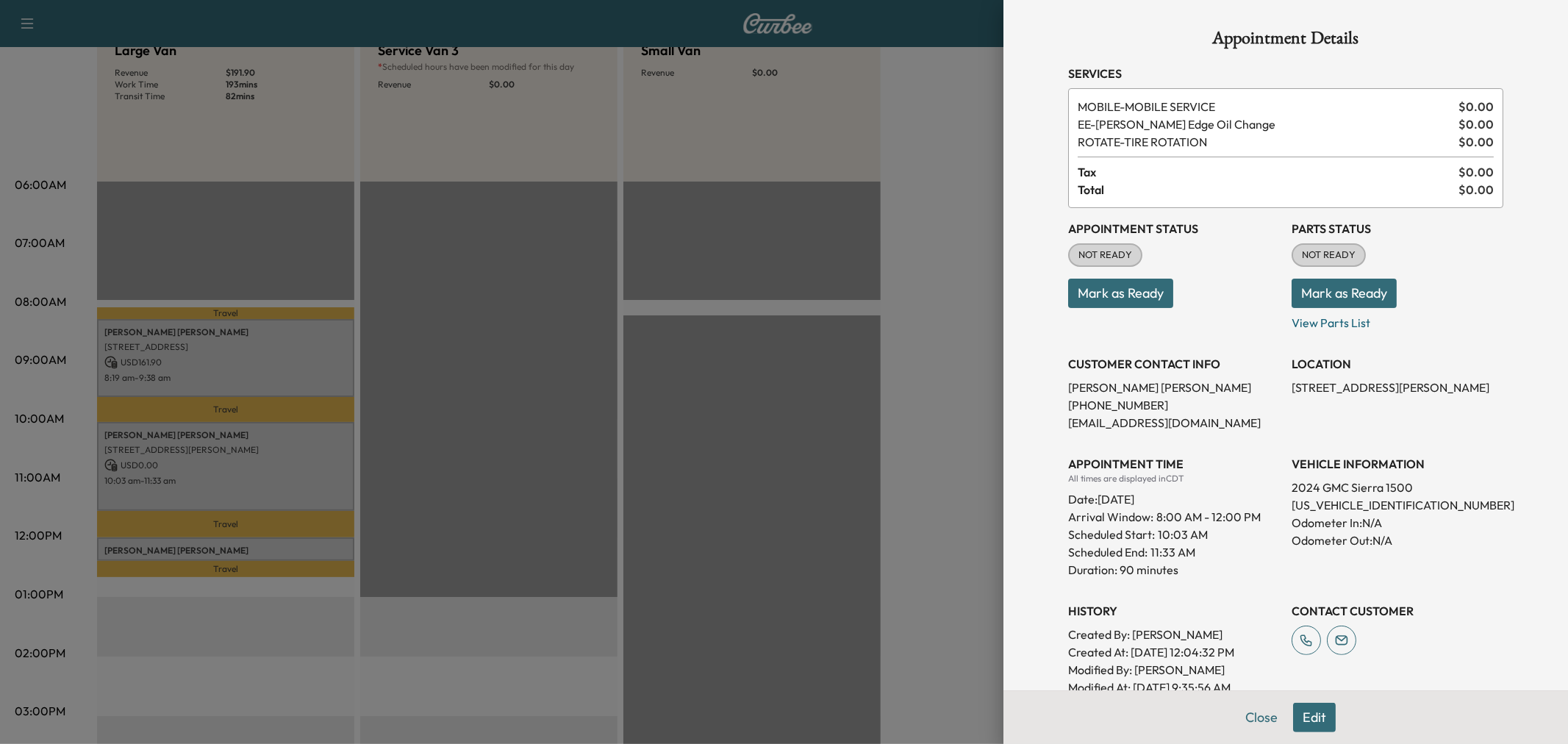
click at [298, 465] on div at bounding box center [784, 372] width 1568 height 744
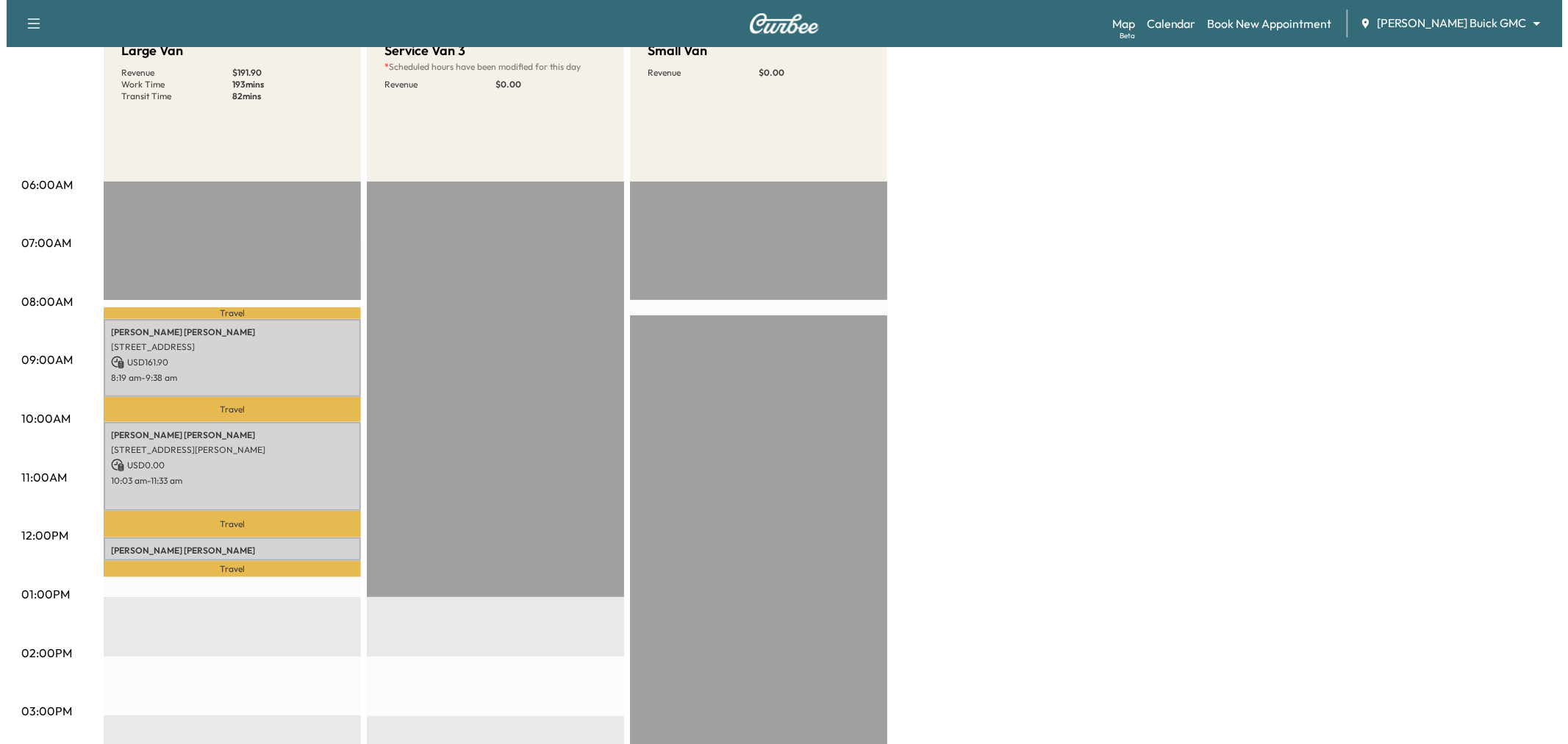
scroll to position [0, 0]
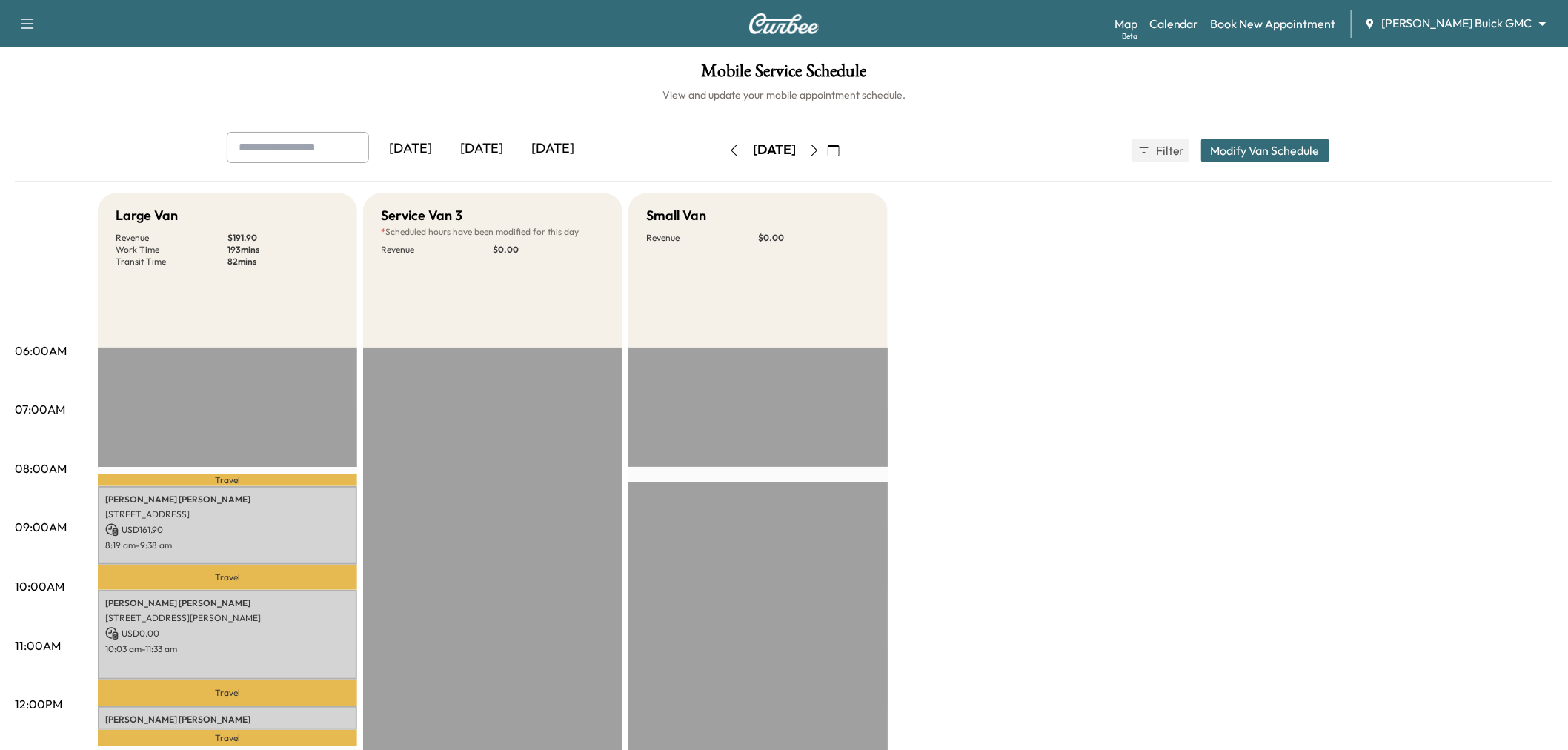
click at [1292, 145] on button "Modify Van Schedule" at bounding box center [1265, 150] width 128 height 24
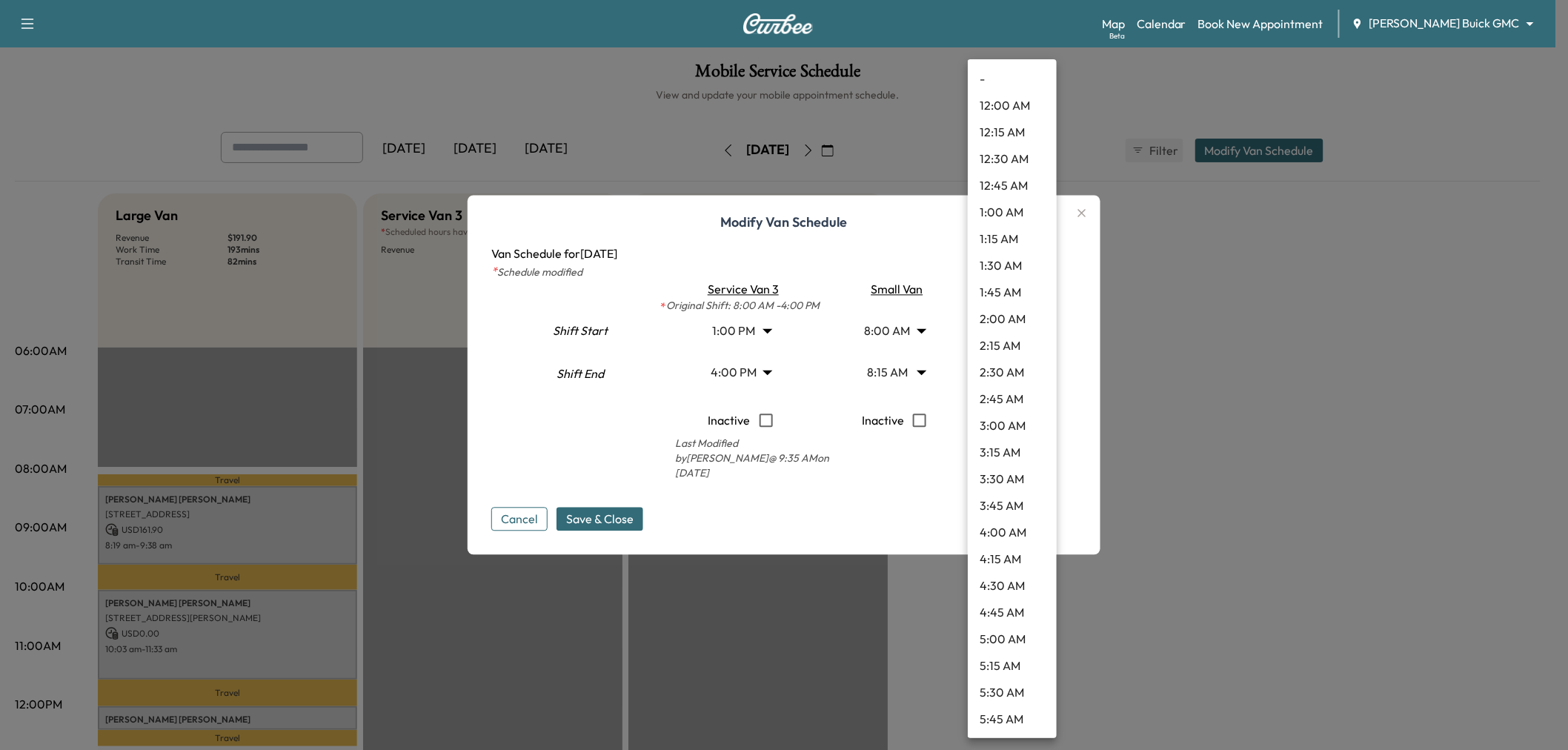
click at [1006, 374] on body "Support Log Out Map Beta Calendar Book New Appointment Ewing Buick GMC ********…" at bounding box center [784, 375] width 1568 height 750
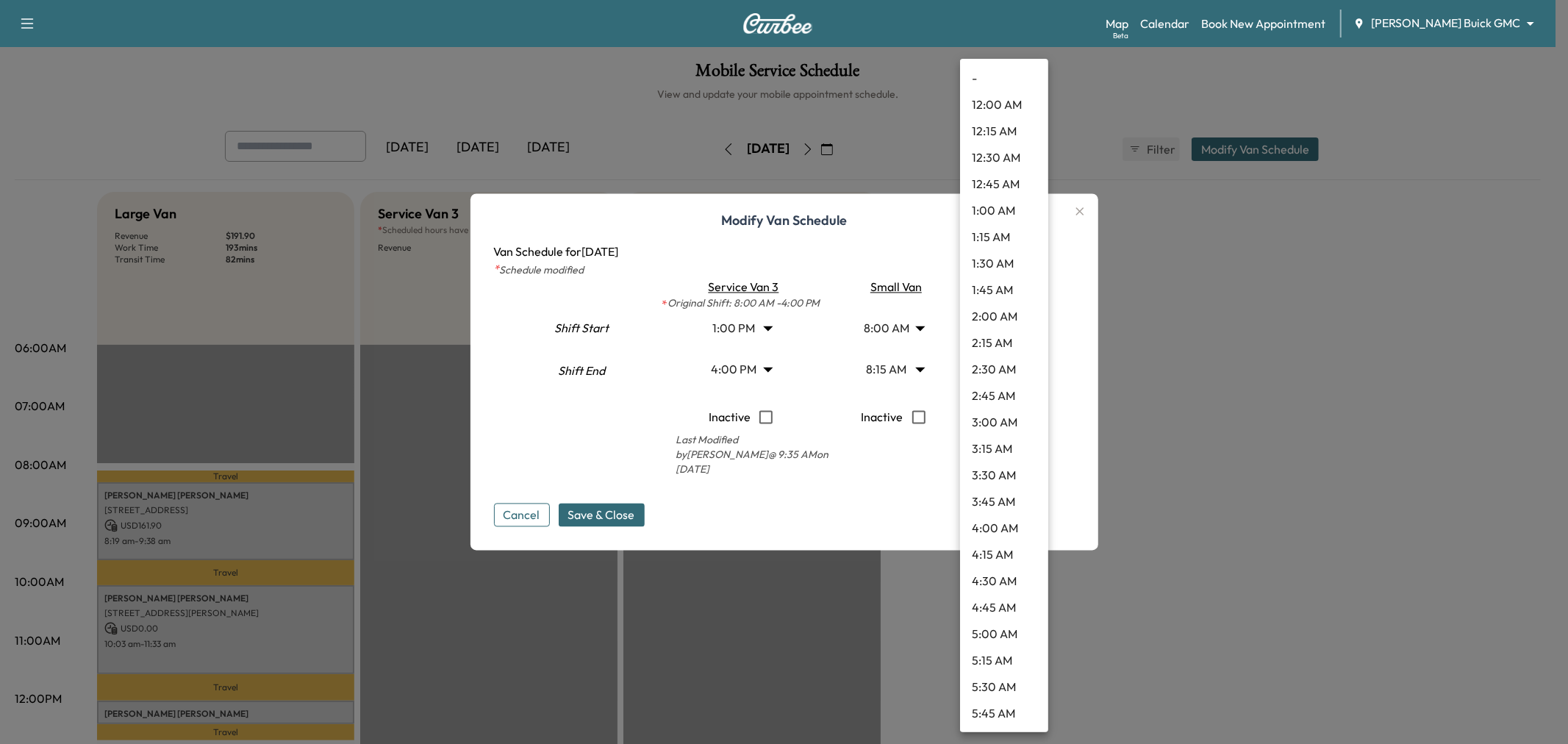
scroll to position [1402, 0]
click at [762, 368] on div at bounding box center [784, 372] width 1568 height 744
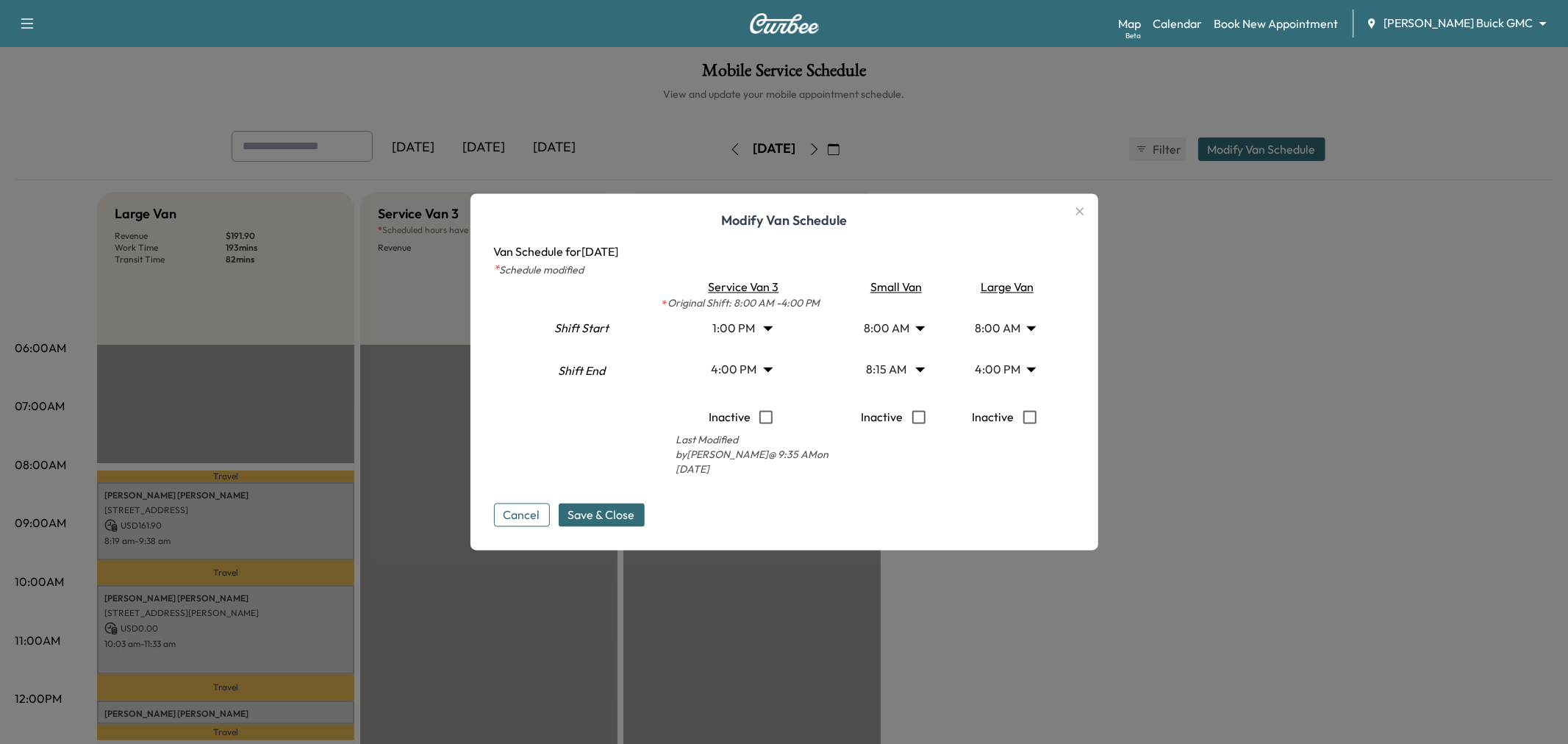
click at [997, 359] on body "Support Log Out Map Beta Calendar Book New Appointment Ewing Buick GMC ********…" at bounding box center [784, 372] width 1568 height 744
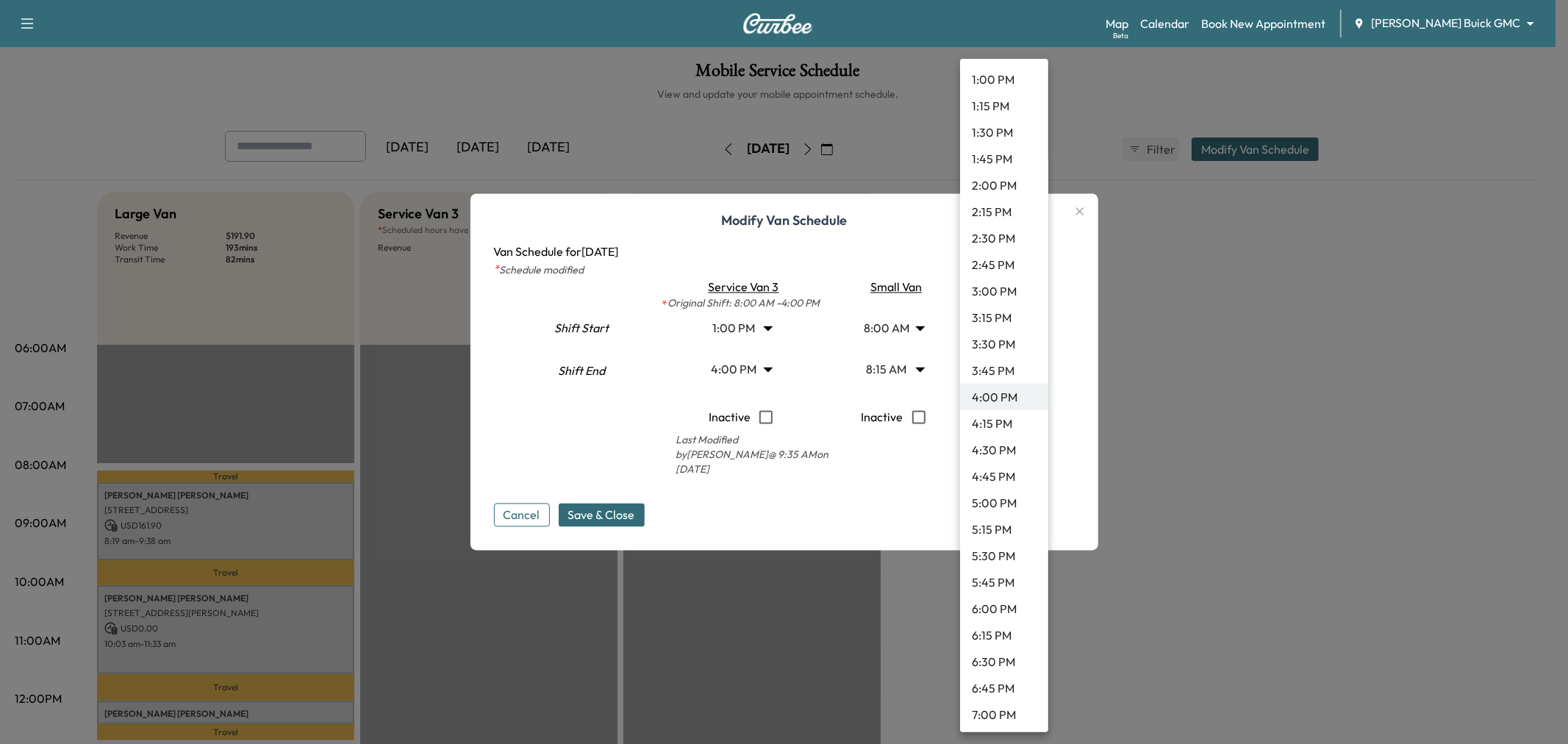
scroll to position [1239, 0]
click at [1003, 130] on li "12:00 PM" at bounding box center [1004, 137] width 88 height 27
type input "**"
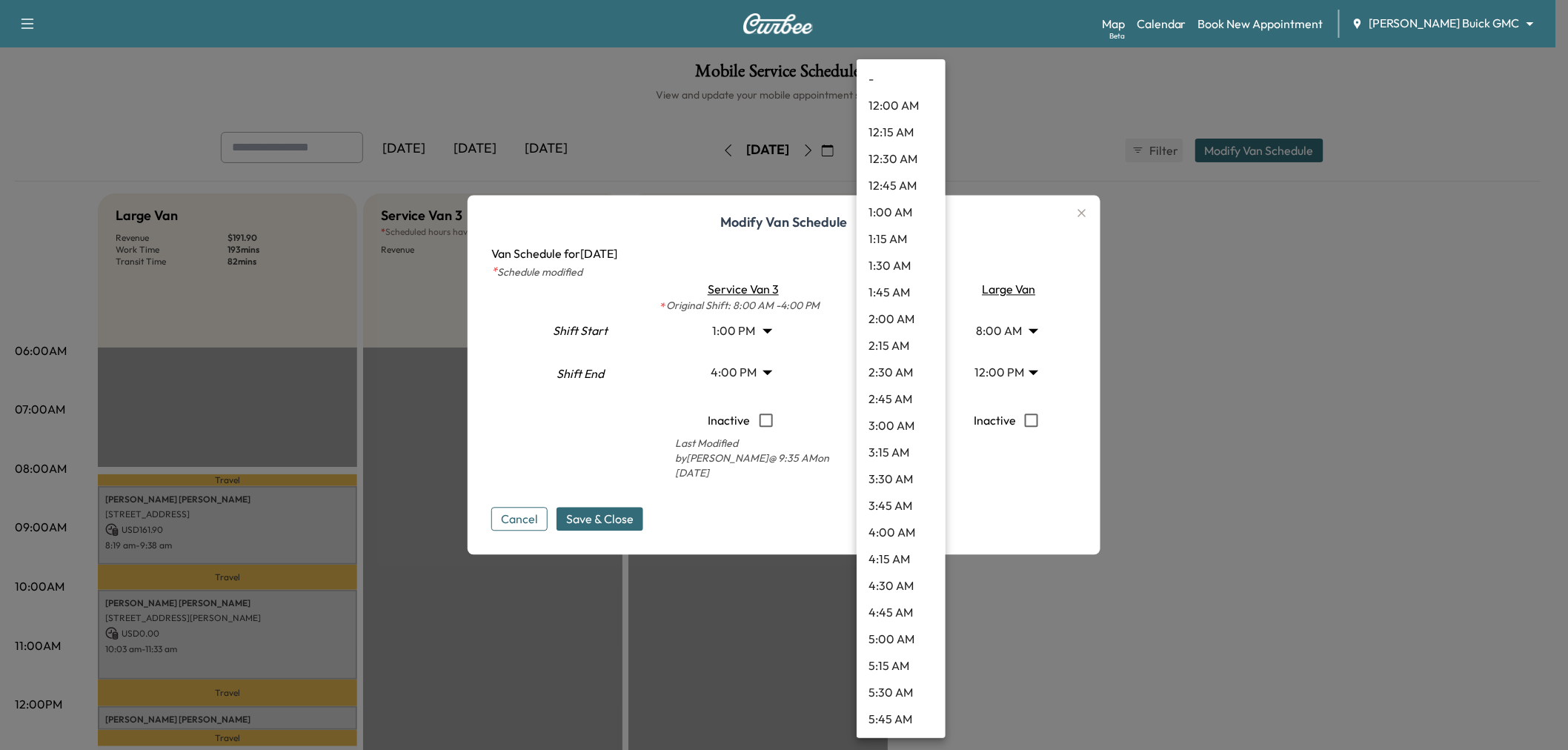
click at [913, 321] on body "Support Log Out Map Beta Calendar Book New Appointment Ewing Buick GMC ********…" at bounding box center [784, 375] width 1568 height 750
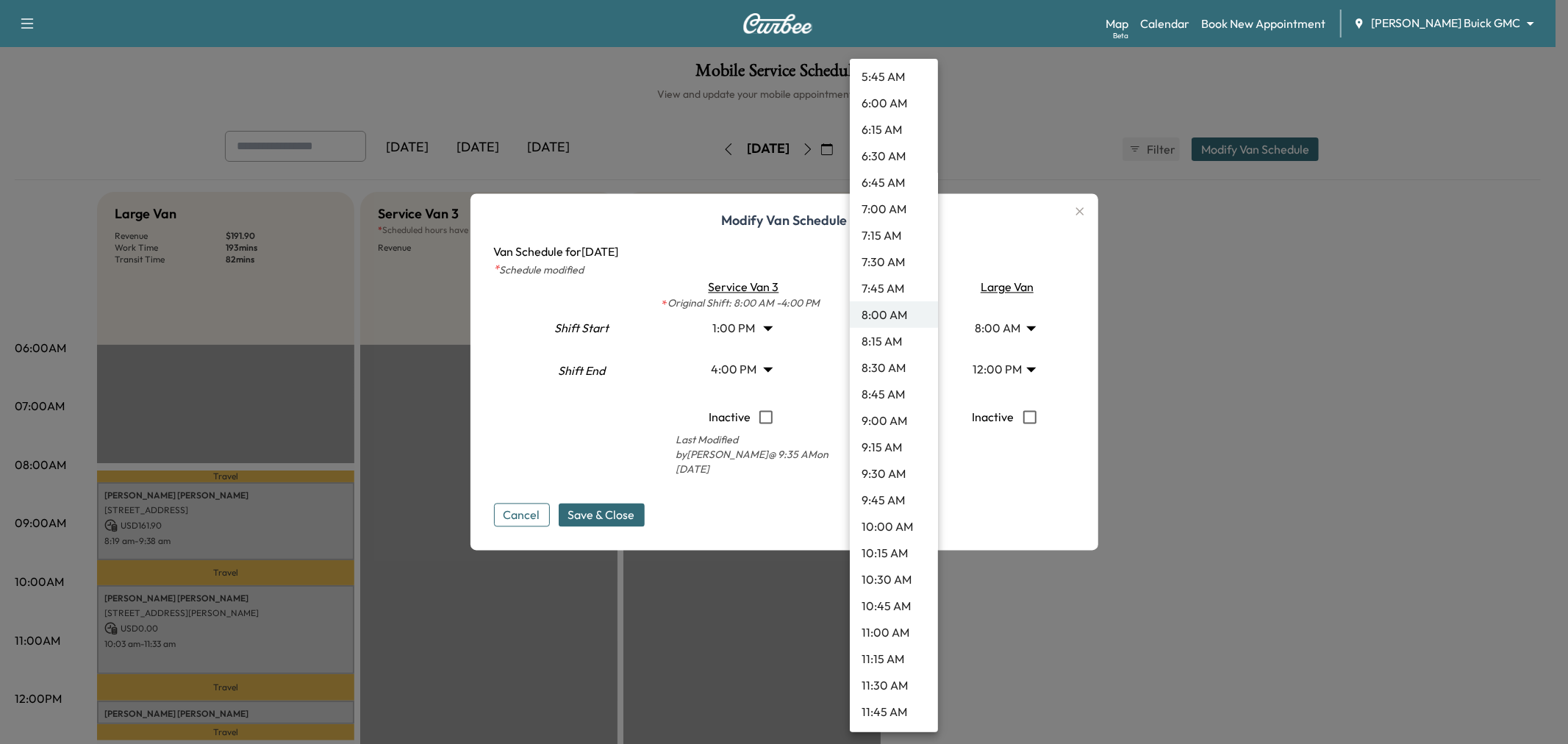
scroll to position [718, 0]
click at [888, 652] on li "12:00 PM" at bounding box center [894, 657] width 88 height 27
type input "**"
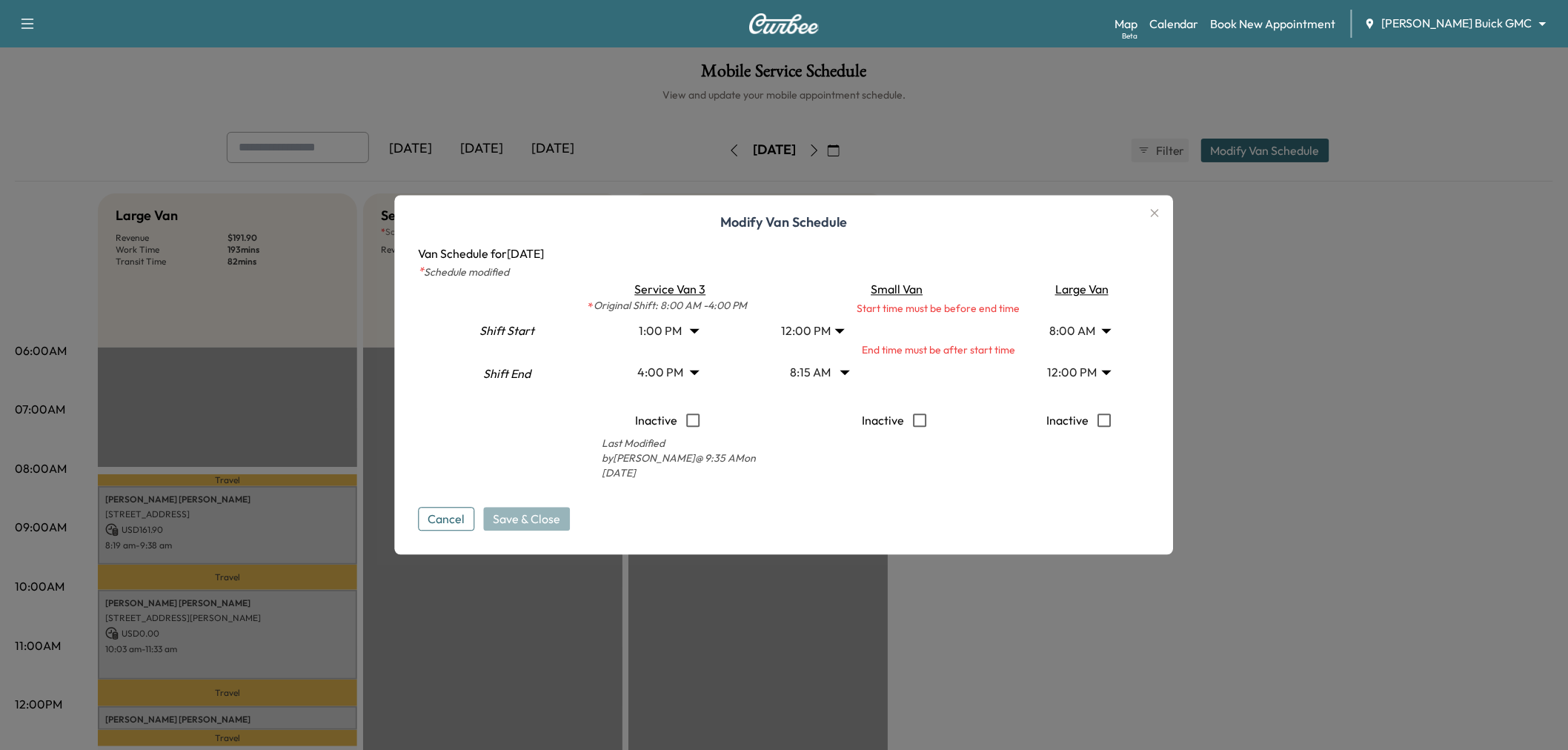
click at [825, 374] on body "Support Log Out Map Beta Calendar Book New Appointment Ewing Buick GMC ********…" at bounding box center [784, 375] width 1568 height 750
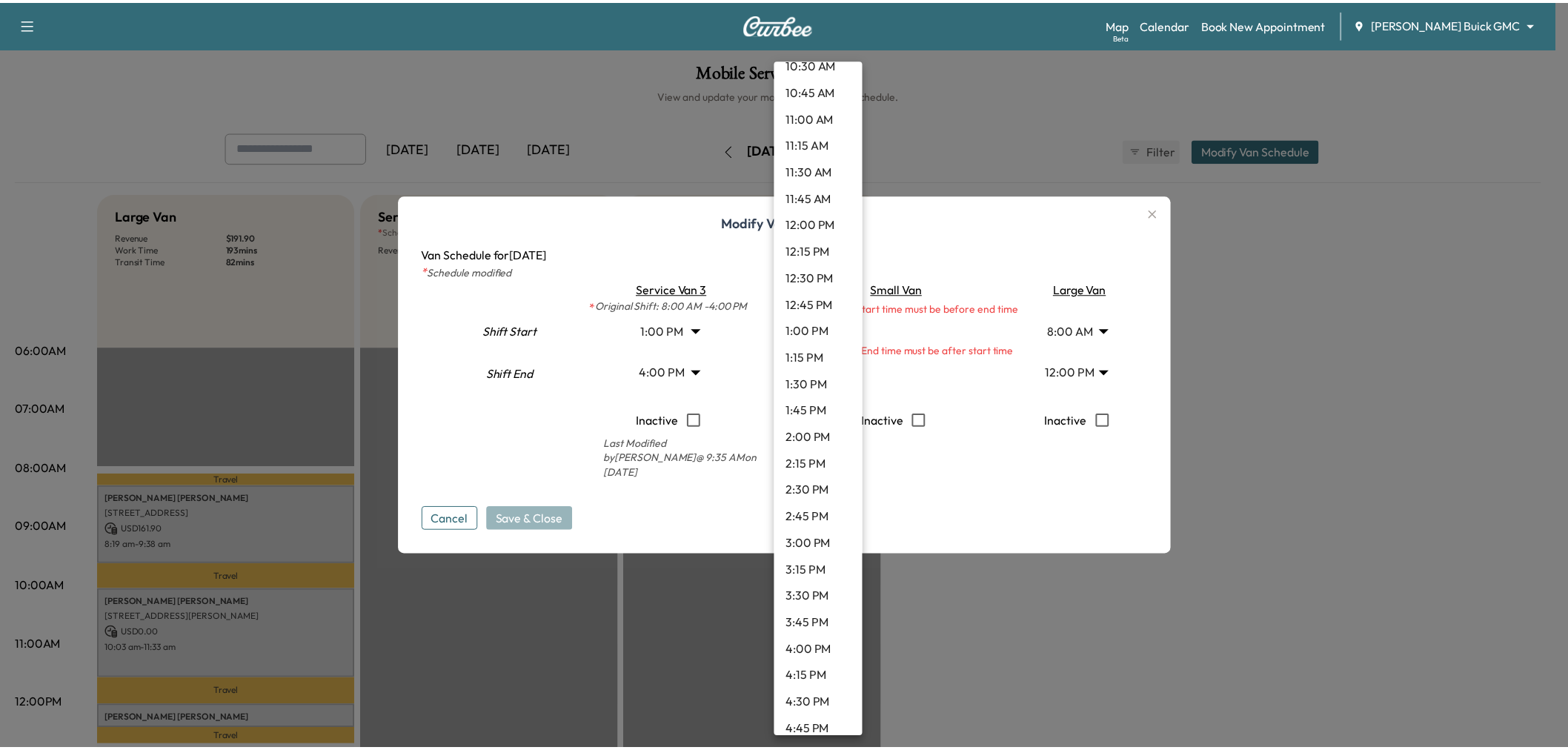
scroll to position [1246, 0]
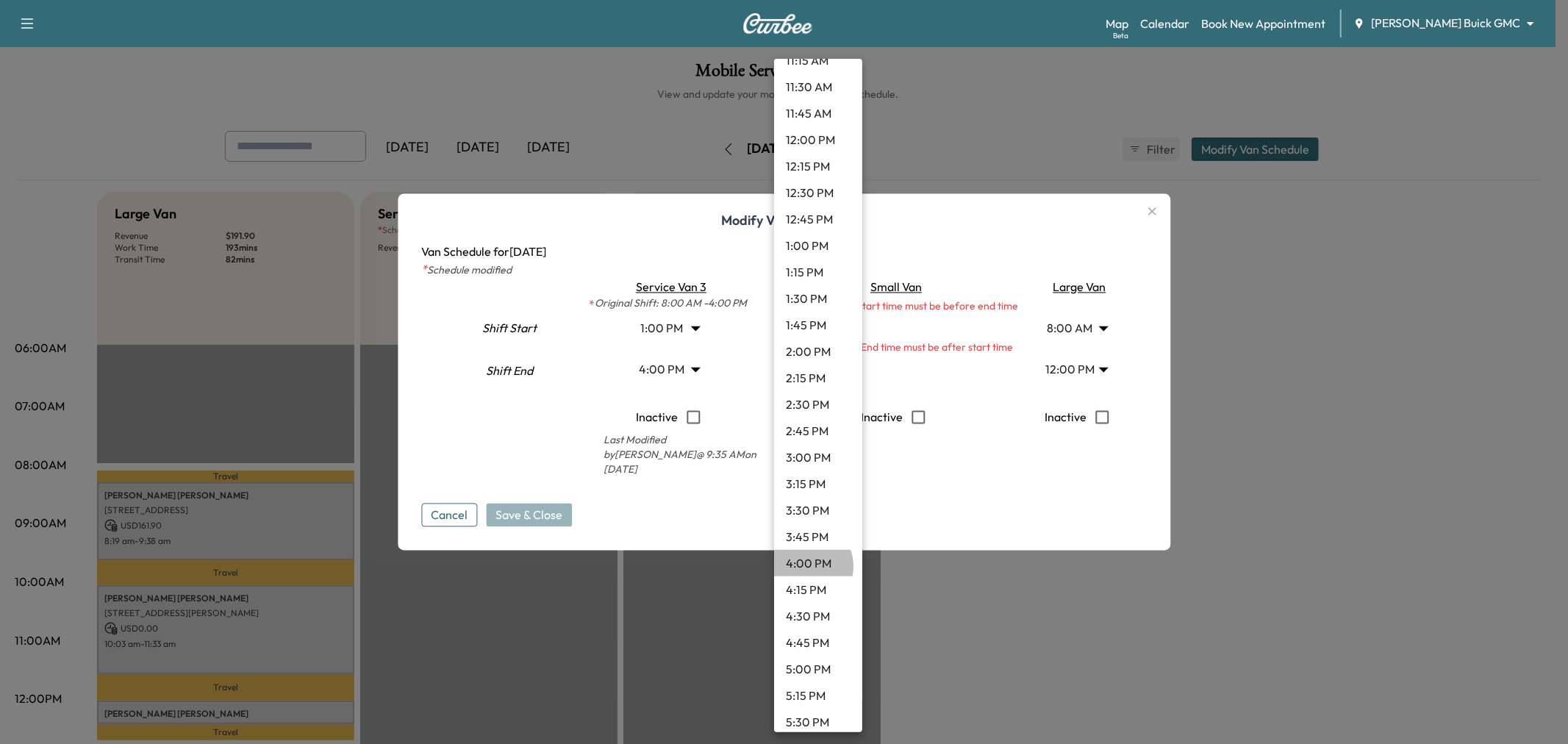
click at [802, 567] on li "4:00 PM" at bounding box center [819, 564] width 88 height 27
type input "**"
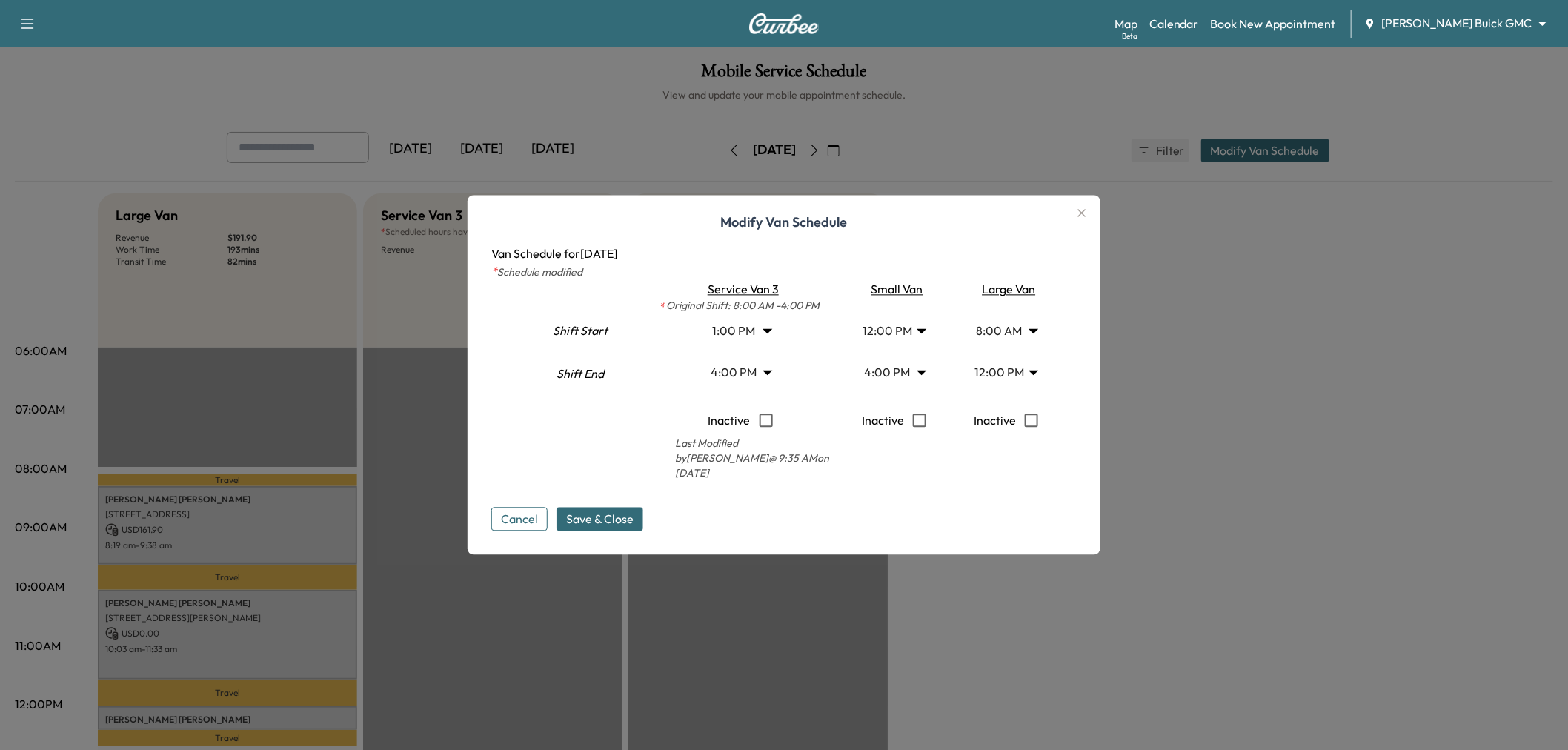
click at [765, 513] on div "Cancel Save & Close" at bounding box center [784, 507] width 585 height 47
click at [613, 515] on span "Save & Close" at bounding box center [600, 519] width 68 height 17
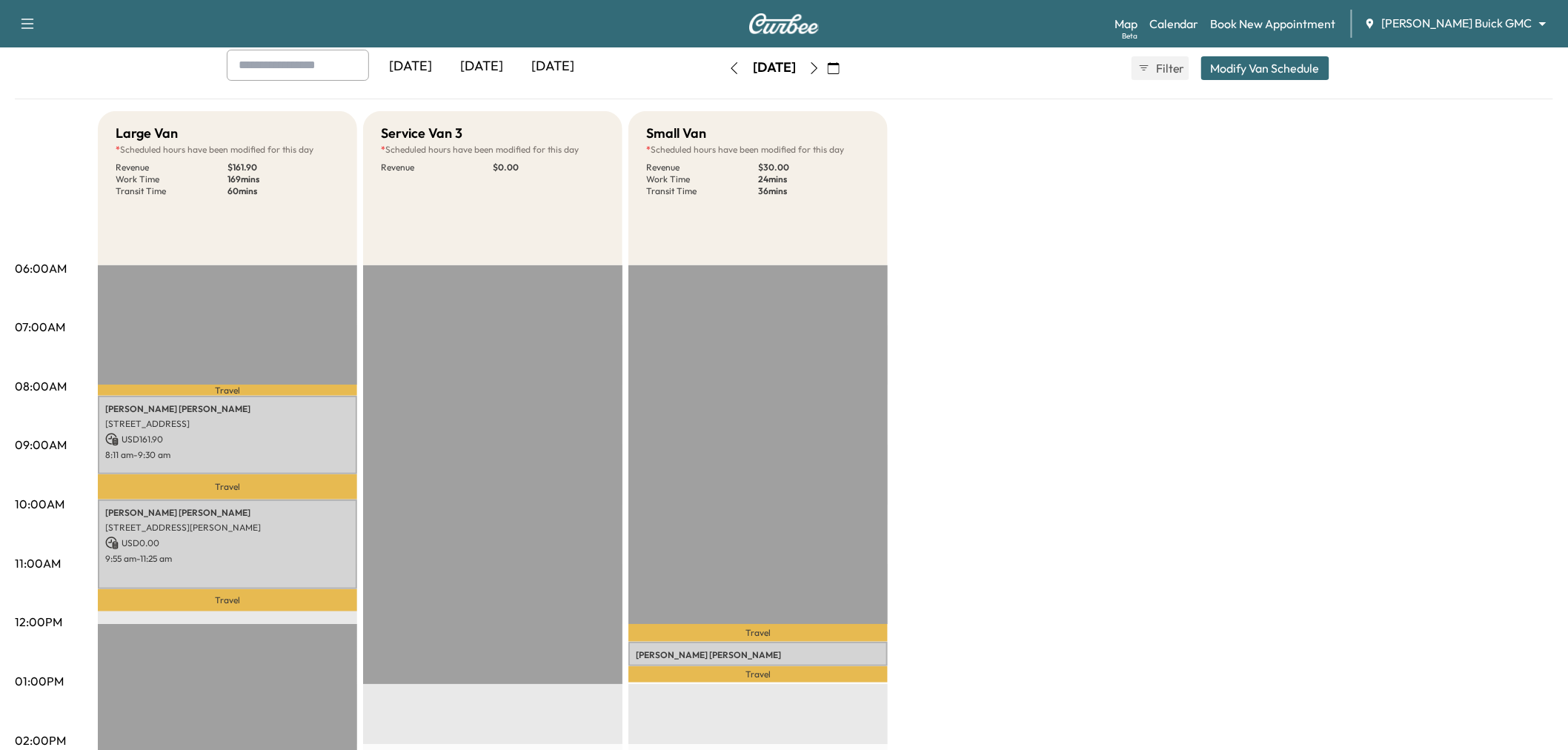
scroll to position [0, 0]
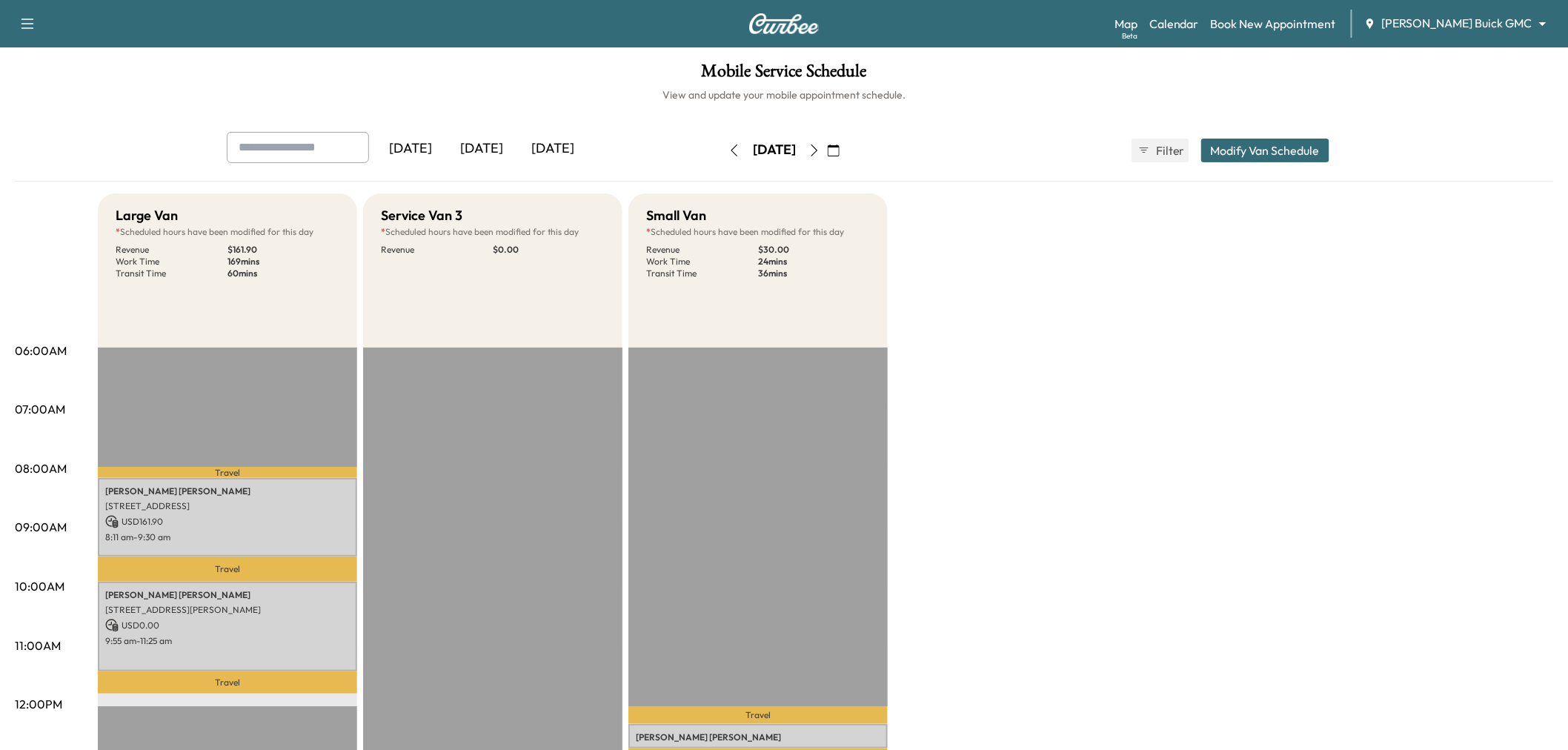
click at [728, 146] on icon "button" at bounding box center [734, 151] width 12 height 12
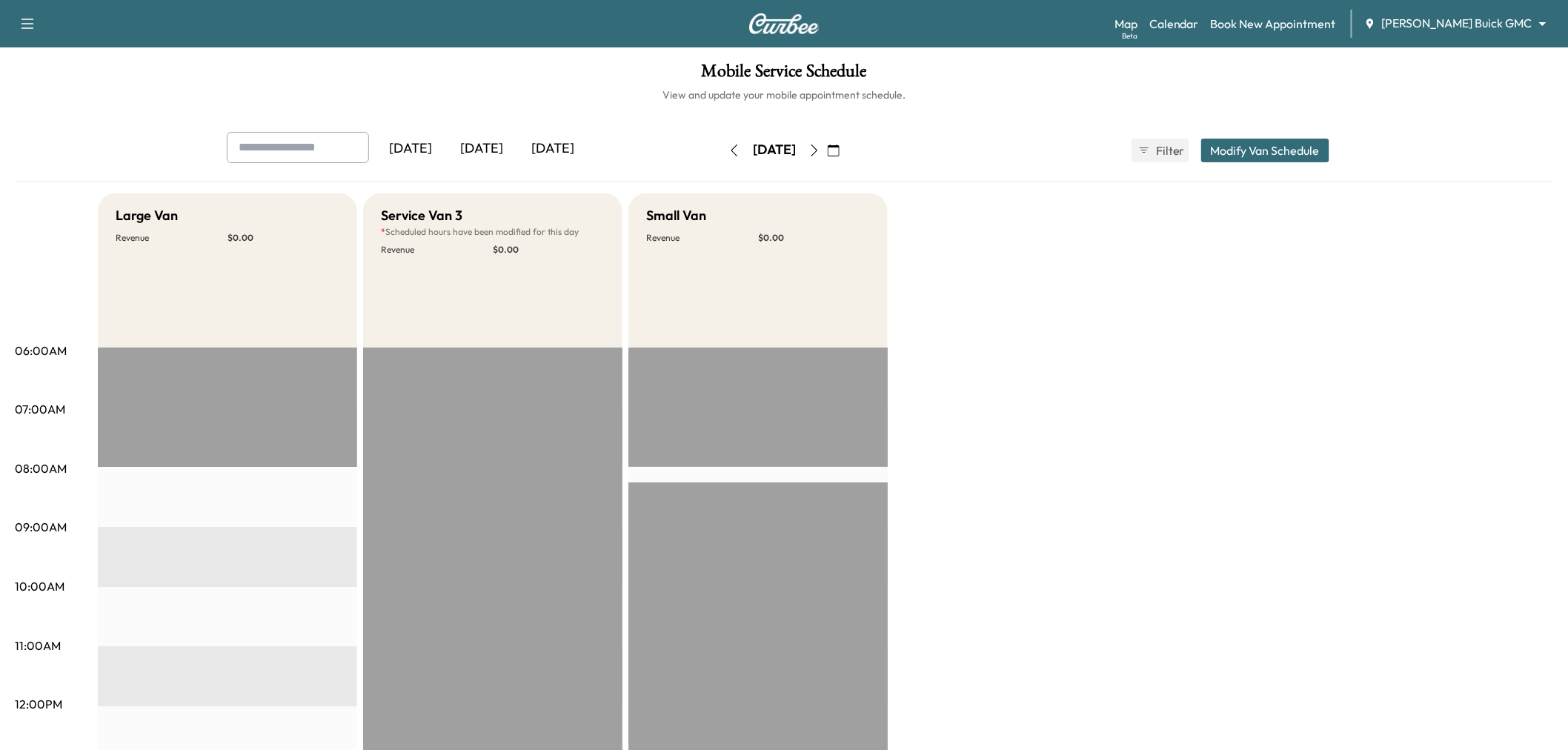
click at [722, 134] on div "Thursday, October 16 October 2025 S M T W T F S 28 29 30 1 2 3 4 5 6 7 8 9 10 1…" at bounding box center [784, 150] width 125 height 47
click at [722, 150] on button "button" at bounding box center [734, 150] width 25 height 24
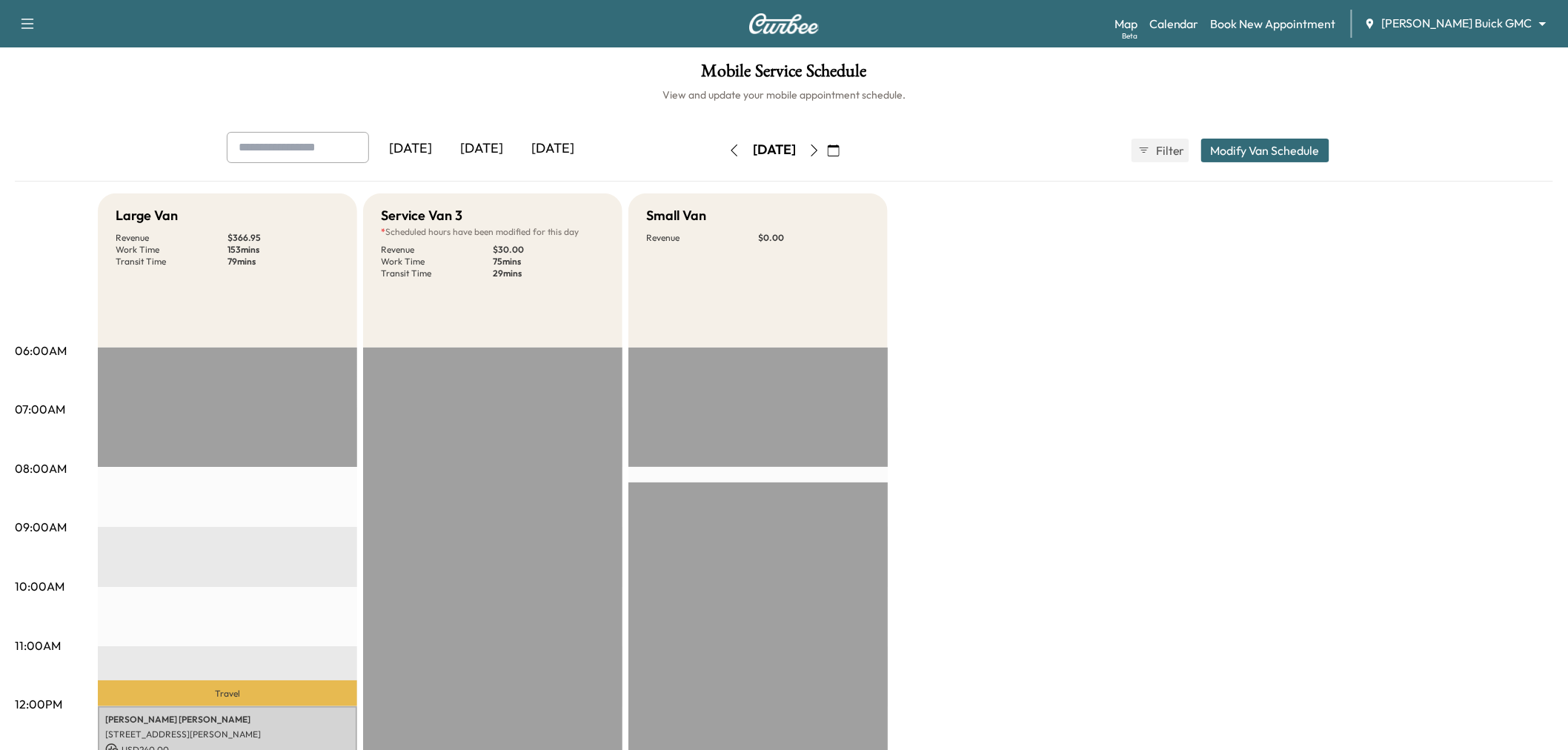
click at [722, 151] on button "button" at bounding box center [734, 150] width 25 height 24
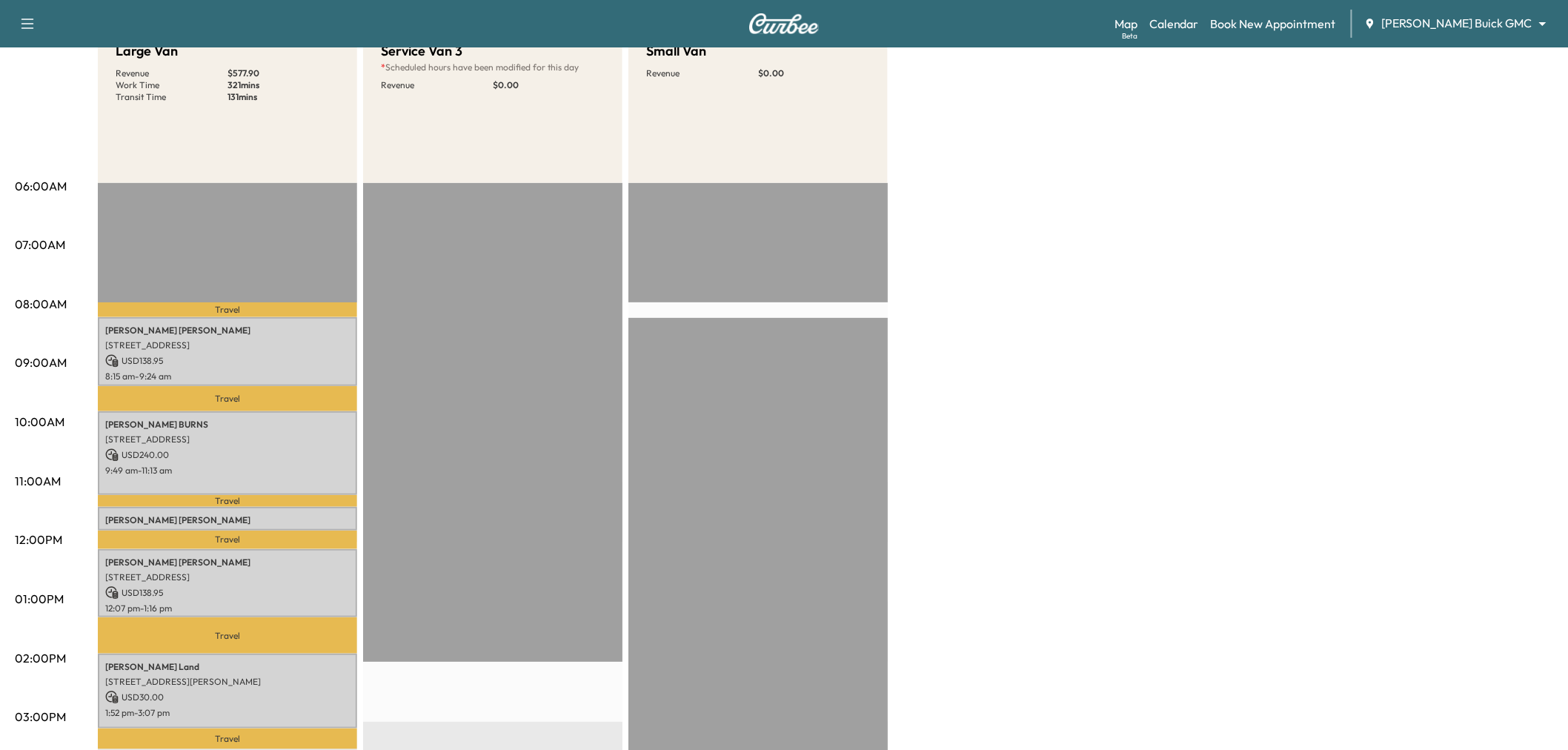
scroll to position [330, 0]
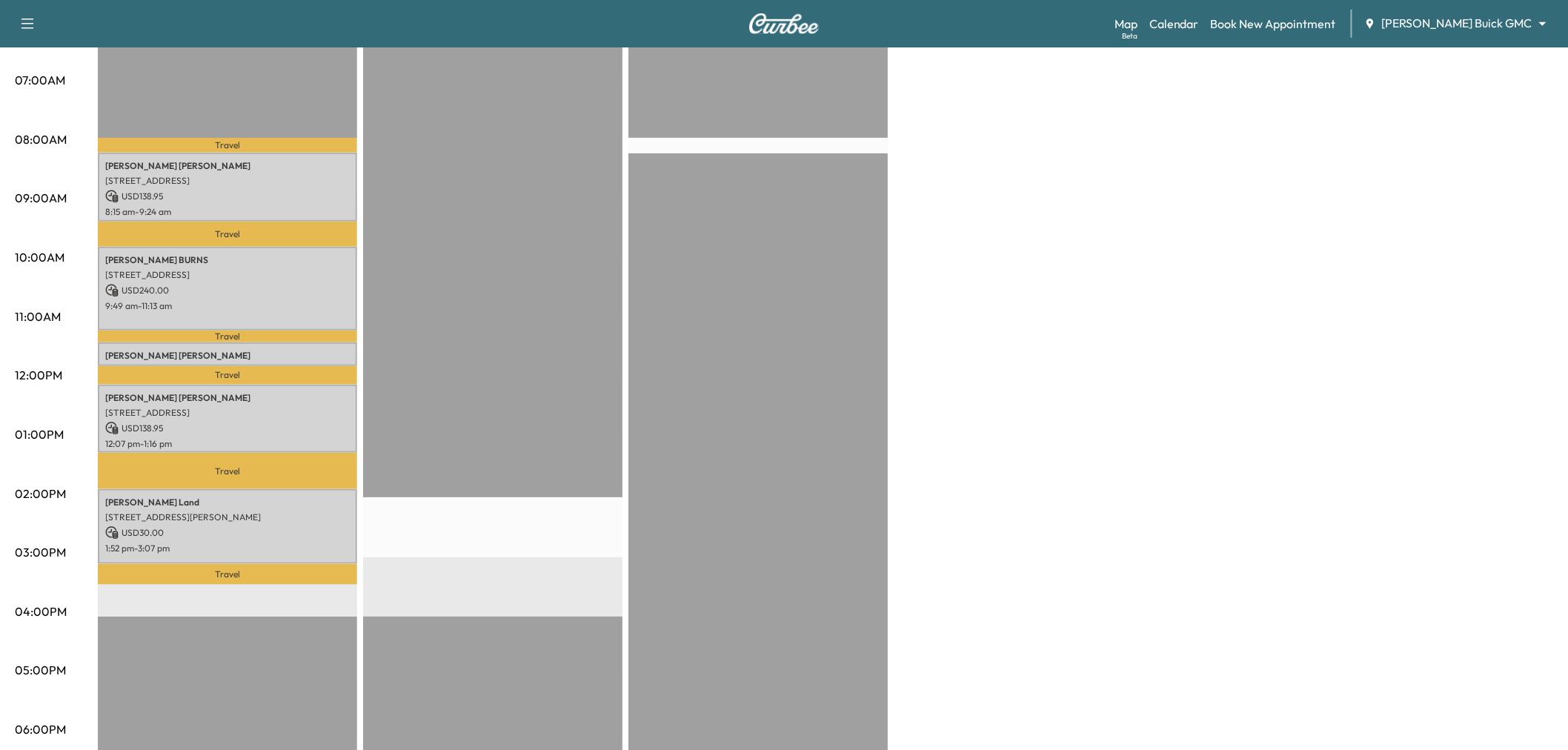
click at [1088, 449] on div "Large Van Revenue $ 577.90 Work Time 321 mins Transit Time 131 mins Travel Rust…" at bounding box center [825, 420] width 1455 height 1111
